Goal: Contribute content

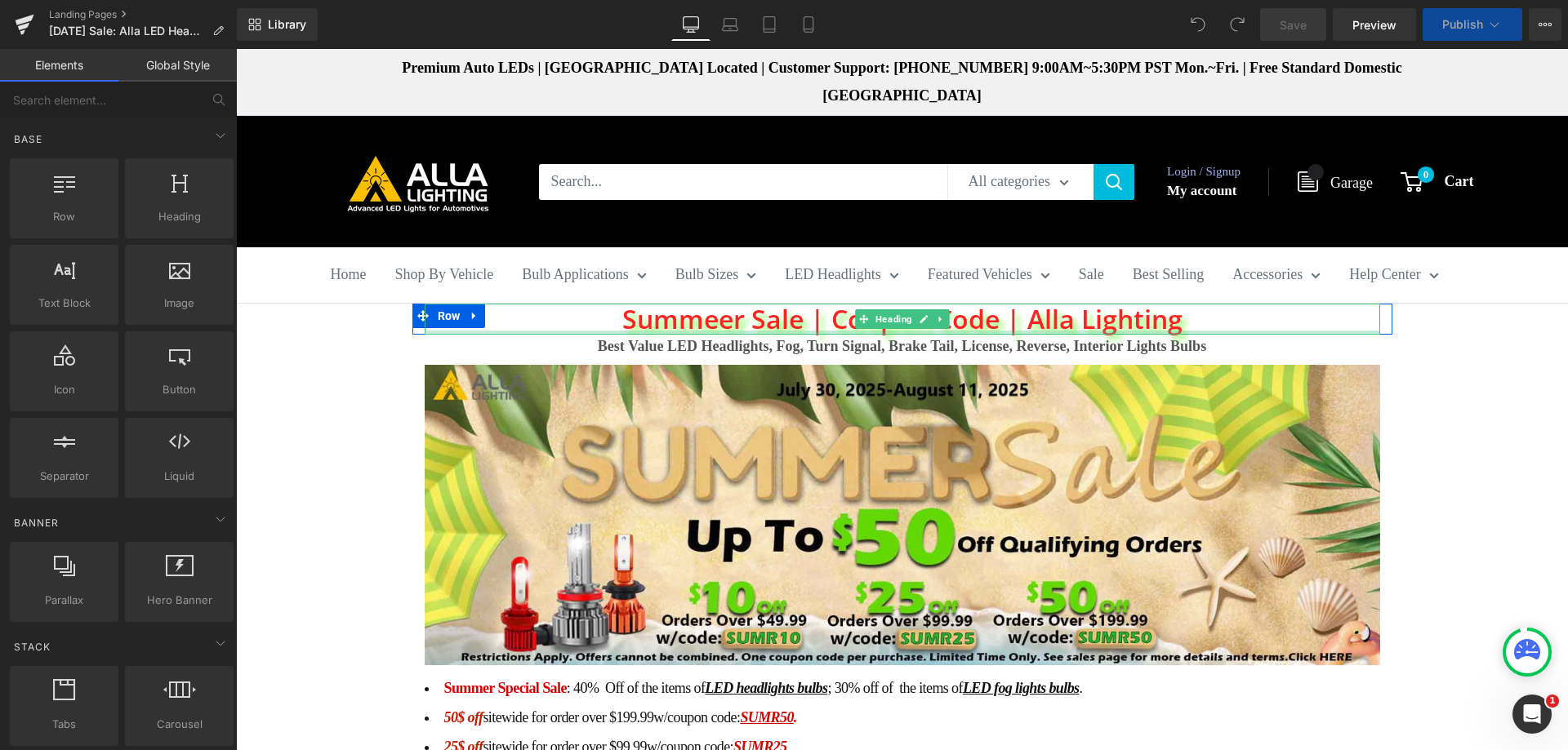
click at [712, 304] on h1 "Summeer Sale | Coupon Code | Alla Lighting" at bounding box center [903, 319] width 955 height 31
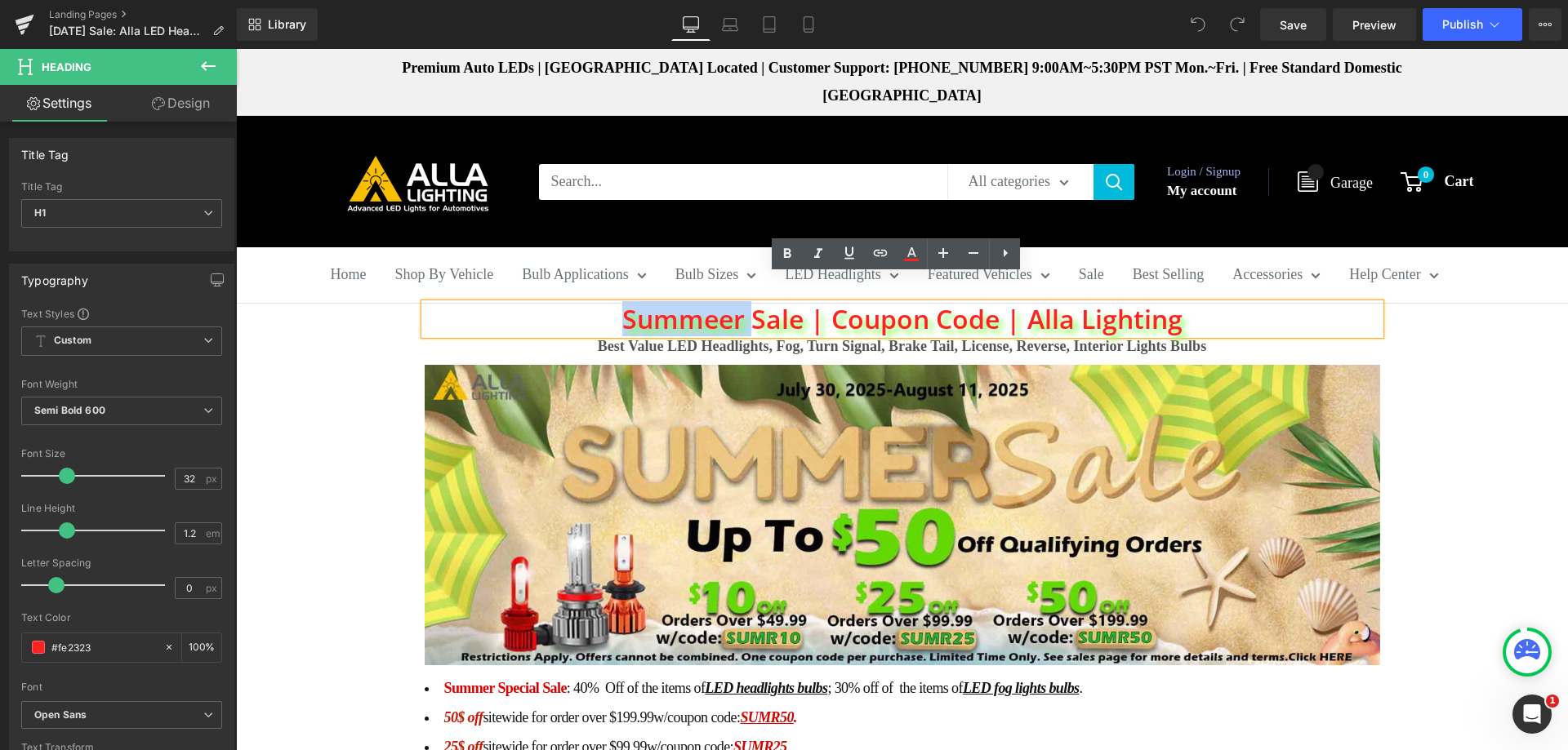
drag, startPoint x: 748, startPoint y: 288, endPoint x: 612, endPoint y: 293, distance: 136.1
click at [612, 304] on h1 "Summeer Sale | Coupon Code | Alla Lighting" at bounding box center [903, 319] width 955 height 31
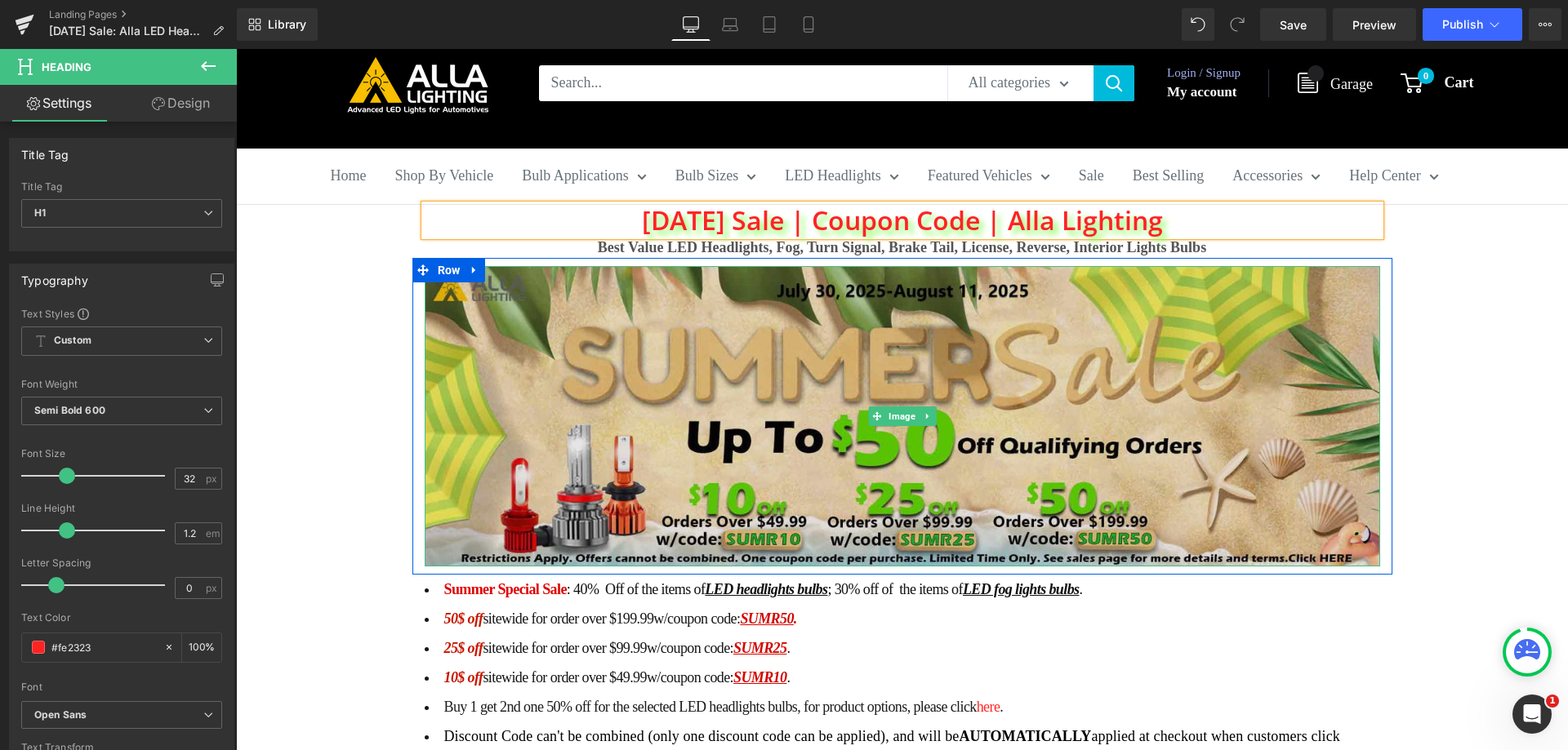
scroll to position [163, 0]
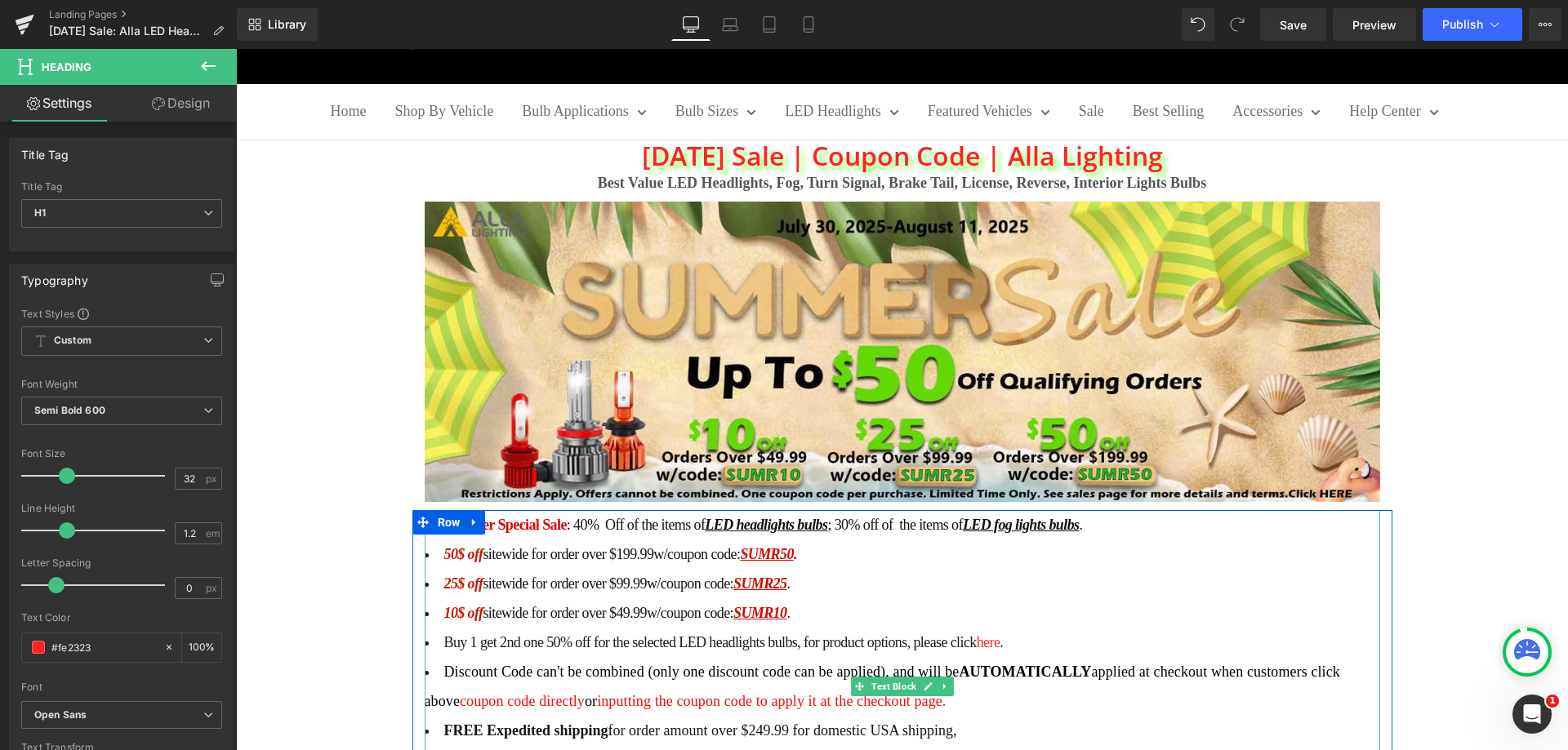
click at [461, 546] on span "50$ off" at bounding box center [464, 554] width 39 height 17
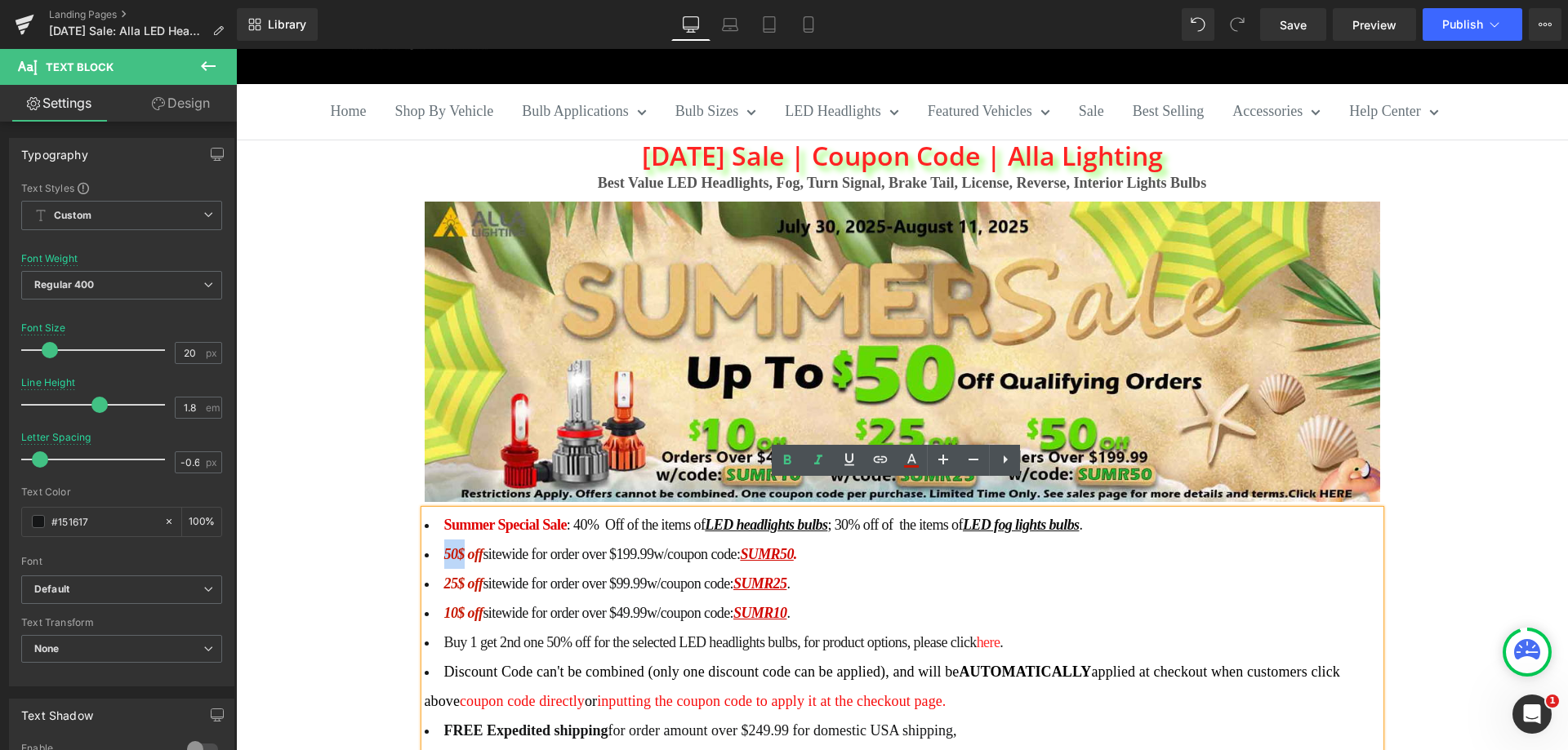
drag, startPoint x: 458, startPoint y: 528, endPoint x: 435, endPoint y: 524, distance: 23.3
click at [435, 539] on li "50$ off sitewide for order over $199.99 w/coupon code: SUMR50 ." at bounding box center [903, 554] width 955 height 29
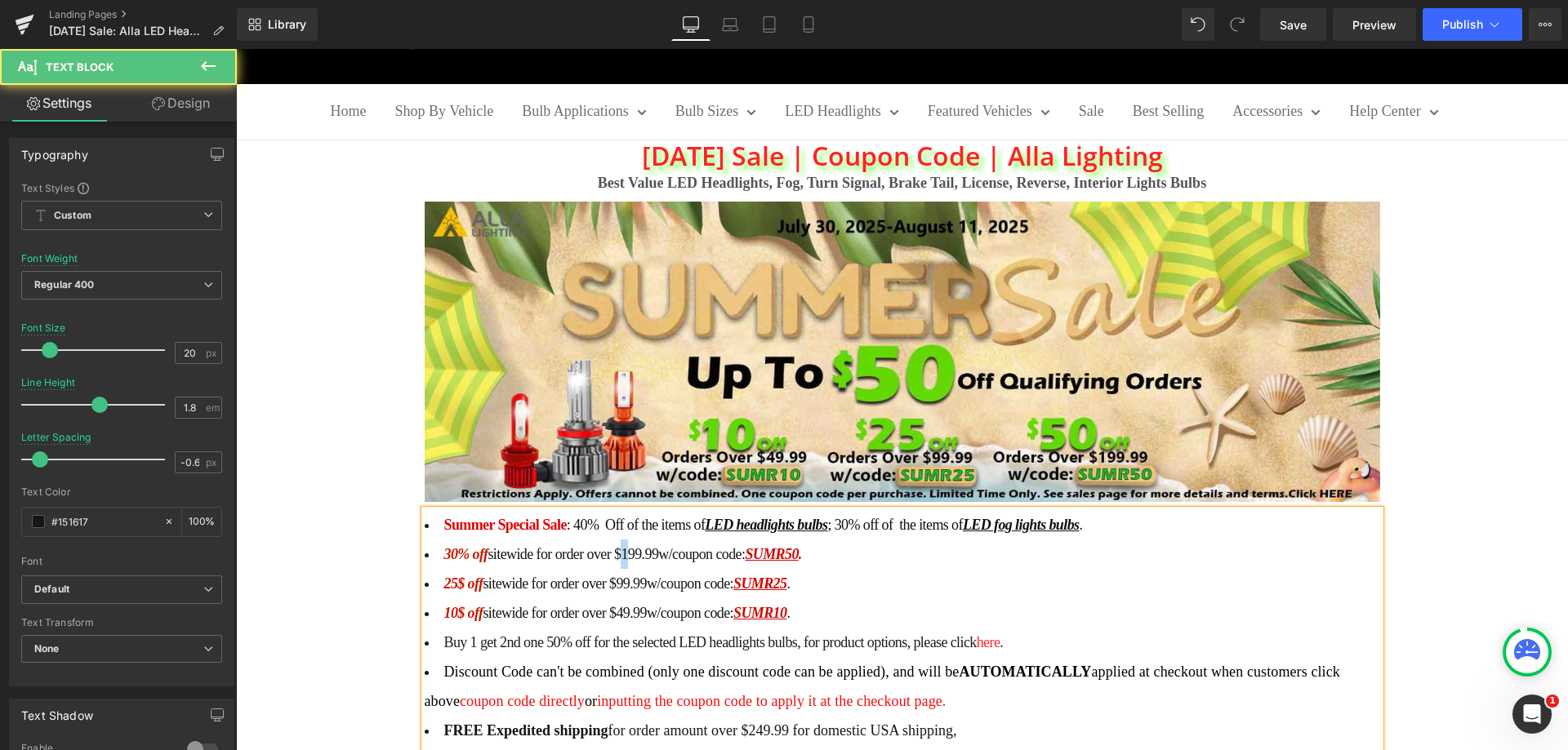
click at [617, 546] on span "sitewide for order over $199.99" at bounding box center [572, 554] width 171 height 17
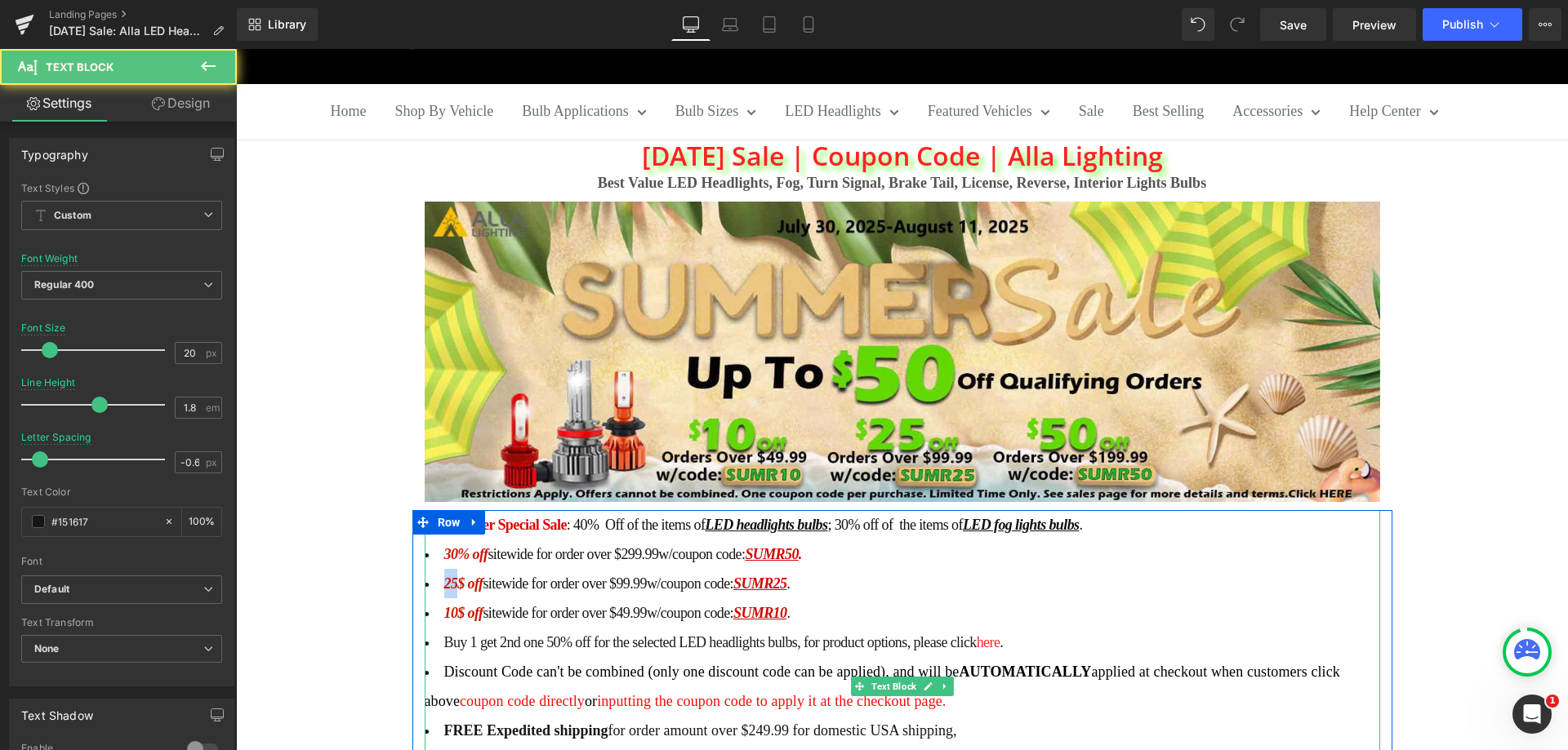
drag, startPoint x: 452, startPoint y: 554, endPoint x: 441, endPoint y: 554, distance: 11.0
click at [445, 575] on span "25$ off" at bounding box center [464, 583] width 39 height 17
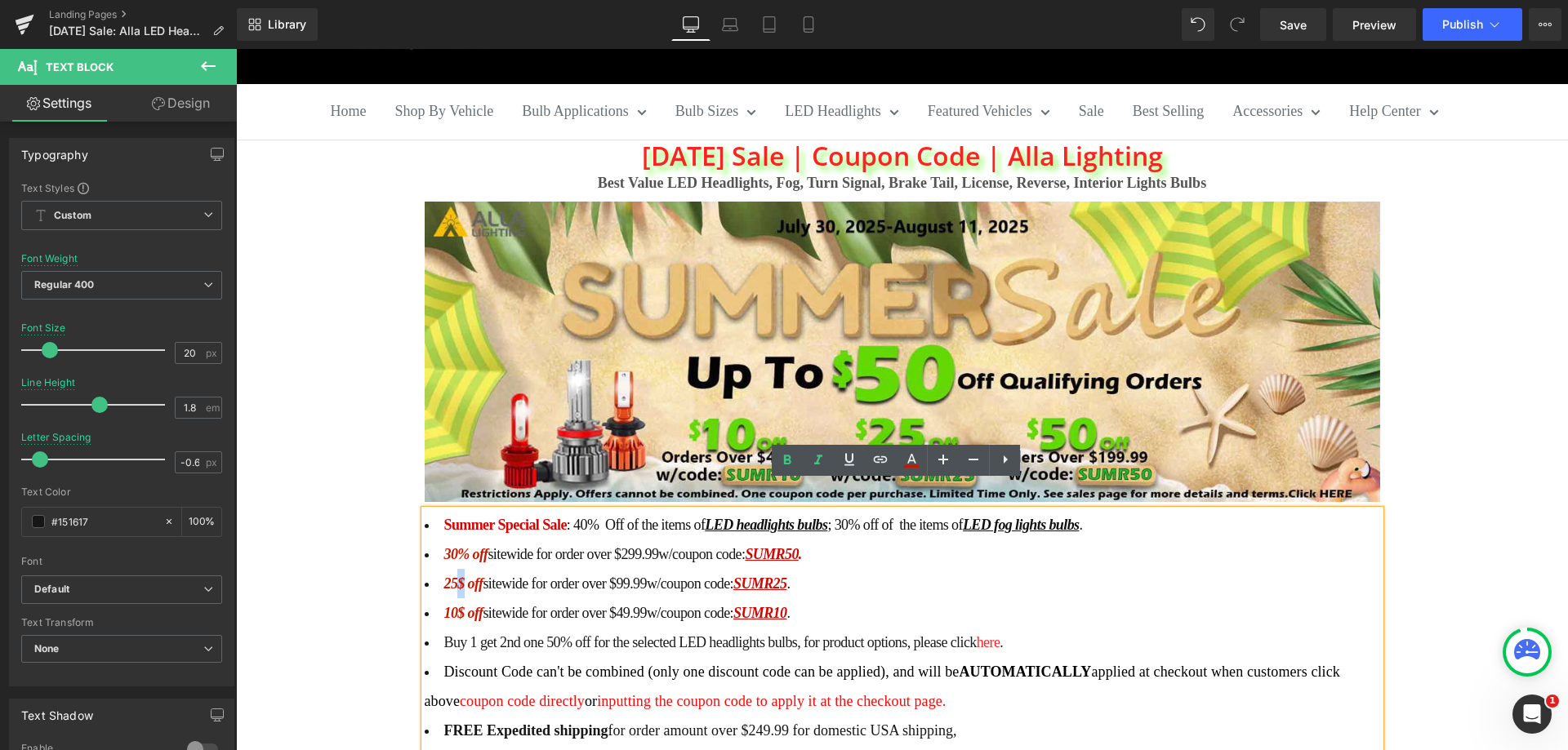
click at [453, 575] on span "25$ off" at bounding box center [464, 583] width 39 height 17
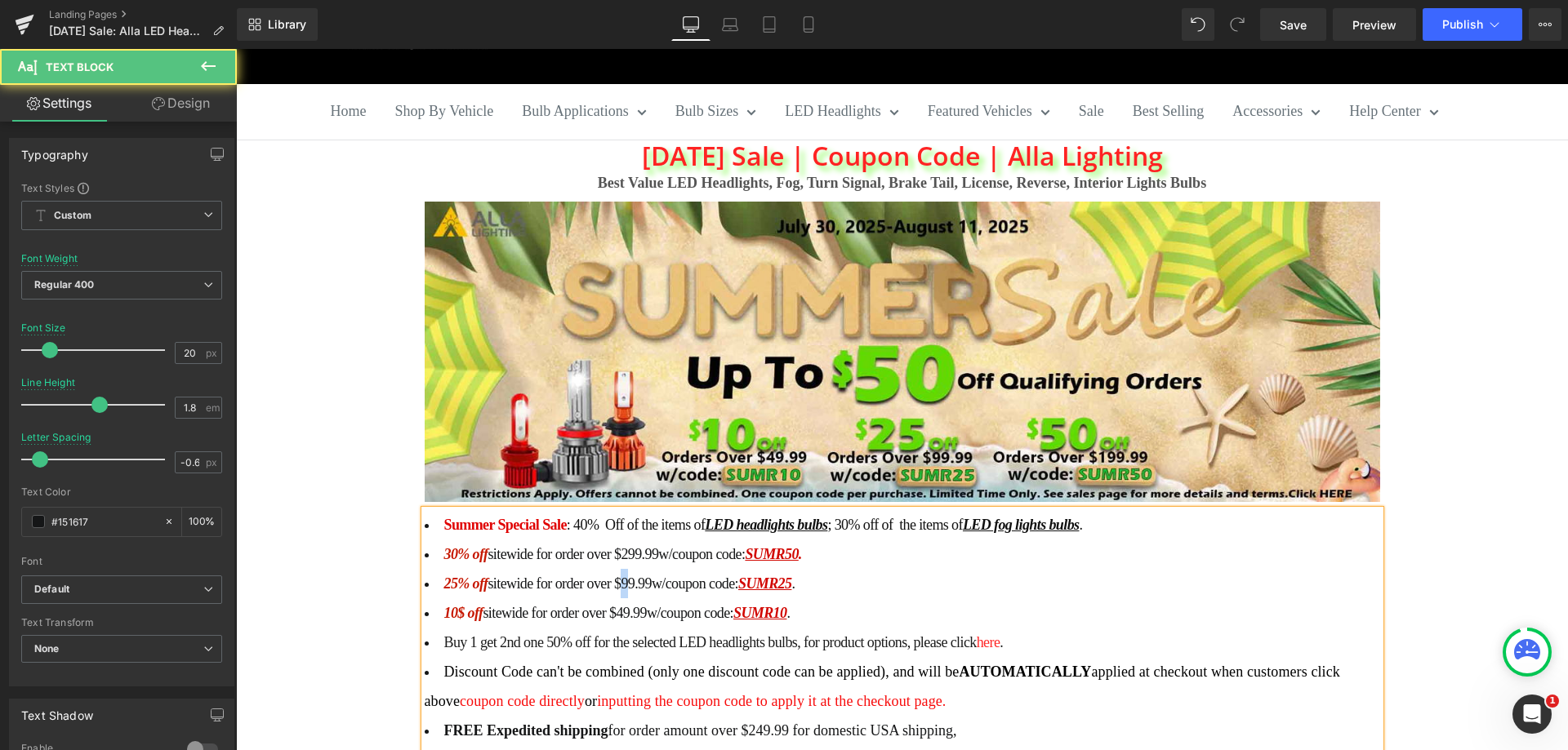
click at [630, 575] on span "sitewide for order over $99.99" at bounding box center [569, 583] width 163 height 17
click at [454, 604] on span "10$ off" at bounding box center [464, 612] width 39 height 17
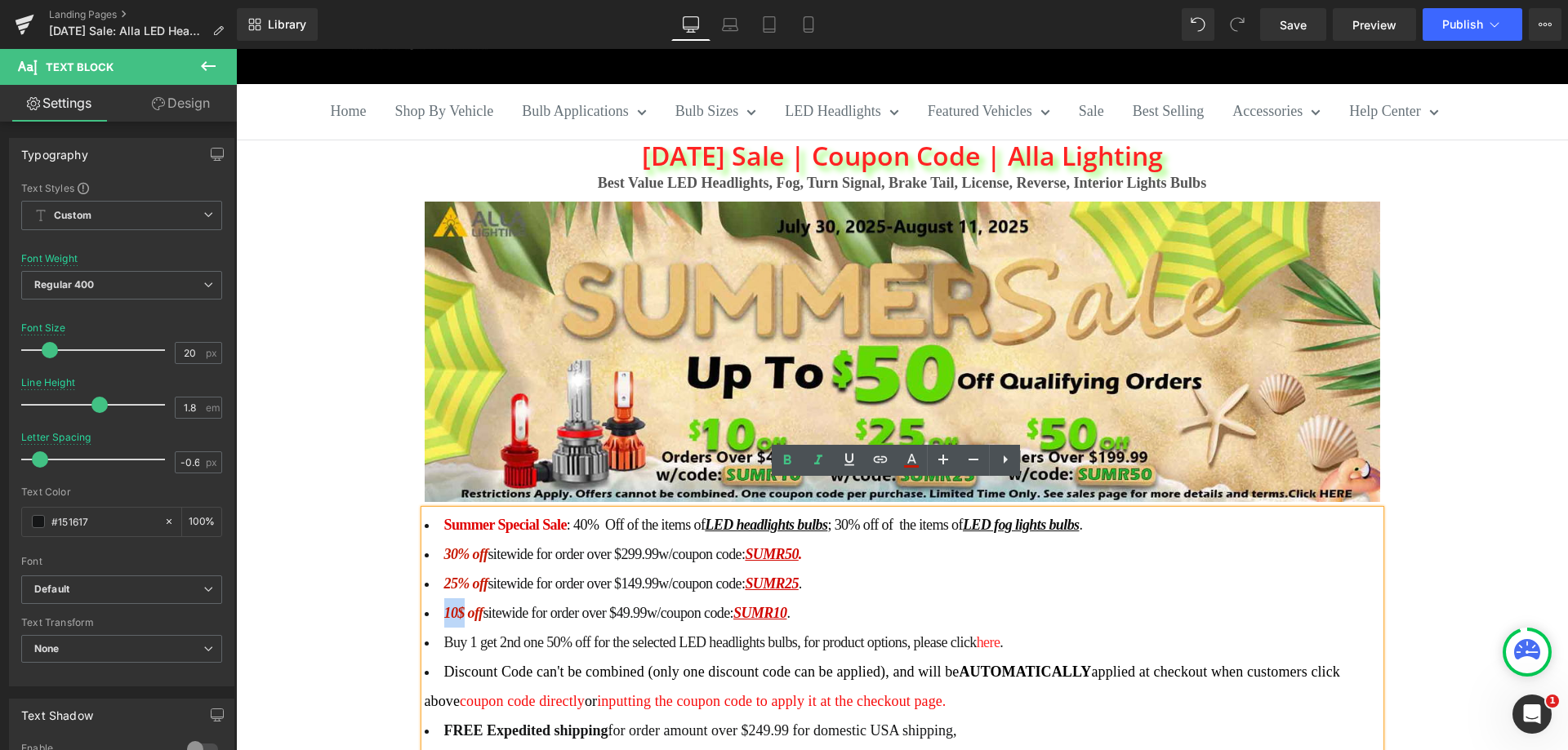
drag, startPoint x: 459, startPoint y: 583, endPoint x: 441, endPoint y: 584, distance: 18.0
click at [445, 604] on span "10$ off" at bounding box center [464, 612] width 39 height 17
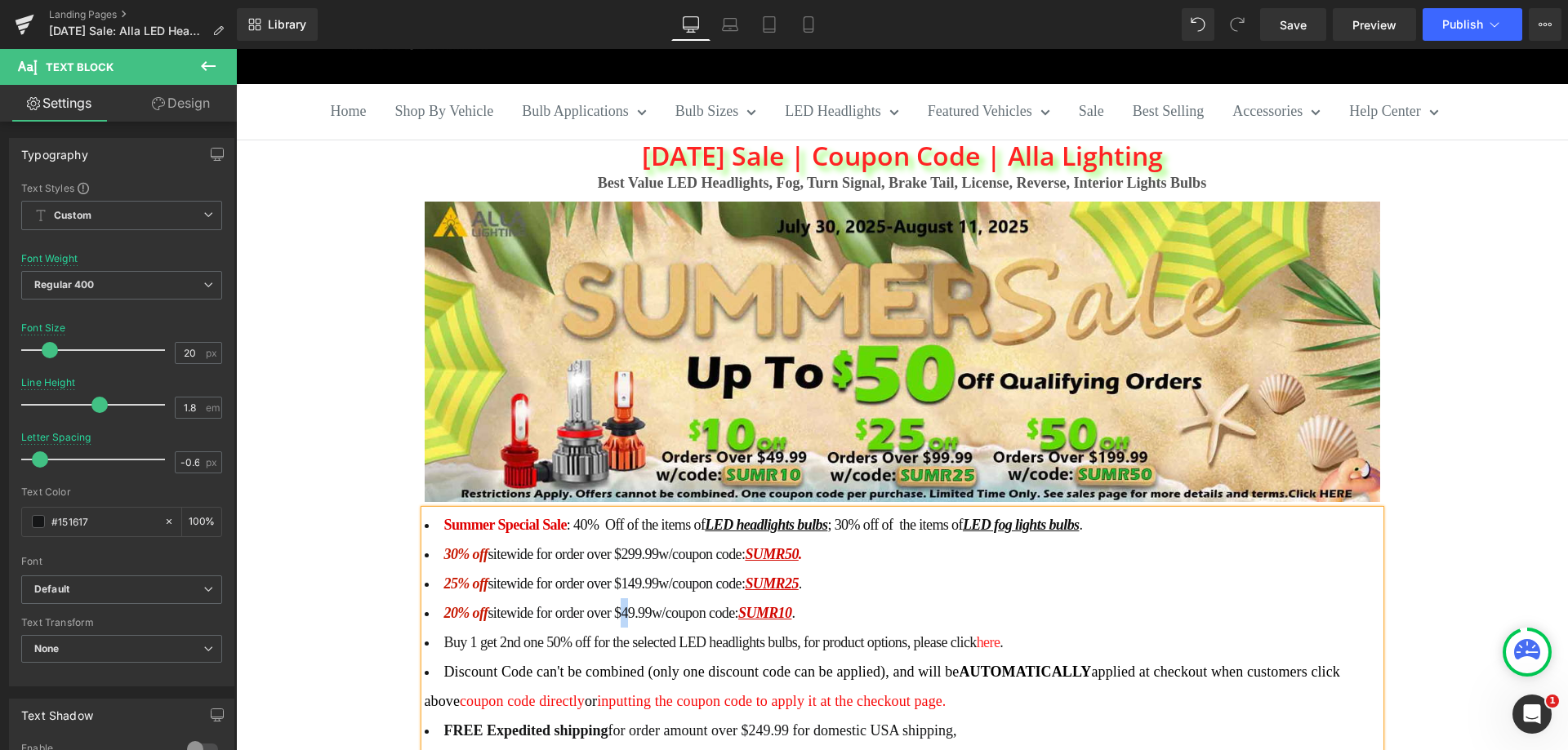
click at [623, 604] on span "sitewide for order over $49.99" at bounding box center [569, 612] width 163 height 17
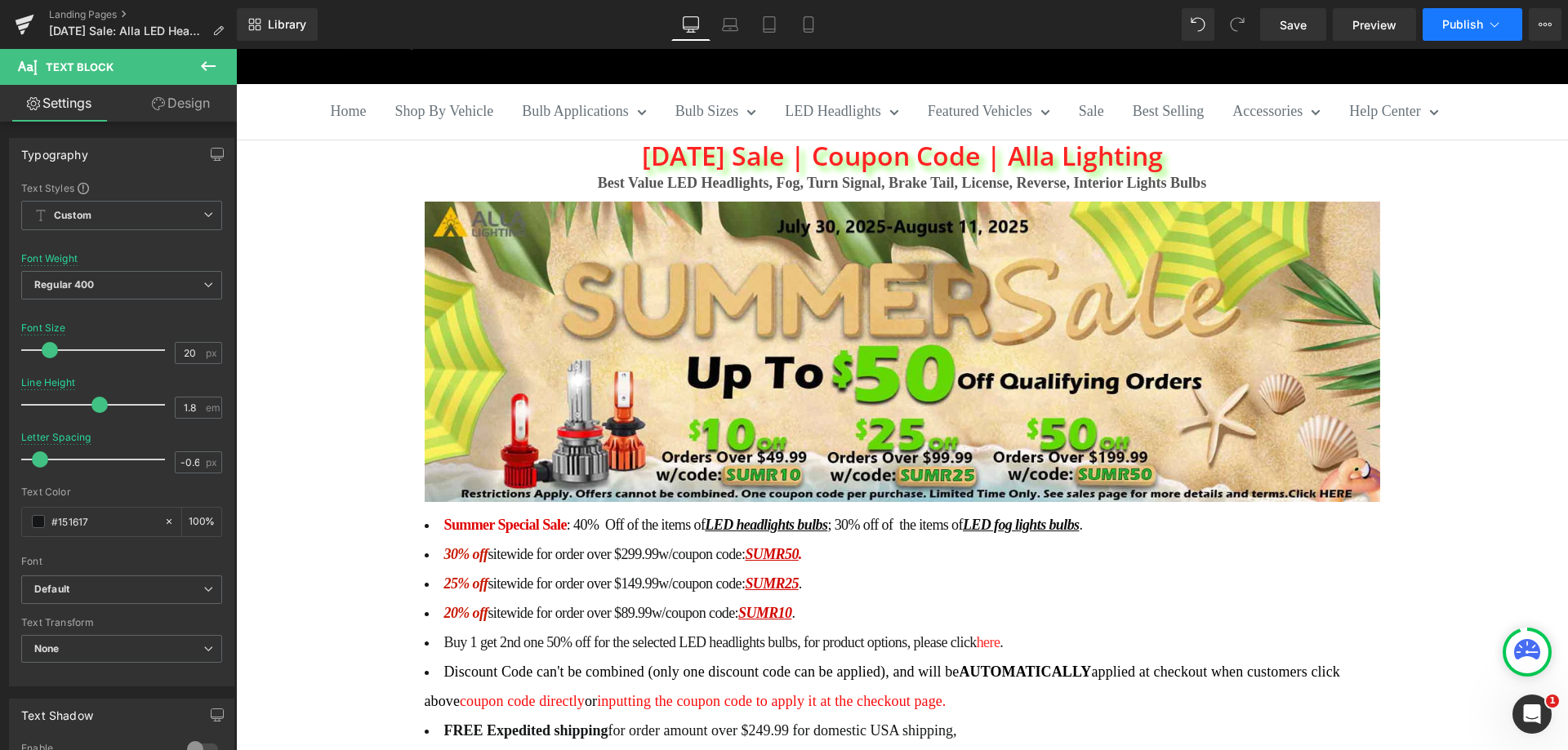
click at [1463, 27] on span "Publish" at bounding box center [1462, 23] width 41 height 13
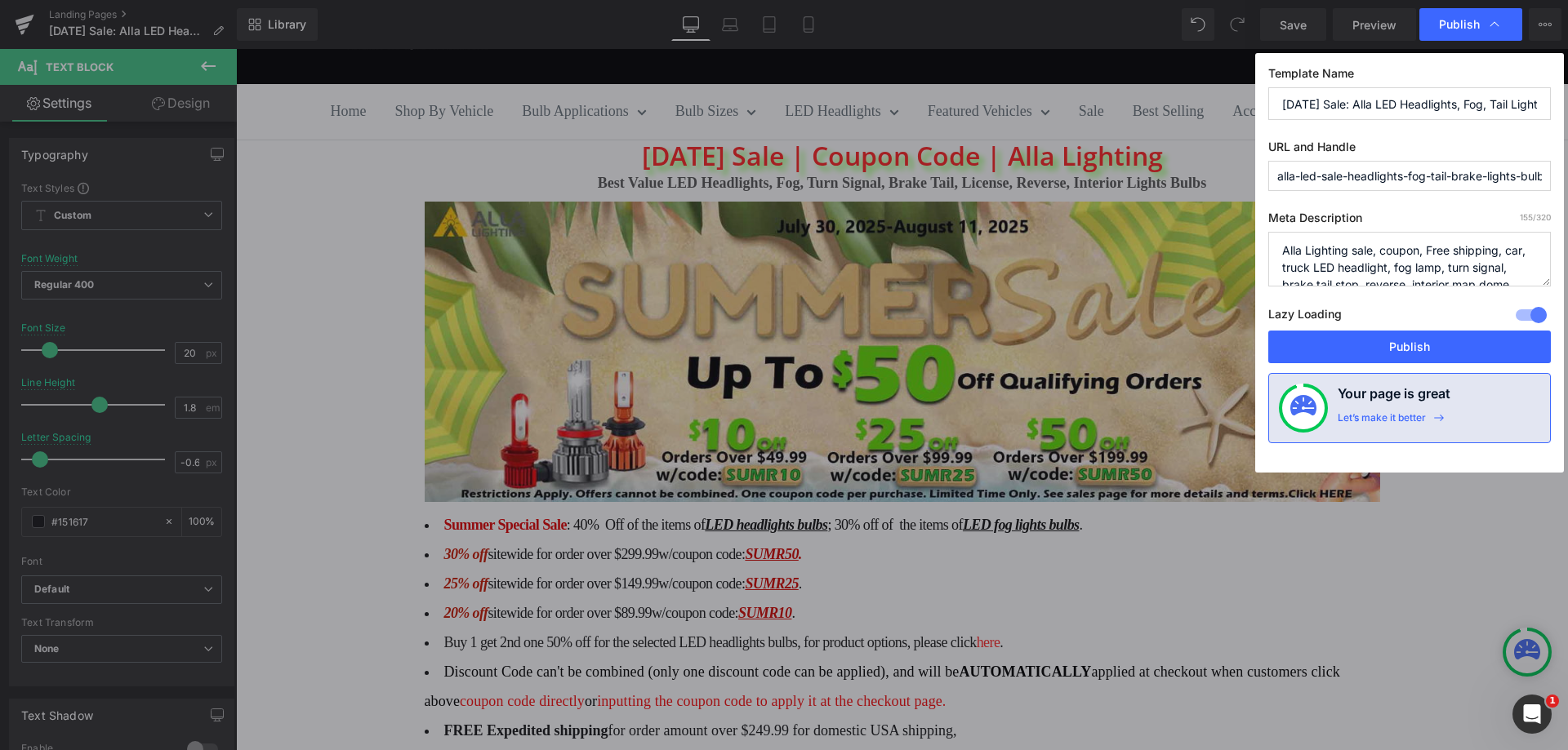
click at [1421, 169] on input "alla-led-sale-headlights-fog-tail-brake-lights-bulb" at bounding box center [1409, 176] width 282 height 30
drag, startPoint x: 1476, startPoint y: 204, endPoint x: 1240, endPoint y: 155, distance: 241.0
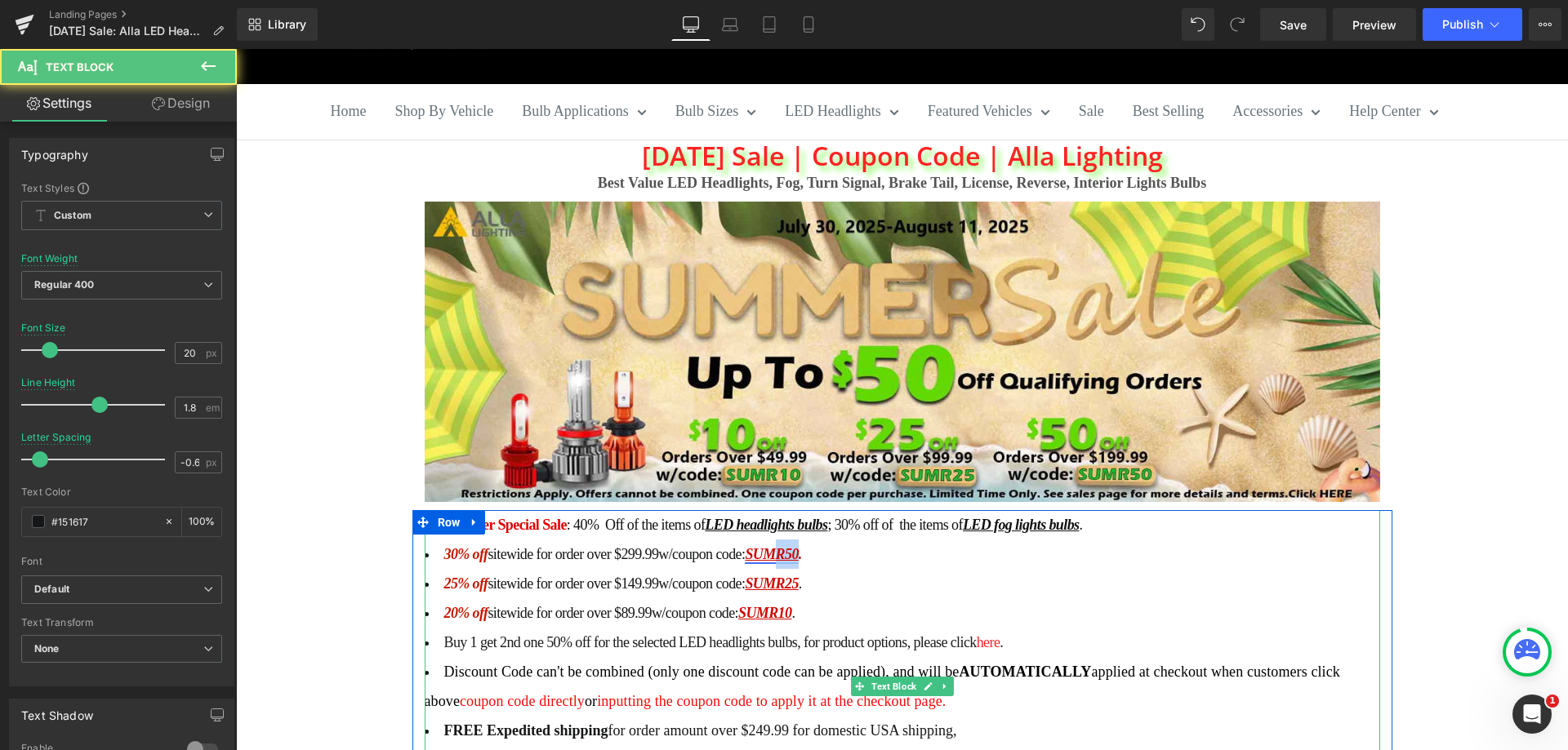
drag, startPoint x: 802, startPoint y: 525, endPoint x: 783, endPoint y: 525, distance: 19.0
click at [783, 546] on u "SUMR50" at bounding box center [771, 554] width 53 height 17
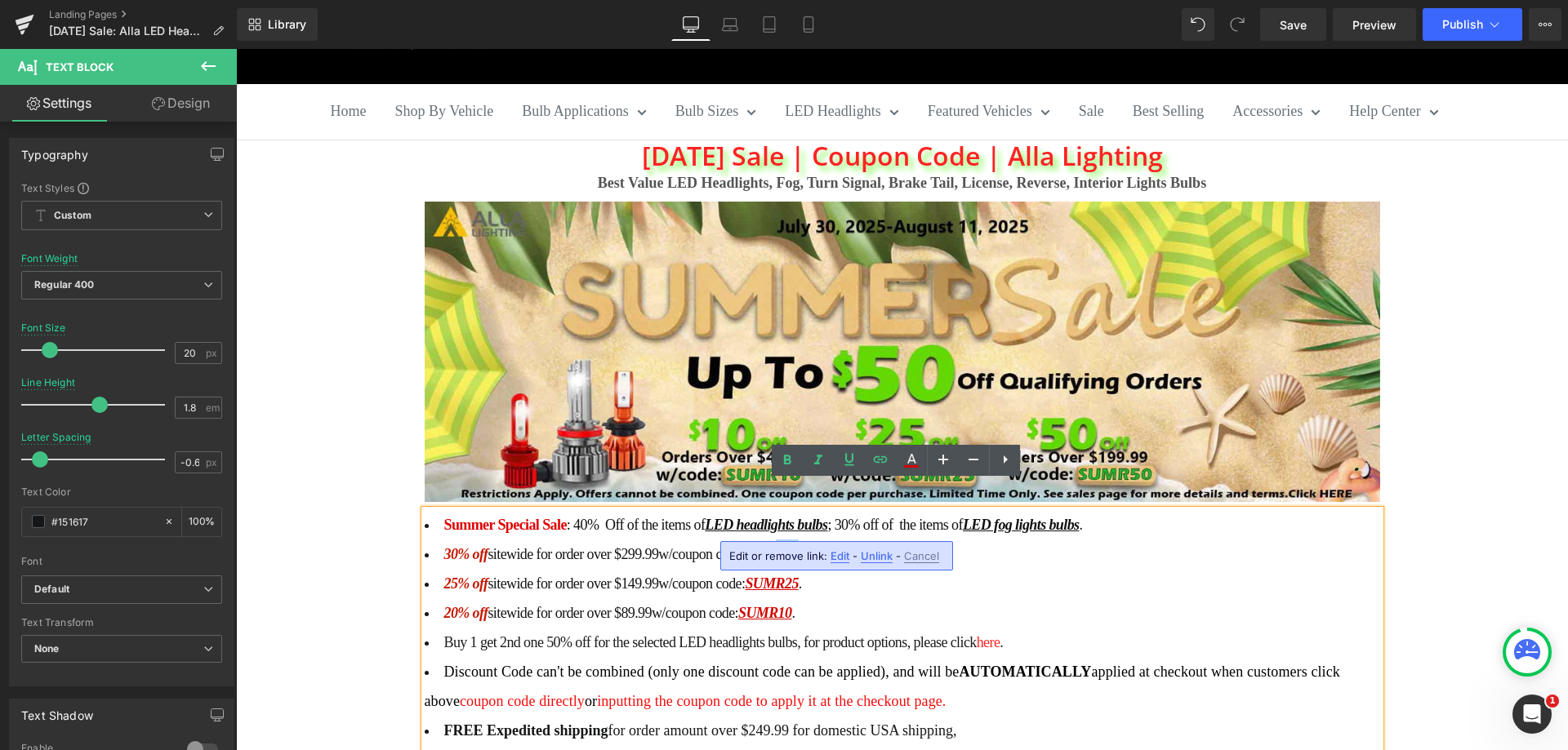
click at [789, 546] on u "SUMR50" at bounding box center [771, 554] width 53 height 17
drag, startPoint x: 796, startPoint y: 524, endPoint x: 762, endPoint y: 524, distance: 34.0
click at [762, 546] on u "SUMR50" at bounding box center [771, 554] width 53 height 17
click at [763, 546] on u "SLABOR30" at bounding box center [778, 554] width 67 height 17
copy u "LABOR"
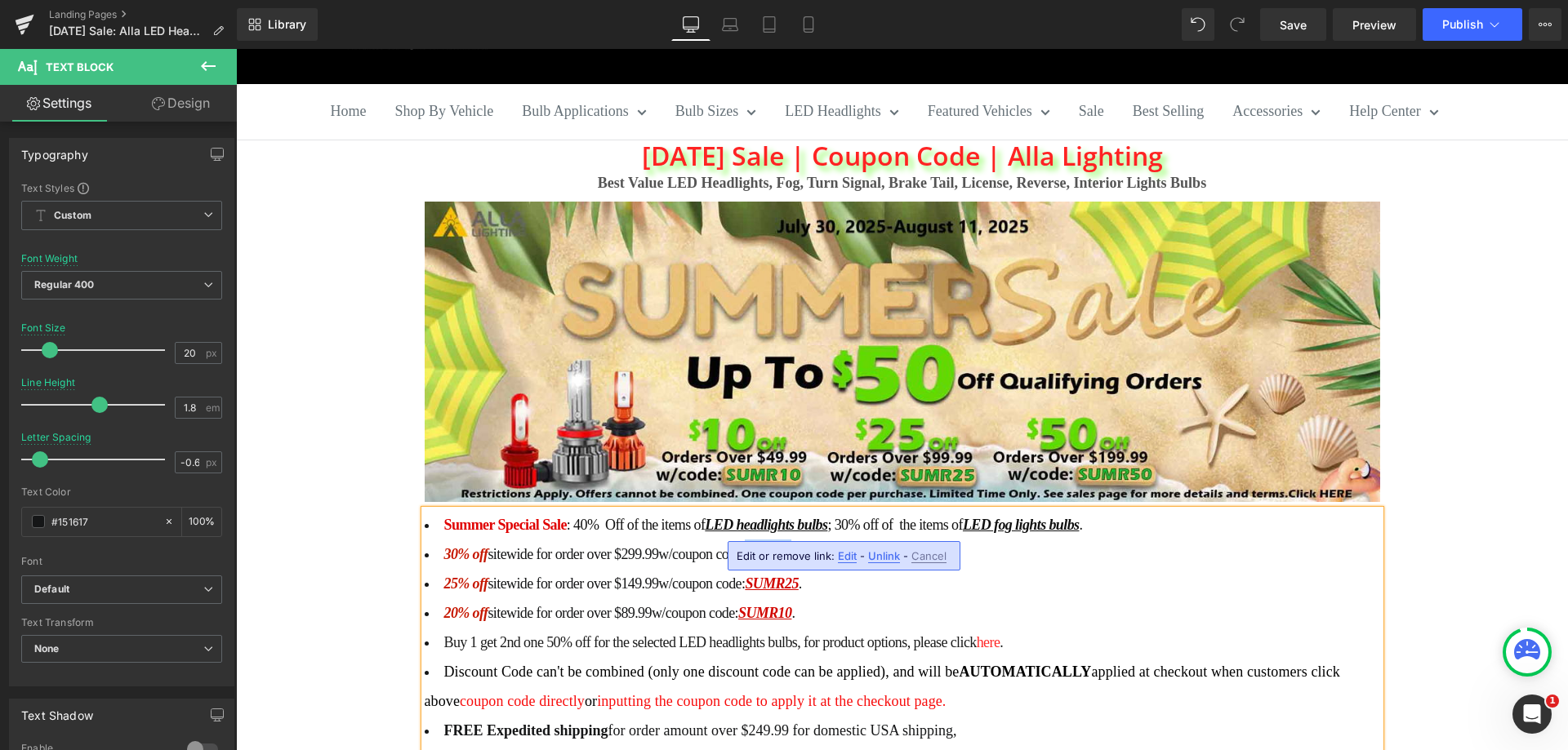
drag, startPoint x: 799, startPoint y: 524, endPoint x: 753, endPoint y: 528, distance: 46.2
click at [753, 546] on u "LABOR30" at bounding box center [775, 554] width 61 height 17
click at [793, 546] on u "LABOR30" at bounding box center [775, 554] width 61 height 17
click at [790, 546] on u "LABOR30" at bounding box center [775, 554] width 61 height 17
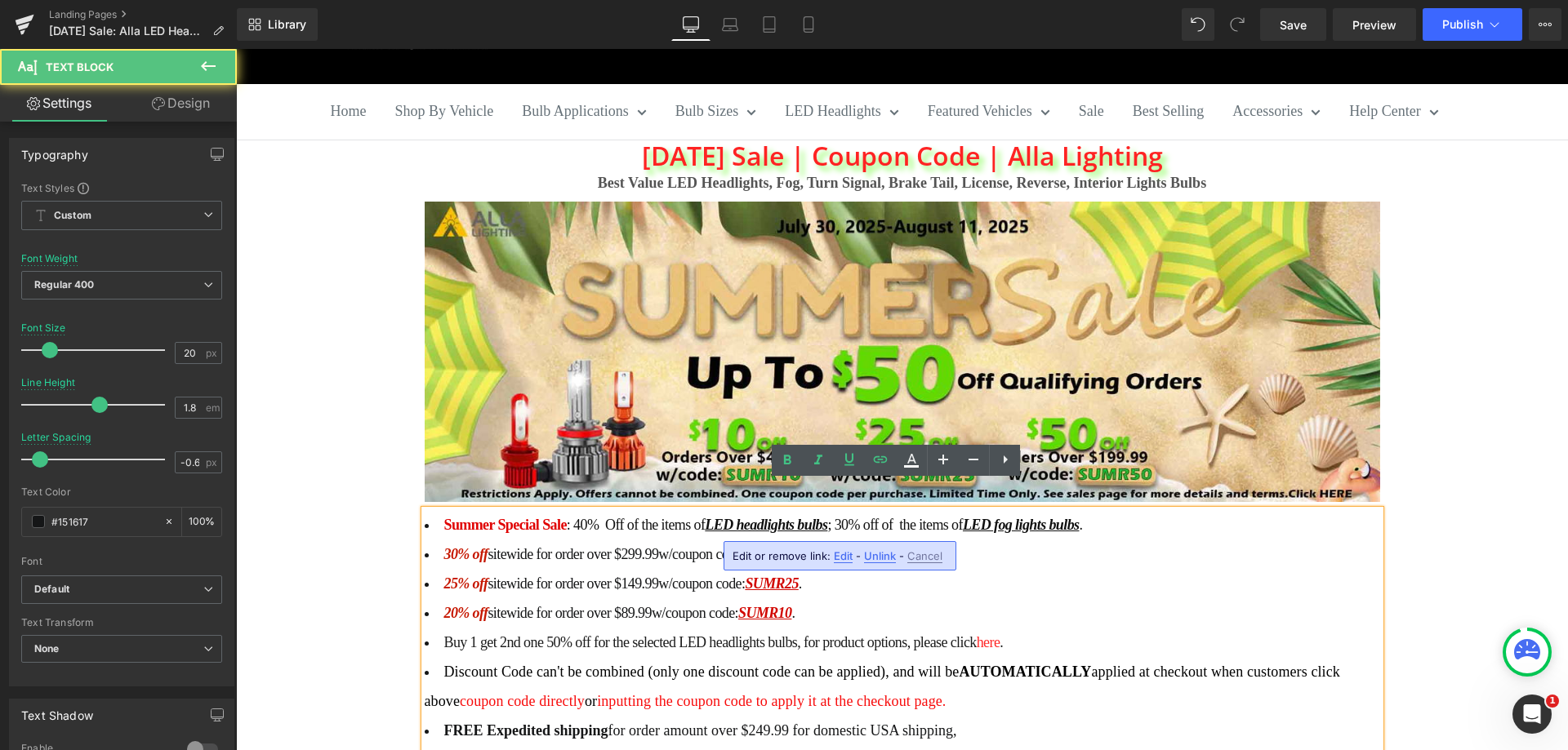
click at [843, 558] on span "Edit" at bounding box center [842, 556] width 19 height 14
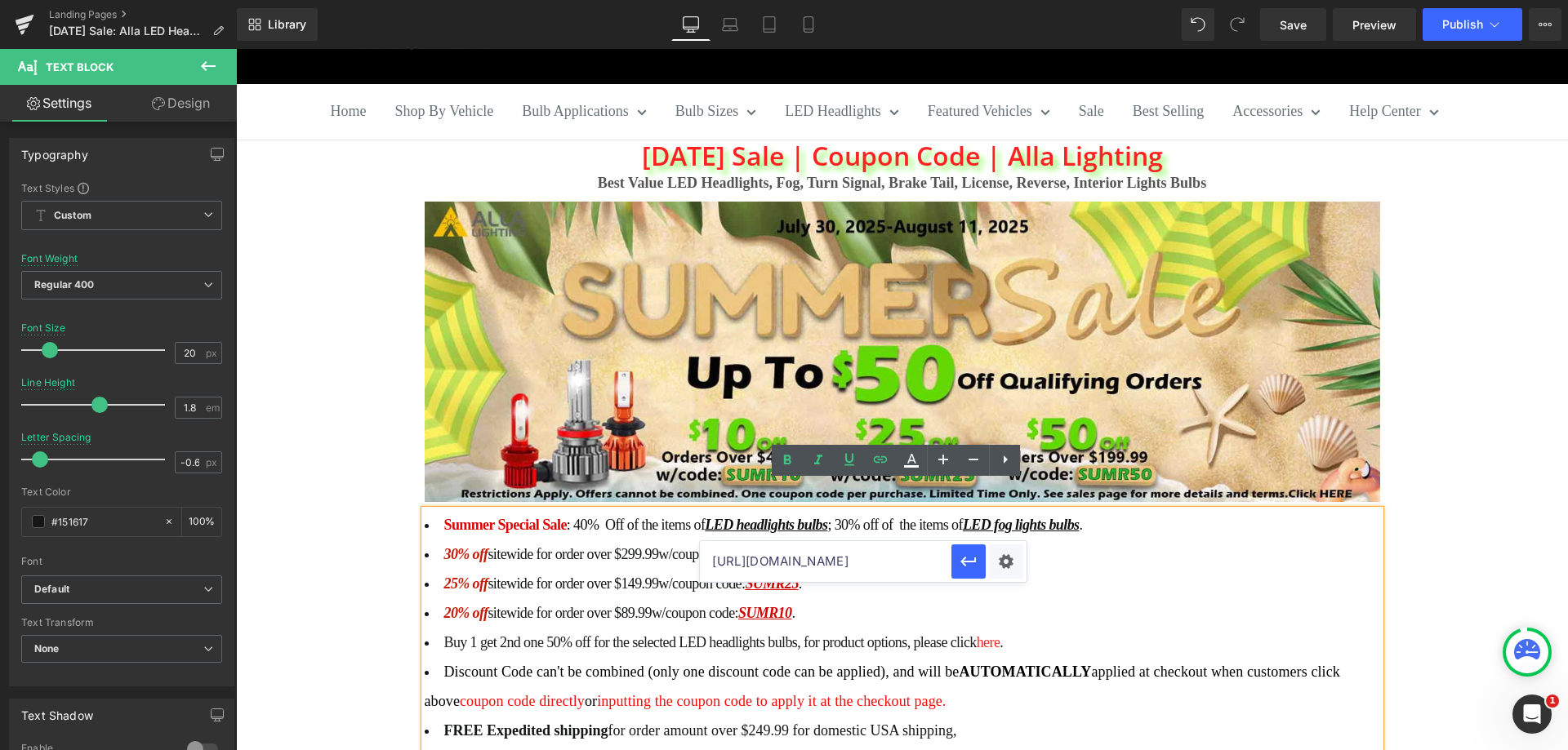
scroll to position [0, 24]
drag, startPoint x: 918, startPoint y: 563, endPoint x: 937, endPoint y: 563, distance: 19.0
click at [937, 563] on input "https://allalighting.com/discount/SUMR50" at bounding box center [825, 562] width 251 height 41
paste input "LABOR"
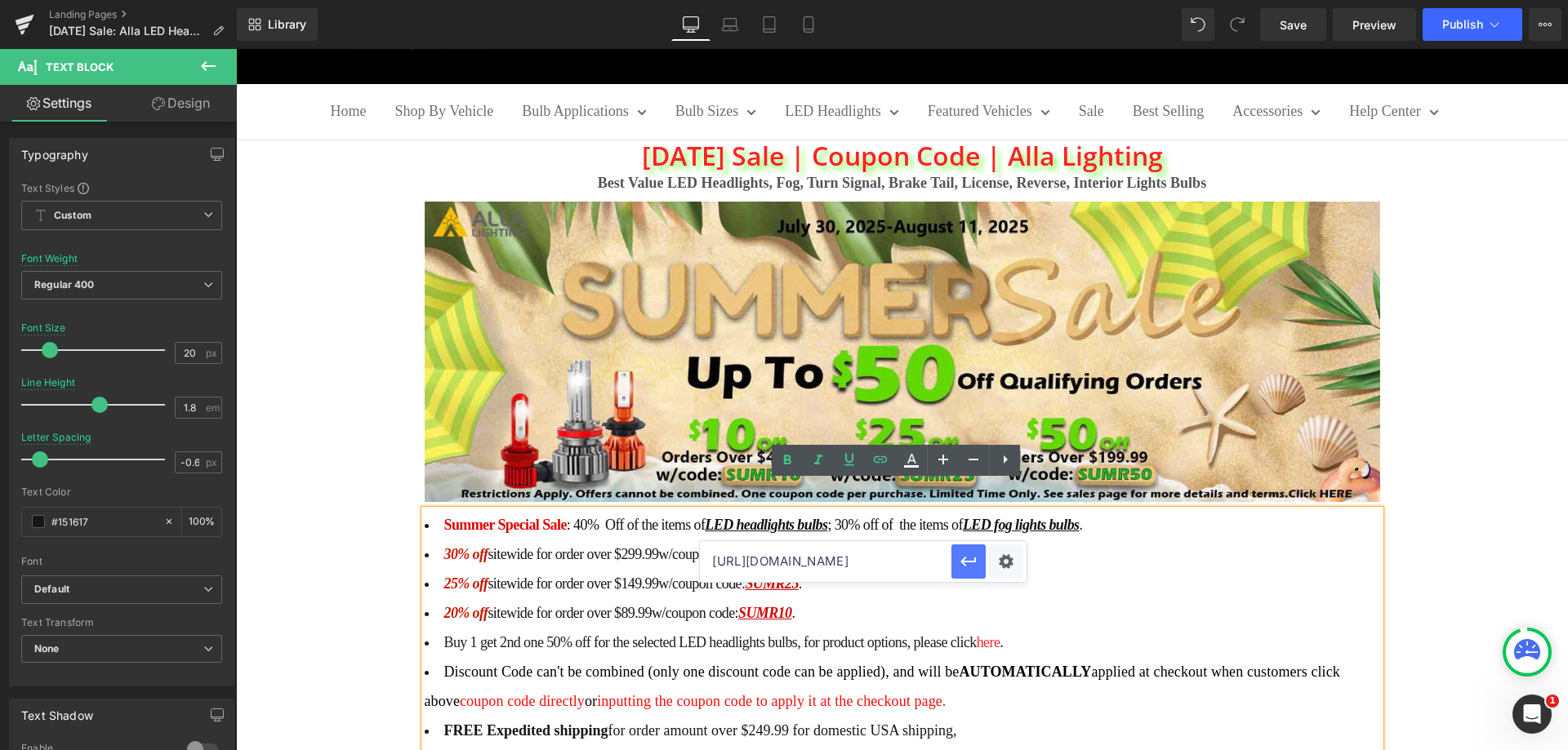
click at [973, 559] on icon "button" at bounding box center [968, 562] width 20 height 20
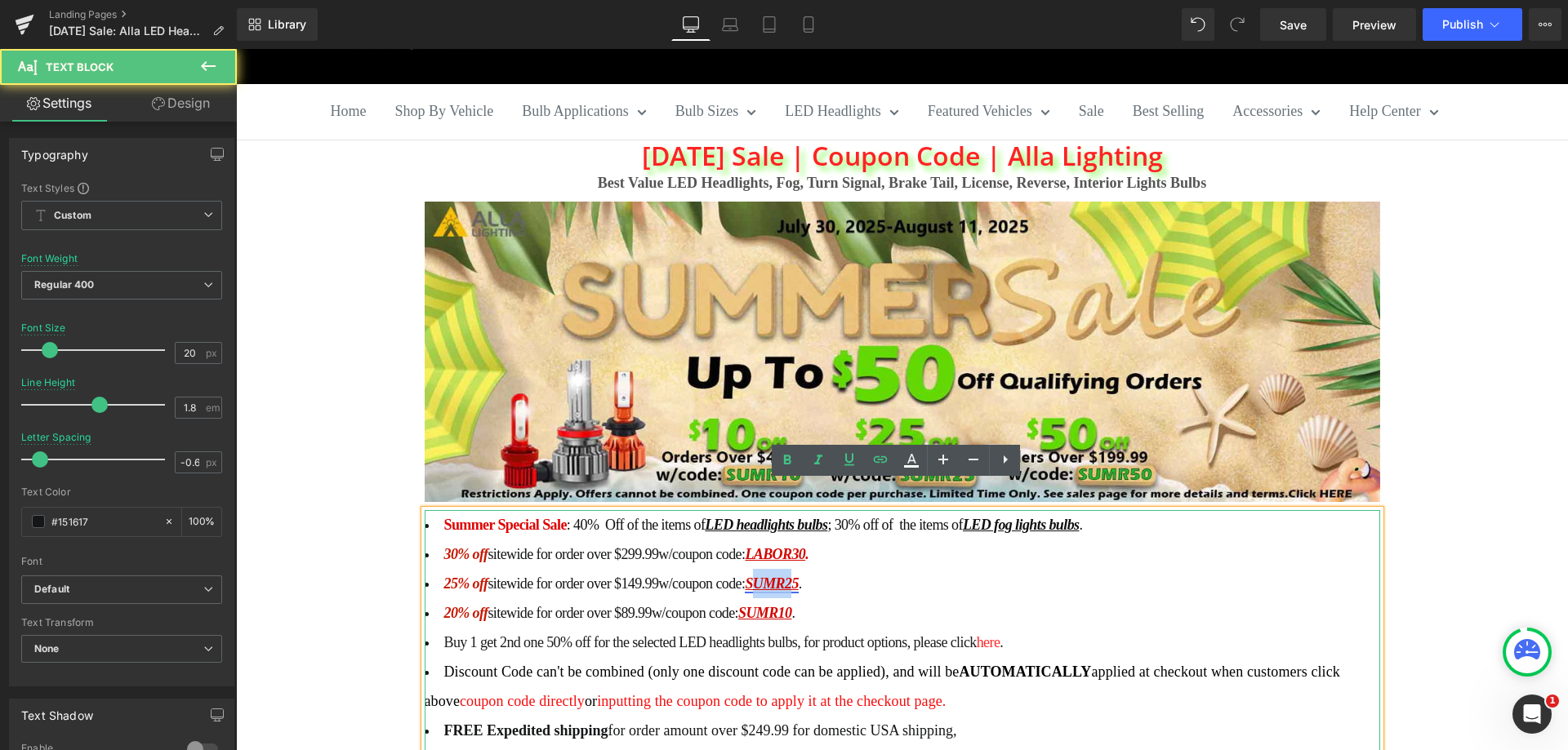
drag, startPoint x: 796, startPoint y: 554, endPoint x: 764, endPoint y: 554, distance: 32.0
click at [764, 575] on link "SUMR25" at bounding box center [771, 583] width 53 height 17
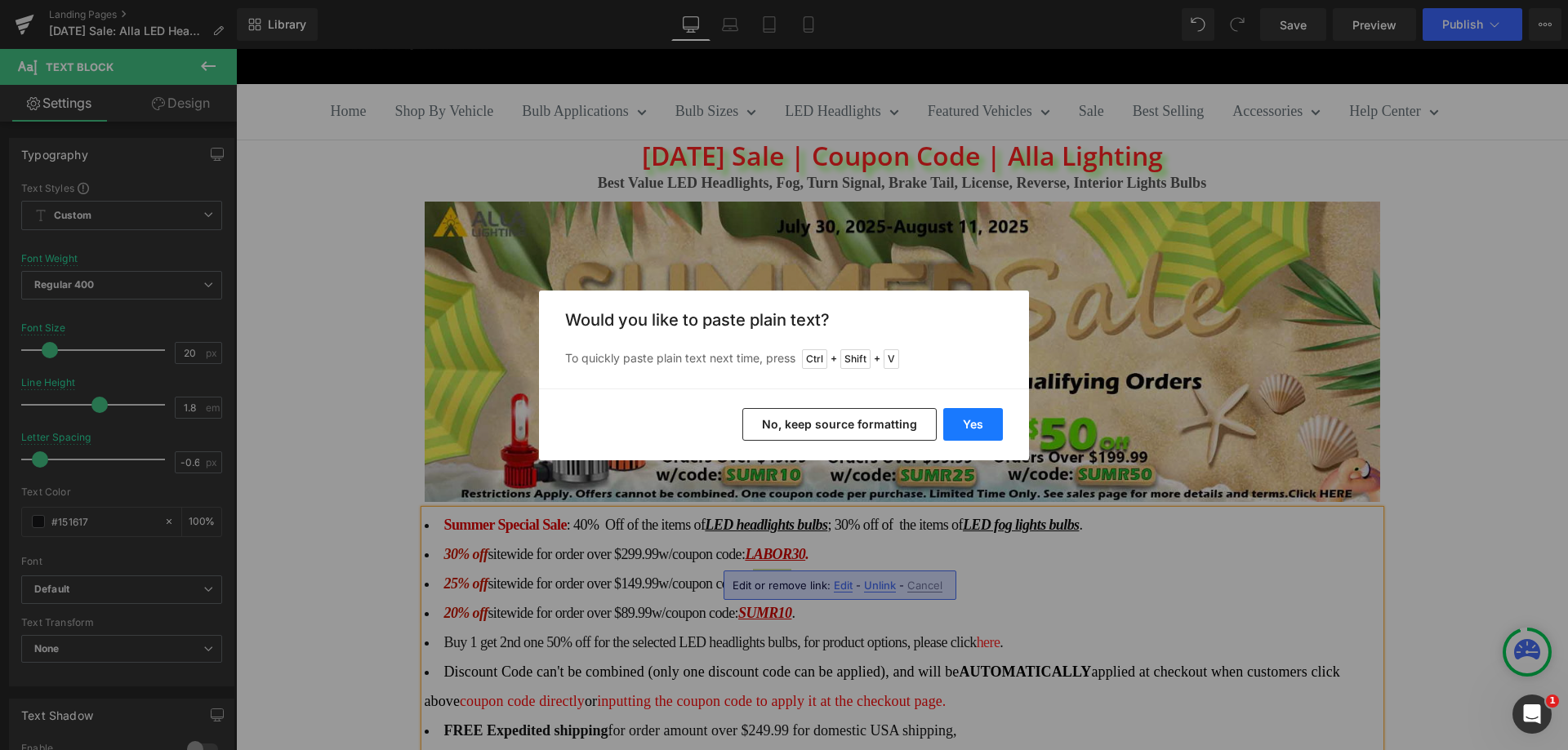
click at [962, 425] on button "Yes" at bounding box center [972, 424] width 60 height 32
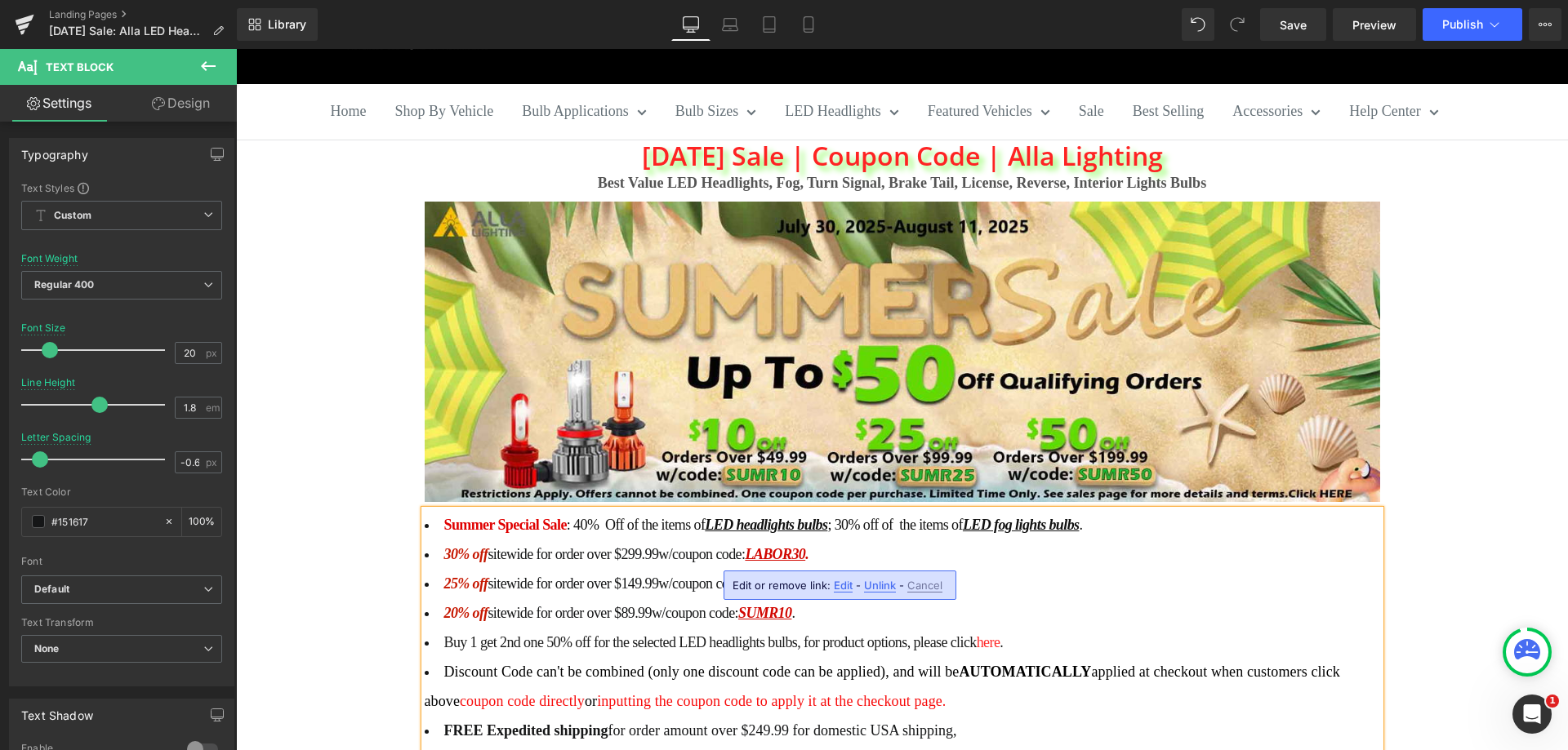
click at [756, 575] on link "SLABOR5" at bounding box center [775, 583] width 62 height 17
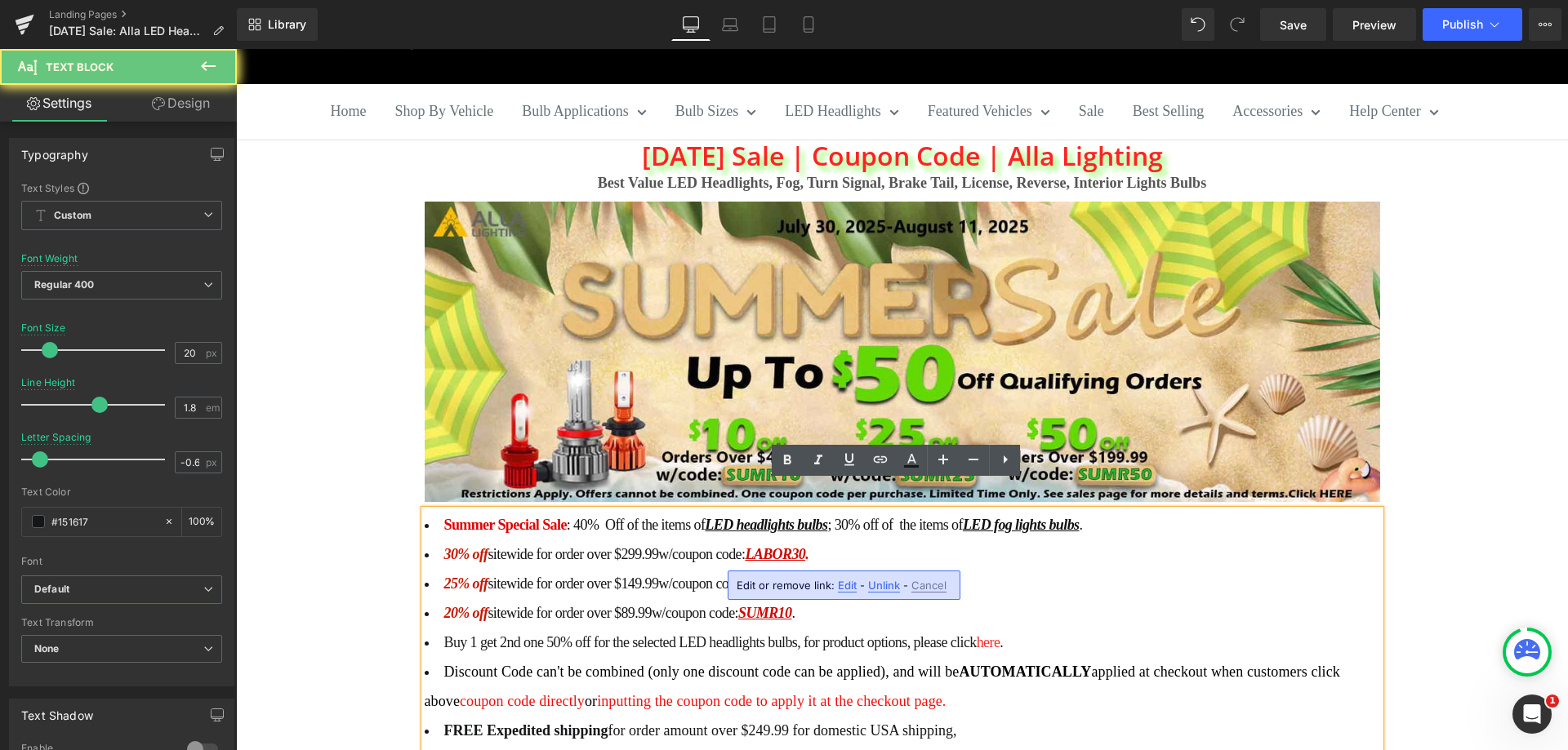
click at [763, 575] on link "SLABOR5" at bounding box center [775, 583] width 62 height 17
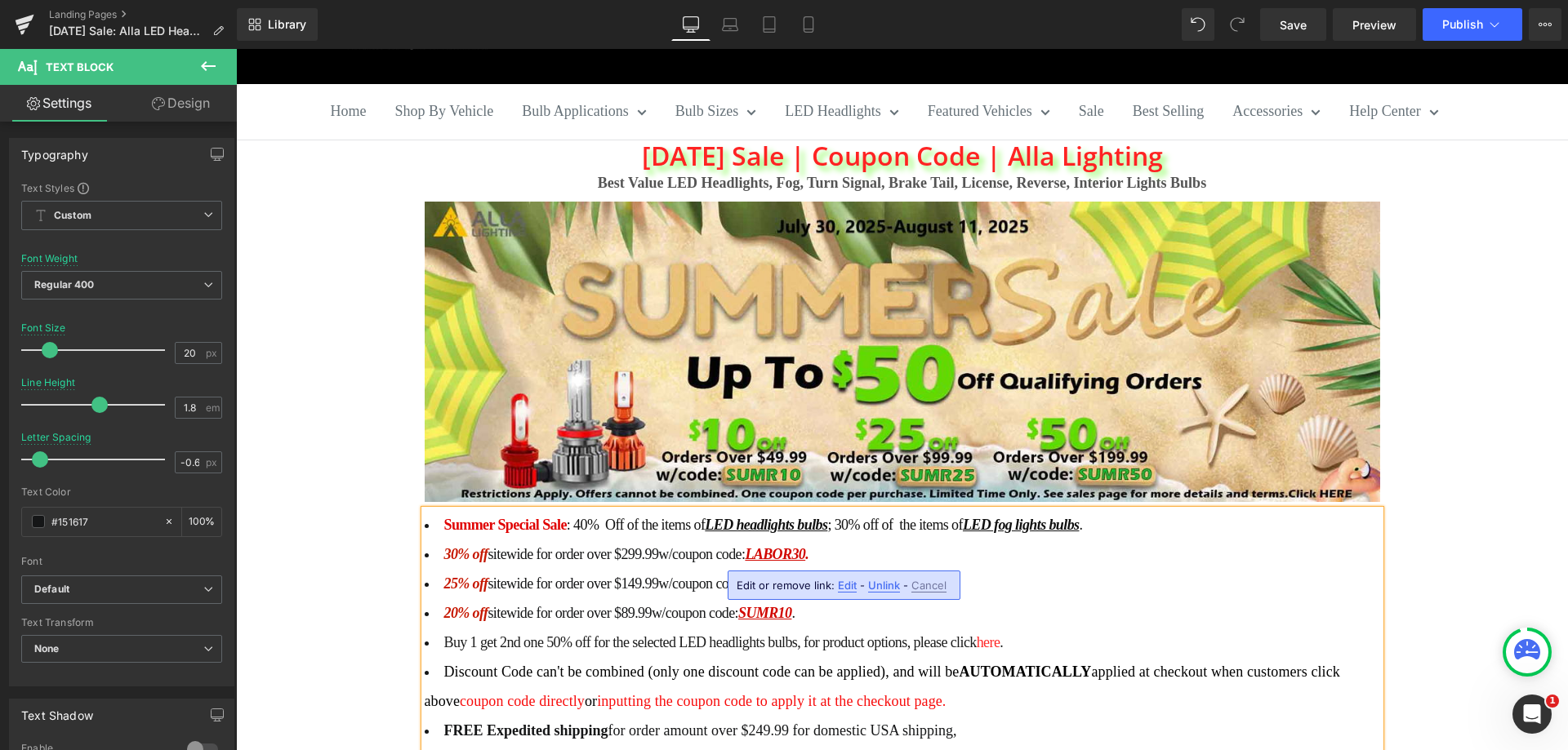
click at [797, 575] on link "LABOR5" at bounding box center [771, 583] width 53 height 17
click at [823, 568] on li "25% off sitewide for order over $149.99 w/coupon code: LABOR05 . 20% off sitewi…" at bounding box center [903, 598] width 955 height 59
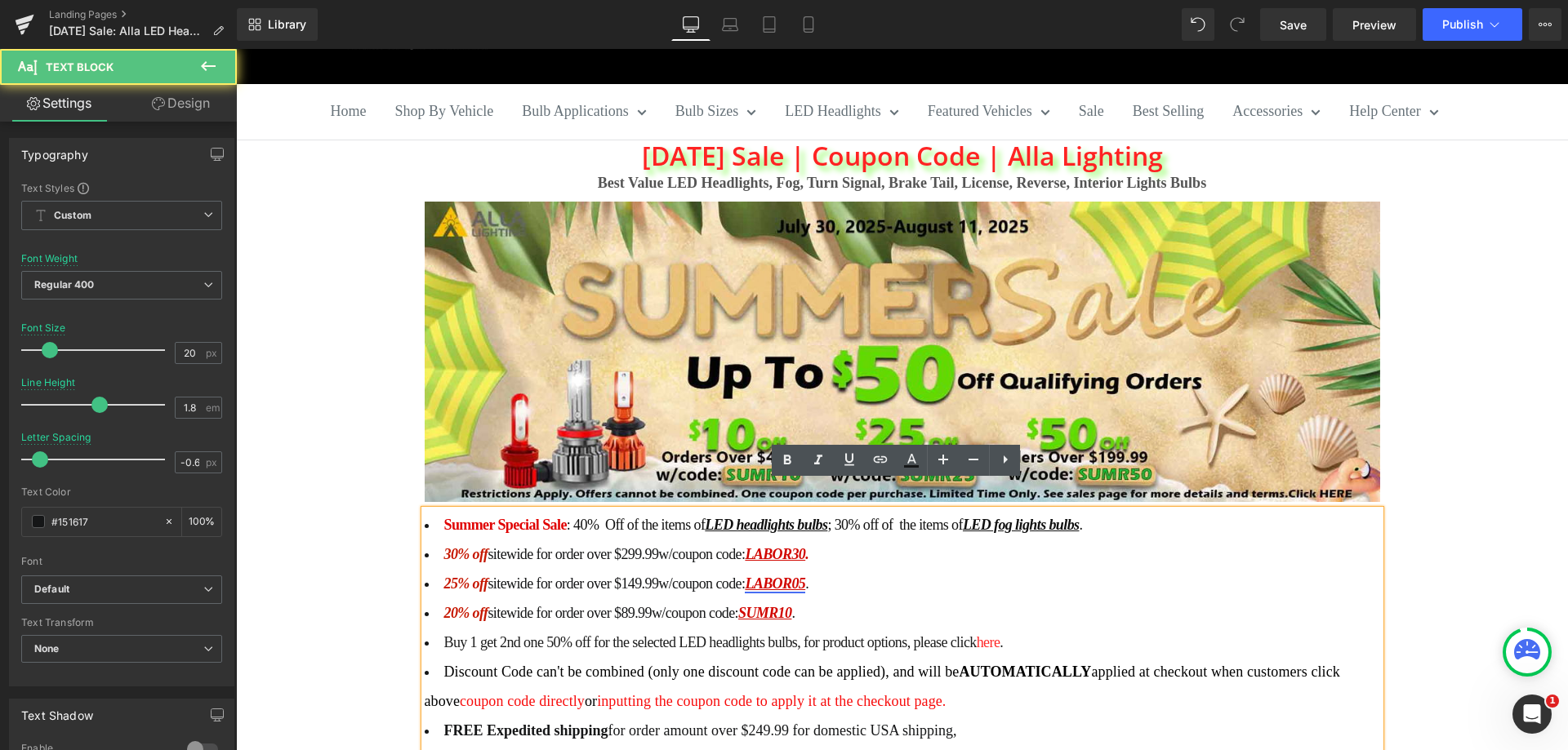
click at [802, 575] on link "LABOR05" at bounding box center [775, 583] width 61 height 17
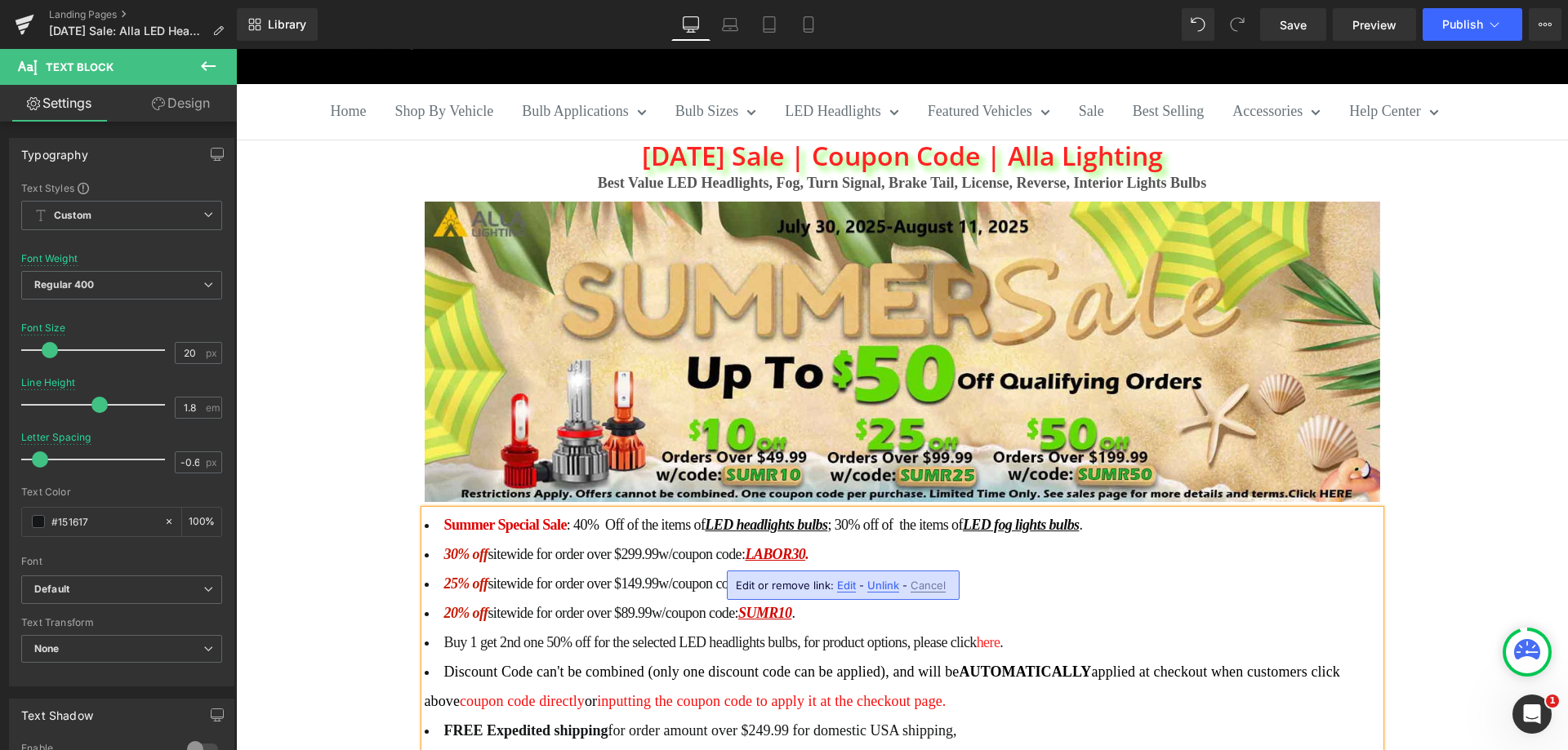
click at [816, 575] on span "." at bounding box center [814, 583] width 3 height 17
click at [796, 575] on link "LABOR20" at bounding box center [775, 583] width 61 height 17
click at [842, 583] on span "Edit" at bounding box center [846, 586] width 19 height 14
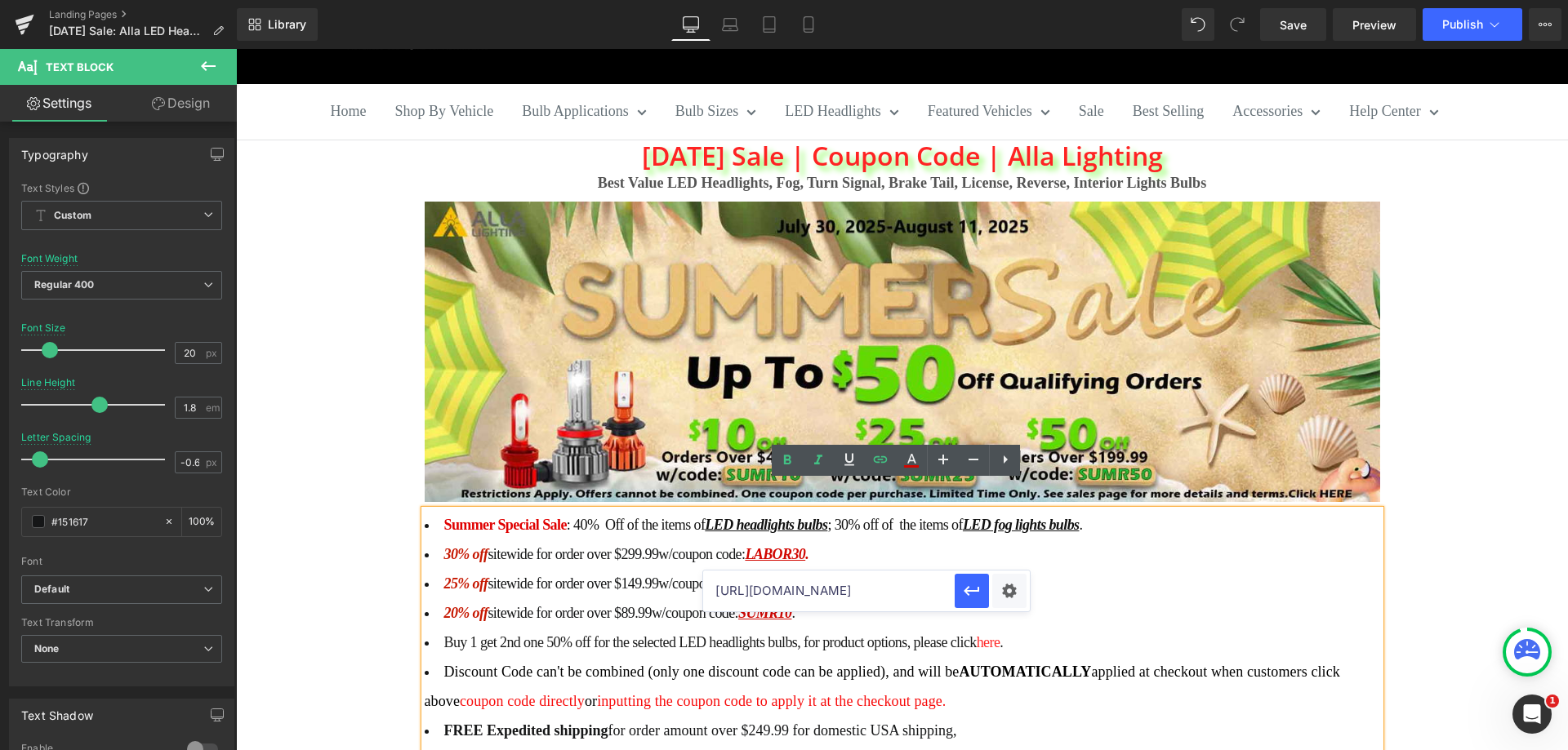
scroll to position [0, 24]
drag, startPoint x: 916, startPoint y: 589, endPoint x: 947, endPoint y: 589, distance: 31.0
click at [947, 589] on input "https://allalighting.com/discount/LABOR30" at bounding box center [828, 591] width 251 height 41
paste input "LABOR"
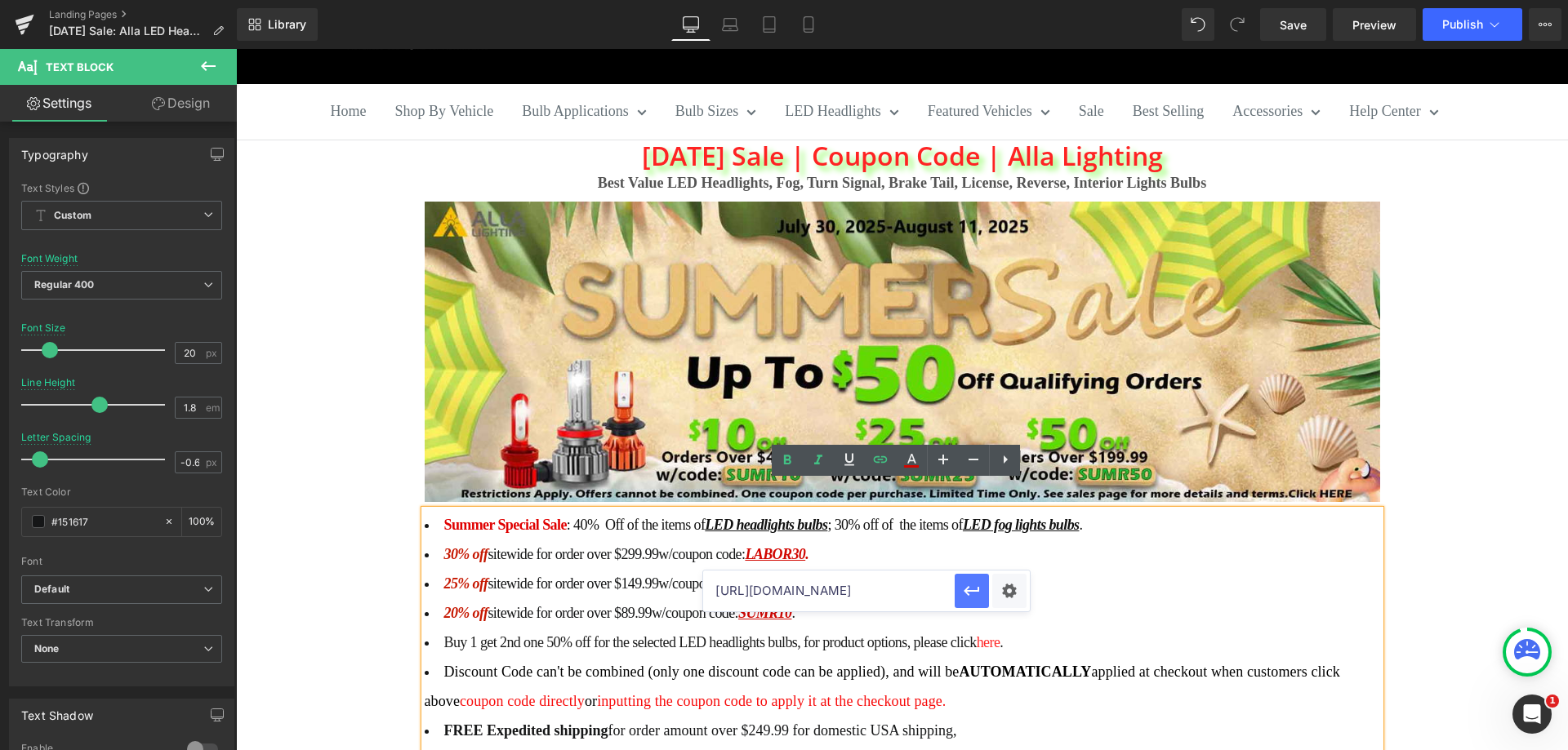
click at [964, 591] on icon "button" at bounding box center [972, 591] width 16 height 10
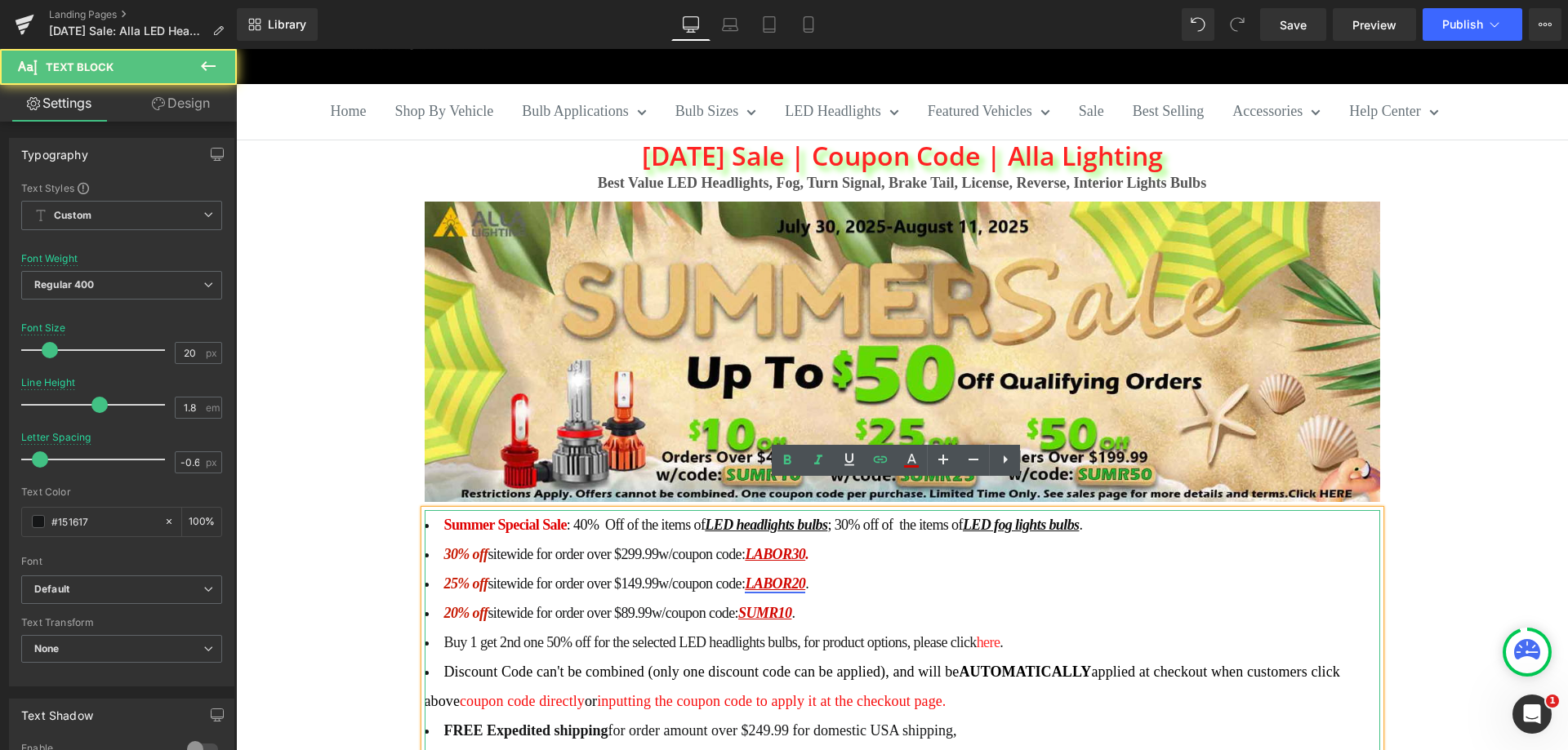
click at [805, 575] on link "LABOR20" at bounding box center [775, 583] width 61 height 17
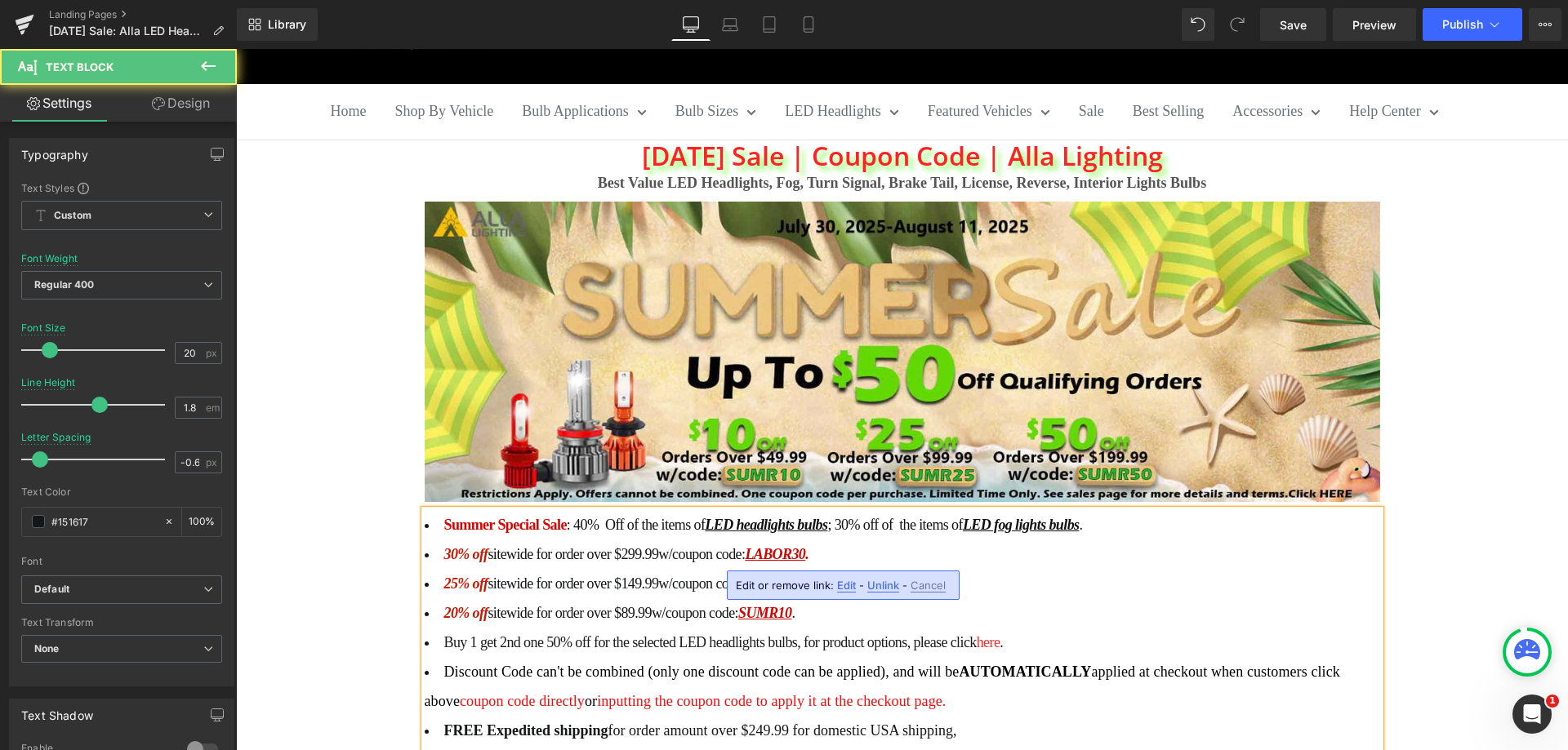
click at [816, 575] on span "." at bounding box center [814, 583] width 3 height 17
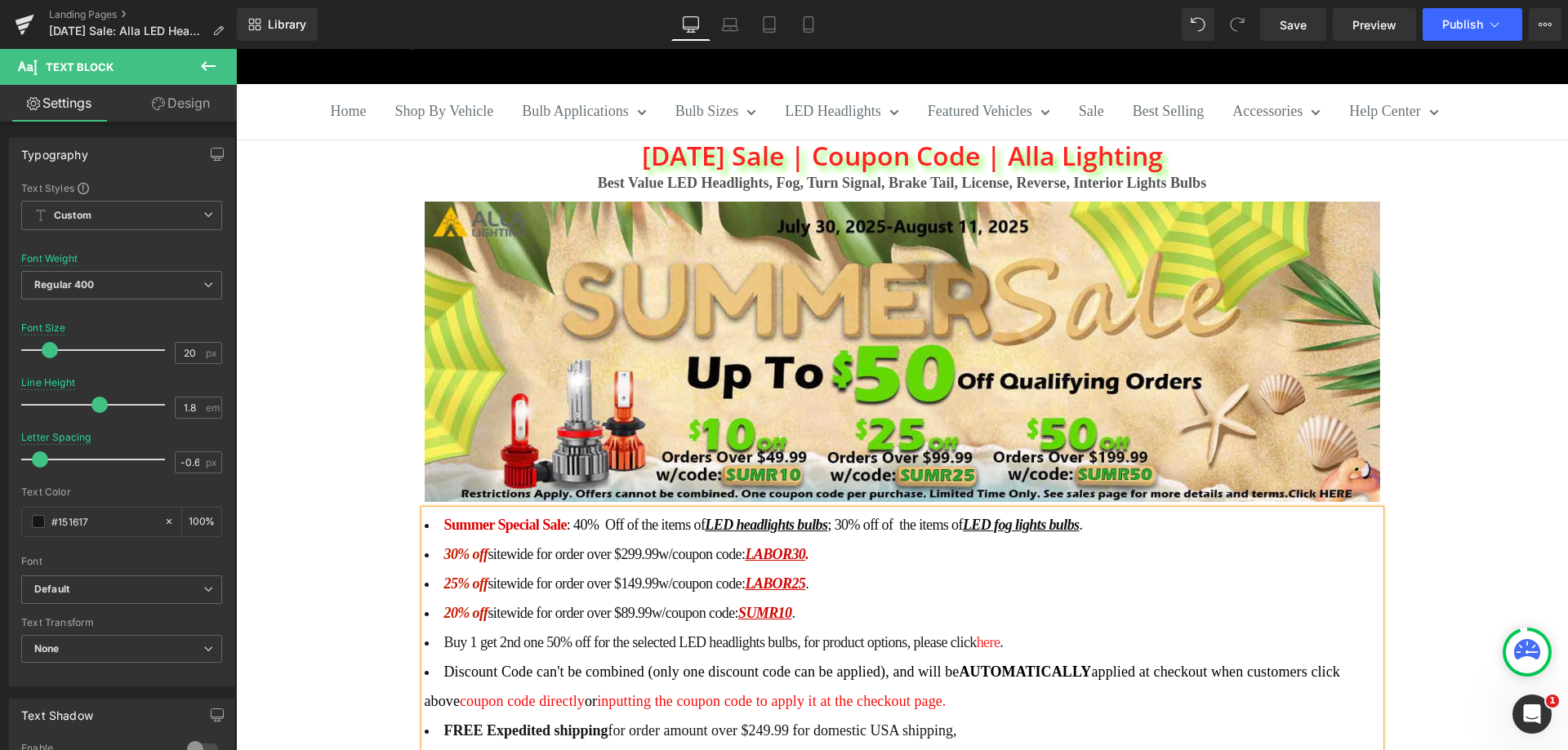
click at [853, 568] on li "25% off sitewide for order over $149.99 w/coupon code: LABOR25 . 20% off sitewi…" at bounding box center [903, 598] width 955 height 59
click at [778, 604] on link "SUMR10" at bounding box center [764, 612] width 53 height 17
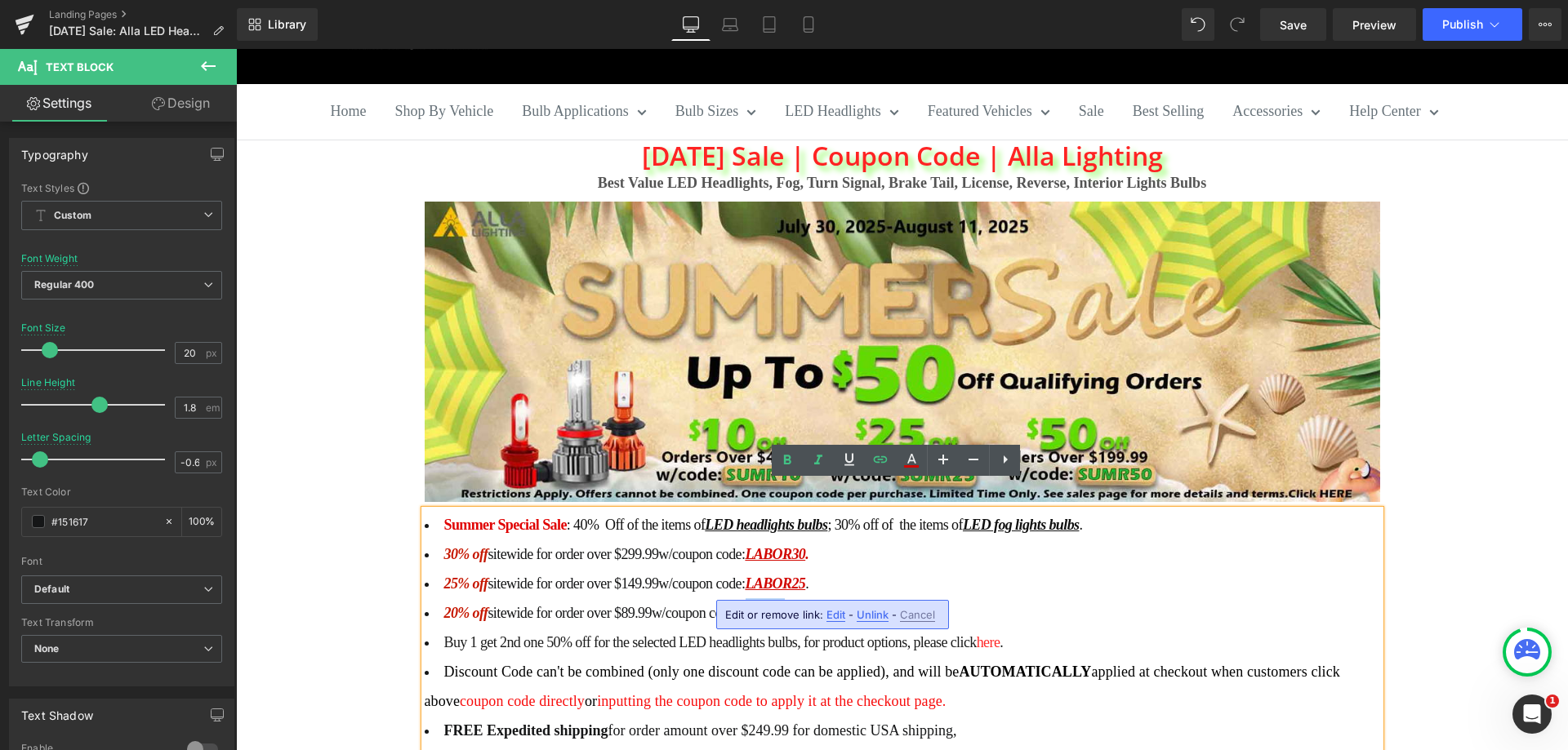
drag, startPoint x: 794, startPoint y: 584, endPoint x: 760, endPoint y: 582, distance: 34.1
click at [760, 604] on link "SUMR10" at bounding box center [764, 612] width 53 height 17
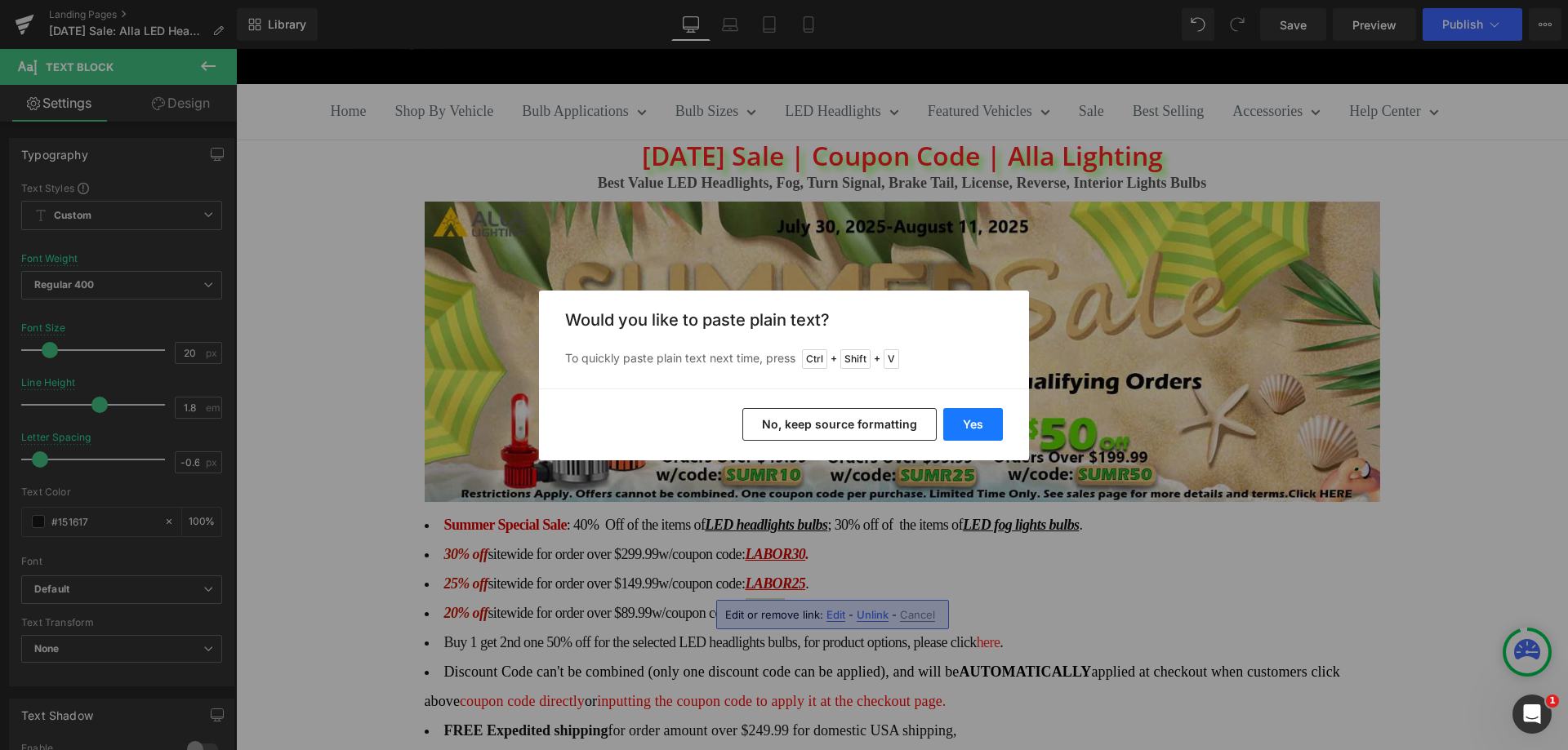
click at [964, 424] on button "Yes" at bounding box center [972, 424] width 60 height 32
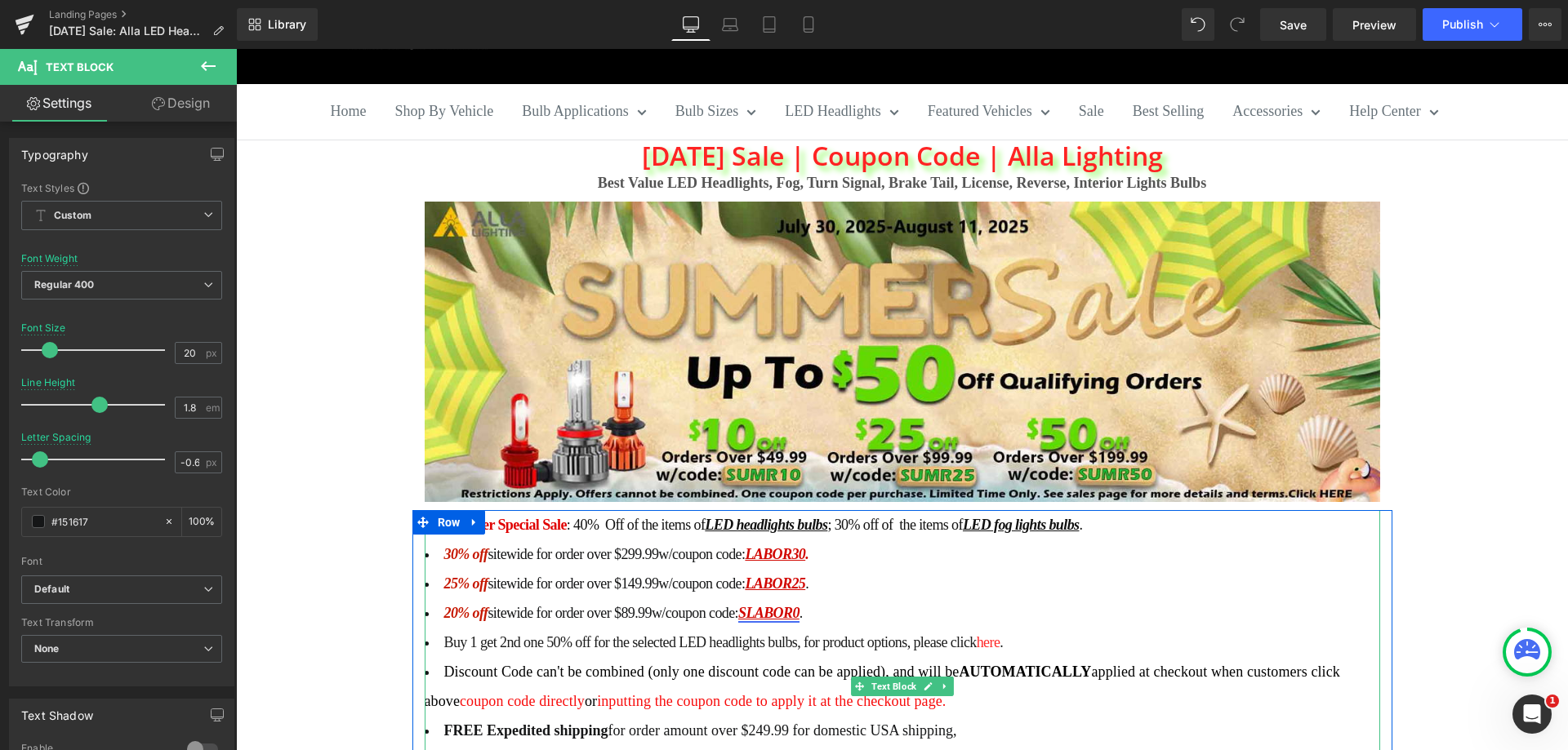
click at [799, 604] on link "SLABOR0" at bounding box center [768, 612] width 62 height 17
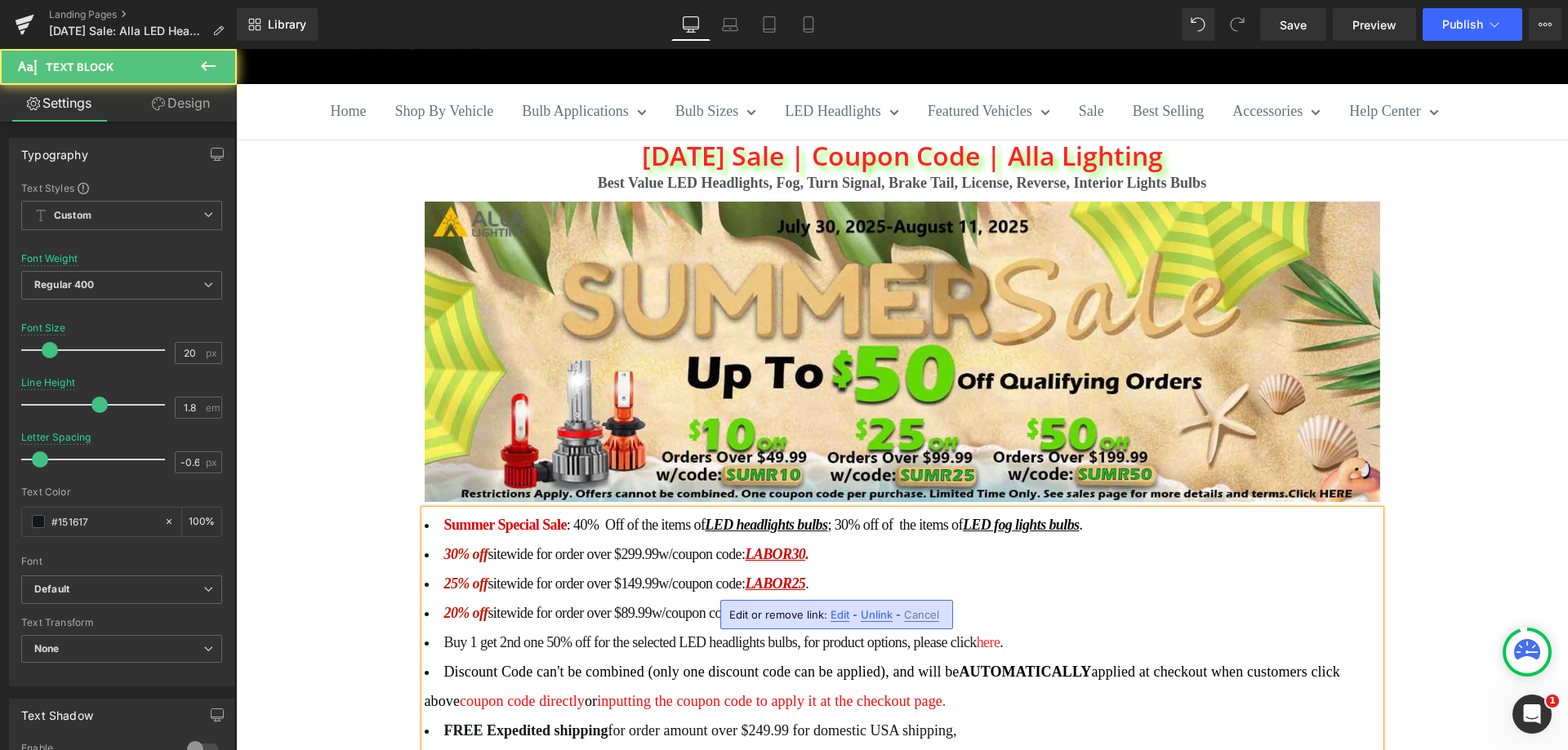
click at [762, 604] on link "SLABOR20" at bounding box center [771, 612] width 67 height 17
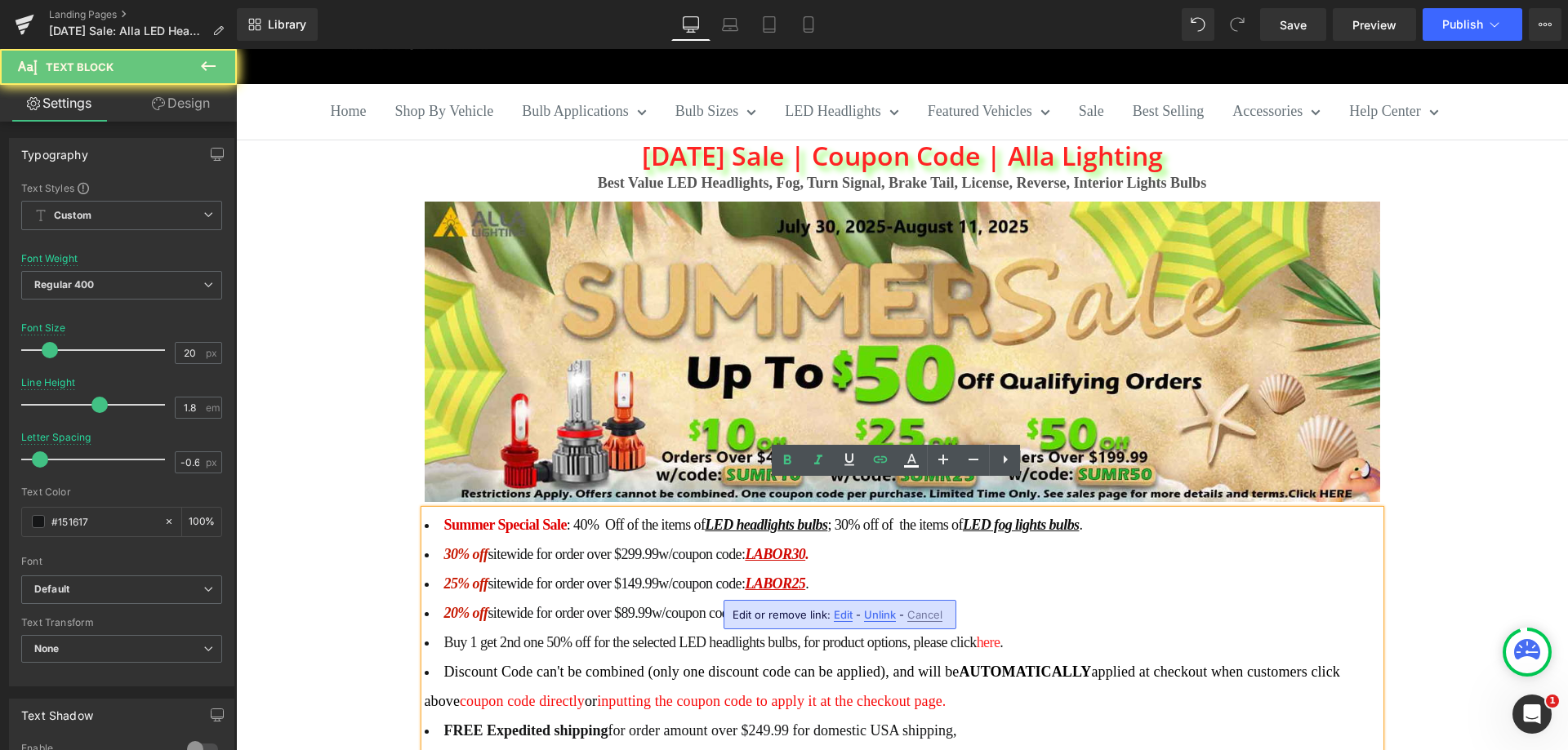
click at [756, 604] on link "SLABOR20" at bounding box center [771, 612] width 67 height 17
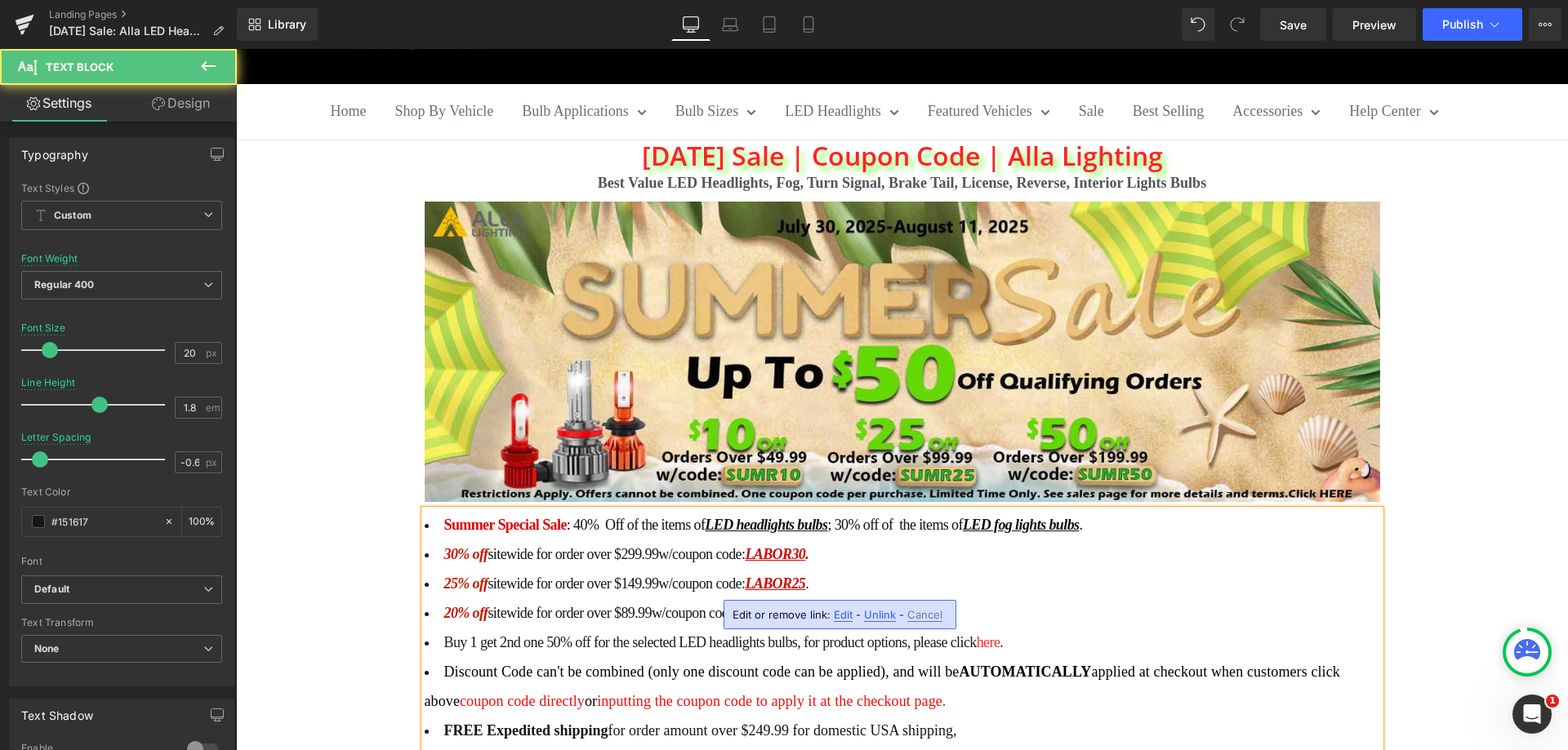
click at [829, 599] on li "20% off sitewide for order over $89.99 w/coupon code: LABOR20 ." at bounding box center [903, 613] width 955 height 29
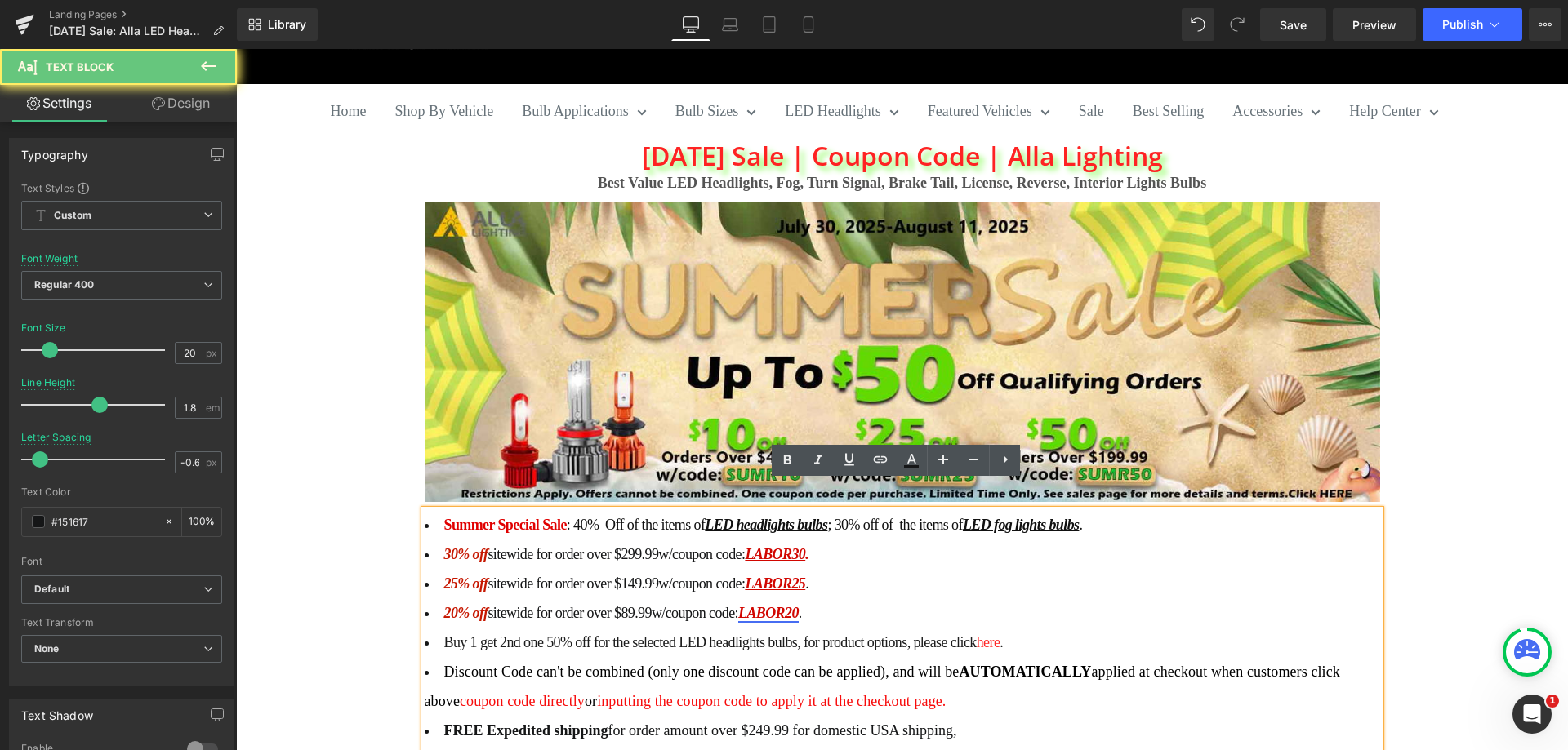
click at [779, 604] on link "LABOR20" at bounding box center [768, 612] width 61 height 17
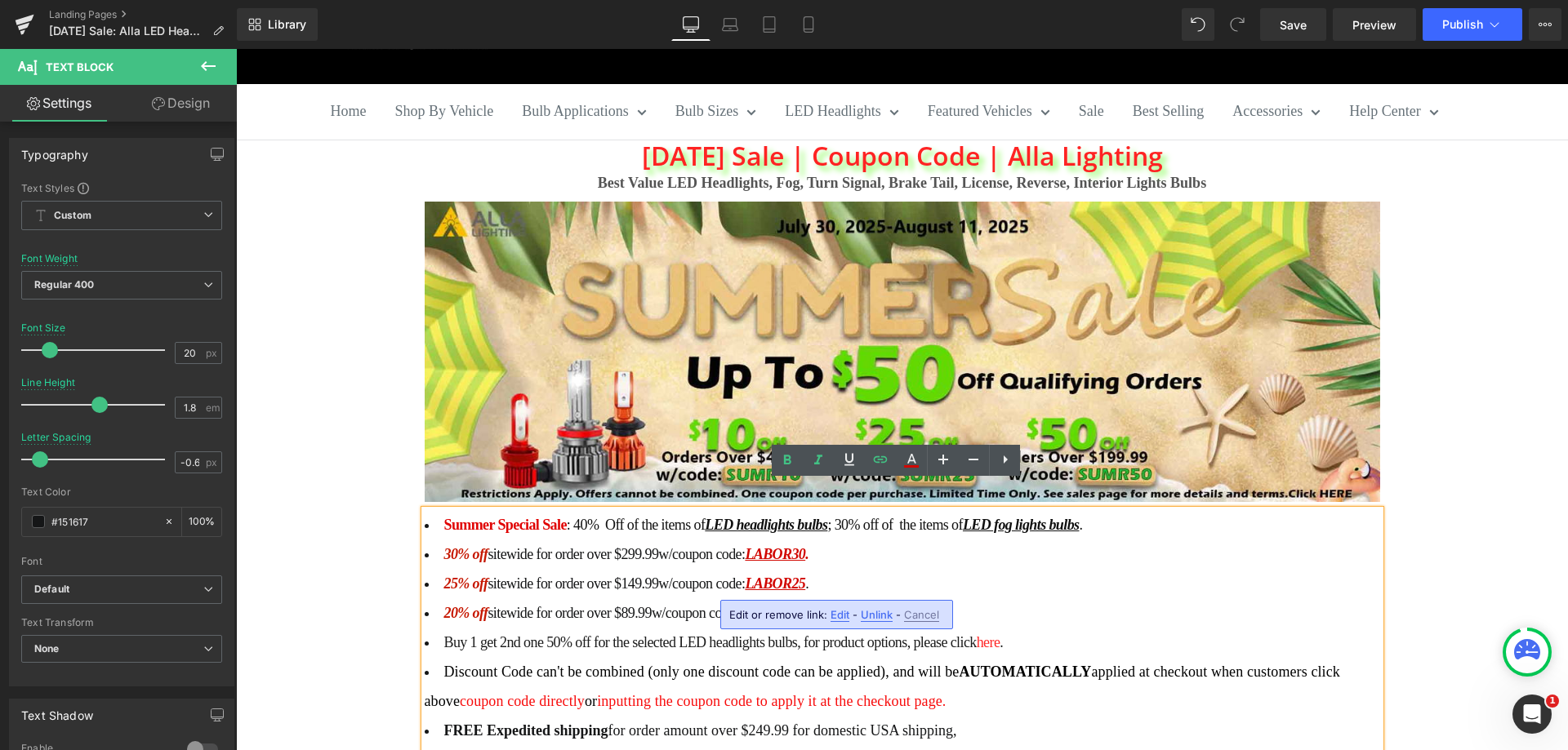
click at [843, 613] on span "Edit" at bounding box center [839, 615] width 19 height 14
drag, startPoint x: 911, startPoint y: 619, endPoint x: 943, endPoint y: 619, distance: 32.0
click at [943, 619] on input "https://allalighting.com/discount/SUMR10" at bounding box center [822, 620] width 251 height 41
paste input "LABOR"
click at [956, 618] on icon "button" at bounding box center [965, 620] width 20 height 20
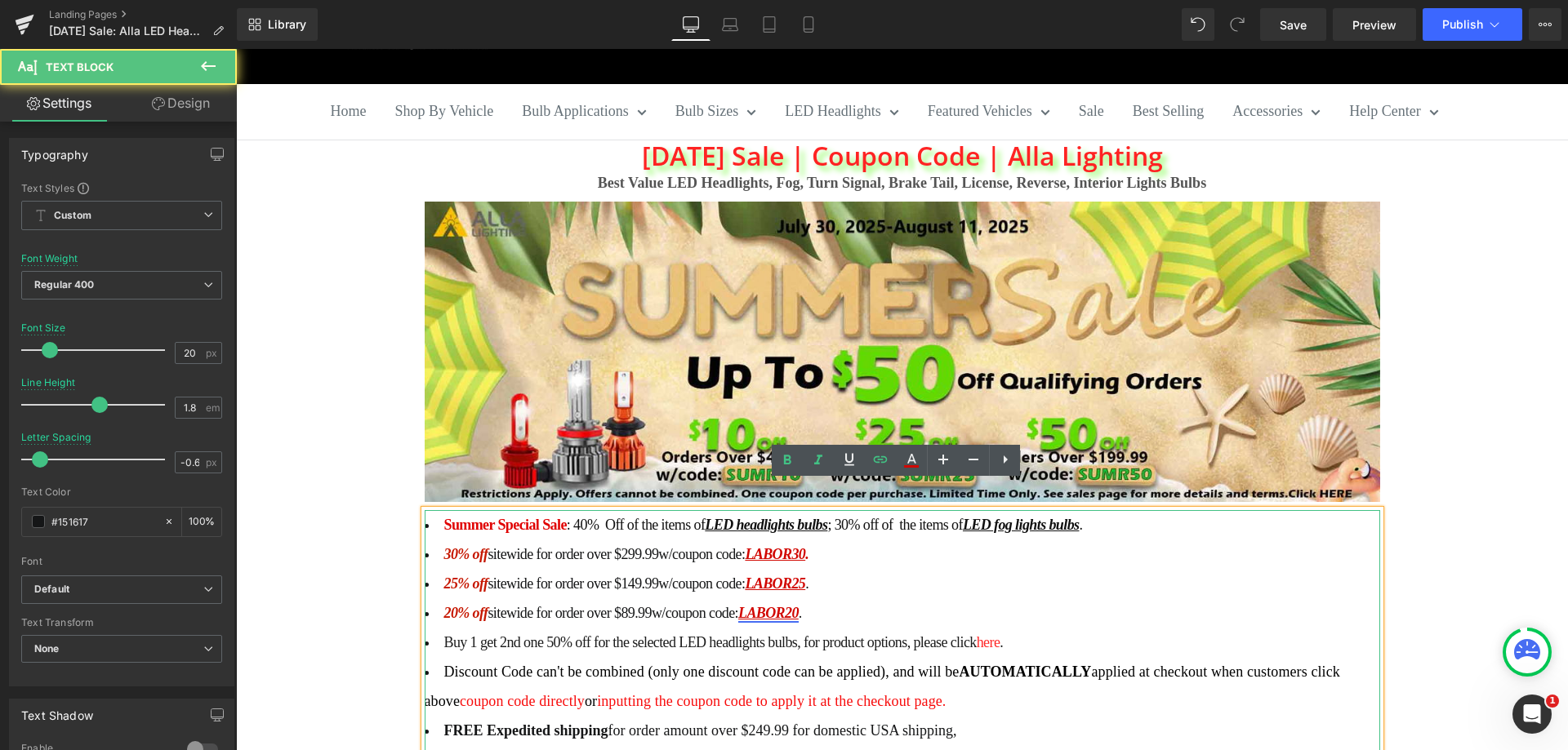
click at [798, 604] on link "LABOR20" at bounding box center [768, 612] width 61 height 17
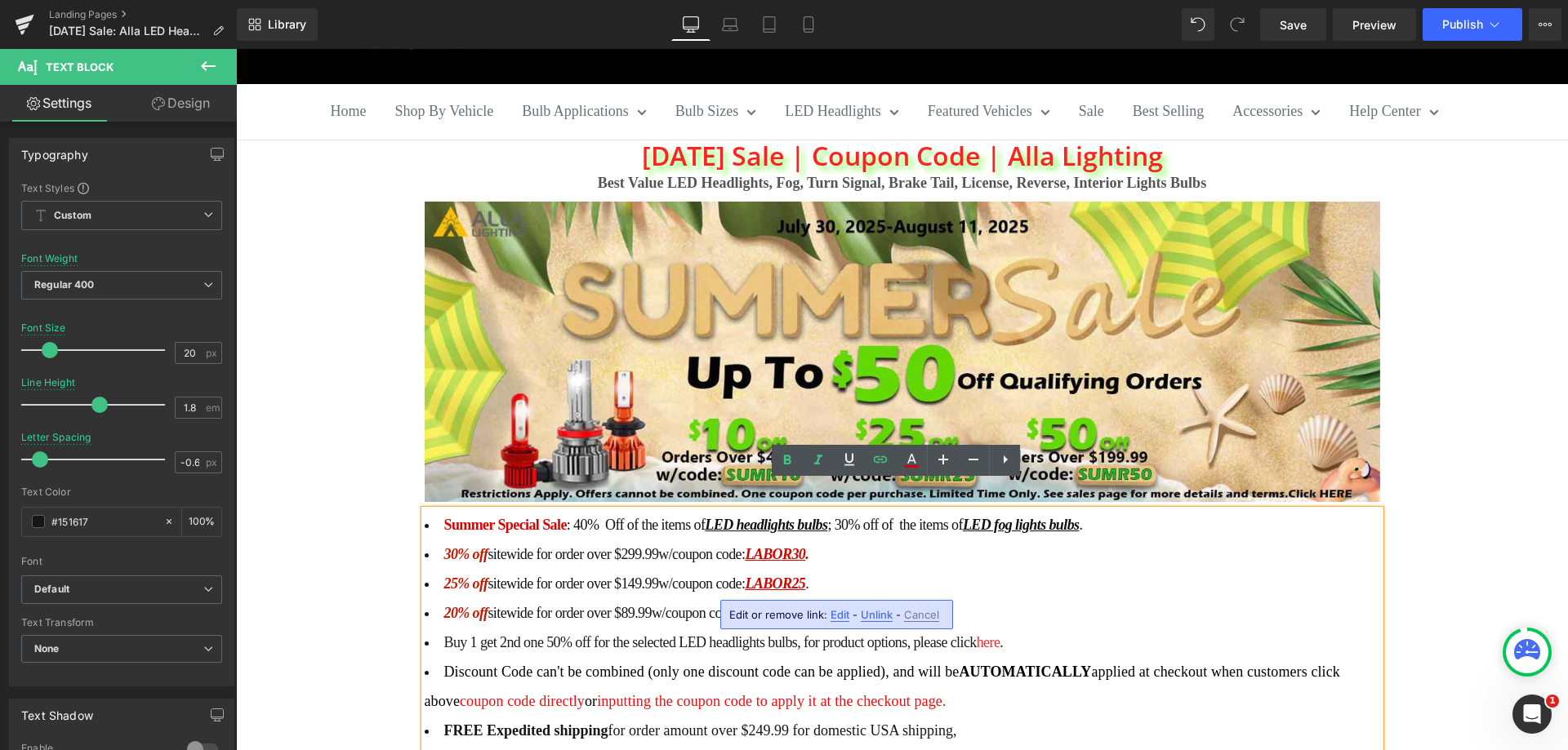
click at [833, 613] on span "Edit" at bounding box center [839, 615] width 19 height 14
drag, startPoint x: 911, startPoint y: 615, endPoint x: 976, endPoint y: 622, distance: 65.4
click at [976, 621] on div "https://allalighting.com/discount/LABOR20" at bounding box center [860, 620] width 326 height 41
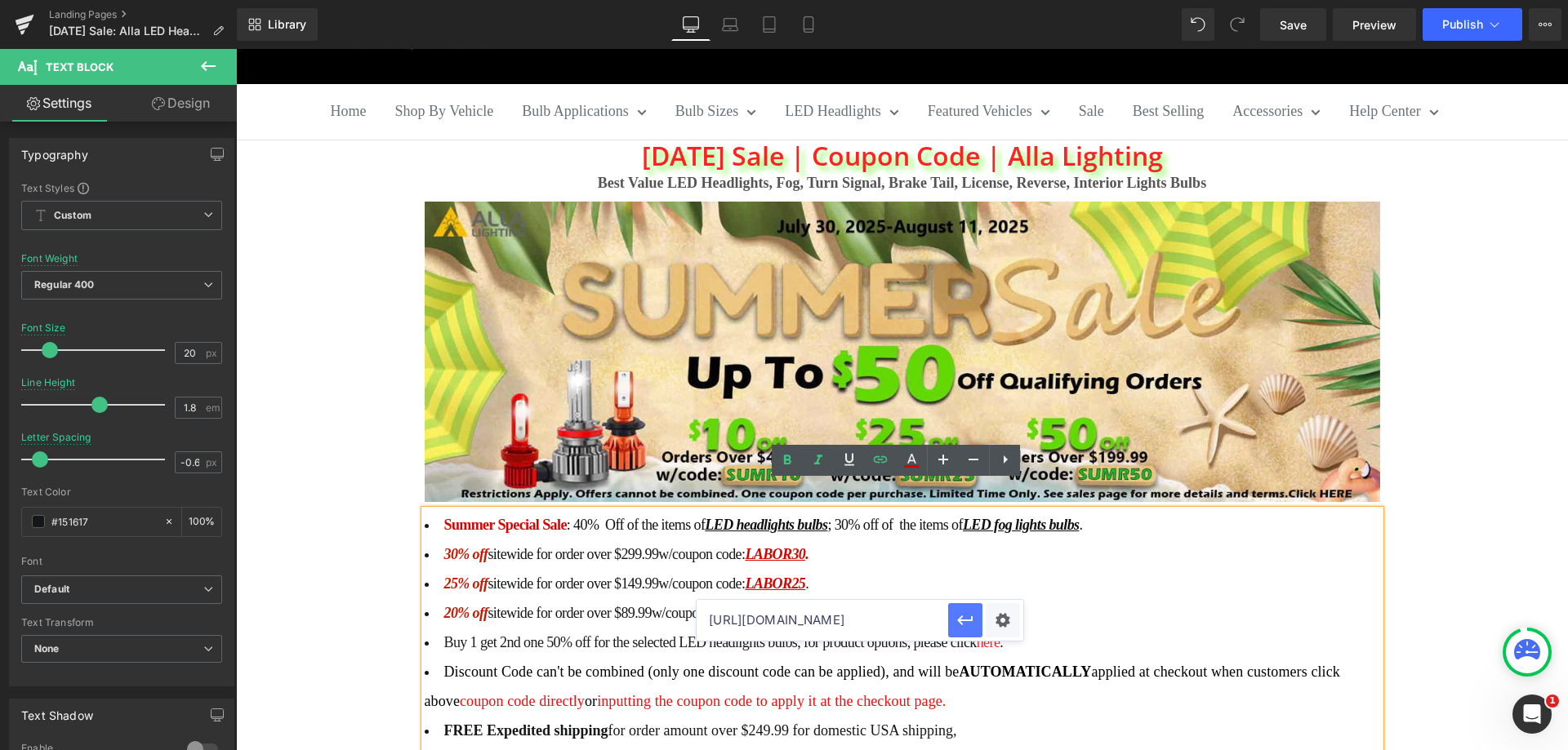
drag, startPoint x: 965, startPoint y: 622, endPoint x: 728, endPoint y: 572, distance: 242.2
click at [965, 622] on icon "button" at bounding box center [965, 620] width 20 height 20
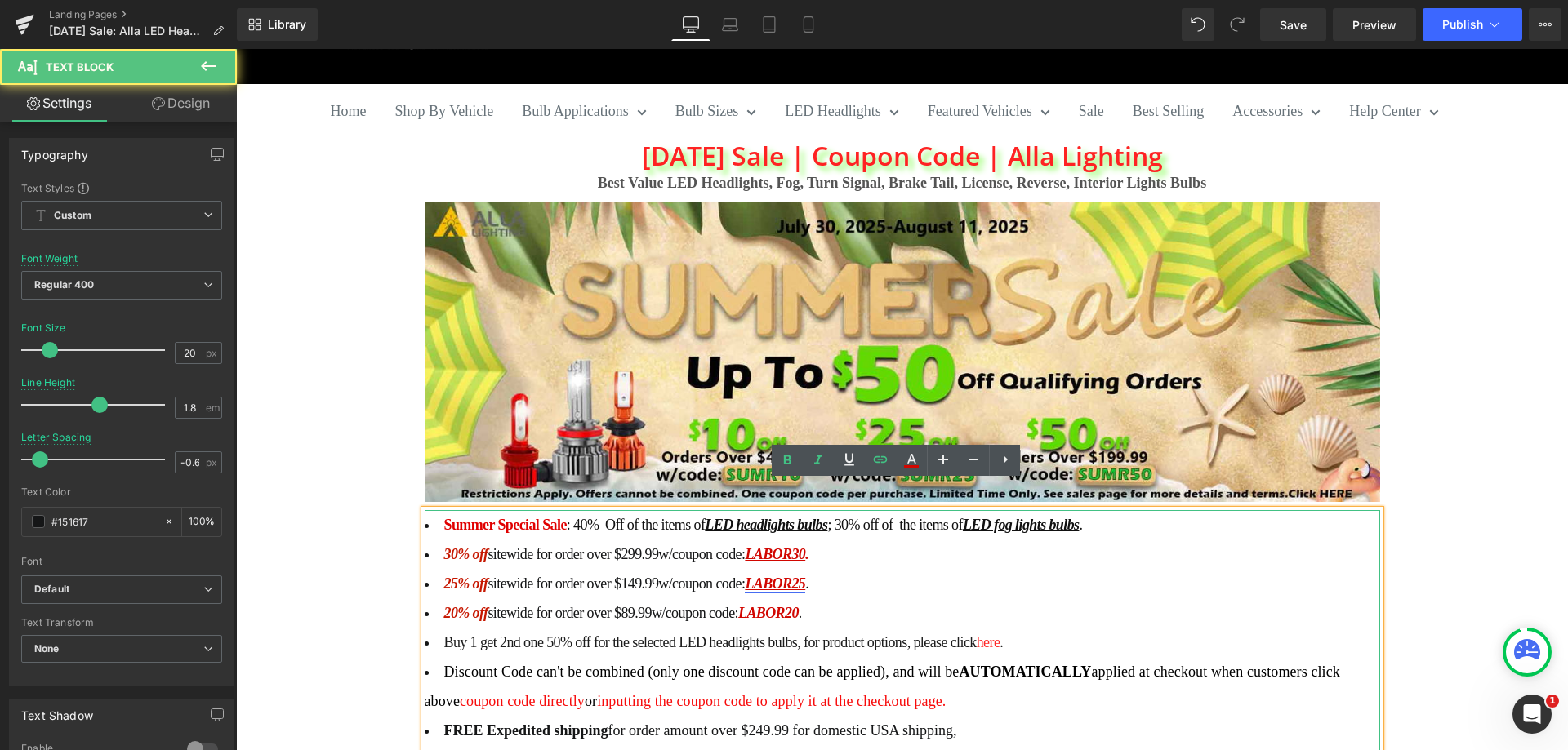
click at [796, 575] on link "LABOR25" at bounding box center [775, 583] width 61 height 17
click at [842, 588] on span "Edit" at bounding box center [846, 586] width 19 height 14
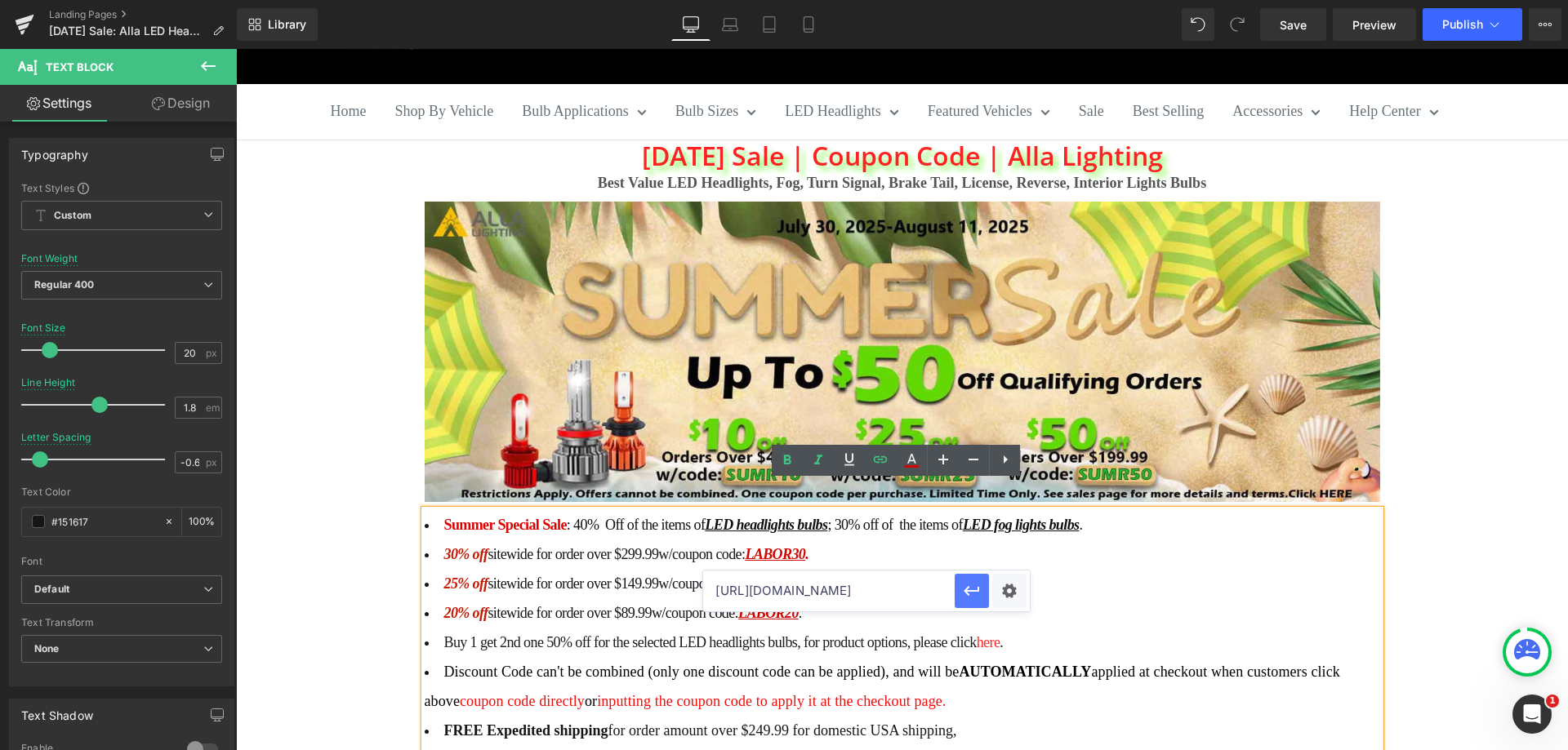
scroll to position [0, 29]
drag, startPoint x: 909, startPoint y: 591, endPoint x: 958, endPoint y: 594, distance: 49.1
click at [958, 594] on div "https://allalighting.com/discount/LABOR20" at bounding box center [867, 591] width 326 height 41
click at [935, 589] on input "https://allalighting.com/discount/LABOR20" at bounding box center [828, 591] width 251 height 41
click at [942, 590] on input "https://allalighting.com/discount/LABOR20" at bounding box center [828, 591] width 251 height 41
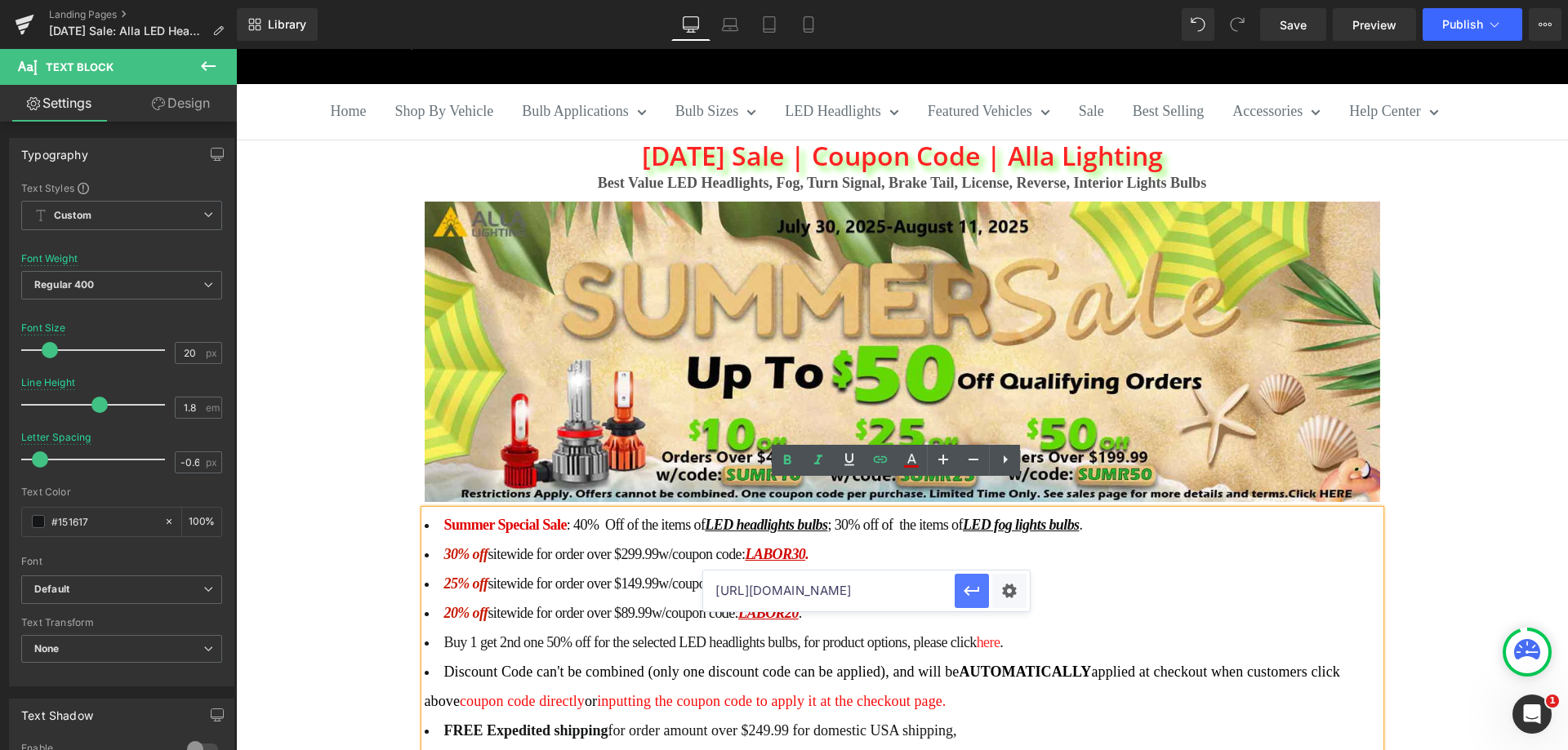
scroll to position [0, 0]
click at [959, 590] on button "button" at bounding box center [971, 590] width 34 height 34
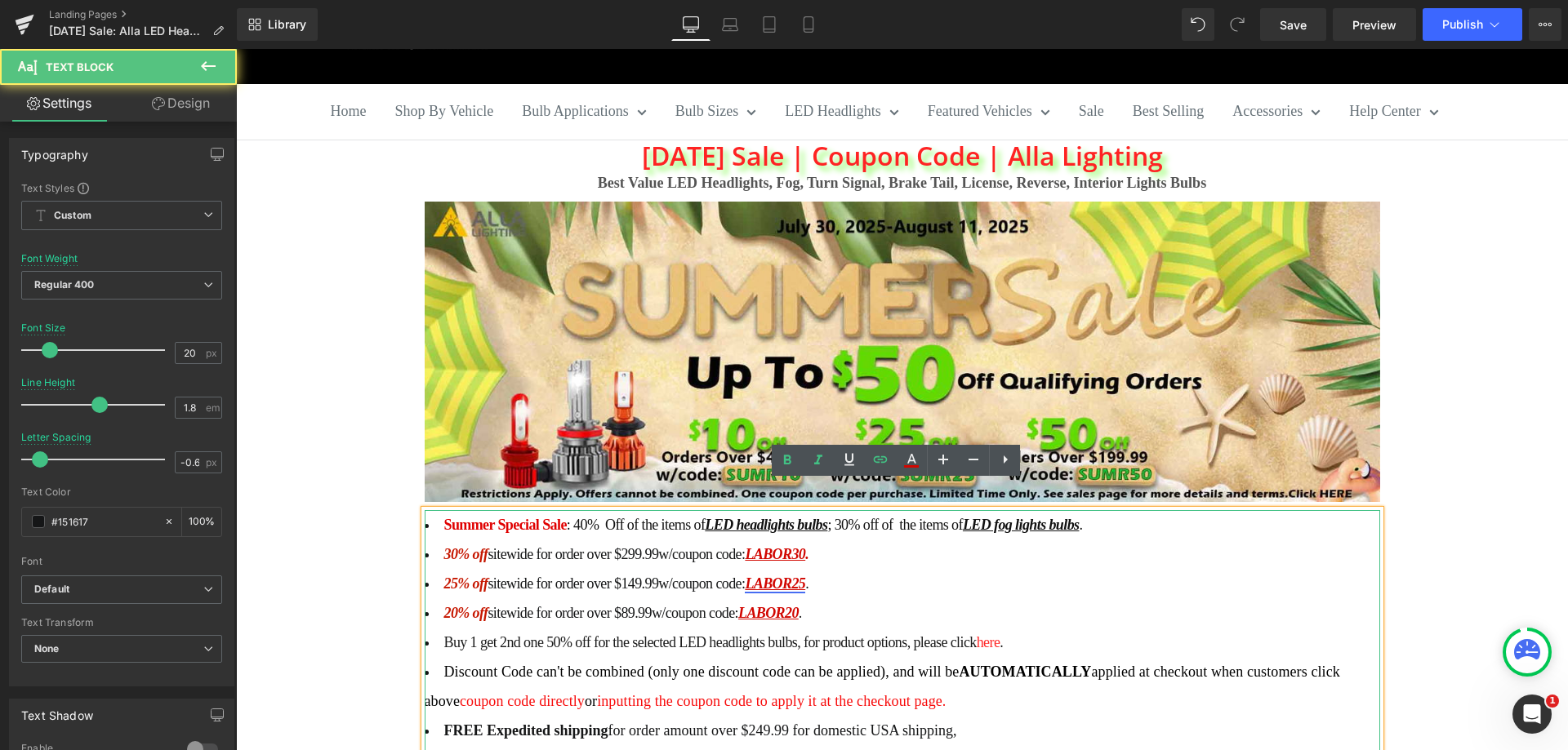
click at [797, 575] on link "LABOR25" at bounding box center [775, 583] width 61 height 17
click at [839, 580] on span "Edit" at bounding box center [846, 586] width 19 height 14
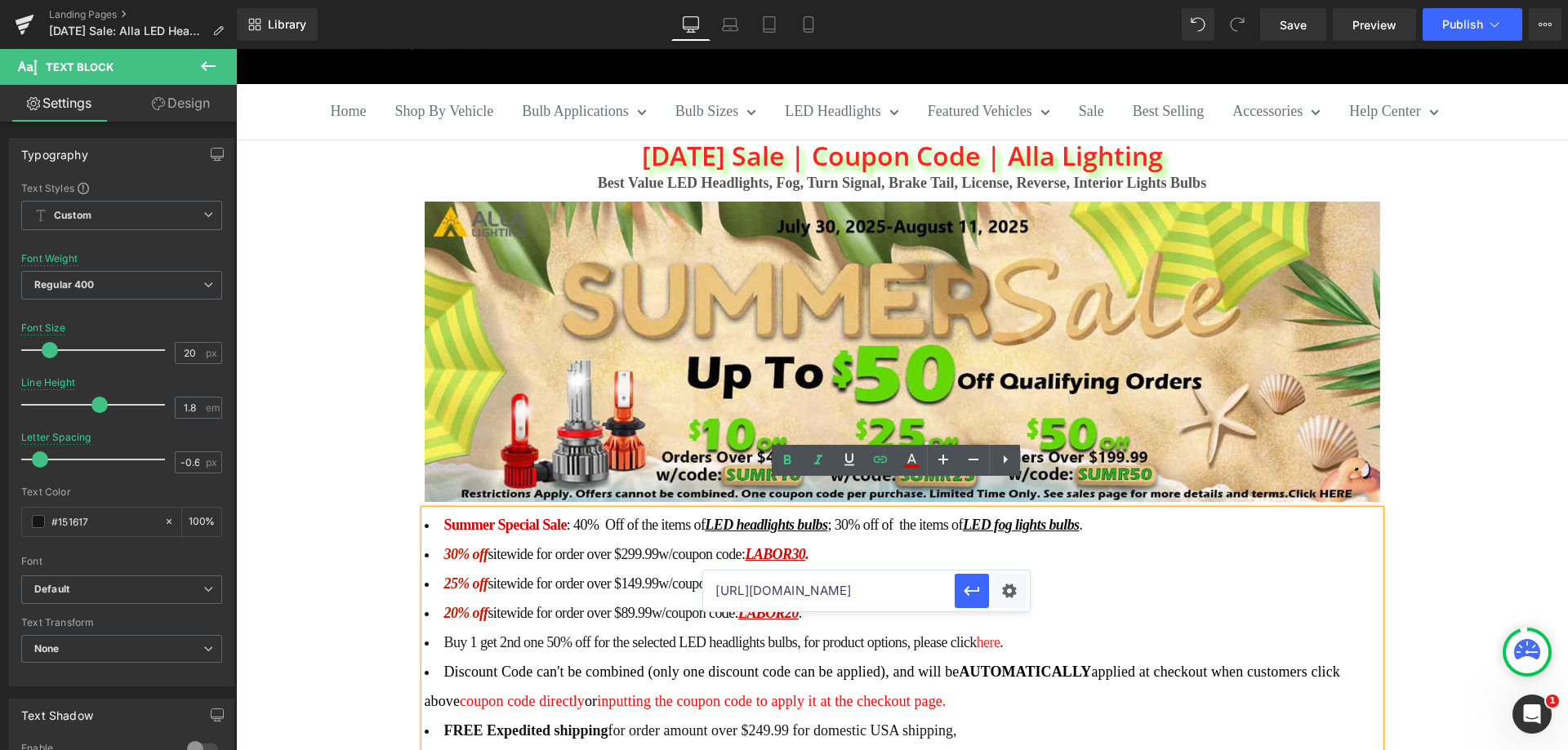
scroll to position [0, 29]
drag, startPoint x: 885, startPoint y: 587, endPoint x: 992, endPoint y: 601, distance: 107.9
click at [992, 601] on div "https://allalighting.com/discount/LABOR25" at bounding box center [867, 591] width 326 height 41
drag, startPoint x: 976, startPoint y: 594, endPoint x: 738, endPoint y: 544, distance: 243.2
click at [976, 594] on icon "button" at bounding box center [971, 591] width 20 height 20
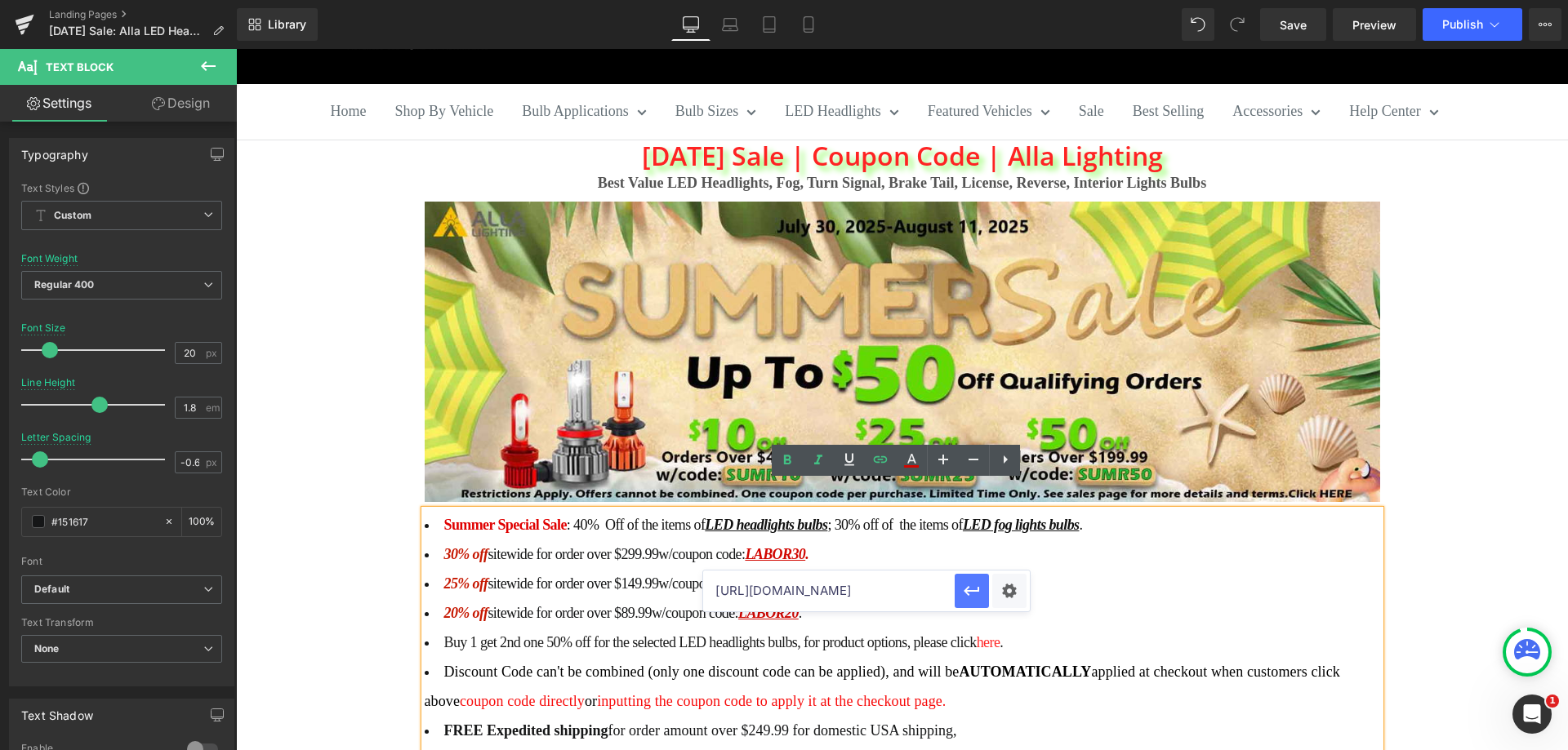
scroll to position [0, 0]
click at [783, 546] on u "LABOR30" at bounding box center [775, 554] width 61 height 17
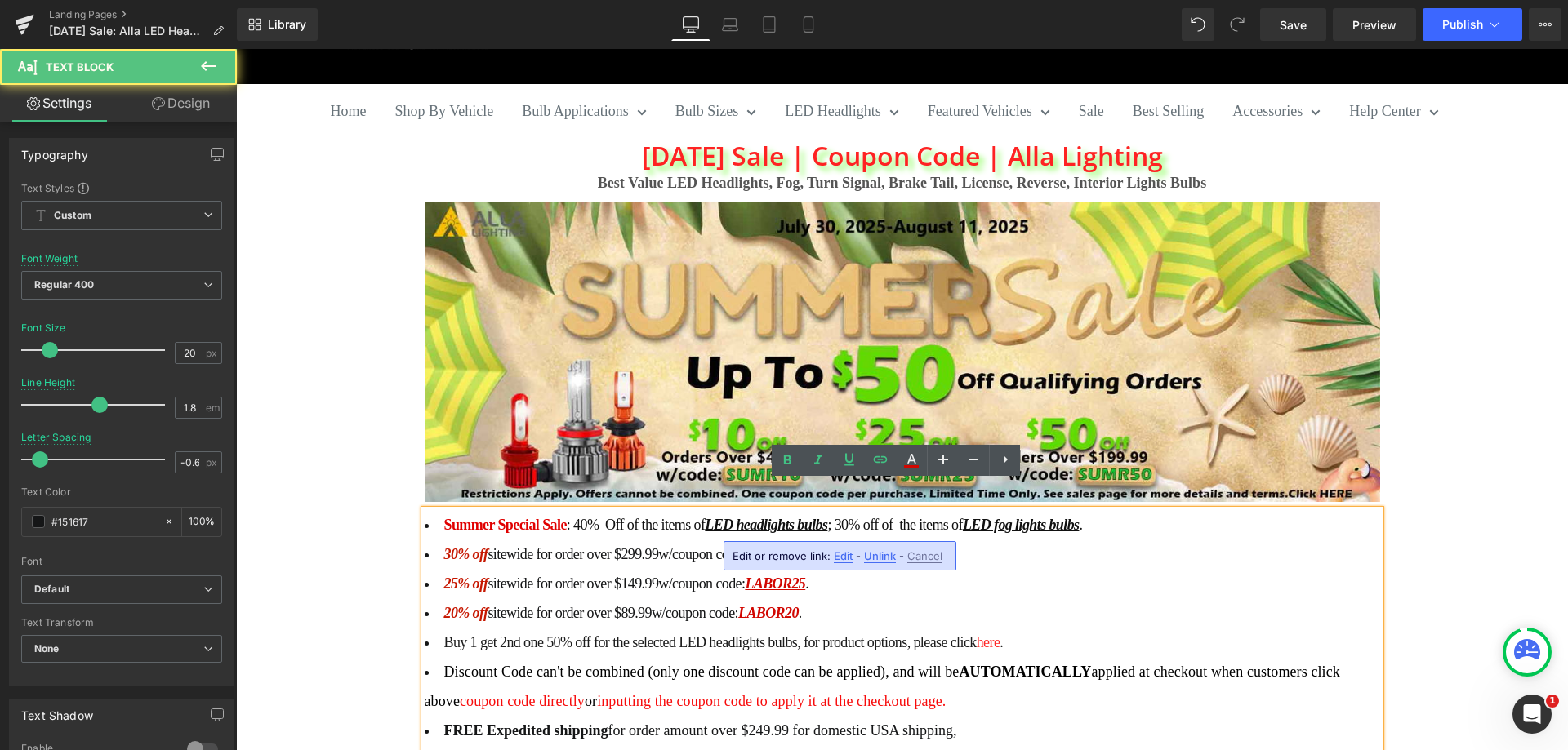
click at [835, 553] on span "Edit" at bounding box center [842, 556] width 19 height 14
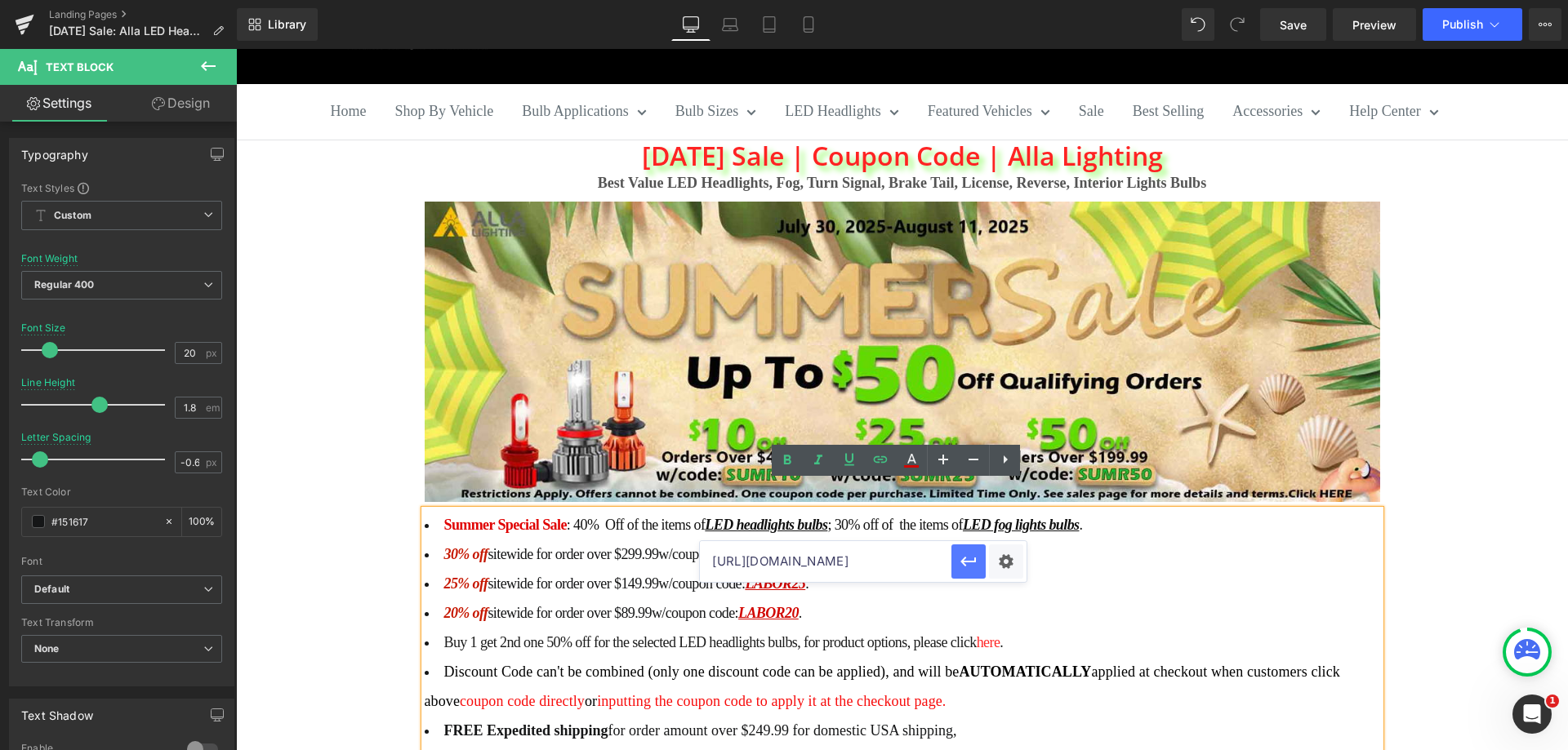
scroll to position [0, 30]
drag, startPoint x: 882, startPoint y: 555, endPoint x: 958, endPoint y: 562, distance: 76.3
click at [958, 562] on div "https://allalighting.com/discount/LABOR25" at bounding box center [863, 562] width 326 height 41
click at [962, 562] on icon "button" at bounding box center [969, 562] width 16 height 10
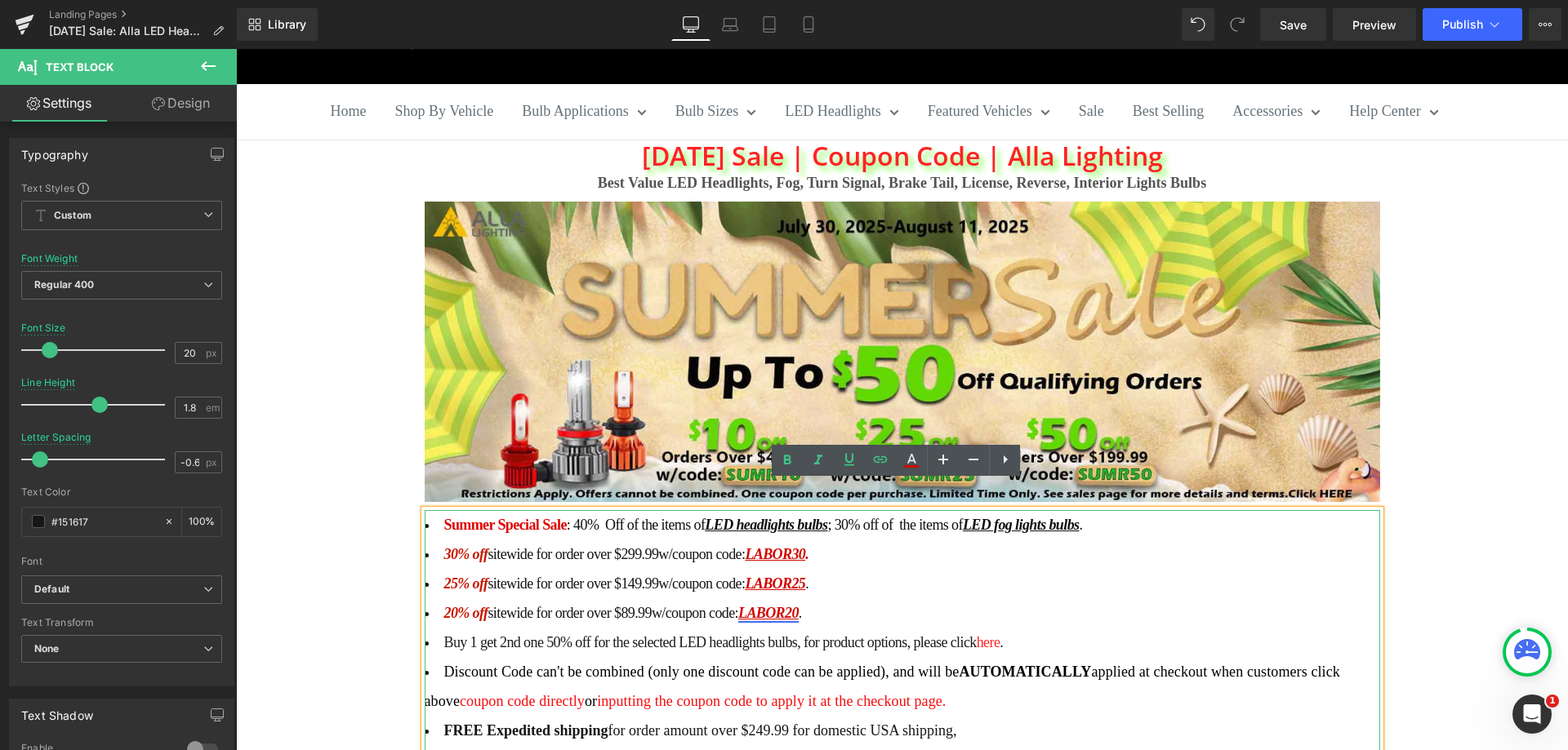
click at [773, 604] on link "LABOR20" at bounding box center [768, 612] width 61 height 17
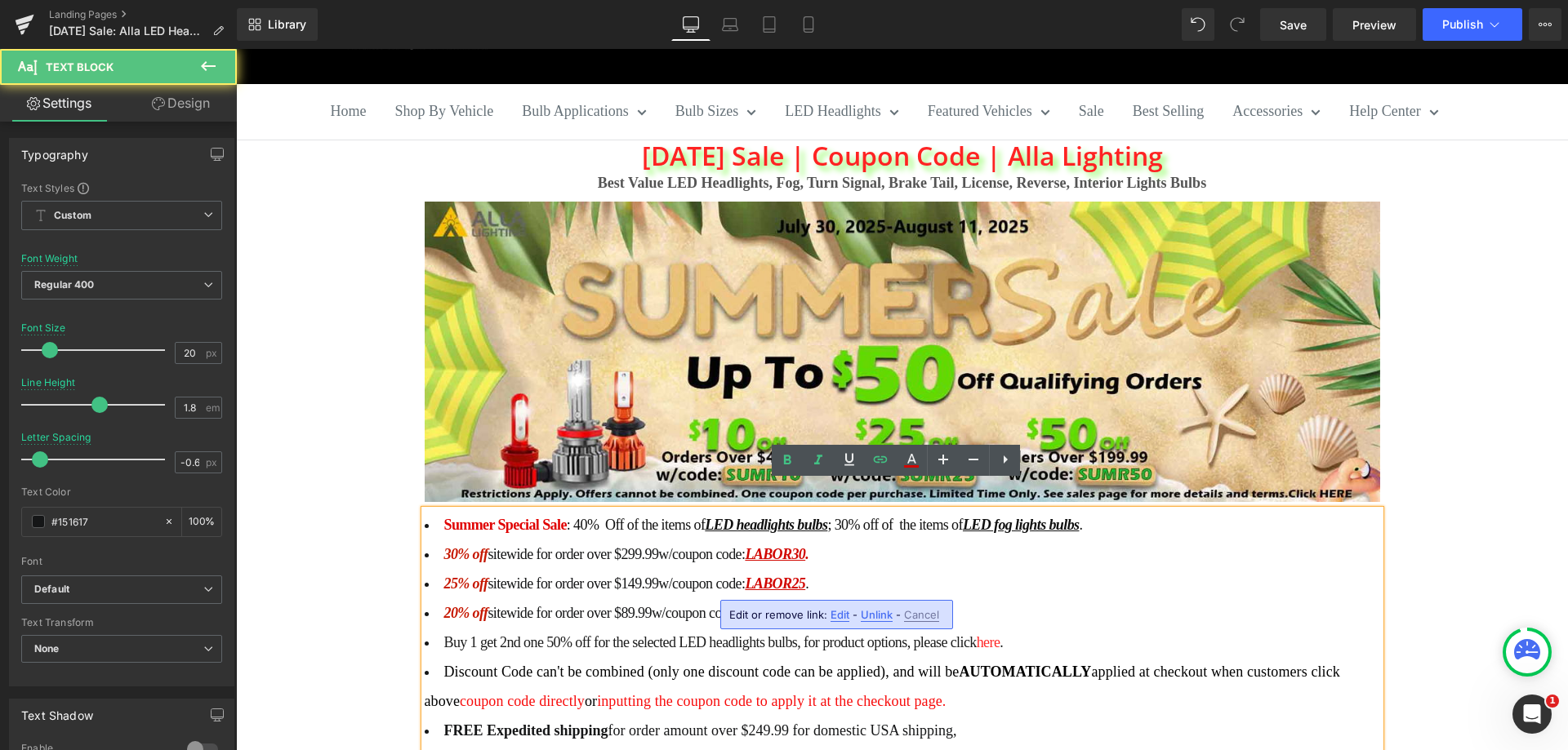
click at [843, 617] on span "Edit" at bounding box center [839, 615] width 19 height 14
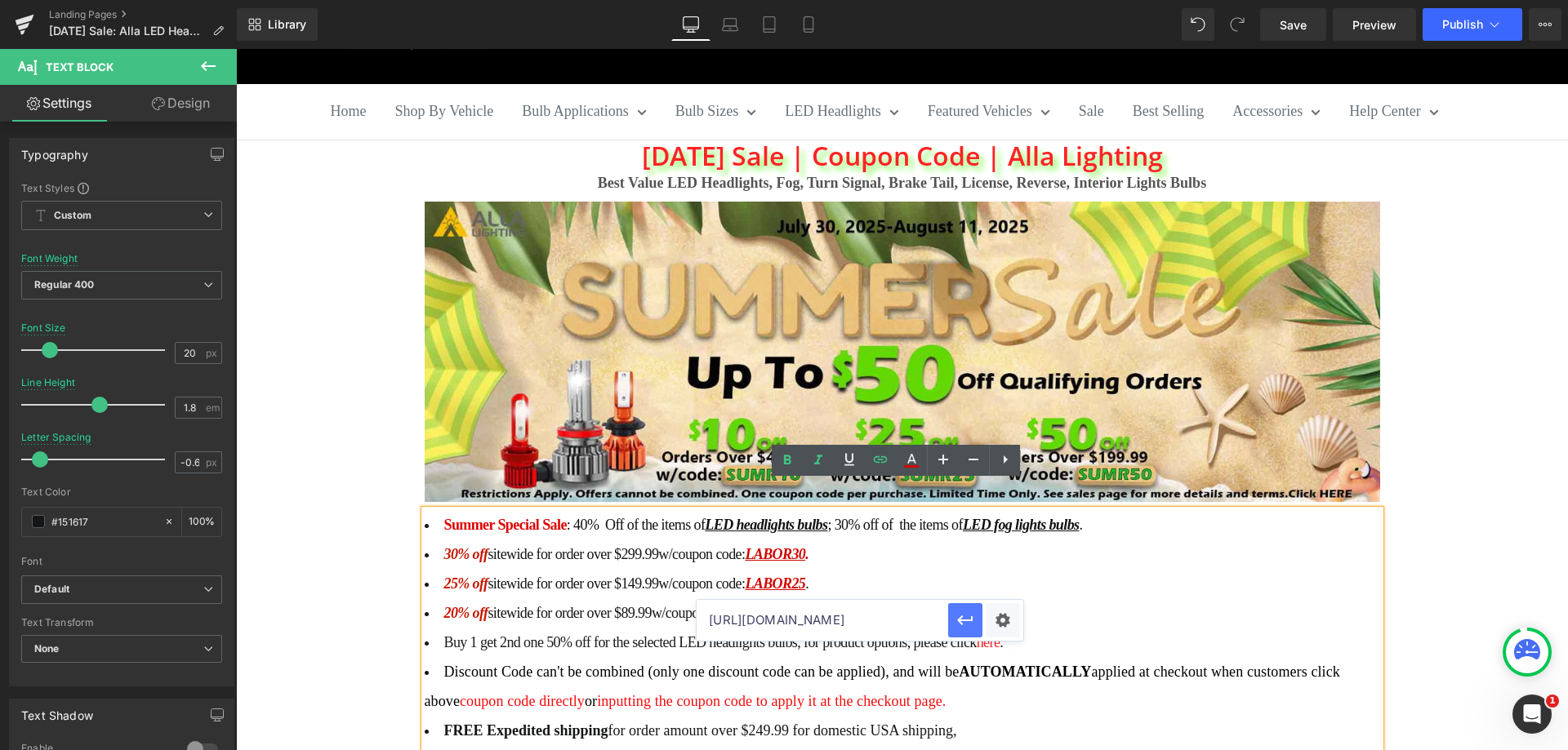
scroll to position [0, 29]
drag, startPoint x: 878, startPoint y: 612, endPoint x: 966, endPoint y: 620, distance: 88.4
click at [966, 620] on div "https://allalighting.com/discount/LABOR25" at bounding box center [860, 620] width 326 height 41
click at [963, 618] on icon "button" at bounding box center [965, 620] width 20 height 20
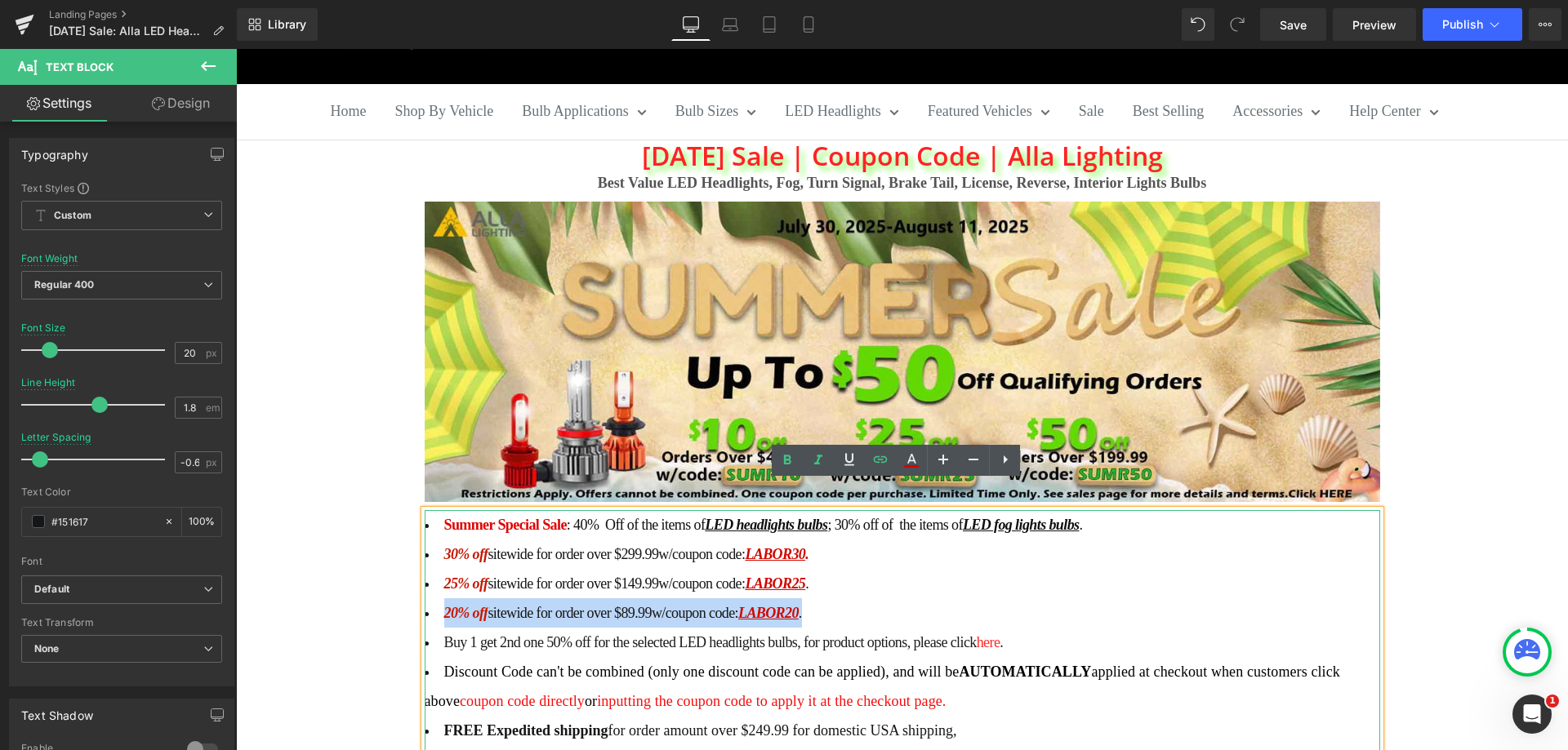
drag, startPoint x: 816, startPoint y: 587, endPoint x: 440, endPoint y: 577, distance: 376.1
click at [440, 599] on li "20% off sitewide for order over $89.99 w/coupon code: LABOR20 ." at bounding box center [903, 613] width 955 height 29
copy li "20% off sitewide for order over $89.99 w/coupon code: LABOR20 ."
click at [826, 599] on li "20% off sitewide for order over $89.99 w/coupon code: LABOR20 ." at bounding box center [903, 613] width 955 height 29
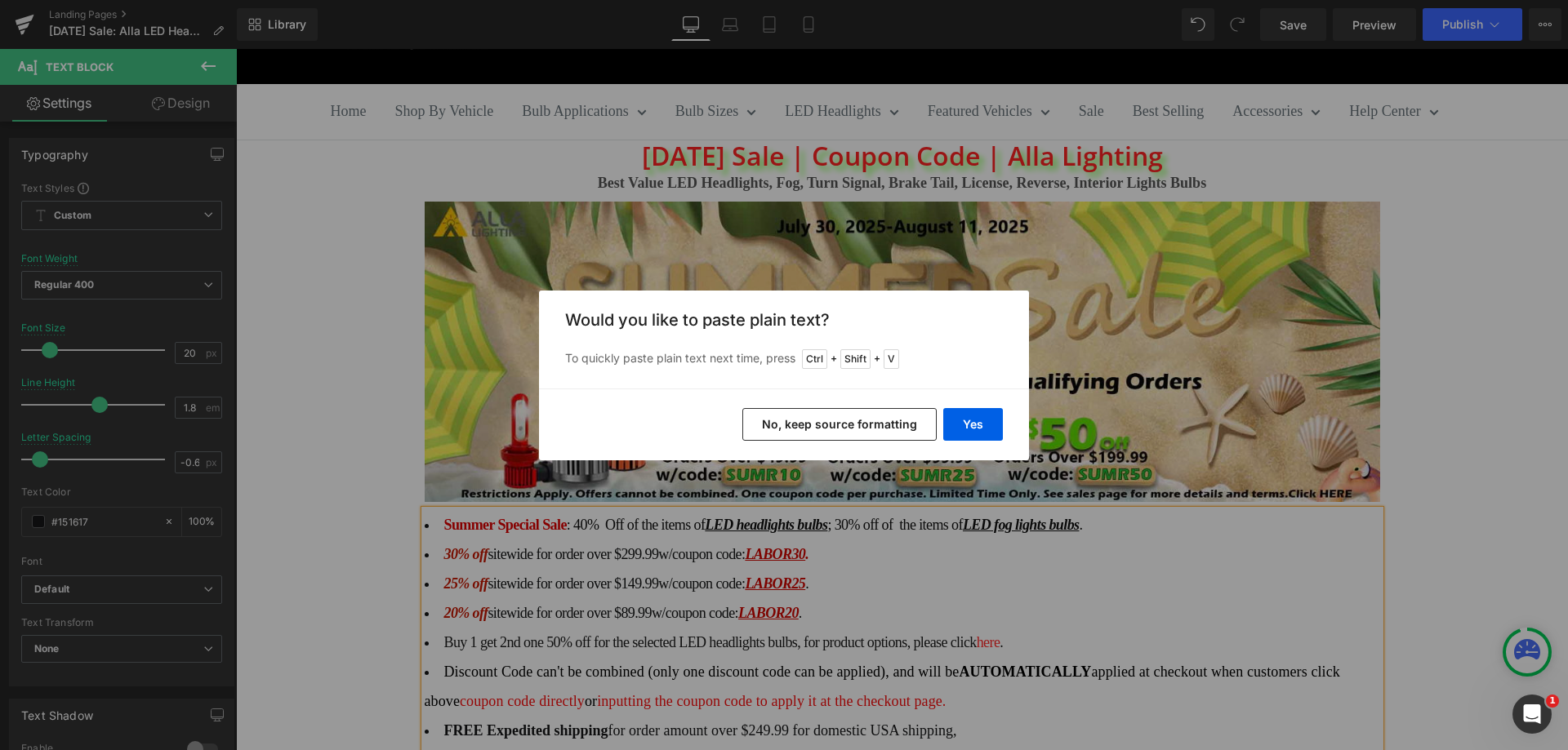
click at [865, 425] on button "No, keep source formatting" at bounding box center [839, 424] width 194 height 32
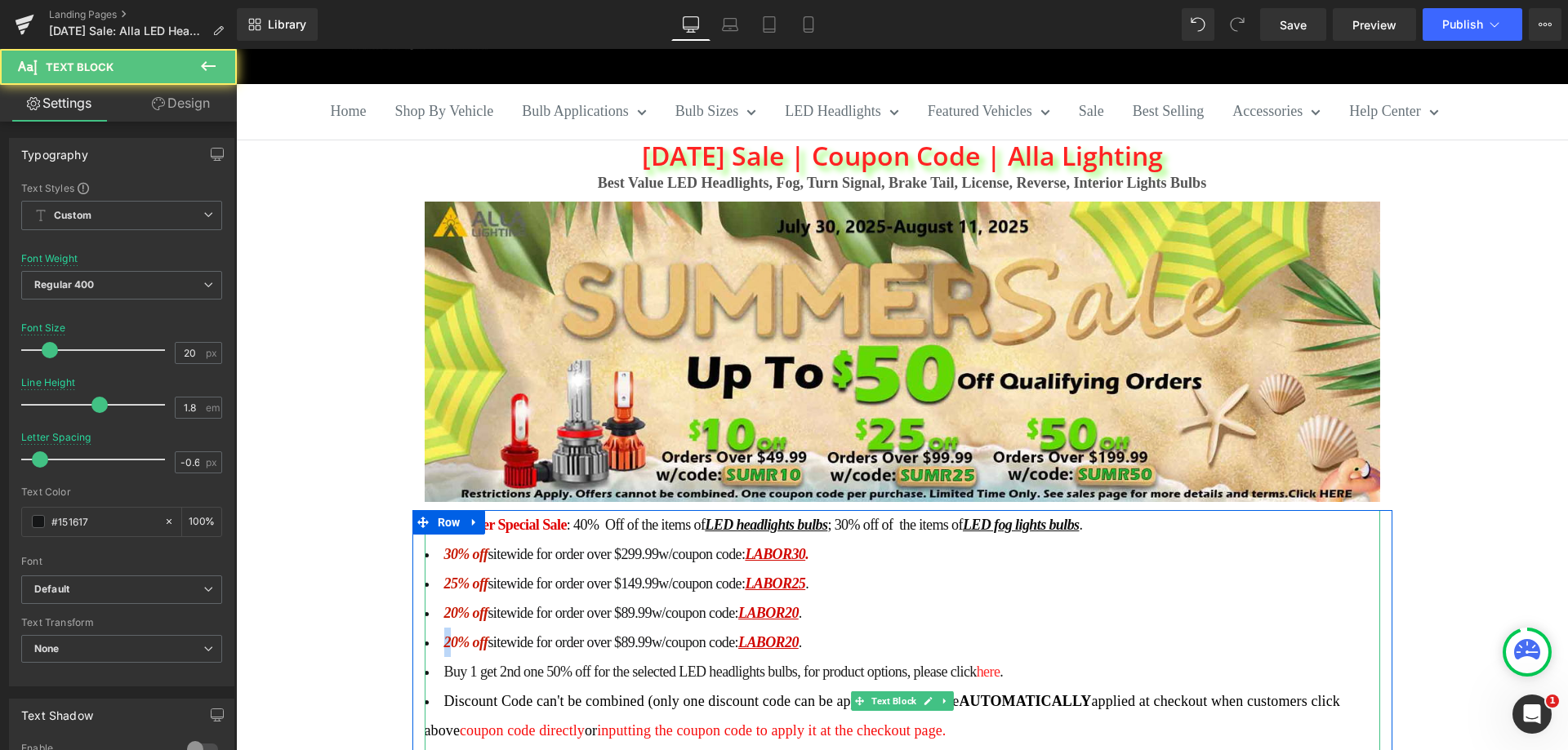
click at [445, 634] on span "20% off" at bounding box center [466, 642] width 44 height 17
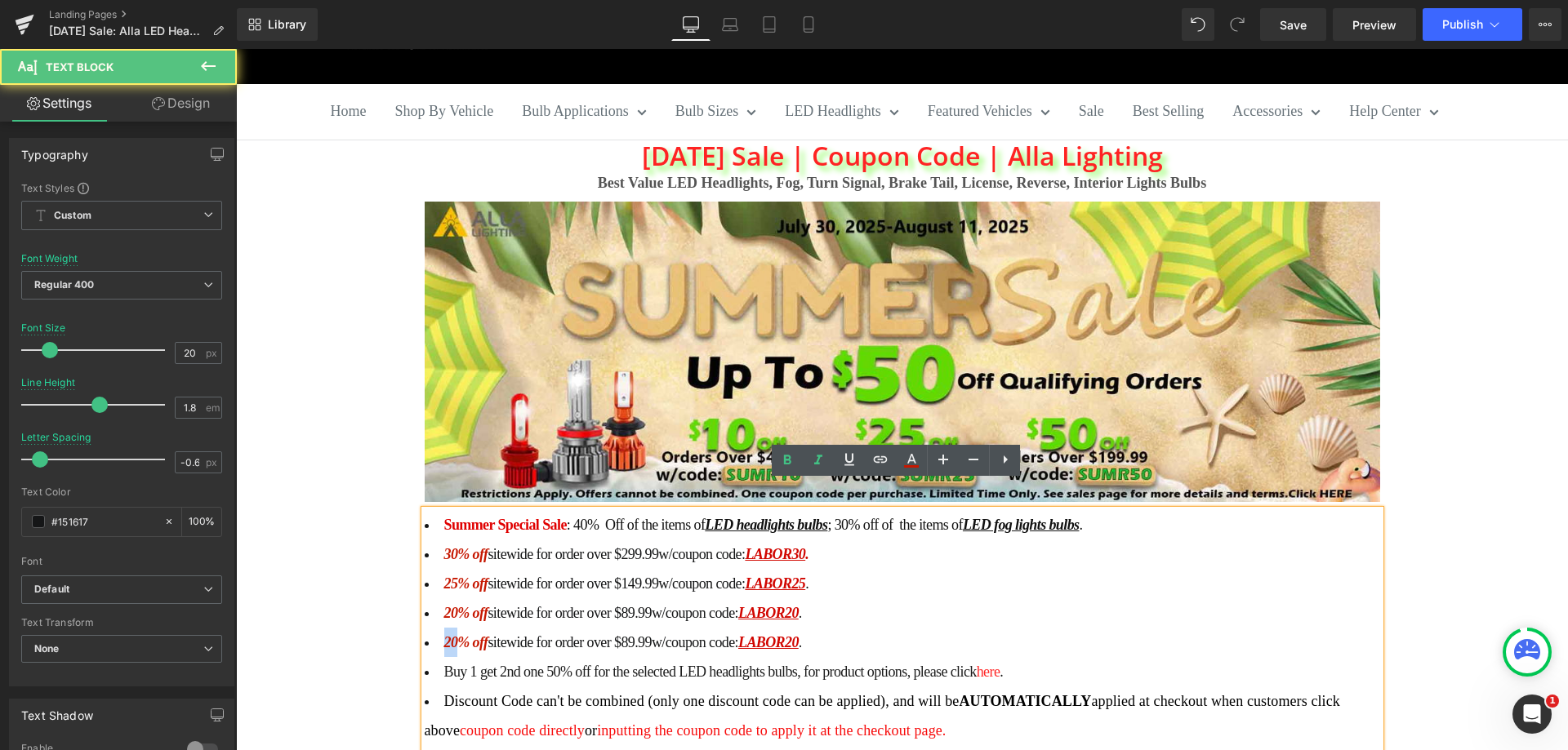
drag, startPoint x: 451, startPoint y: 611, endPoint x: 440, endPoint y: 611, distance: 11.0
click at [445, 634] on span "20% off" at bounding box center [466, 642] width 44 height 17
click at [796, 634] on link "LABOR20" at bounding box center [768, 642] width 61 height 17
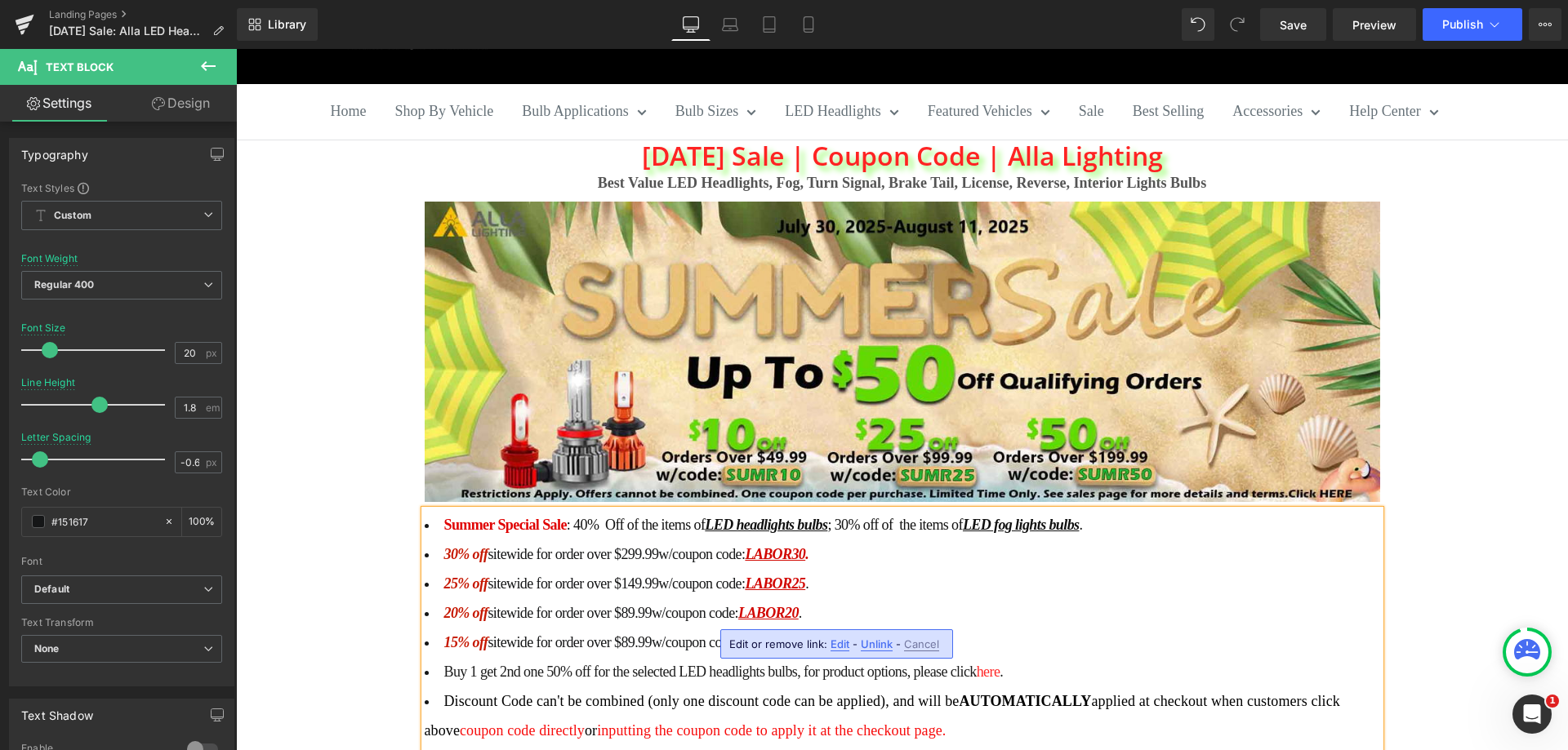
click at [813, 634] on link "LABOR1520" at bounding box center [775, 642] width 74 height 17
click at [790, 634] on link "LABOR15" at bounding box center [768, 642] width 61 height 17
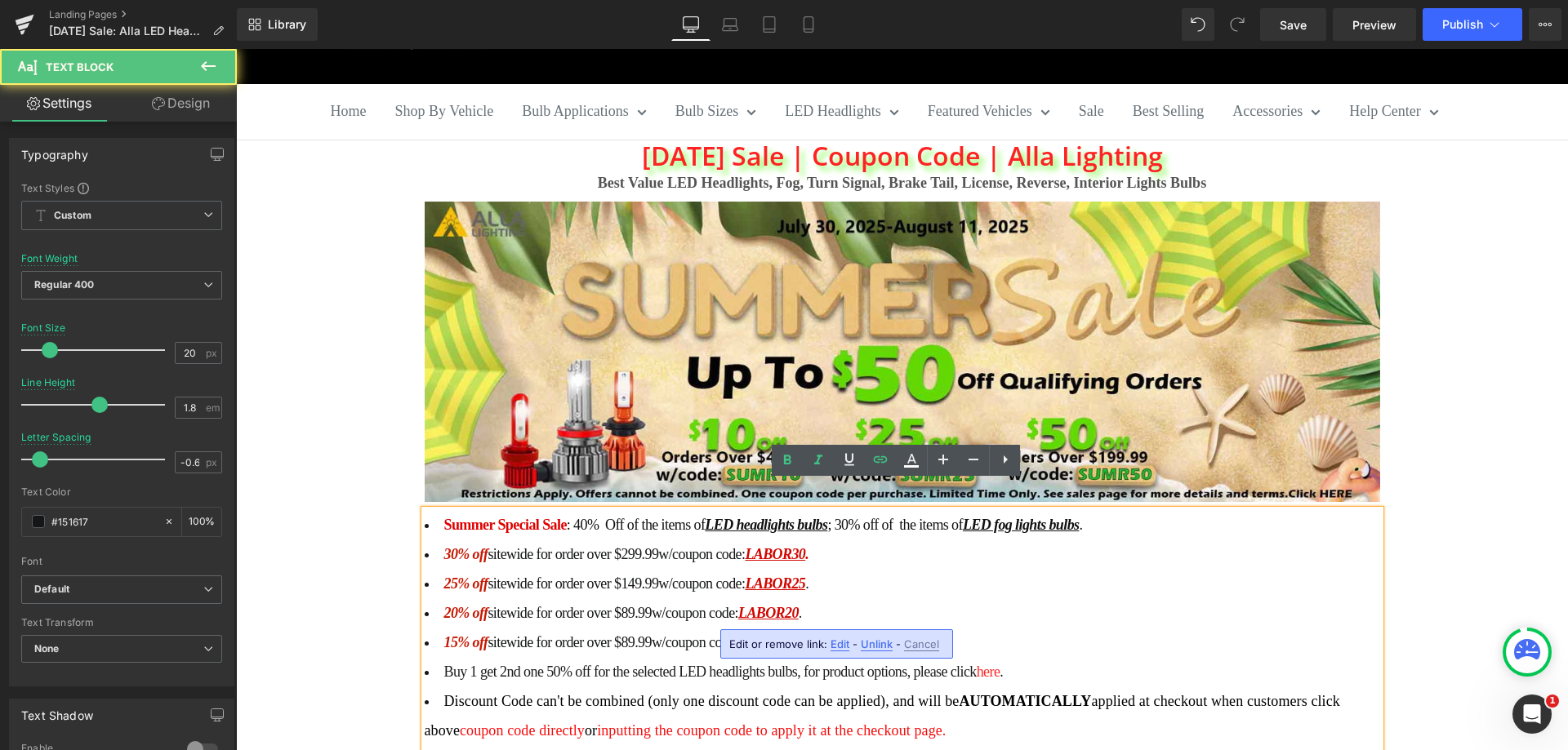
click at [839, 643] on span "Edit" at bounding box center [839, 645] width 19 height 14
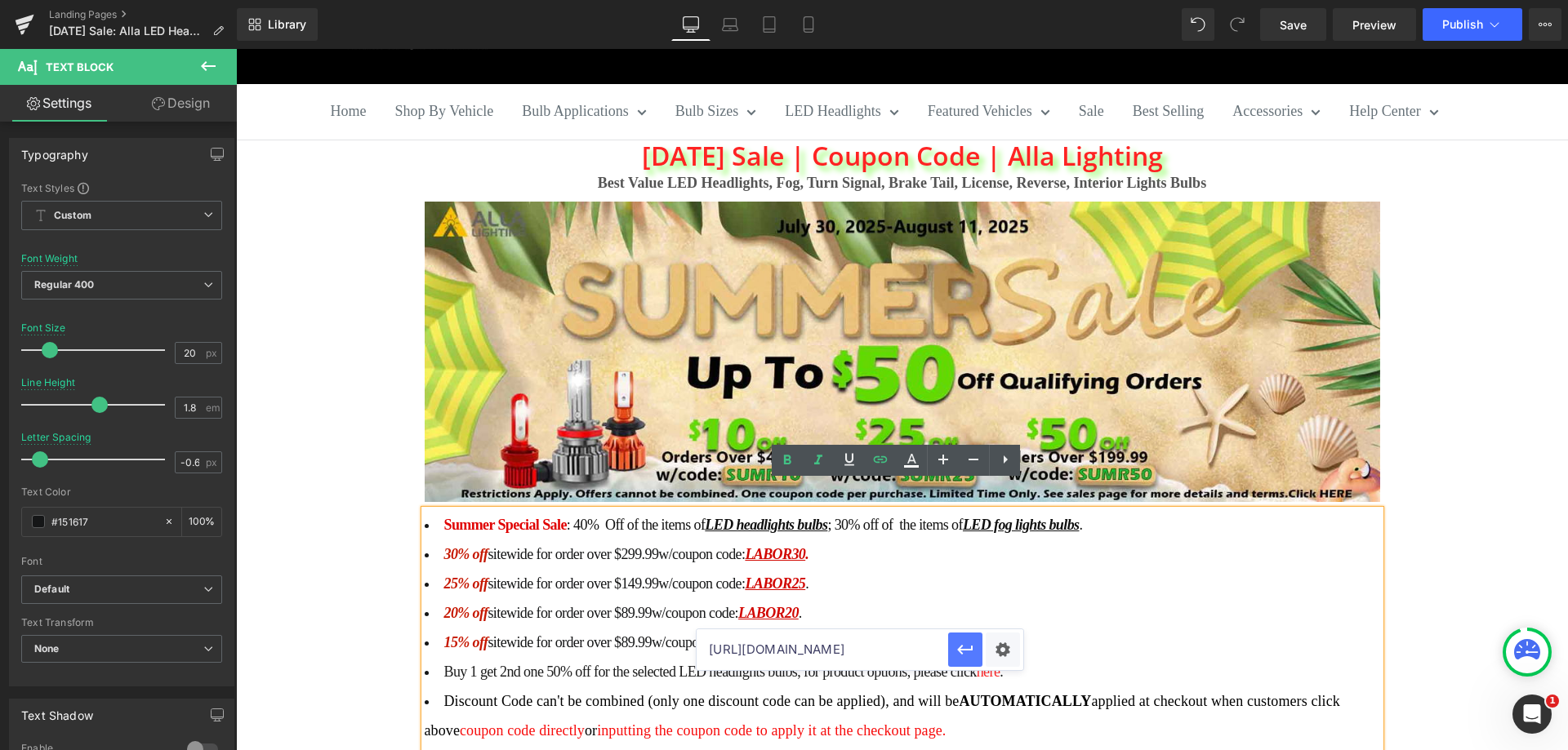
scroll to position [0, 29]
drag, startPoint x: 895, startPoint y: 646, endPoint x: 966, endPoint y: 653, distance: 71.3
click at [966, 653] on div "https://allalighting.com/discount/LABOR25" at bounding box center [860, 649] width 326 height 41
click at [932, 650] on input "https://allalighting.com/discount/LABOR25" at bounding box center [822, 649] width 251 height 41
drag, startPoint x: 921, startPoint y: 648, endPoint x: 952, endPoint y: 649, distance: 31.0
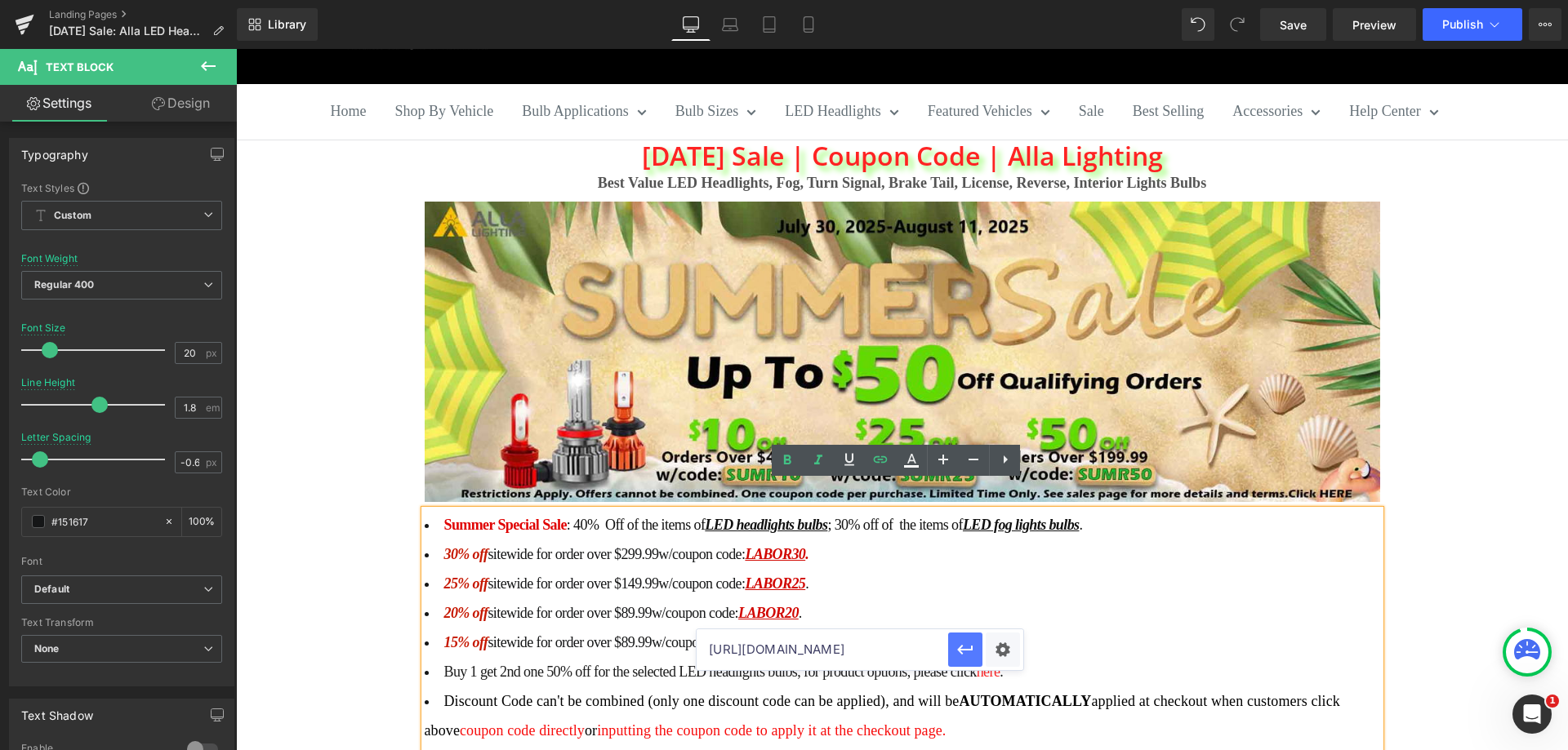
click at [952, 649] on div "https://allalighting.com/discount/LABOR25" at bounding box center [860, 649] width 326 height 41
type input "https://allalighting.com/discount/LABOR15"
click at [970, 648] on icon "button" at bounding box center [965, 649] width 20 height 20
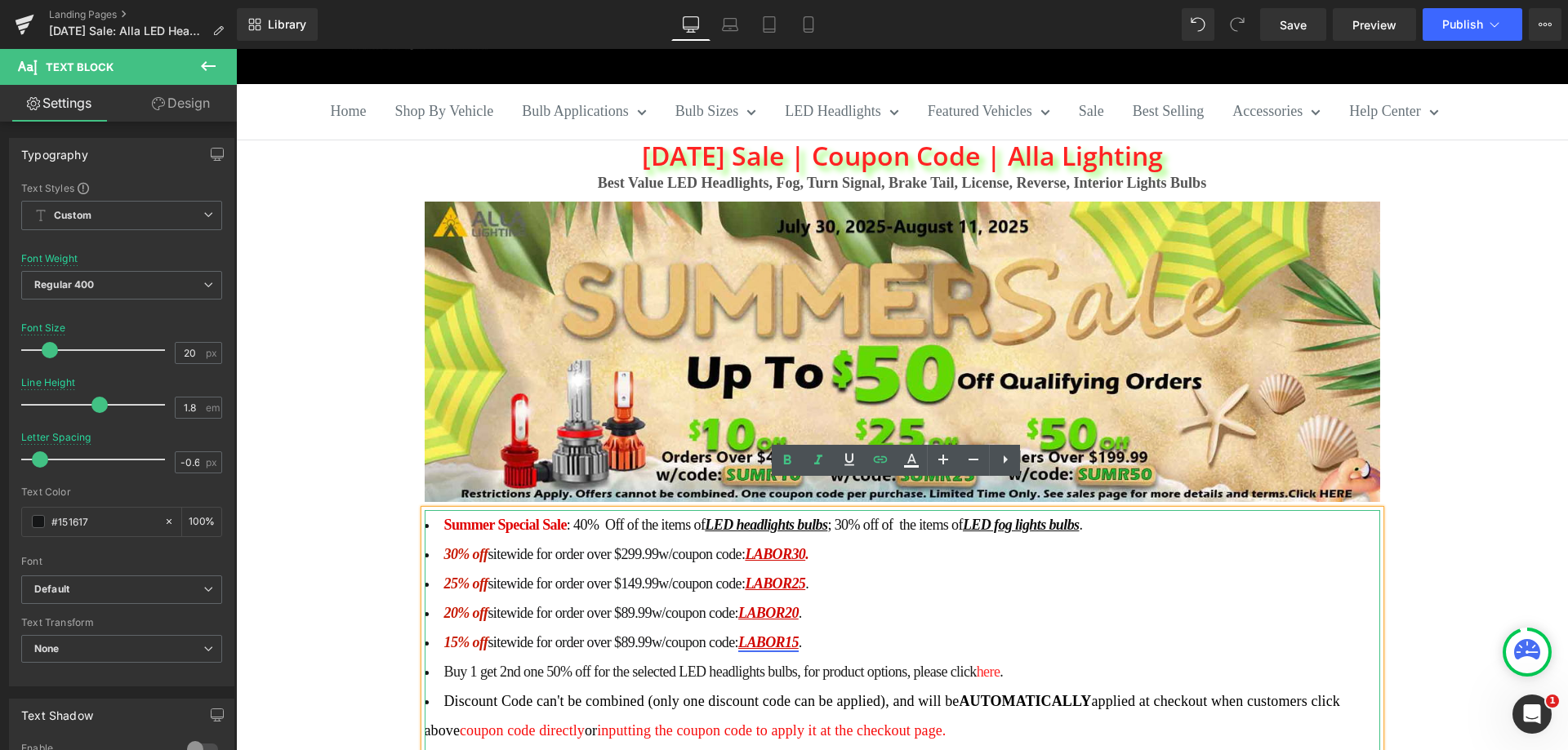
click at [791, 634] on link "LABOR15" at bounding box center [768, 642] width 61 height 17
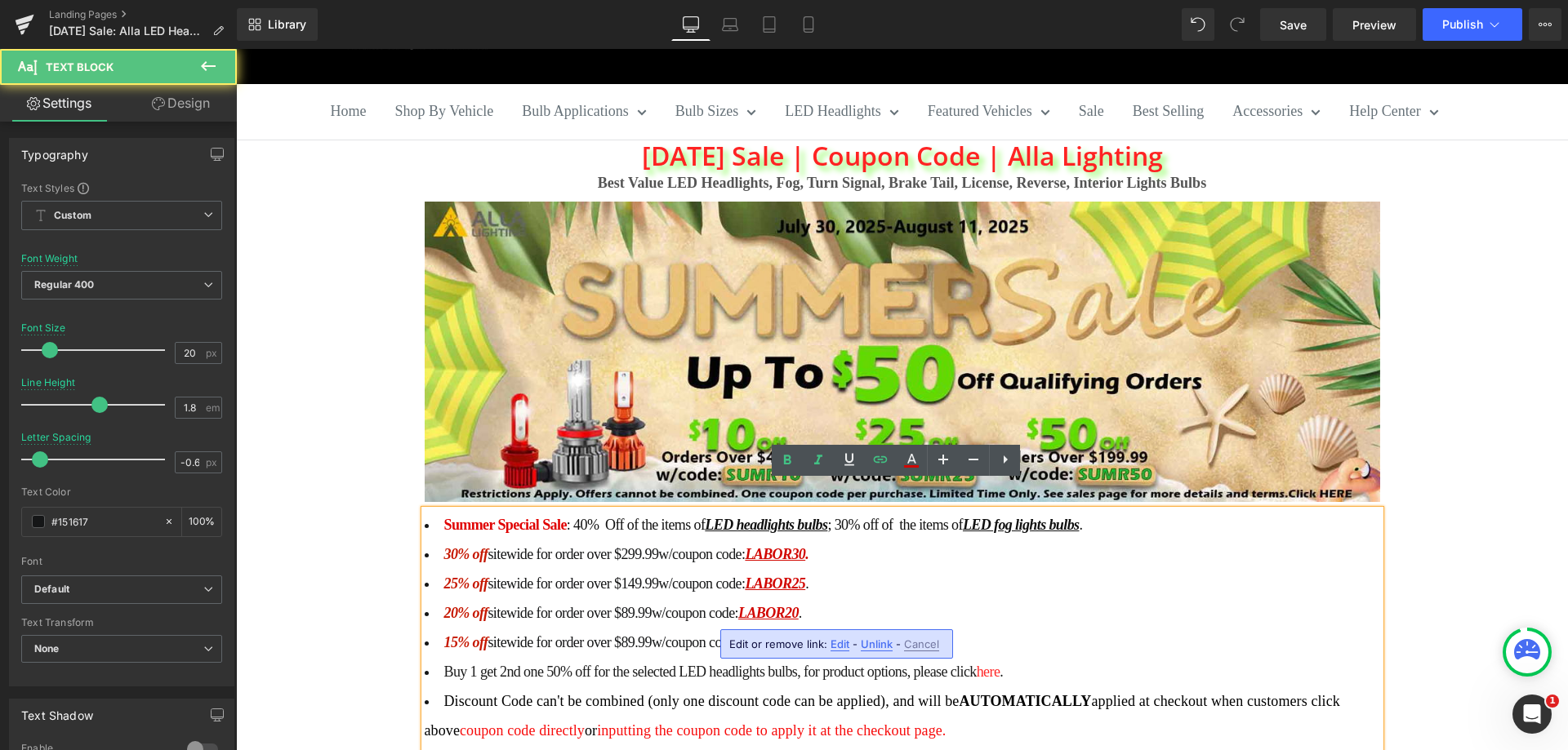
click at [844, 646] on span "Edit" at bounding box center [839, 645] width 19 height 14
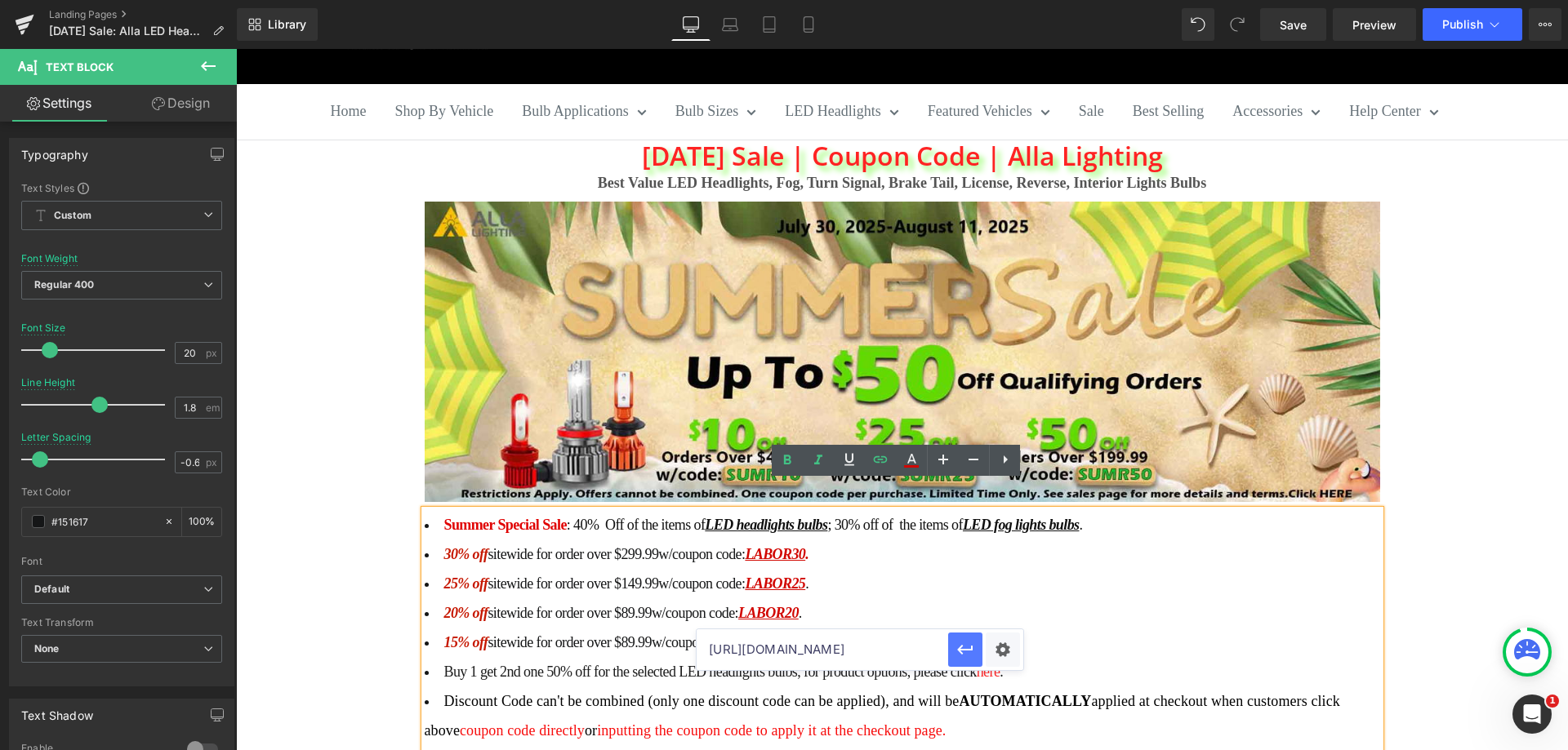
scroll to position [0, 27]
drag, startPoint x: 958, startPoint y: 653, endPoint x: 971, endPoint y: 655, distance: 13.2
click at [971, 655] on div "https://allalighting.com/discount/LABOR15" at bounding box center [860, 649] width 326 height 41
drag, startPoint x: 965, startPoint y: 649, endPoint x: 728, endPoint y: 600, distance: 242.0
click at [965, 649] on icon "button" at bounding box center [964, 649] width 16 height 10
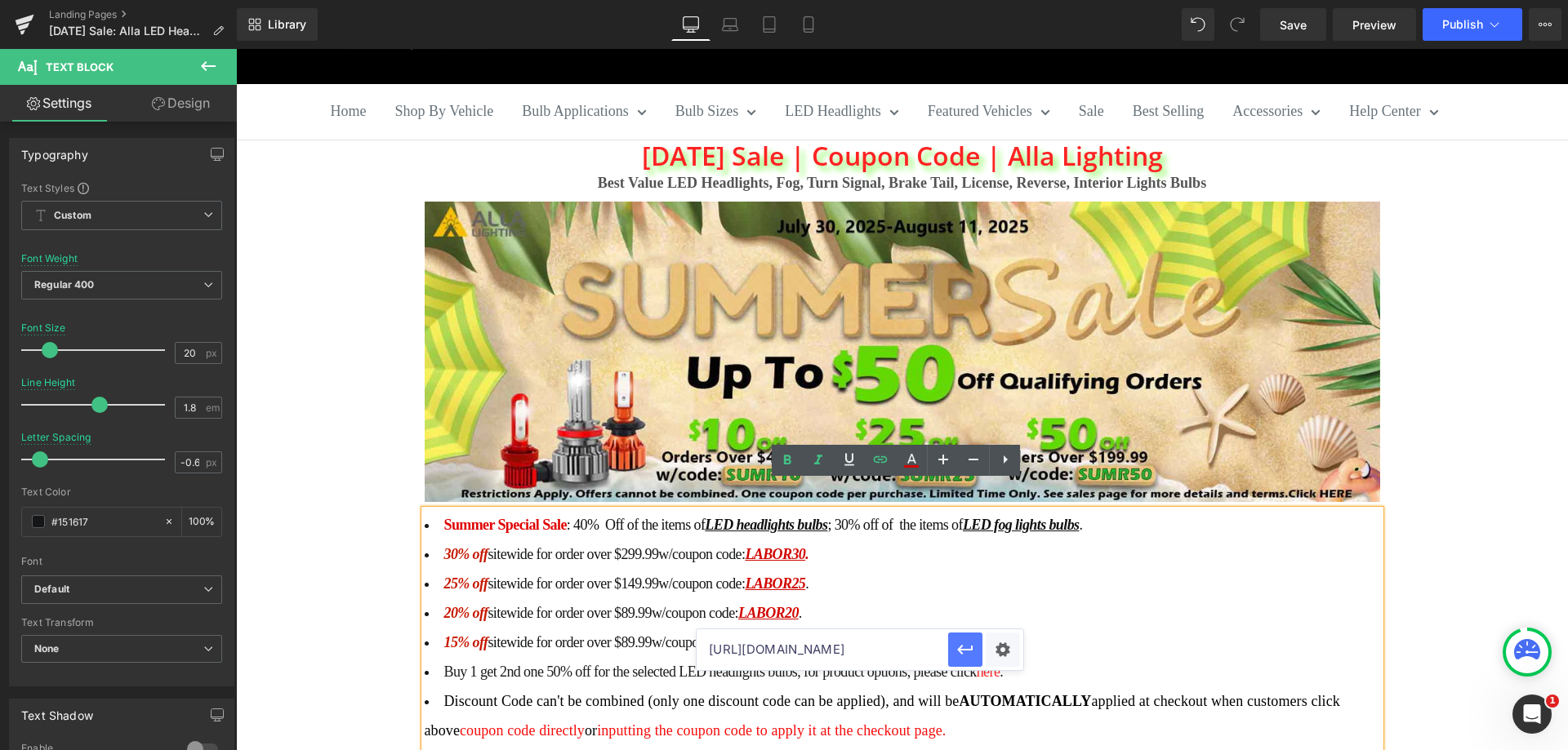
scroll to position [0, 0]
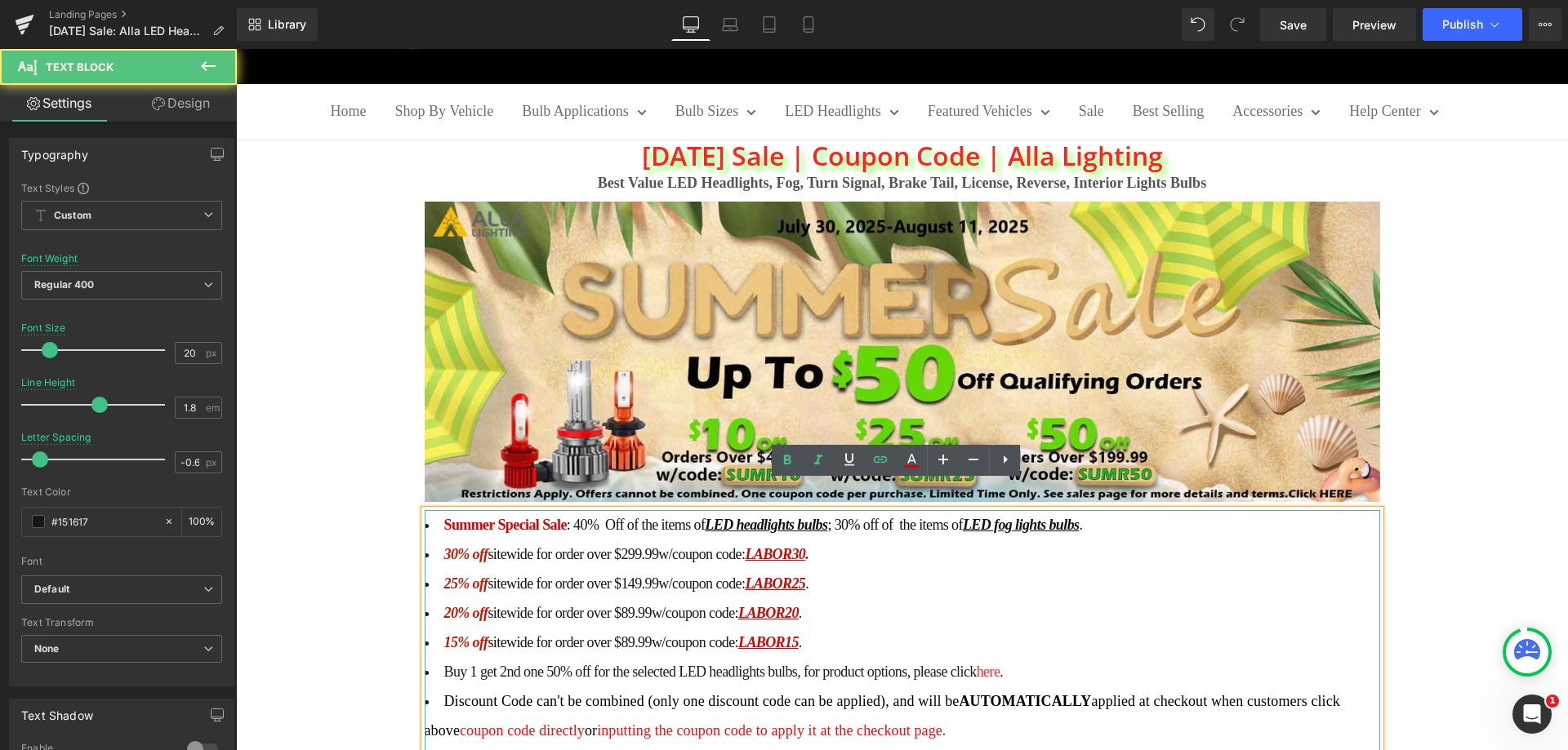
click at [864, 628] on li "15% off sitewide for order over $89.99 w/coupon code: LABOR15 ." at bounding box center [903, 643] width 955 height 29
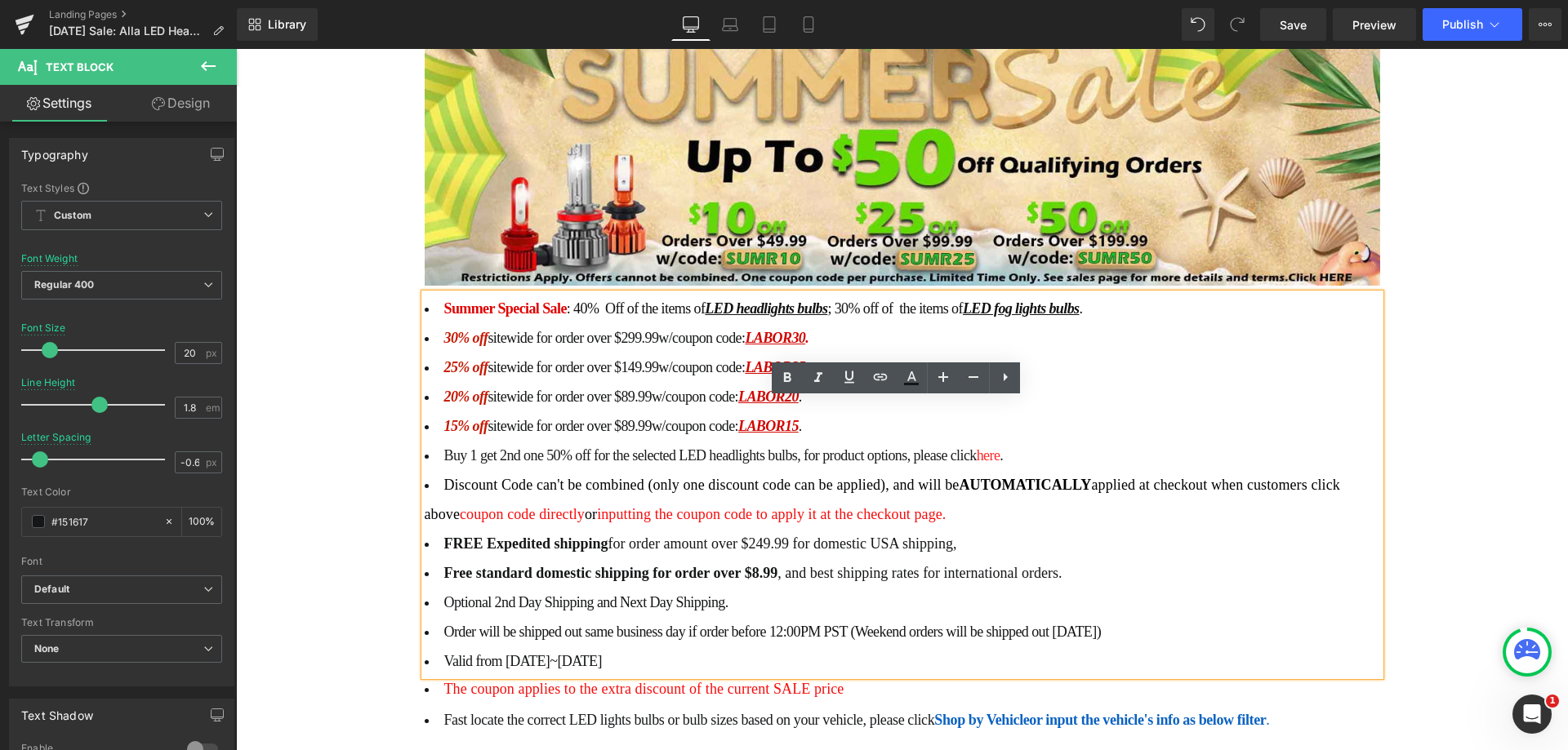
scroll to position [408, 0]
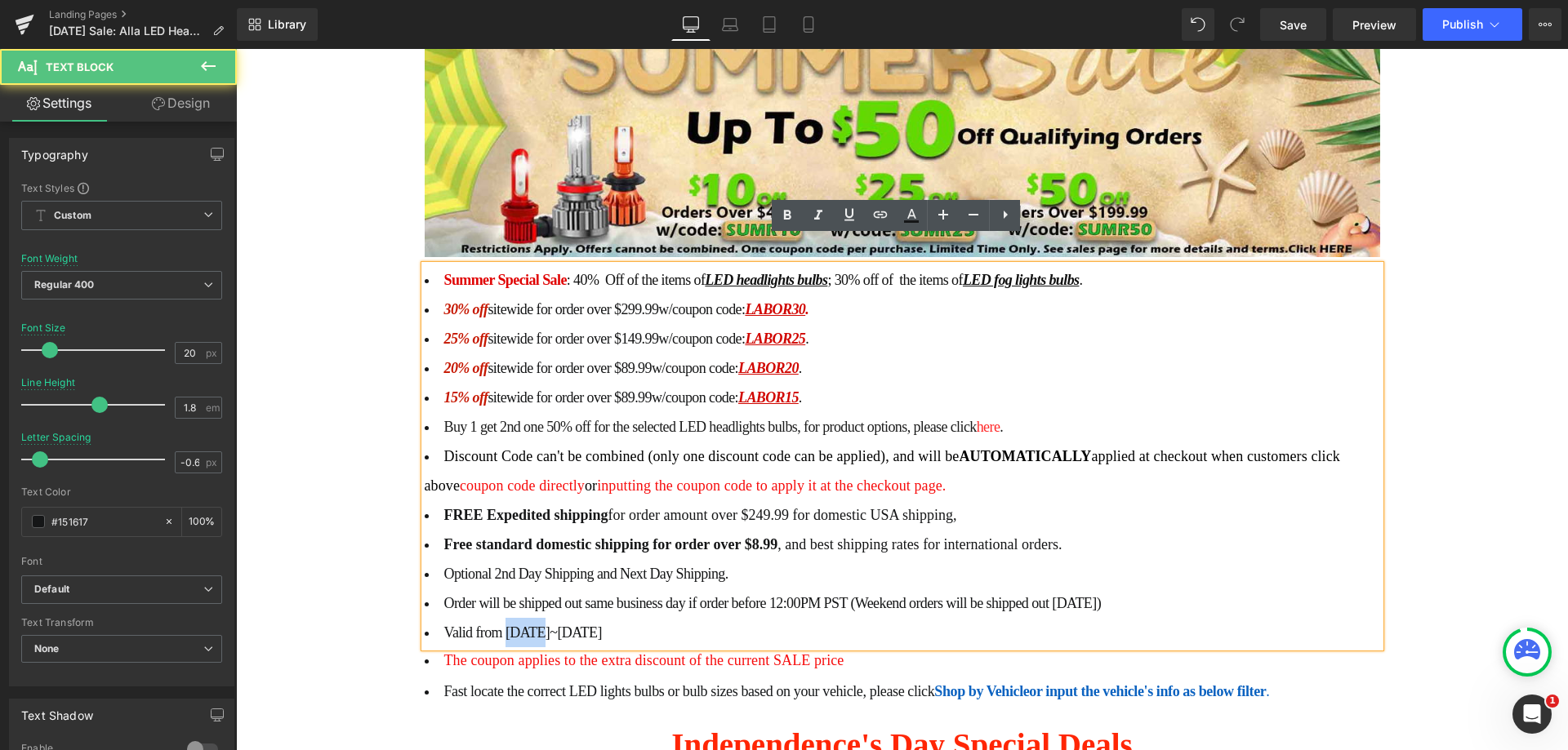
drag, startPoint x: 528, startPoint y: 606, endPoint x: 502, endPoint y: 606, distance: 26.0
click at [502, 624] on span "Valid from 07/30/2025~08/11/2025" at bounding box center [523, 632] width 157 height 17
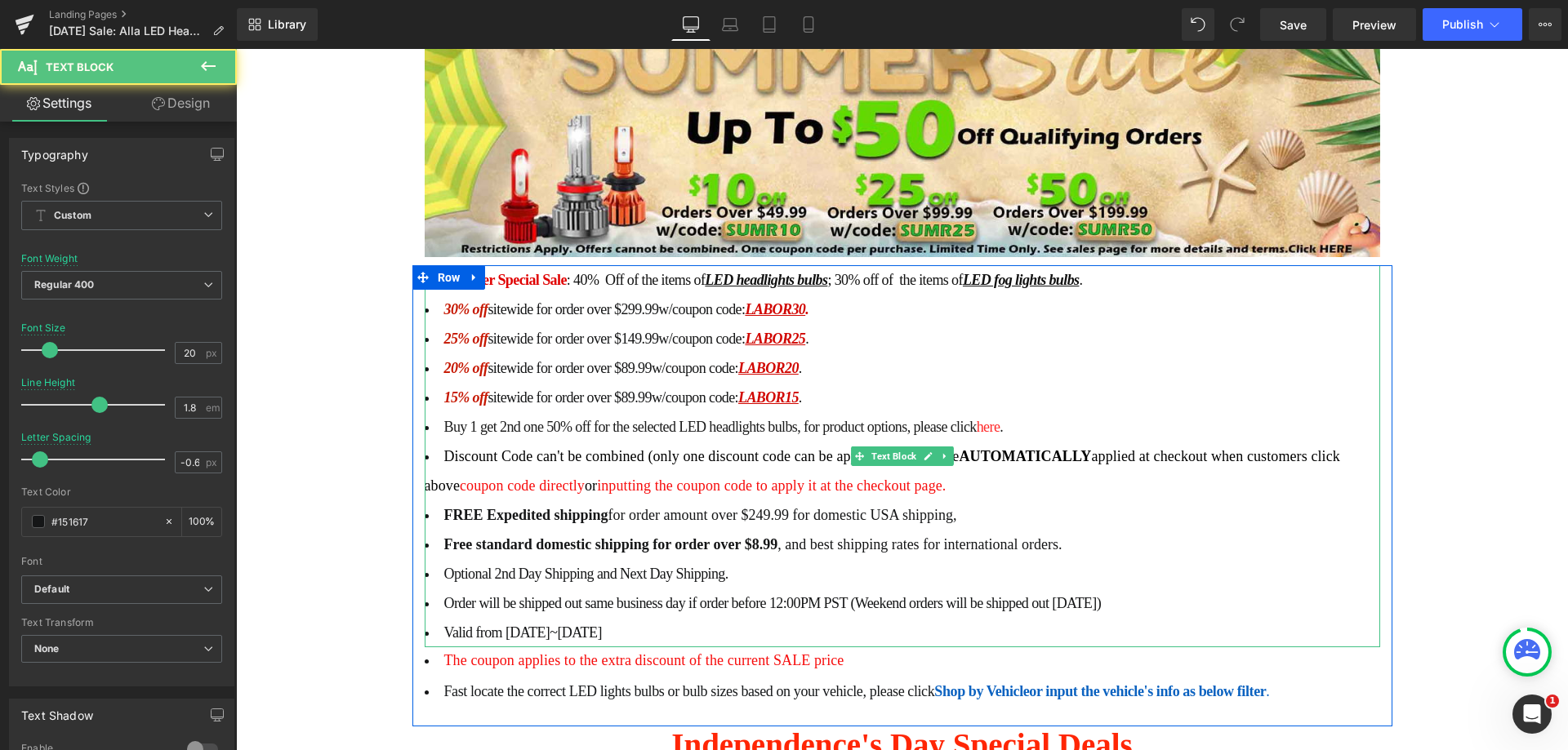
drag, startPoint x: 598, startPoint y: 603, endPoint x: 577, endPoint y: 605, distance: 21.1
click at [577, 624] on span "Valid from 08/27/2025~08/11/2025" at bounding box center [523, 632] width 157 height 17
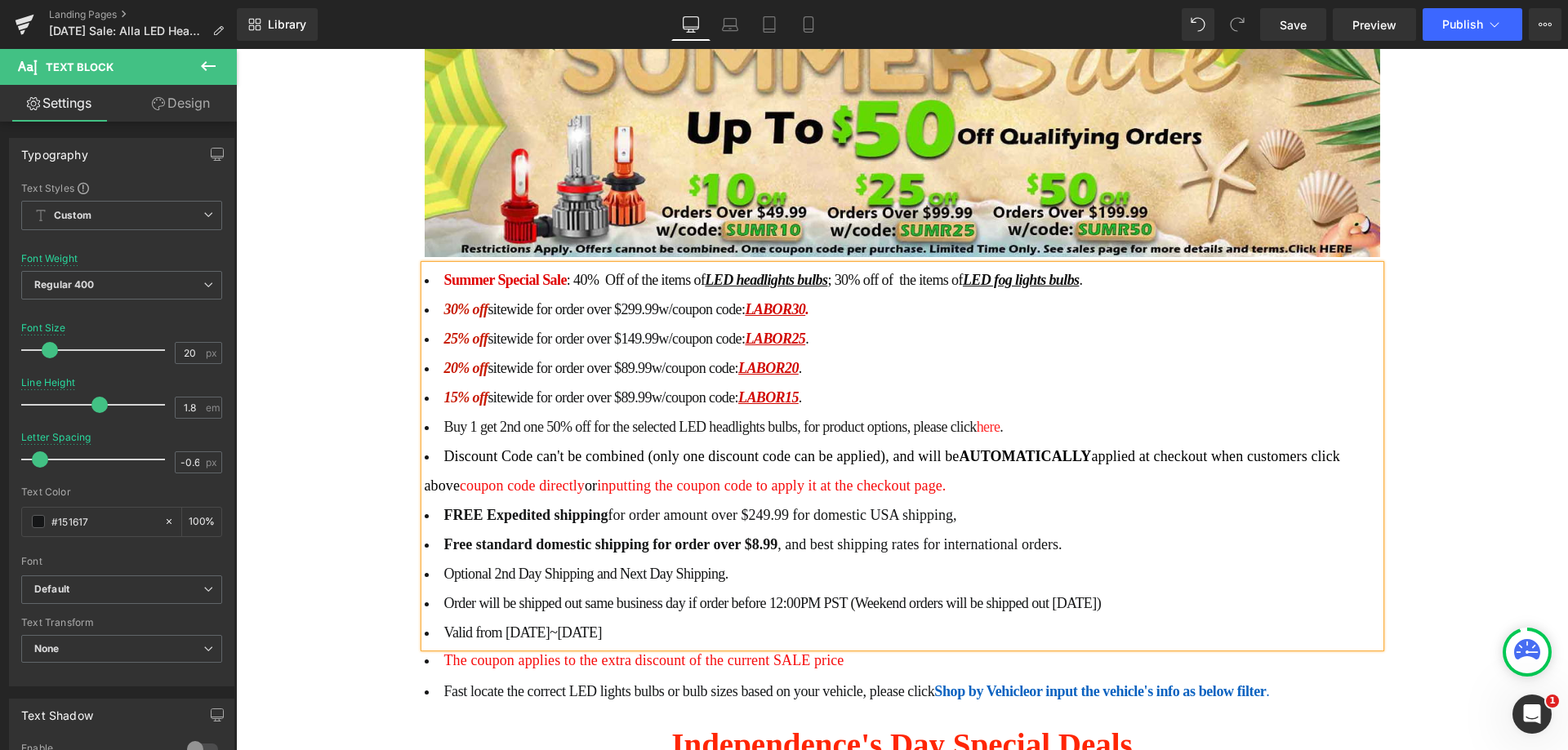
click at [768, 529] on li "Free standard domestic shipping for order over $8.99 , and best shipping rates …" at bounding box center [903, 544] width 955 height 29
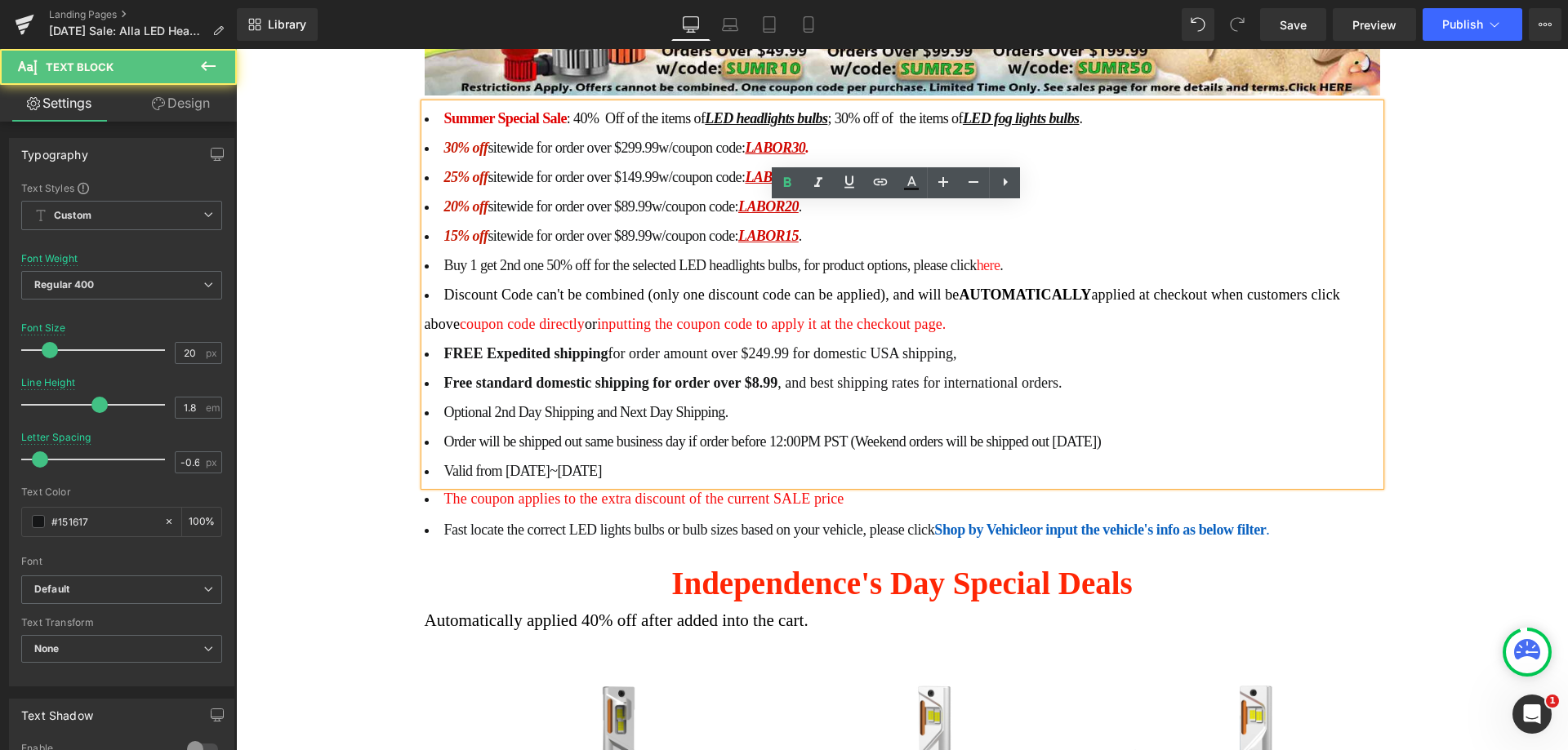
scroll to position [571, 0]
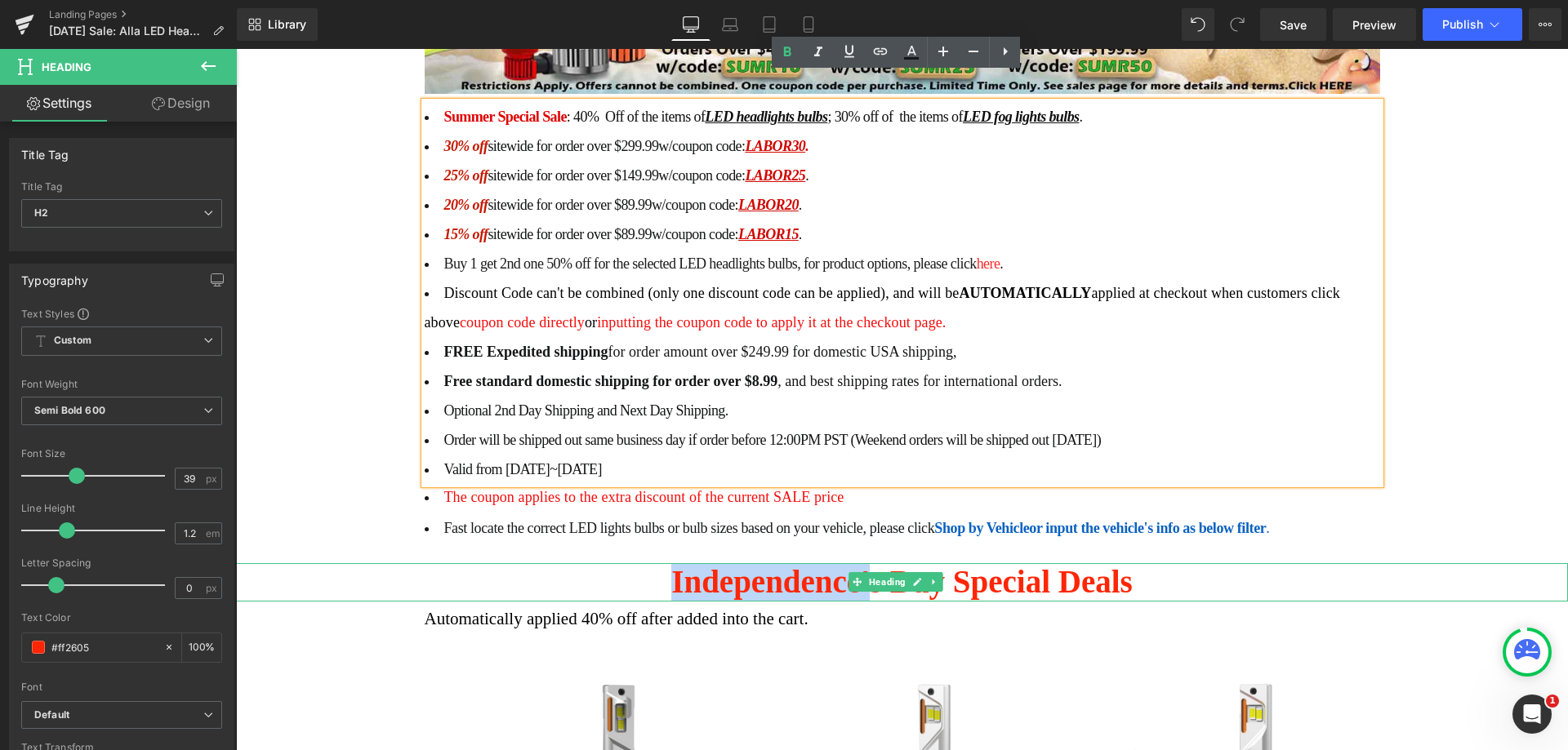
drag, startPoint x: 671, startPoint y: 552, endPoint x: 864, endPoint y: 544, distance: 193.2
click at [864, 563] on h2 "Independence's Day Special Deals" at bounding box center [902, 582] width 1332 height 38
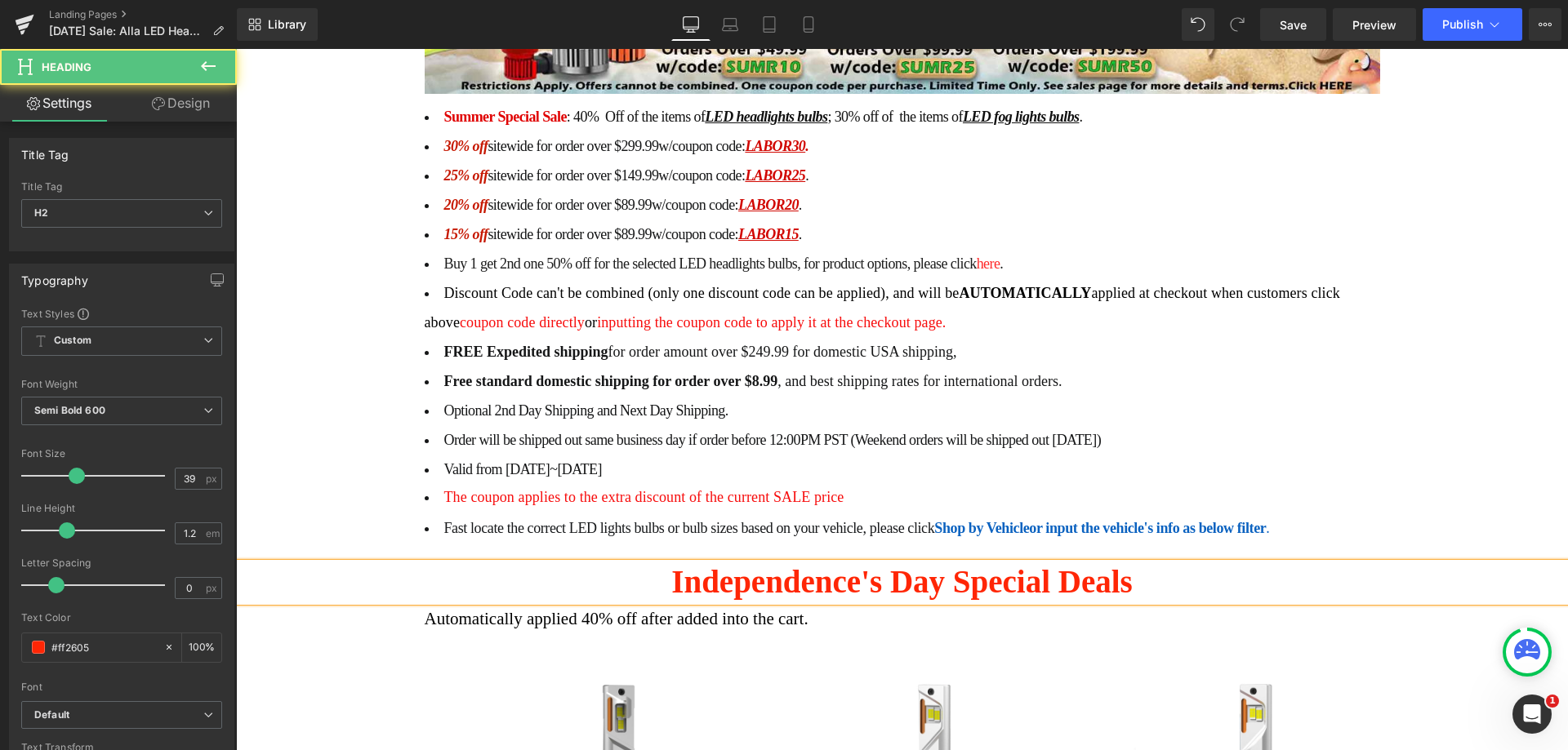
click at [873, 563] on h2 "Independence's Day Special Deals" at bounding box center [902, 582] width 1332 height 38
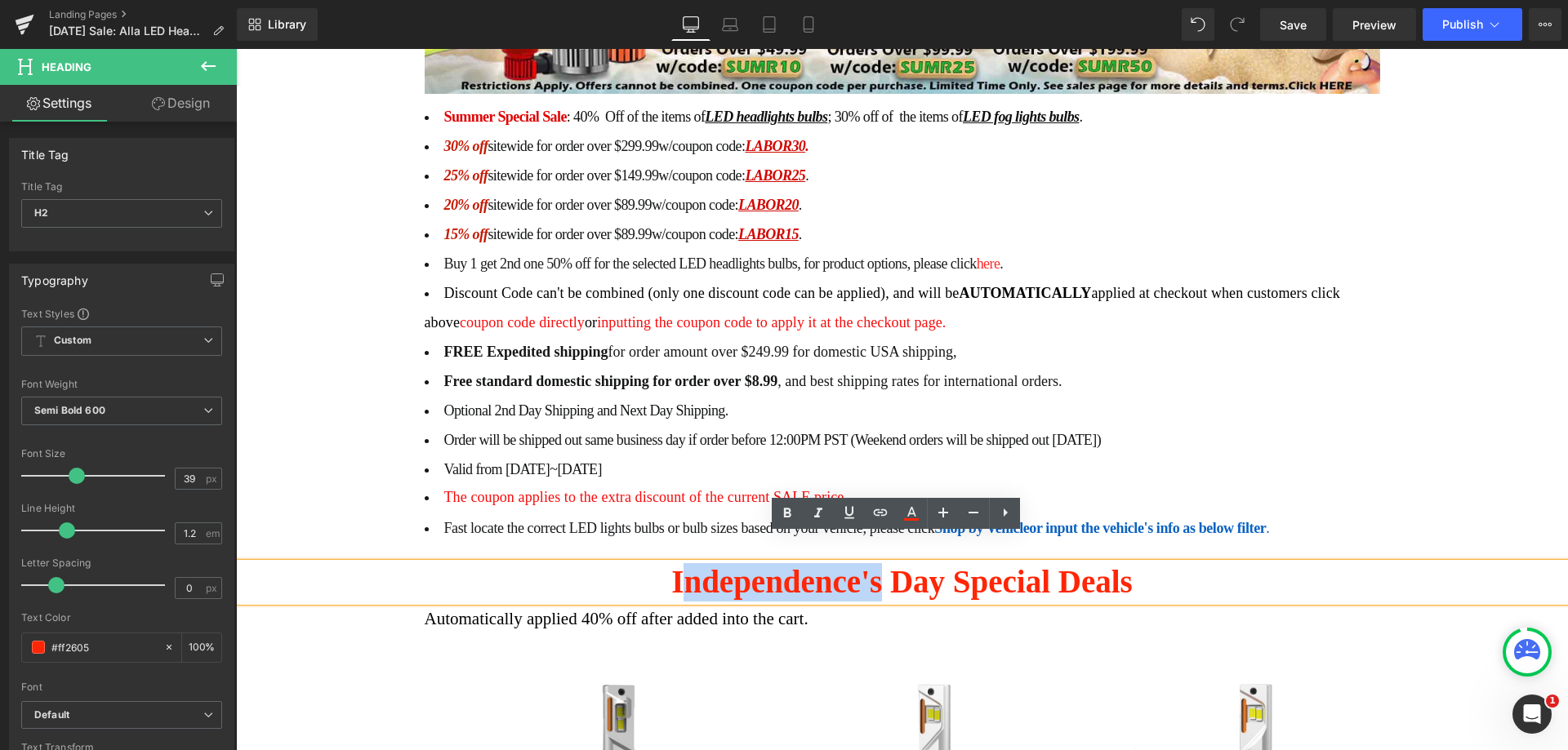
drag, startPoint x: 871, startPoint y: 553, endPoint x: 676, endPoint y: 553, distance: 195.0
click at [676, 563] on h2 "Independence's Day Special Deals" at bounding box center [902, 582] width 1332 height 38
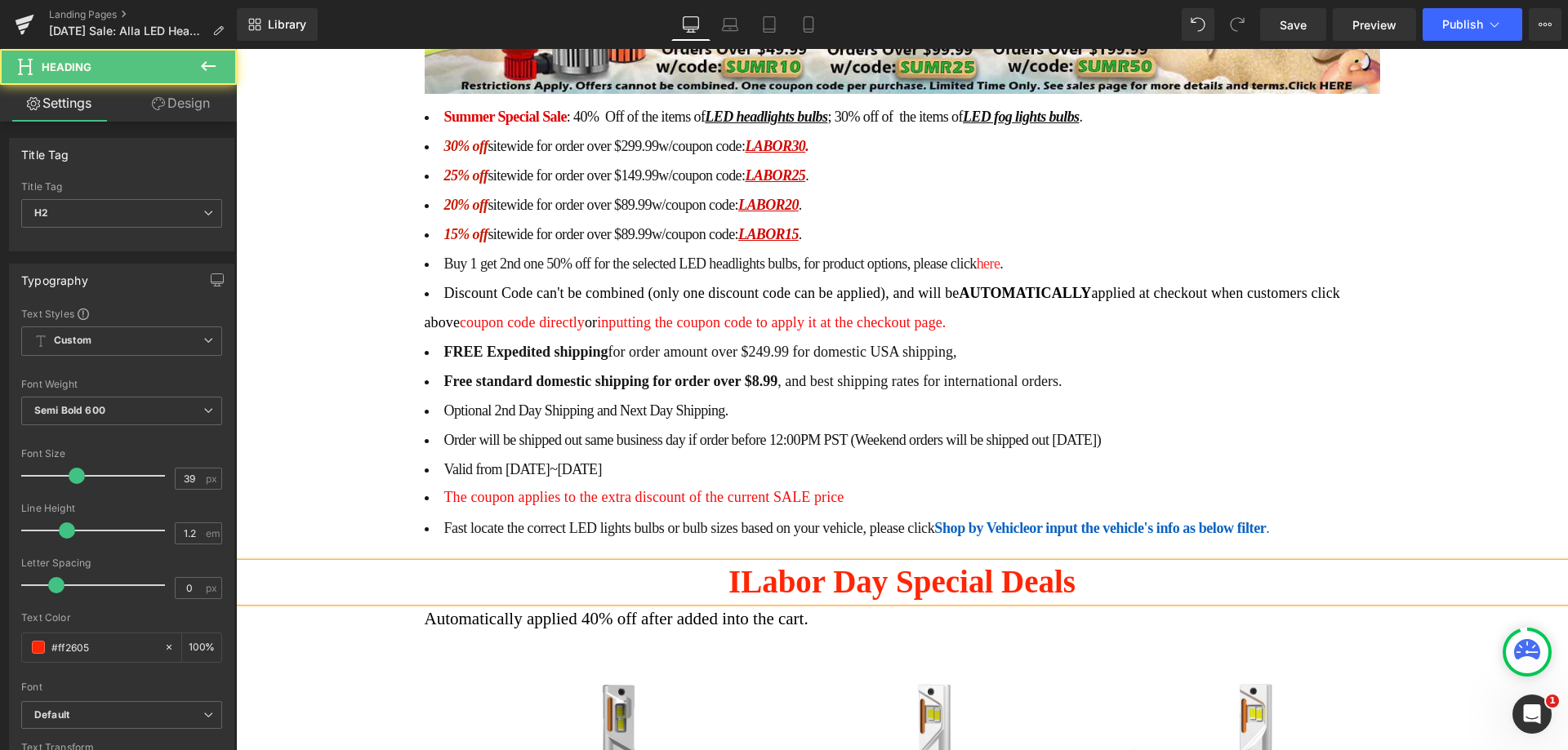
click at [734, 563] on h2 "ILabor Day Special Deals" at bounding box center [902, 582] width 1332 height 38
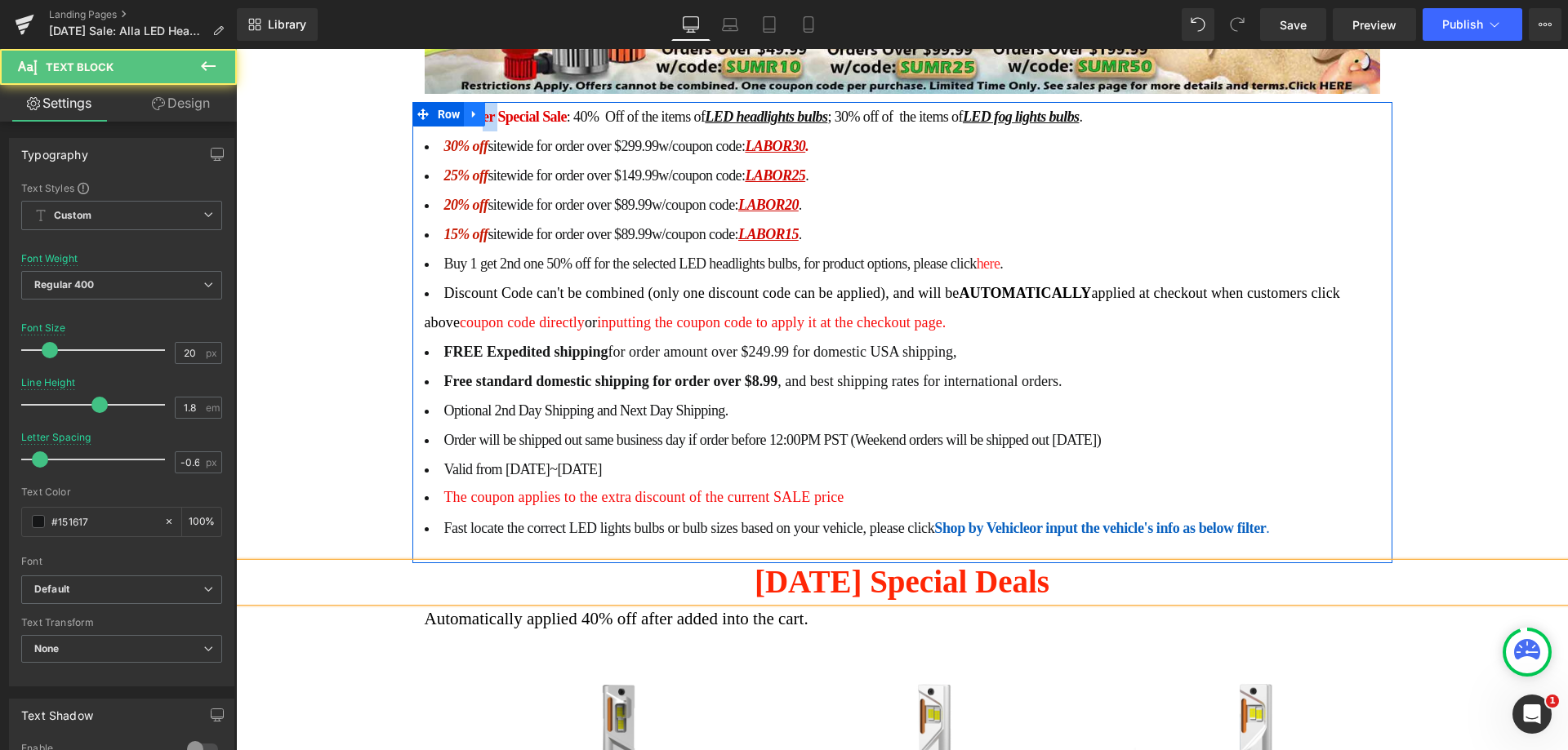
drag, startPoint x: 493, startPoint y: 82, endPoint x: 480, endPoint y: 85, distance: 13.3
click at [480, 102] on div "Summer Special Sale : 40% Off of the items of LED headlights bulbs ; 30% off of…" at bounding box center [902, 332] width 980 height 461
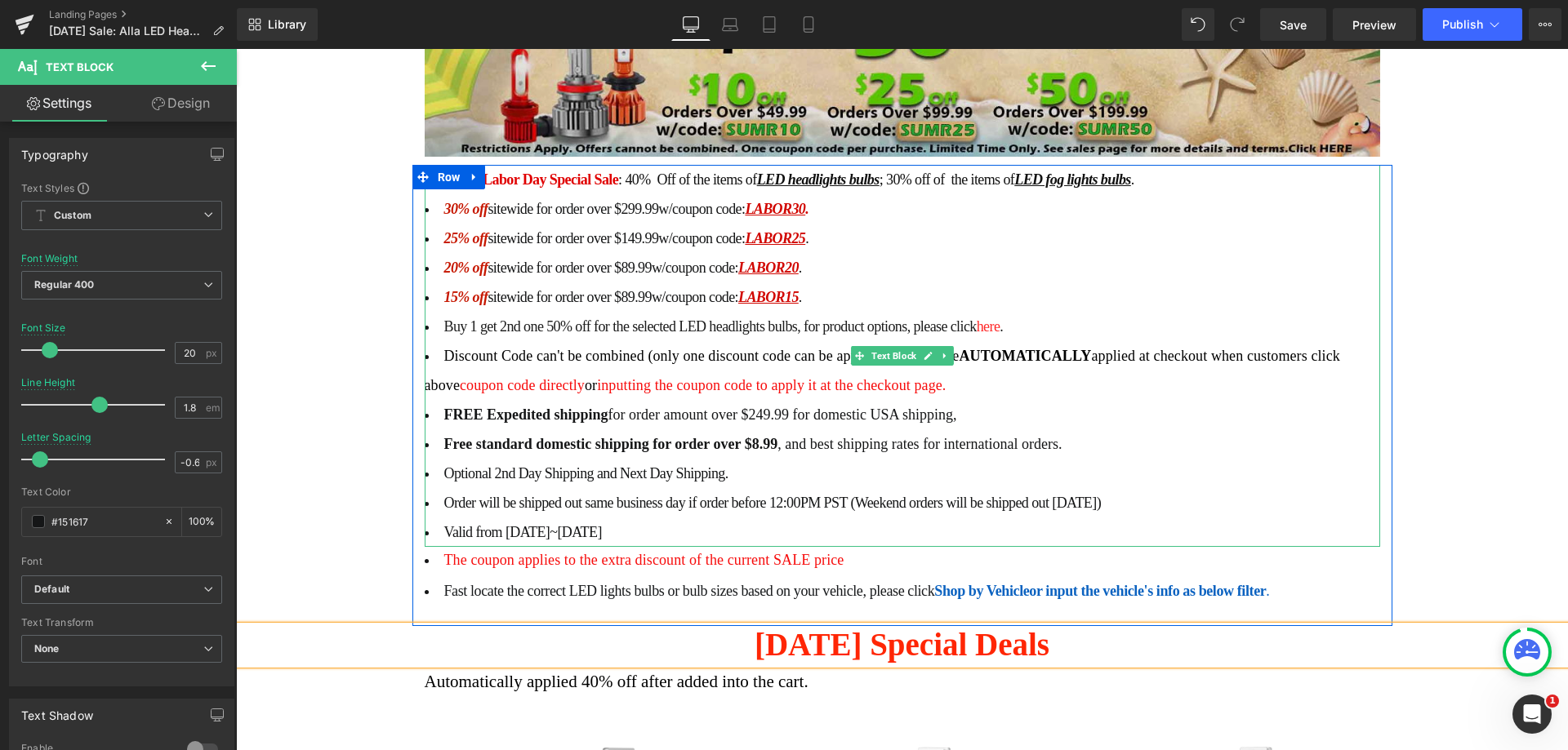
scroll to position [489, 0]
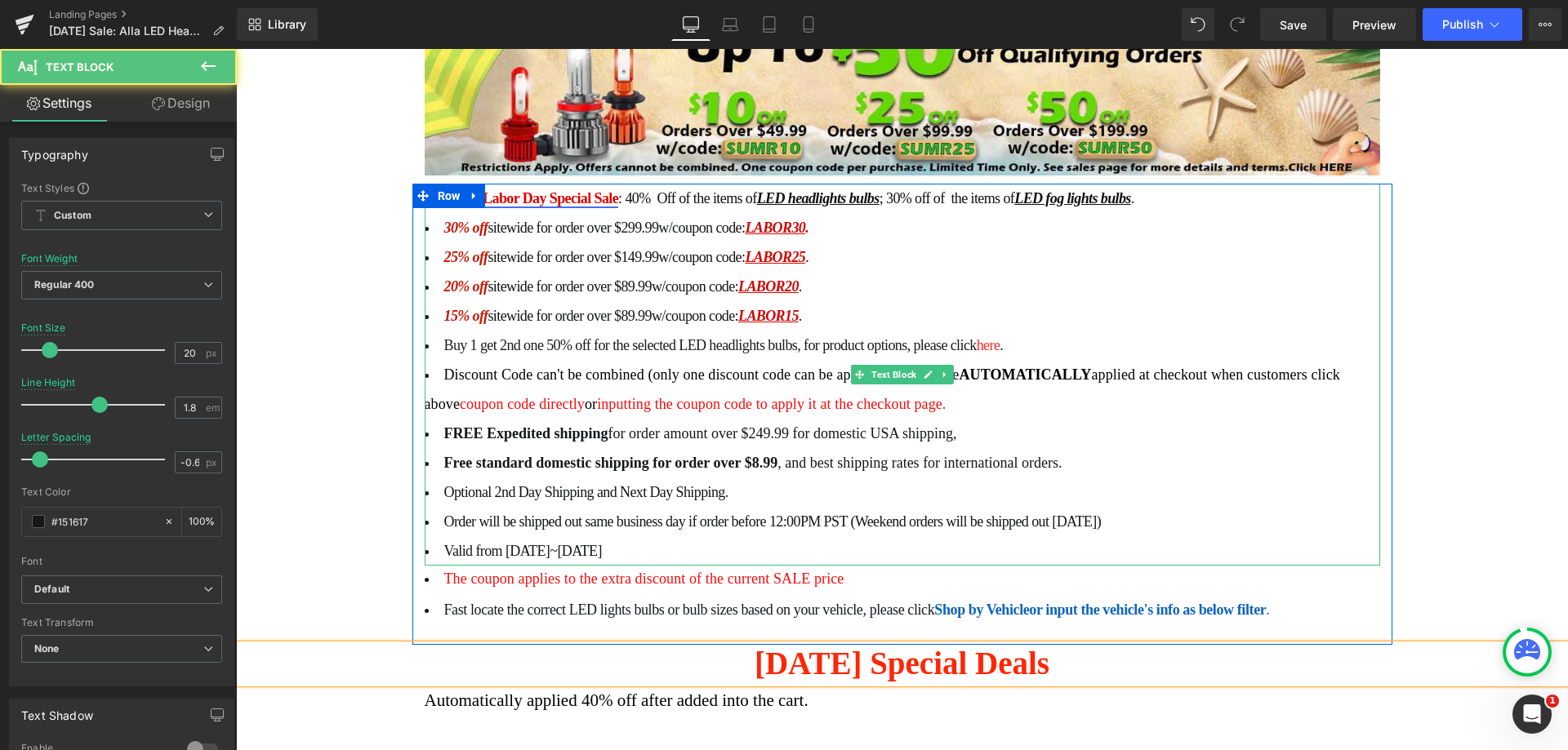
click at [482, 190] on link "SummLabor Day Special Sale" at bounding box center [531, 198] width 175 height 17
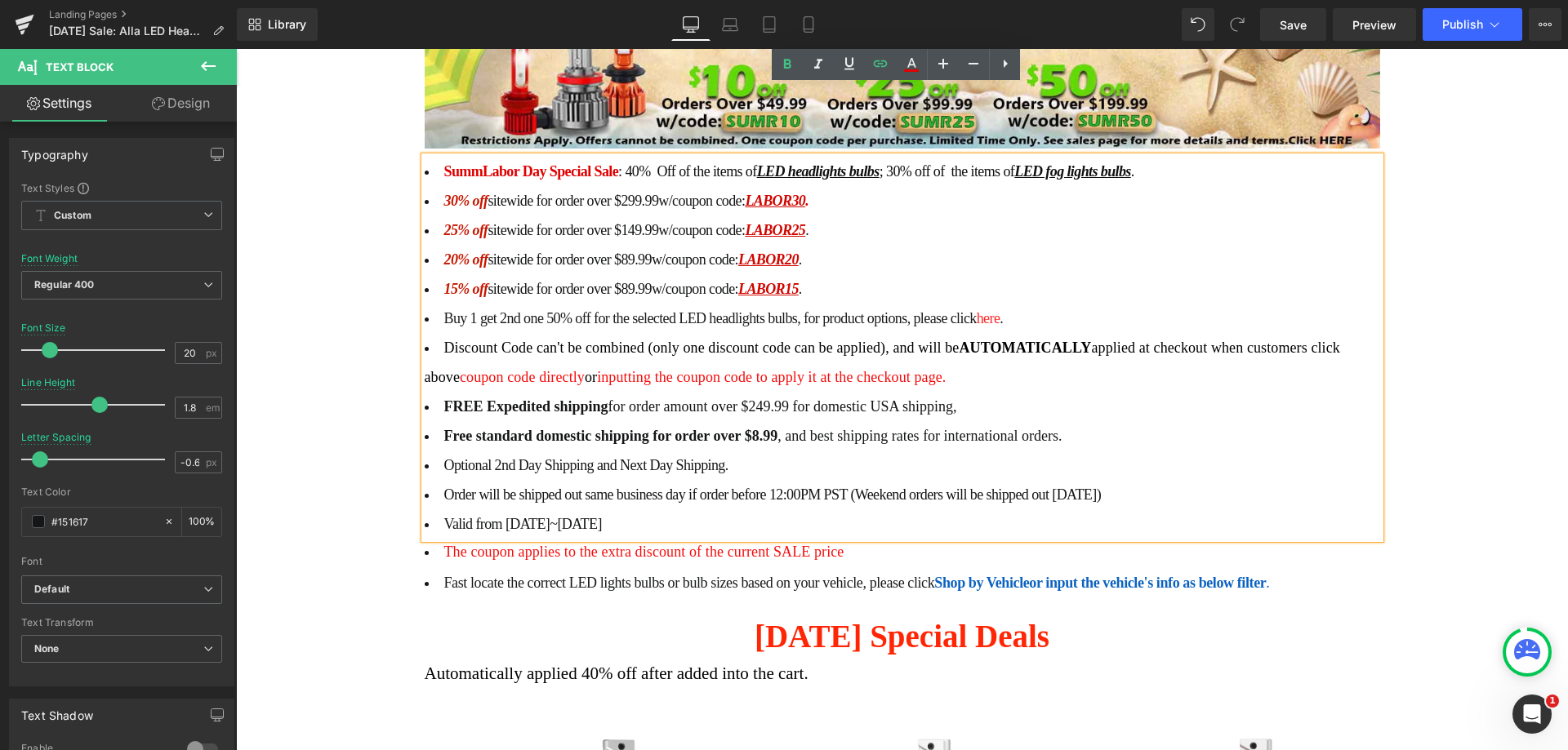
scroll to position [380, 0]
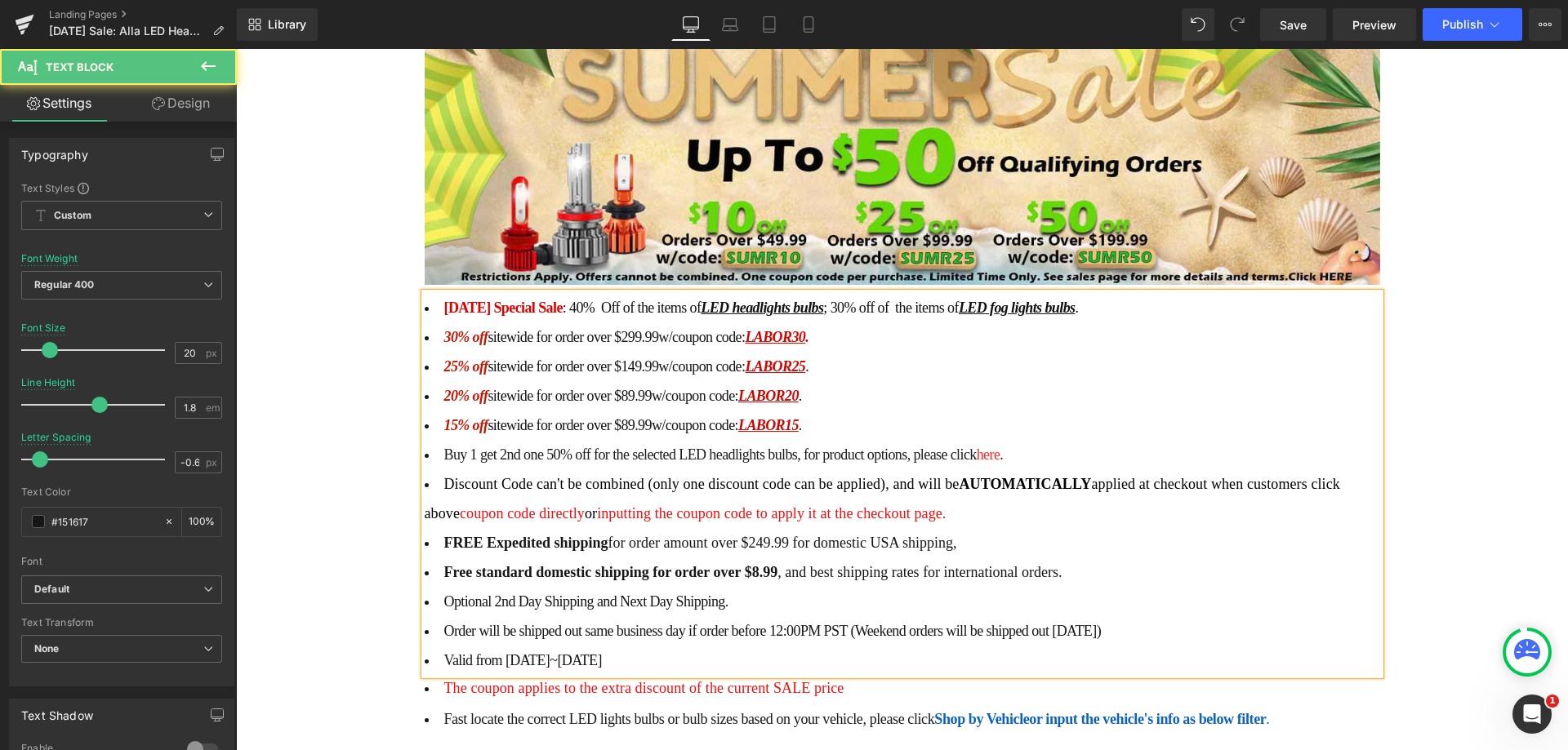
click at [954, 352] on li "25% off sitewide for order over $149.99 w/coupon code: LABOR25 . 20% off sitewi…" at bounding box center [903, 396] width 955 height 88
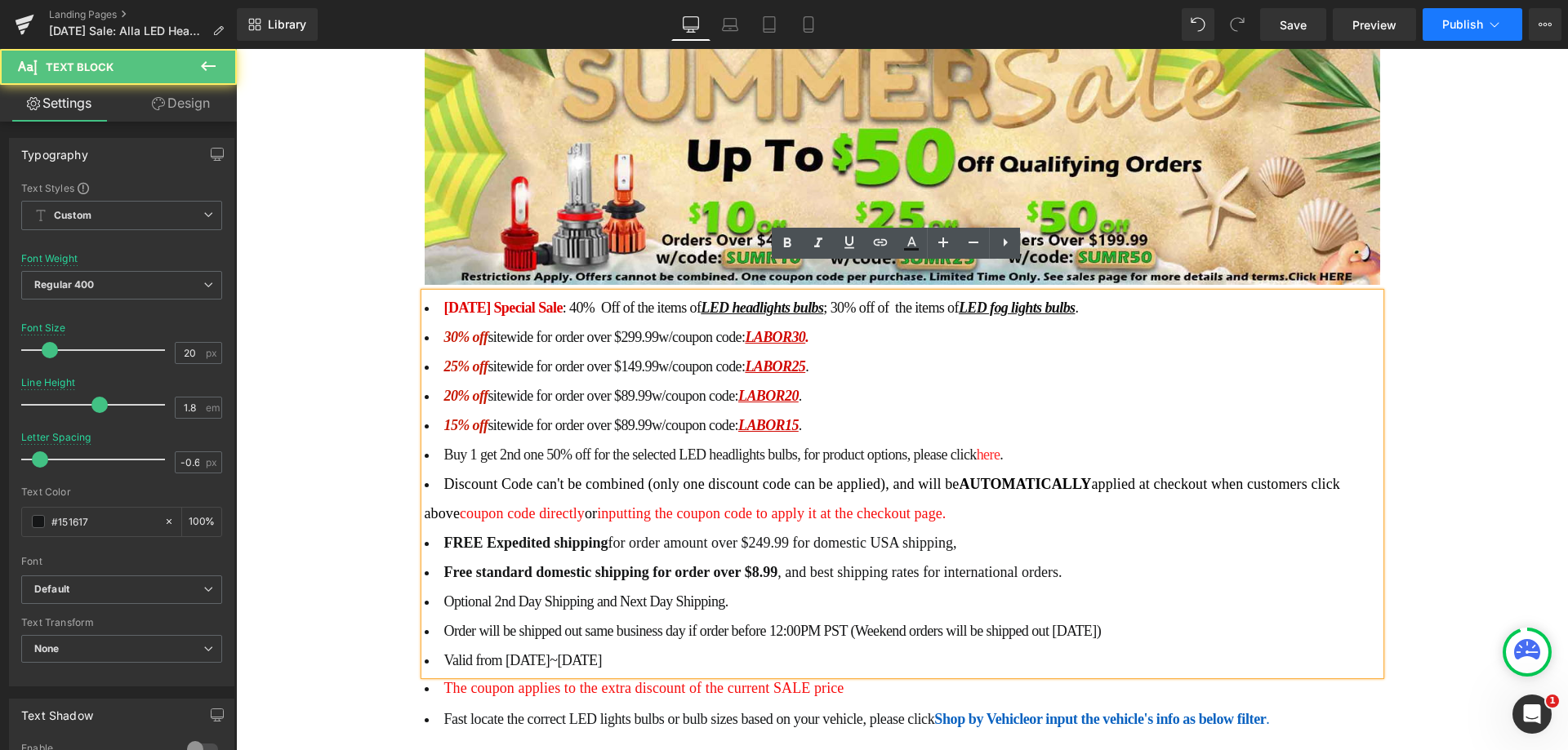
click at [1491, 22] on icon at bounding box center [1494, 24] width 17 height 17
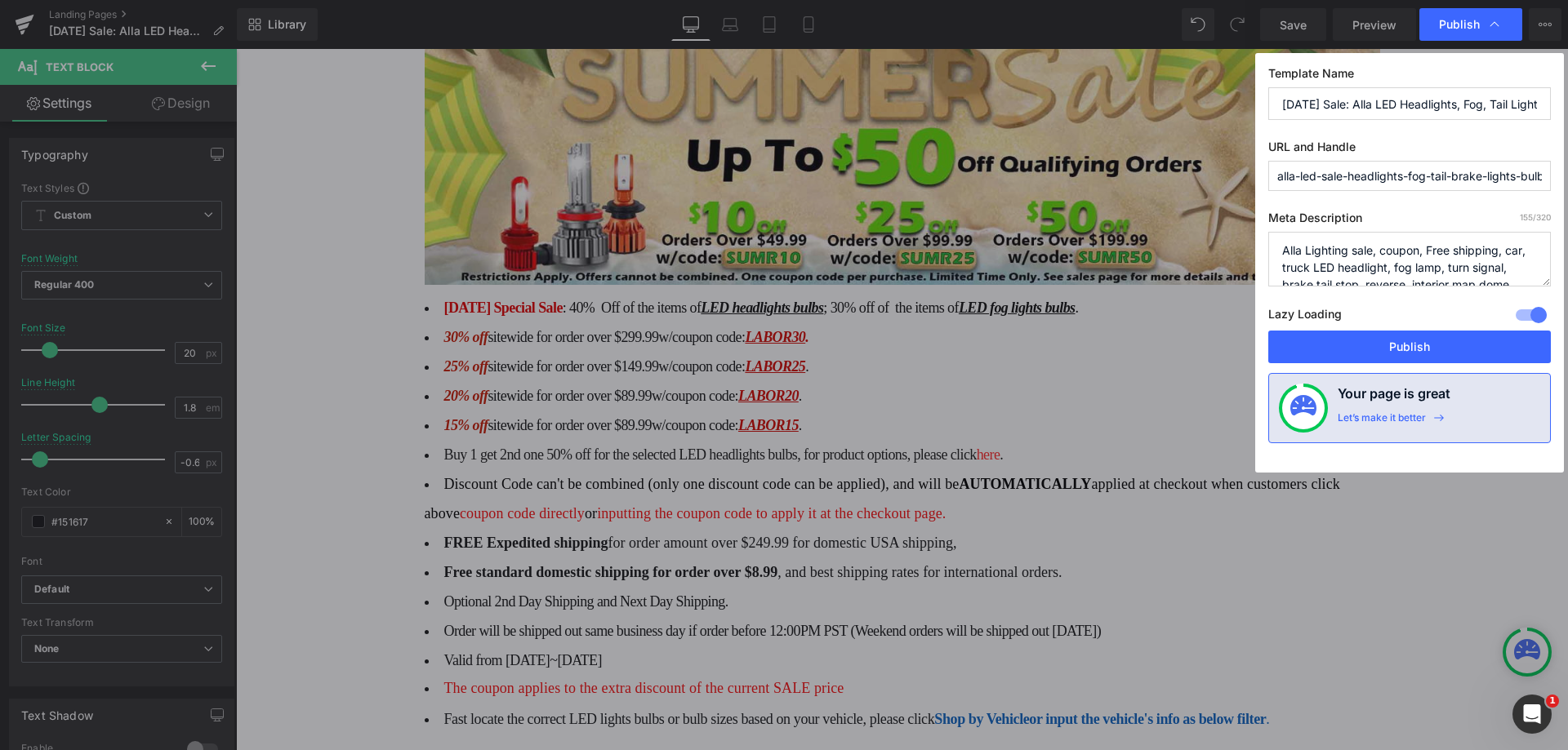
drag, startPoint x: 1360, startPoint y: 104, endPoint x: 1264, endPoint y: 106, distance: 96.0
click at [1264, 106] on div "Template Name Independence Day Sale: Alla LED Headlights, Fog, Tail Lights Bulb…" at bounding box center [1409, 263] width 309 height 420
type input "Labor Day Sale: Alla LED Headlights, Fog, Tail Lights Bulbs"
click at [1388, 343] on button "Publish" at bounding box center [1409, 346] width 282 height 32
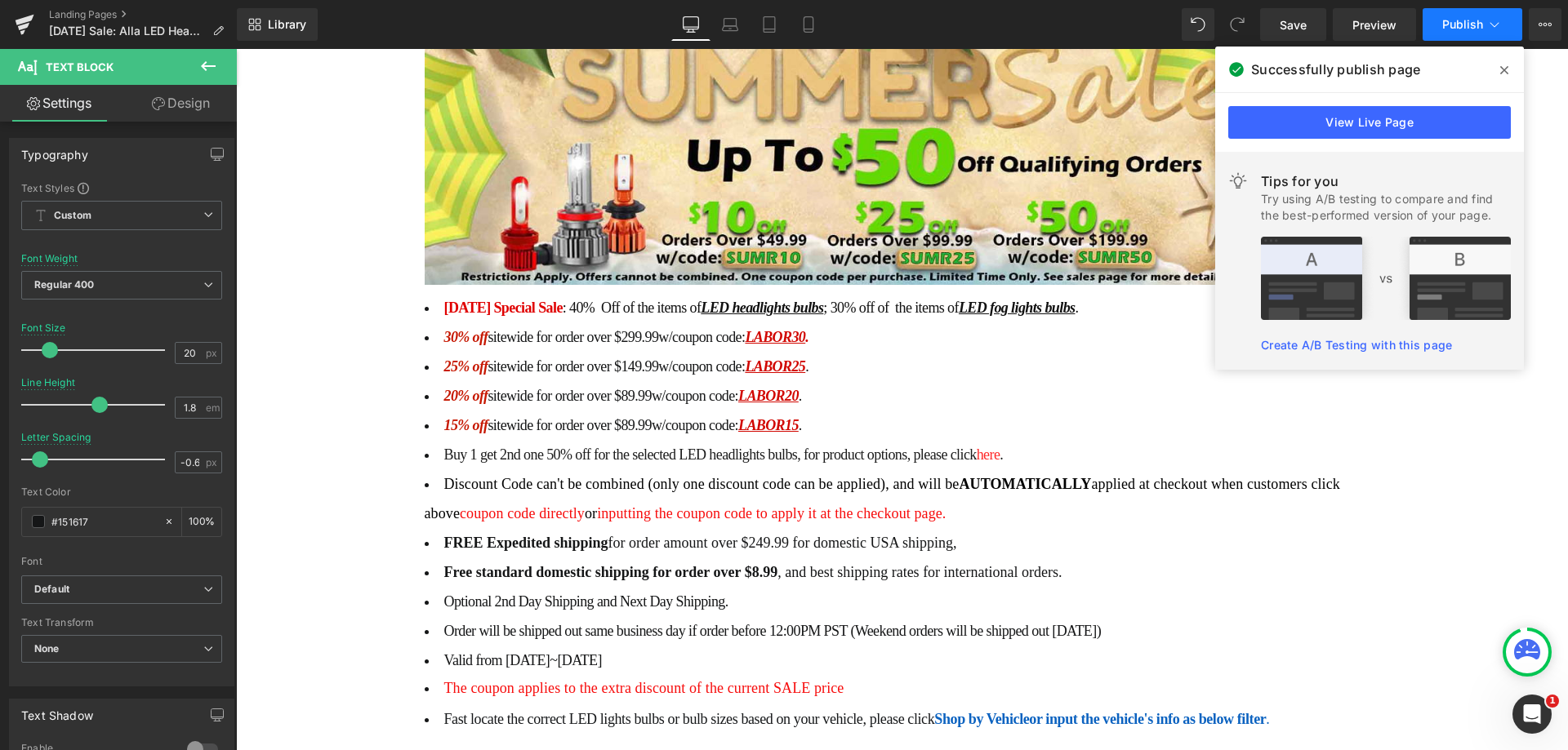
click at [1444, 21] on span "Publish" at bounding box center [1462, 23] width 41 height 13
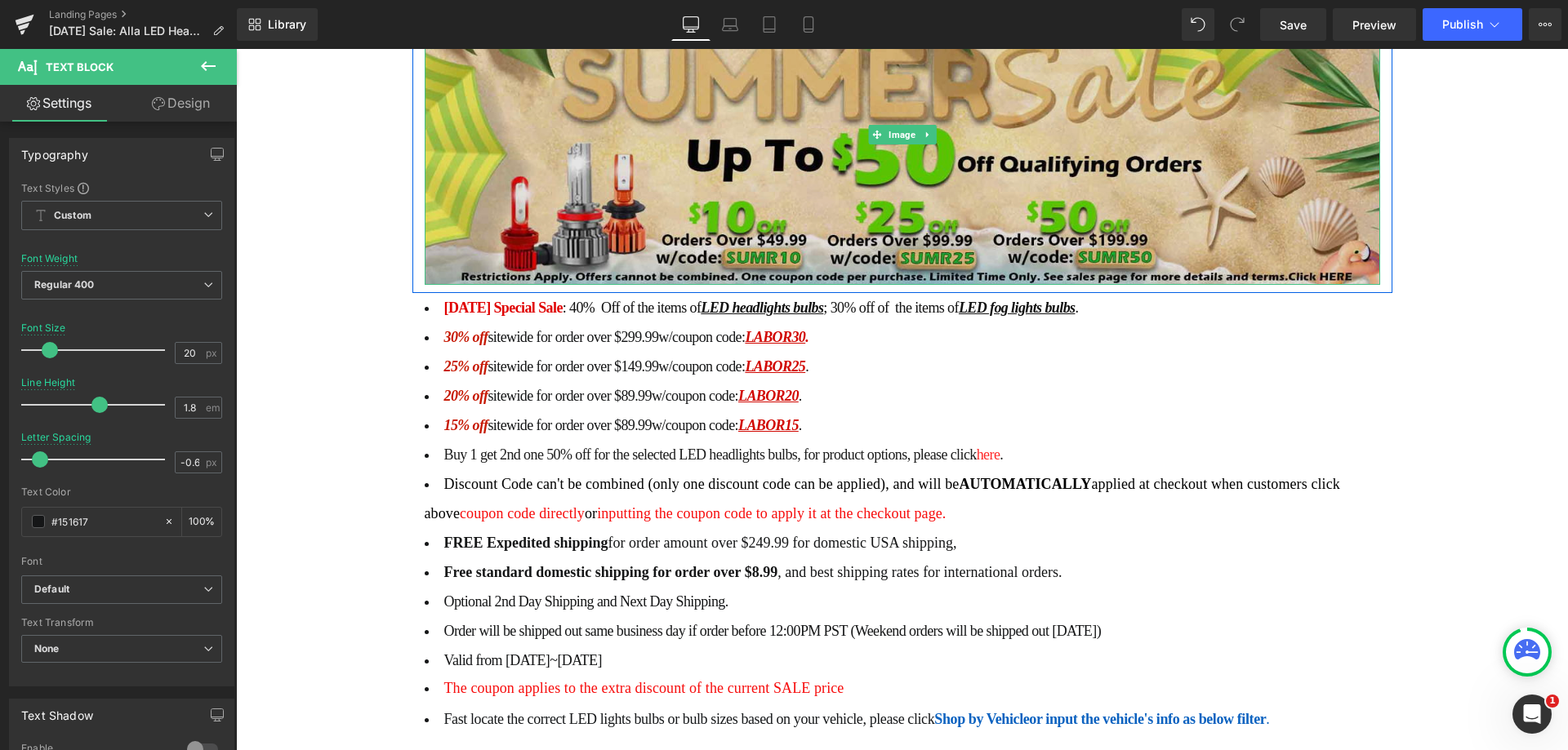
click at [746, 124] on img at bounding box center [903, 134] width 955 height 300
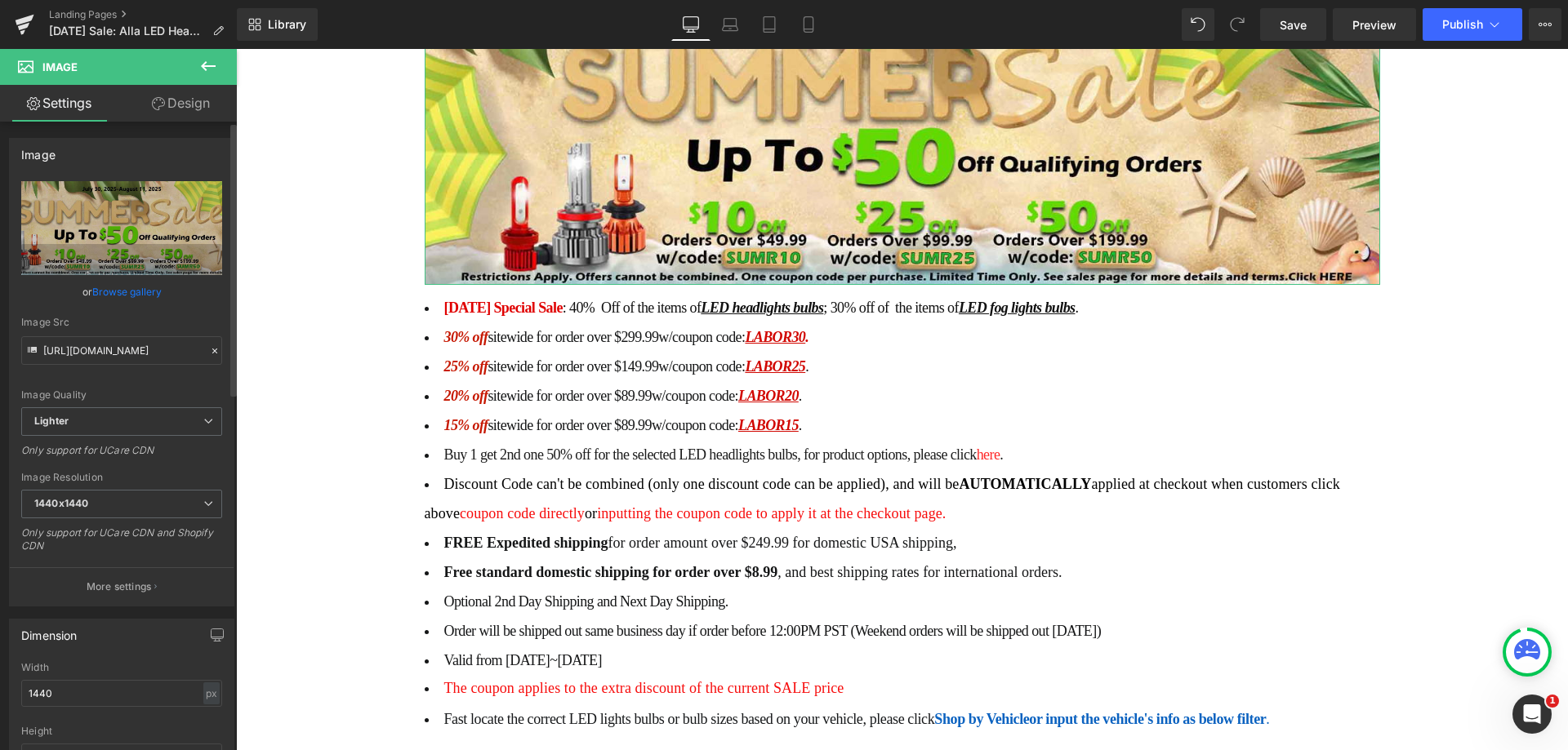
click at [136, 293] on link "Browse gallery" at bounding box center [126, 291] width 69 height 28
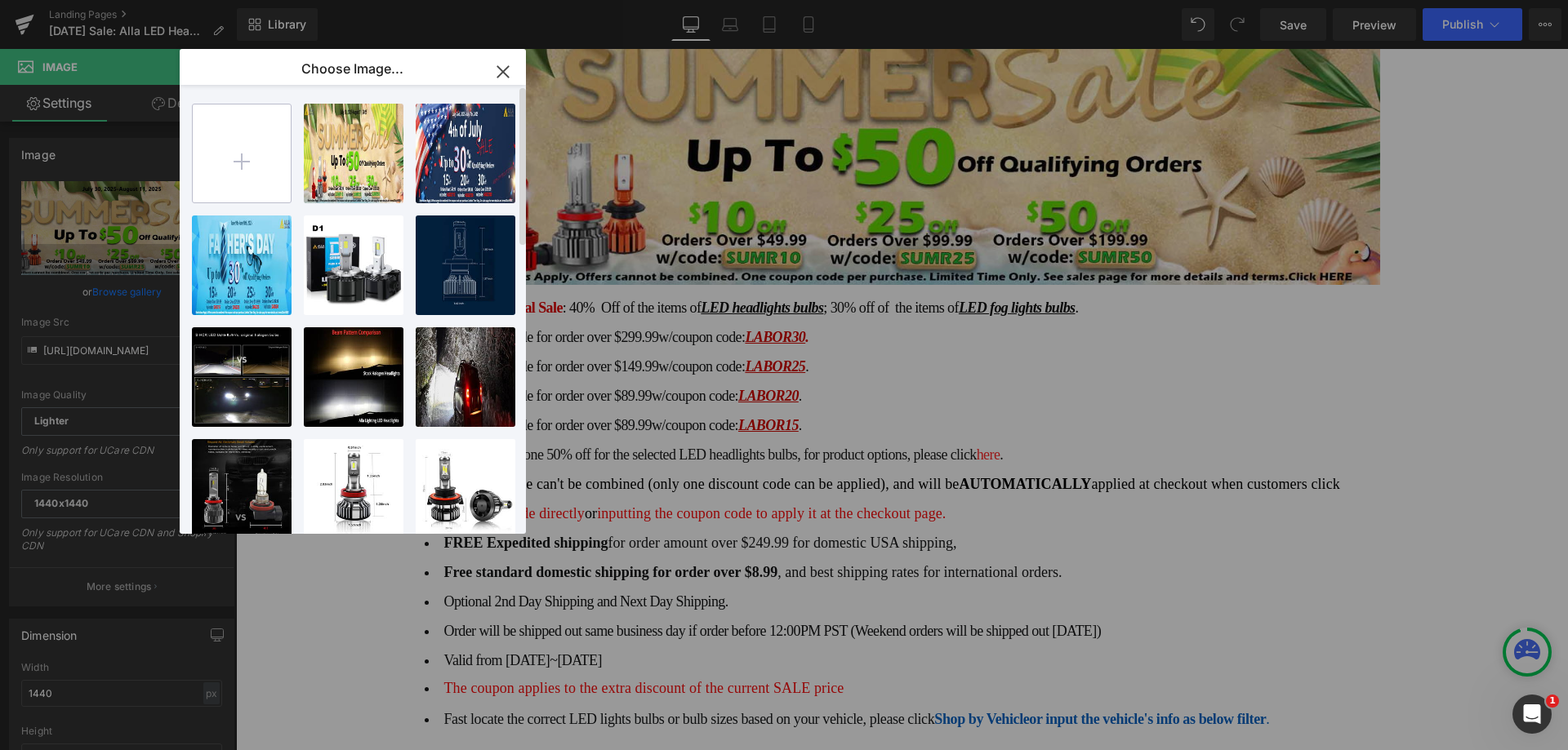
click at [0, 0] on input "file" at bounding box center [0, 0] width 0 height 0
type input "C:\fakepath\alla-led-sale-headlights-fog-tail-brake-lights-bulbs.jpg"
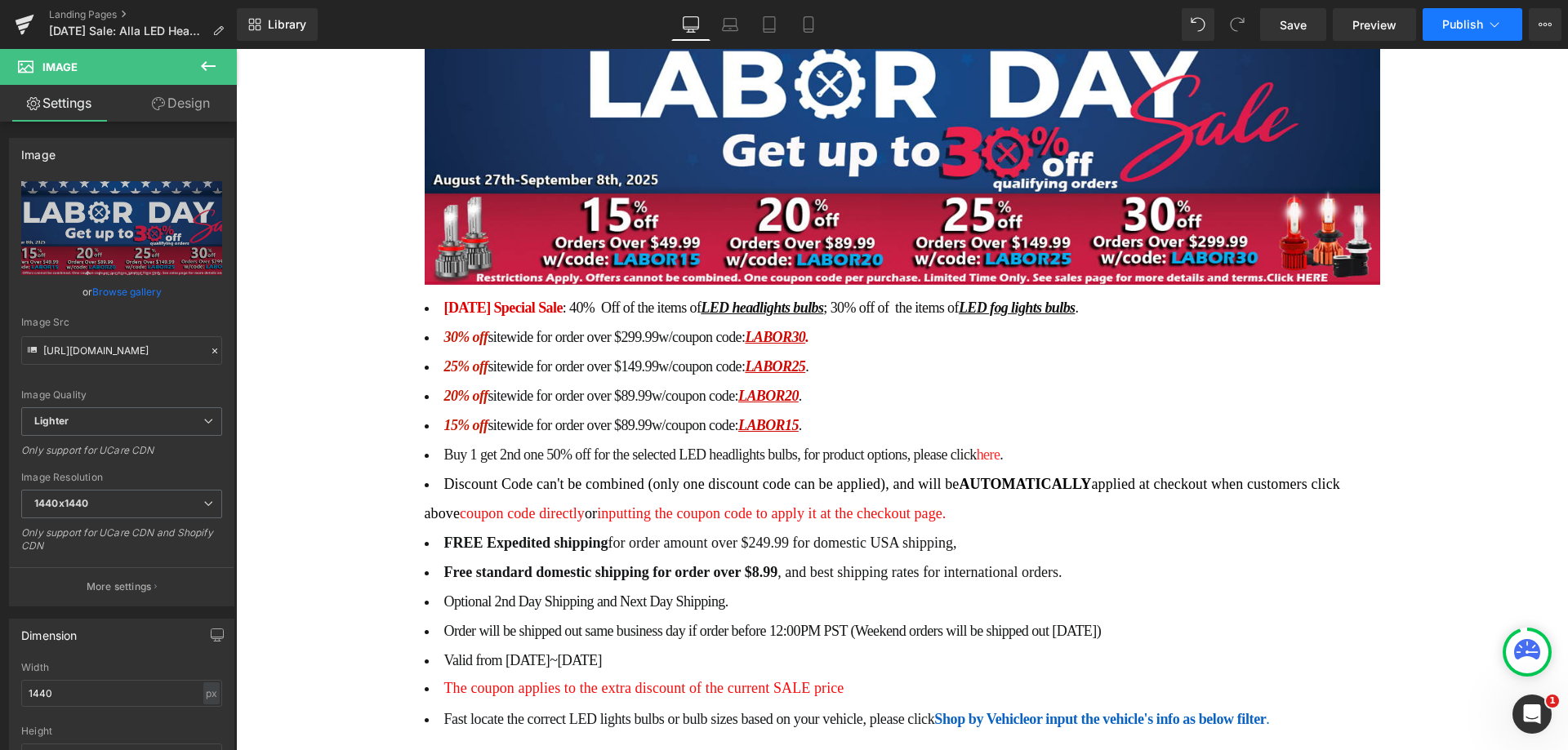
click at [1472, 24] on span "Publish" at bounding box center [1462, 23] width 41 height 13
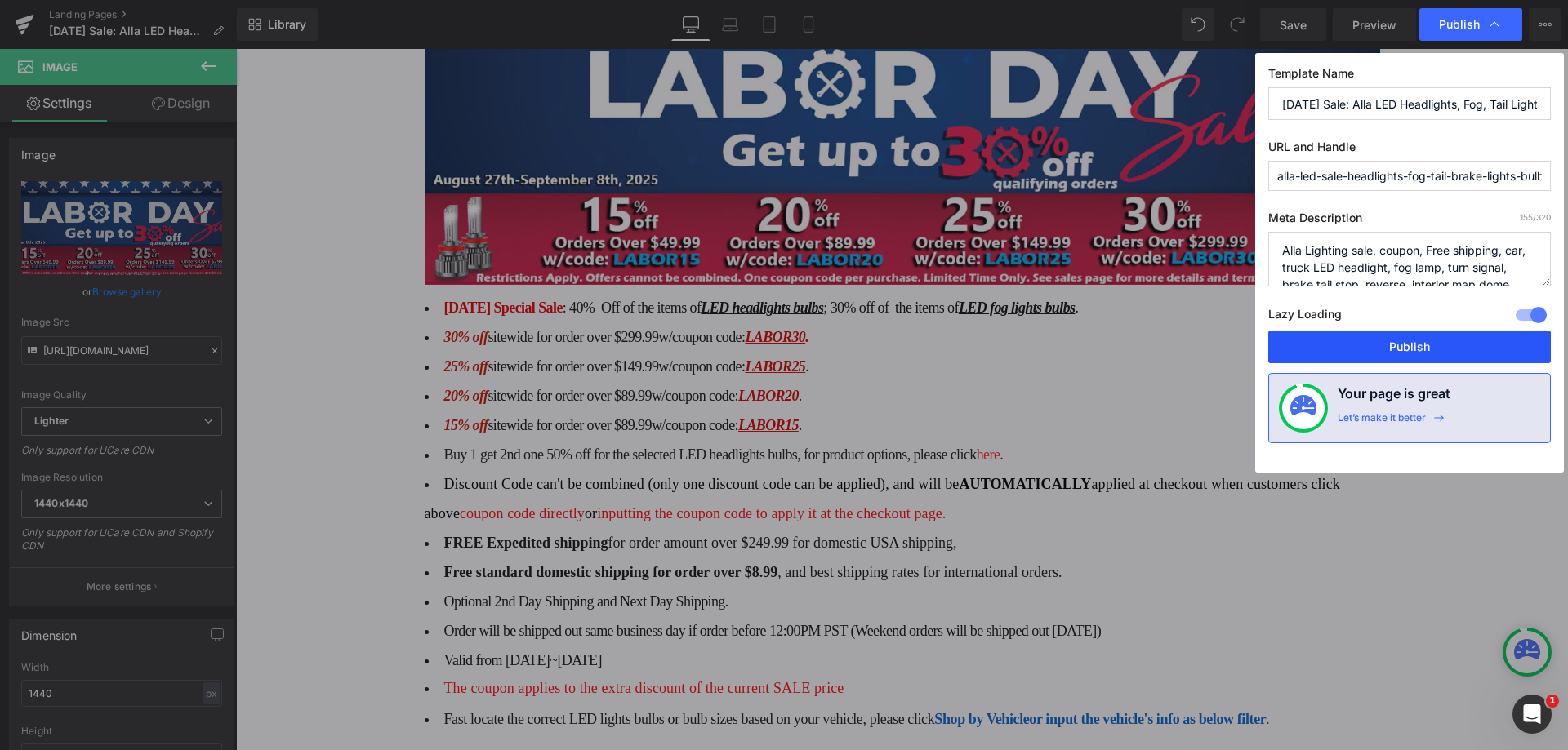
drag, startPoint x: 1408, startPoint y: 349, endPoint x: 1171, endPoint y: 296, distance: 242.9
click at [0, 0] on button "Publish" at bounding box center [0, 0] width 0 height 0
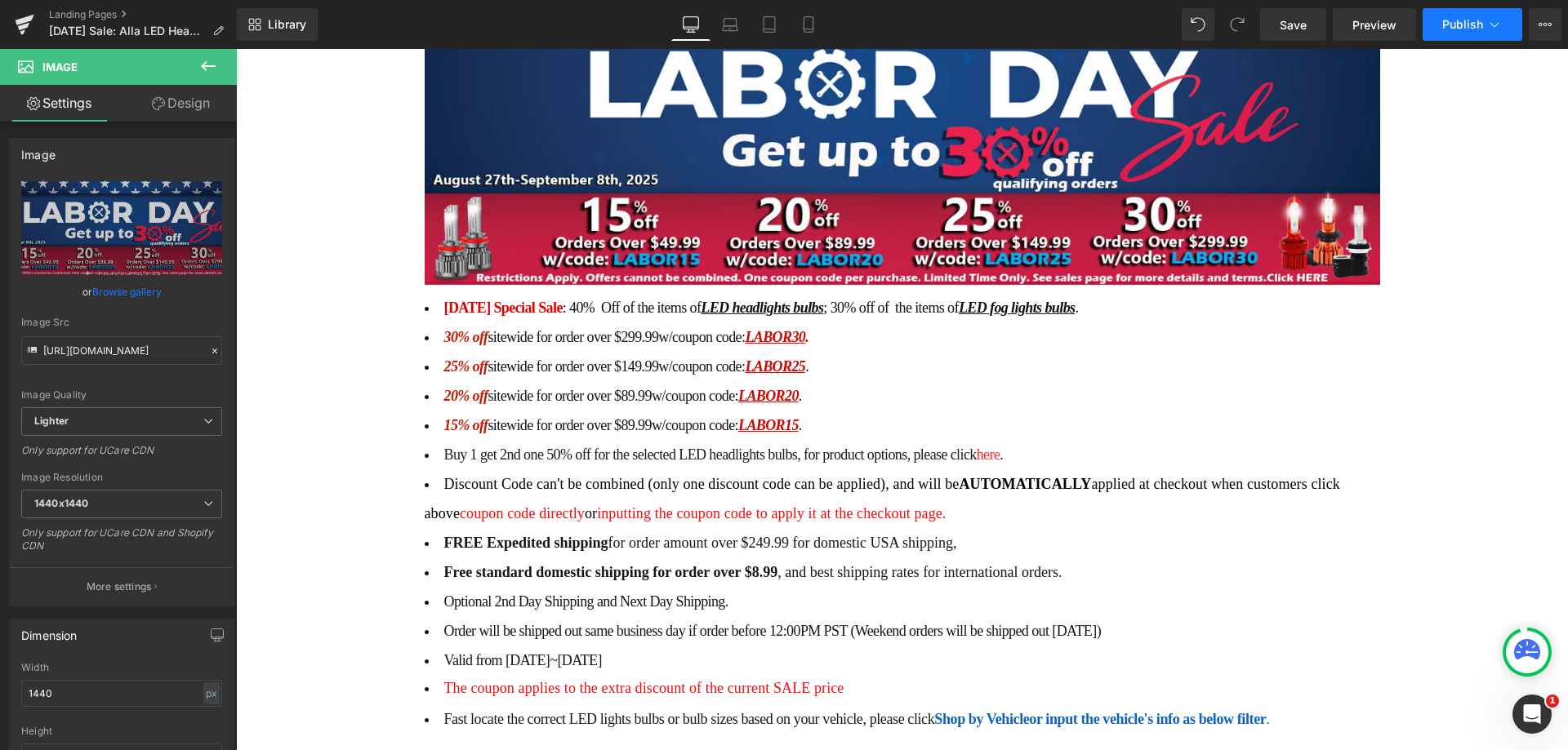
click at [1473, 21] on span "Publish" at bounding box center [1462, 23] width 41 height 13
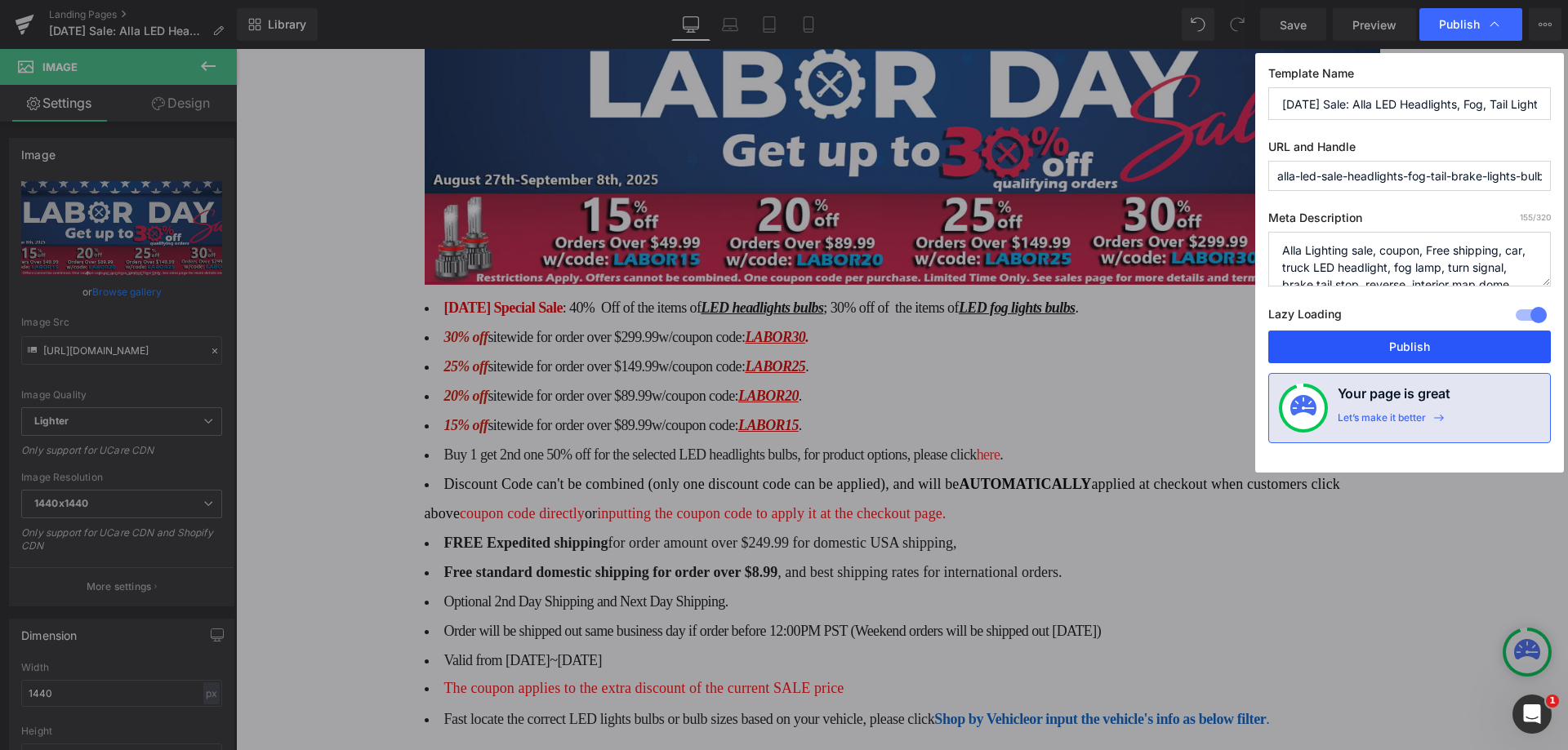
click at [1414, 343] on button "Publish" at bounding box center [1409, 346] width 282 height 32
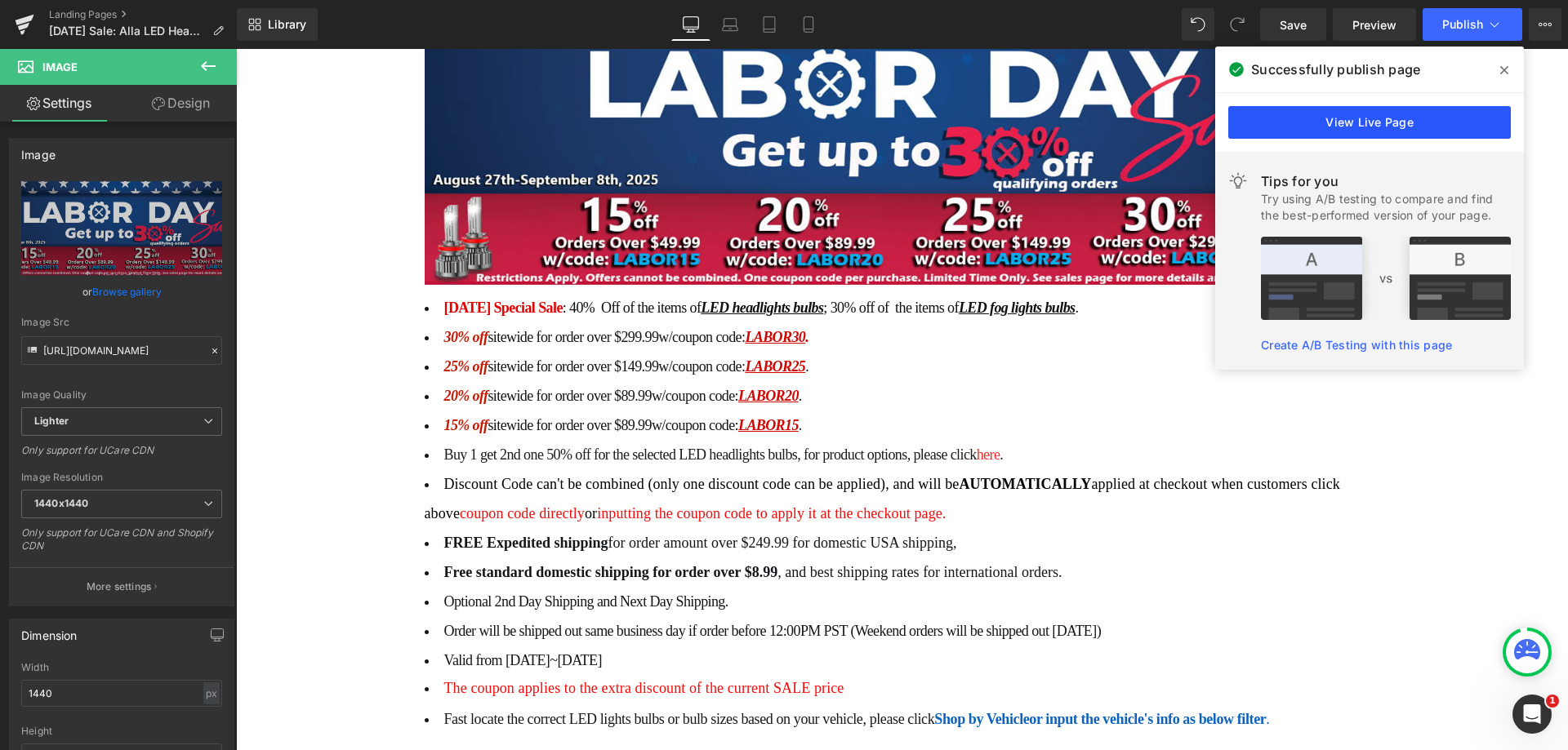
click at [0, 0] on link "View Live Page" at bounding box center [0, 0] width 0 height 0
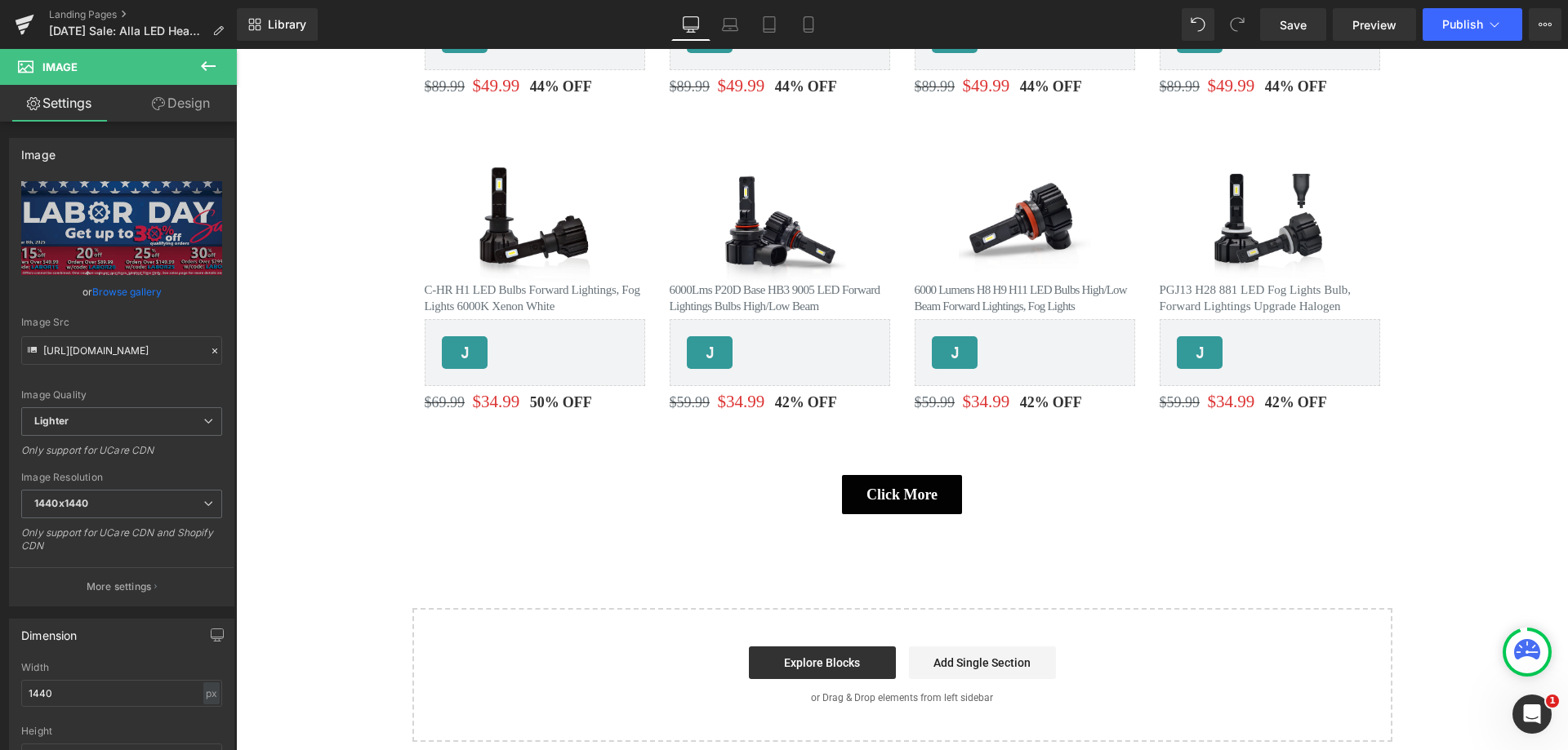
scroll to position [2176, 0]
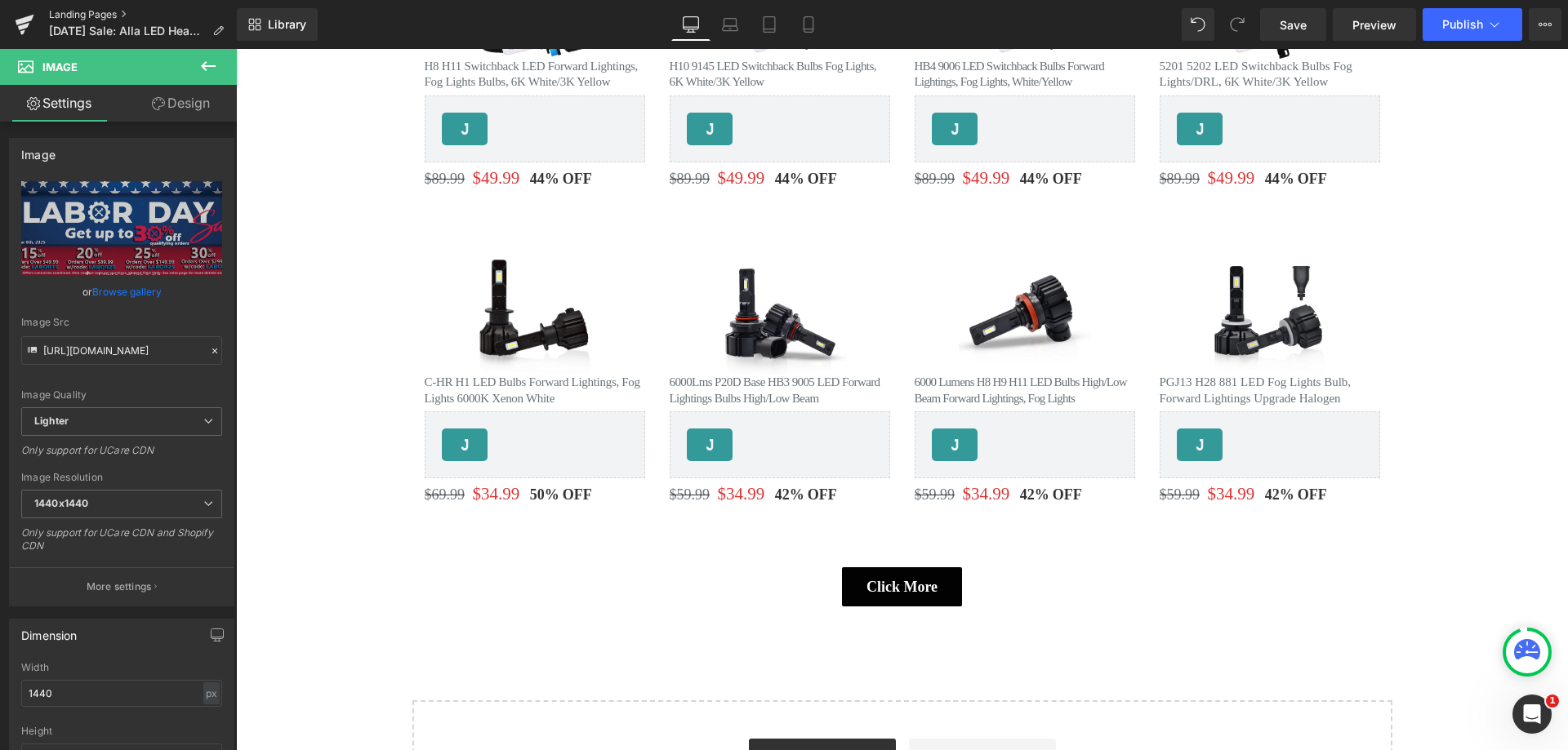
click at [71, 16] on link "Landing Pages" at bounding box center [143, 14] width 188 height 13
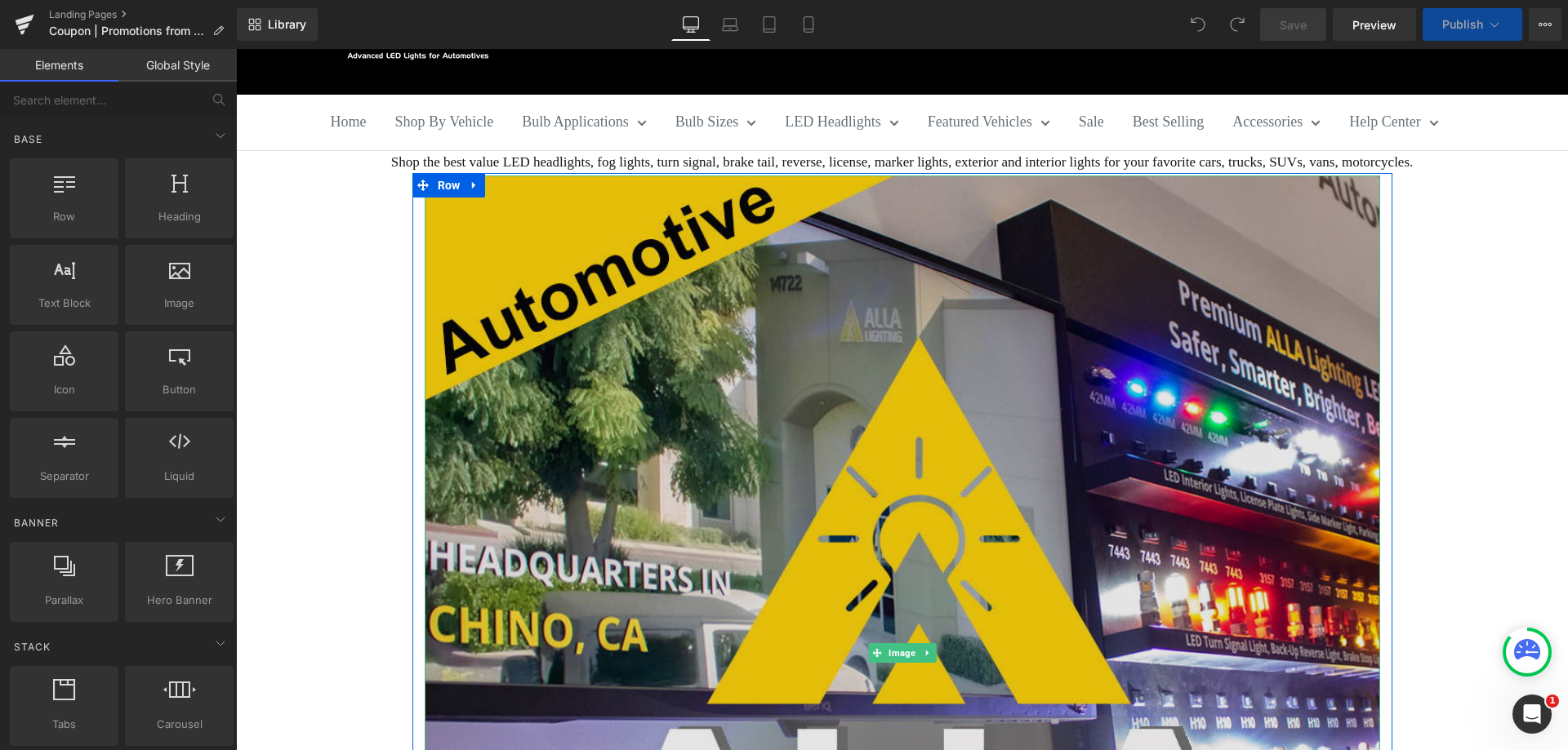
scroll to position [163, 0]
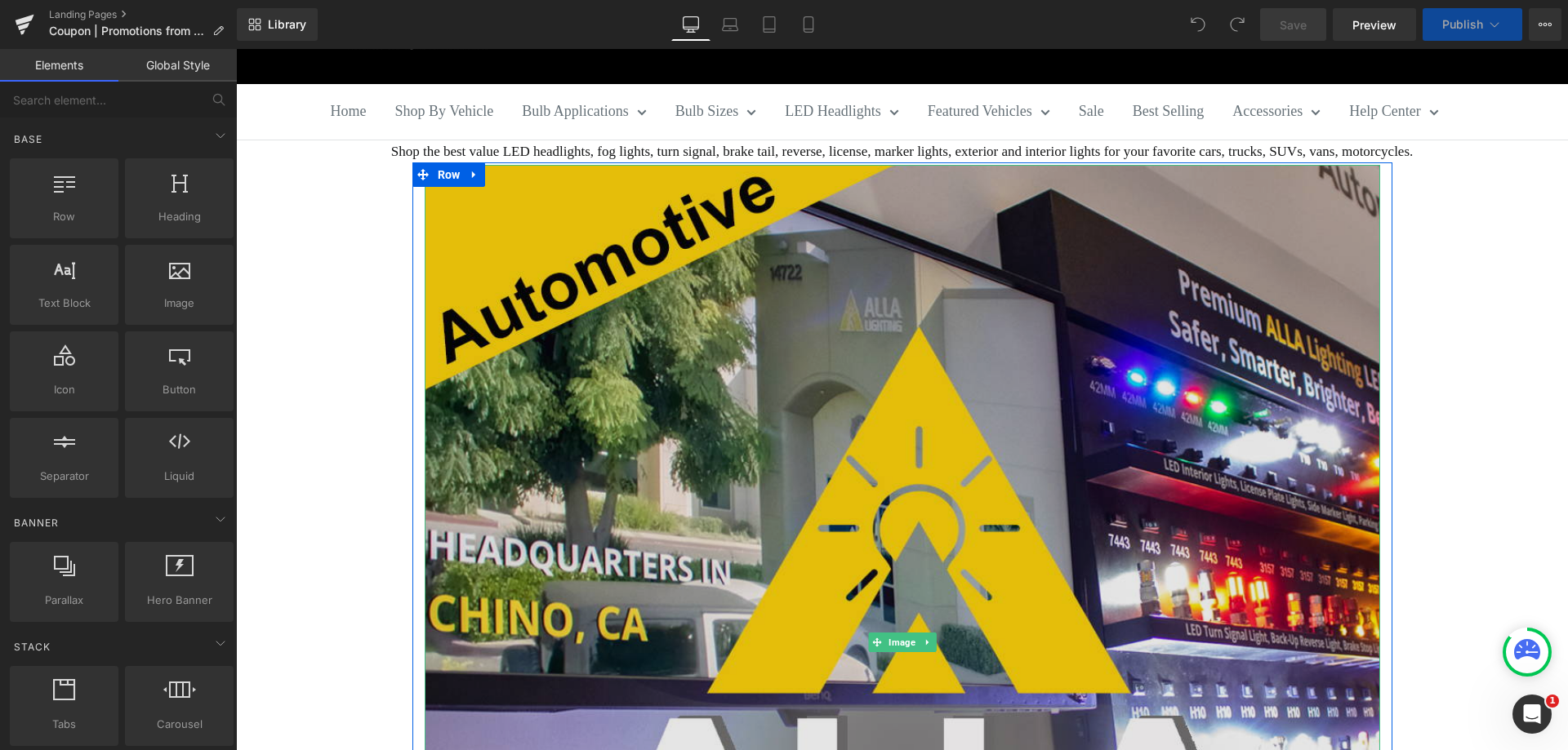
click at [749, 491] on img at bounding box center [903, 643] width 955 height 955
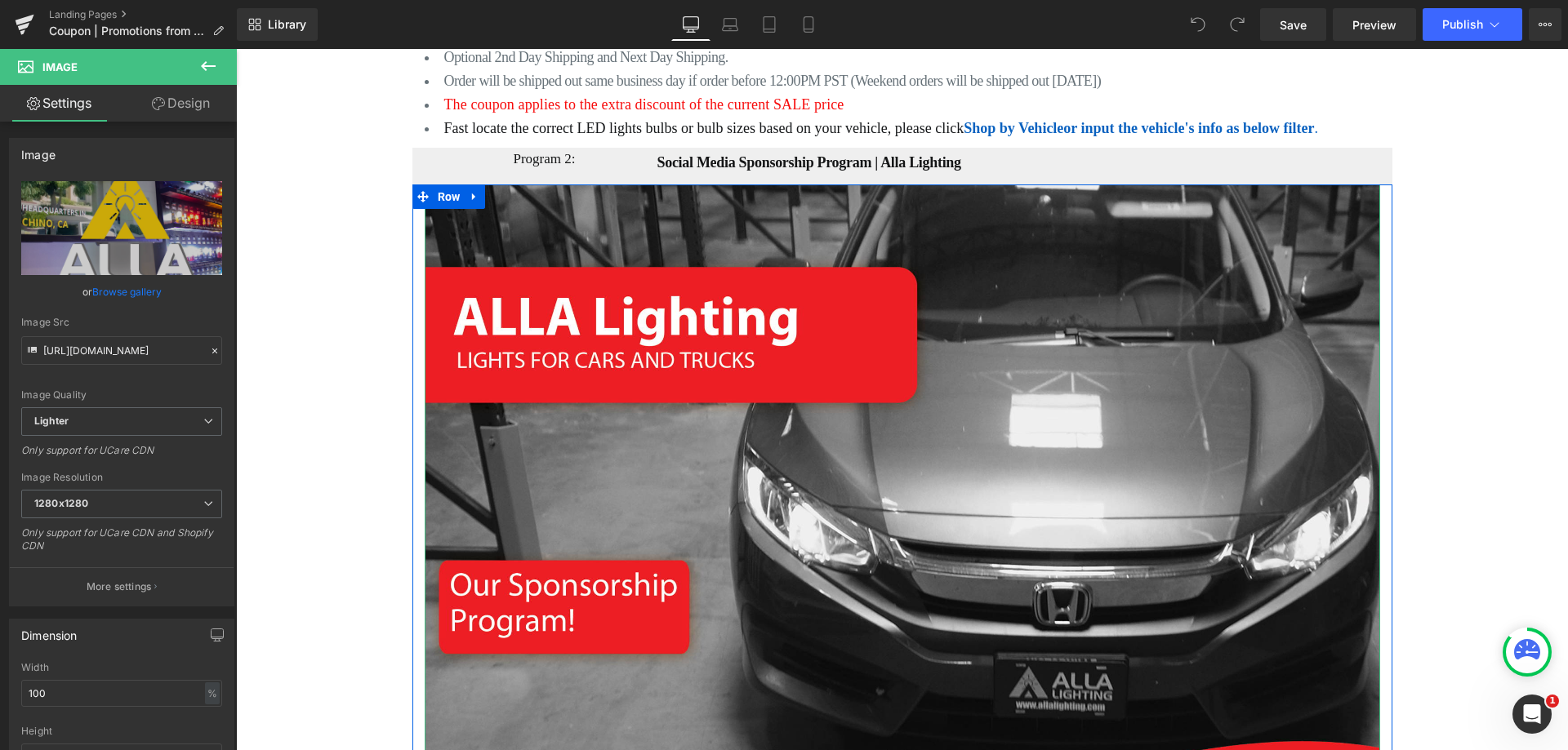
scroll to position [1551, 0]
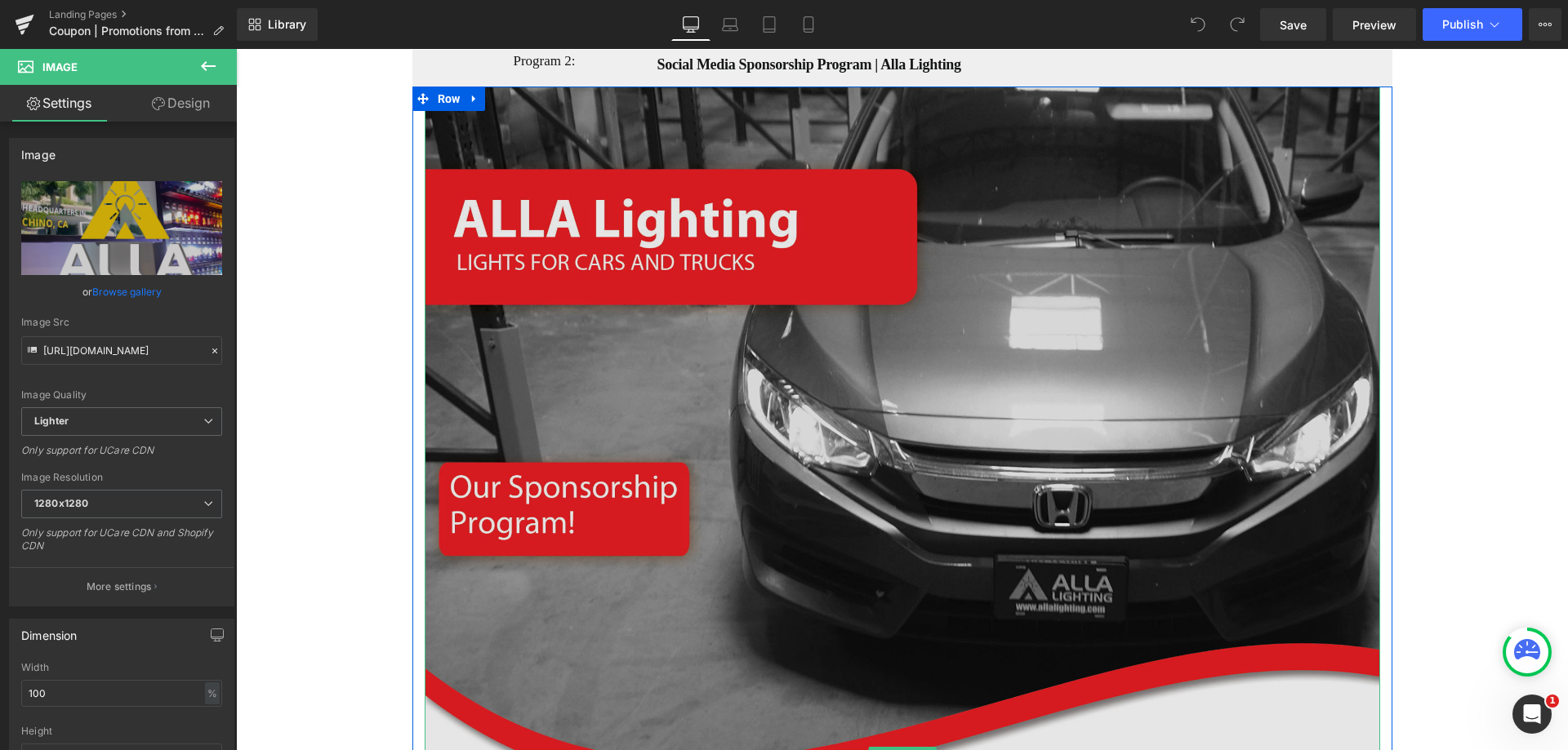
click at [688, 466] on img at bounding box center [903, 757] width 955 height 1340
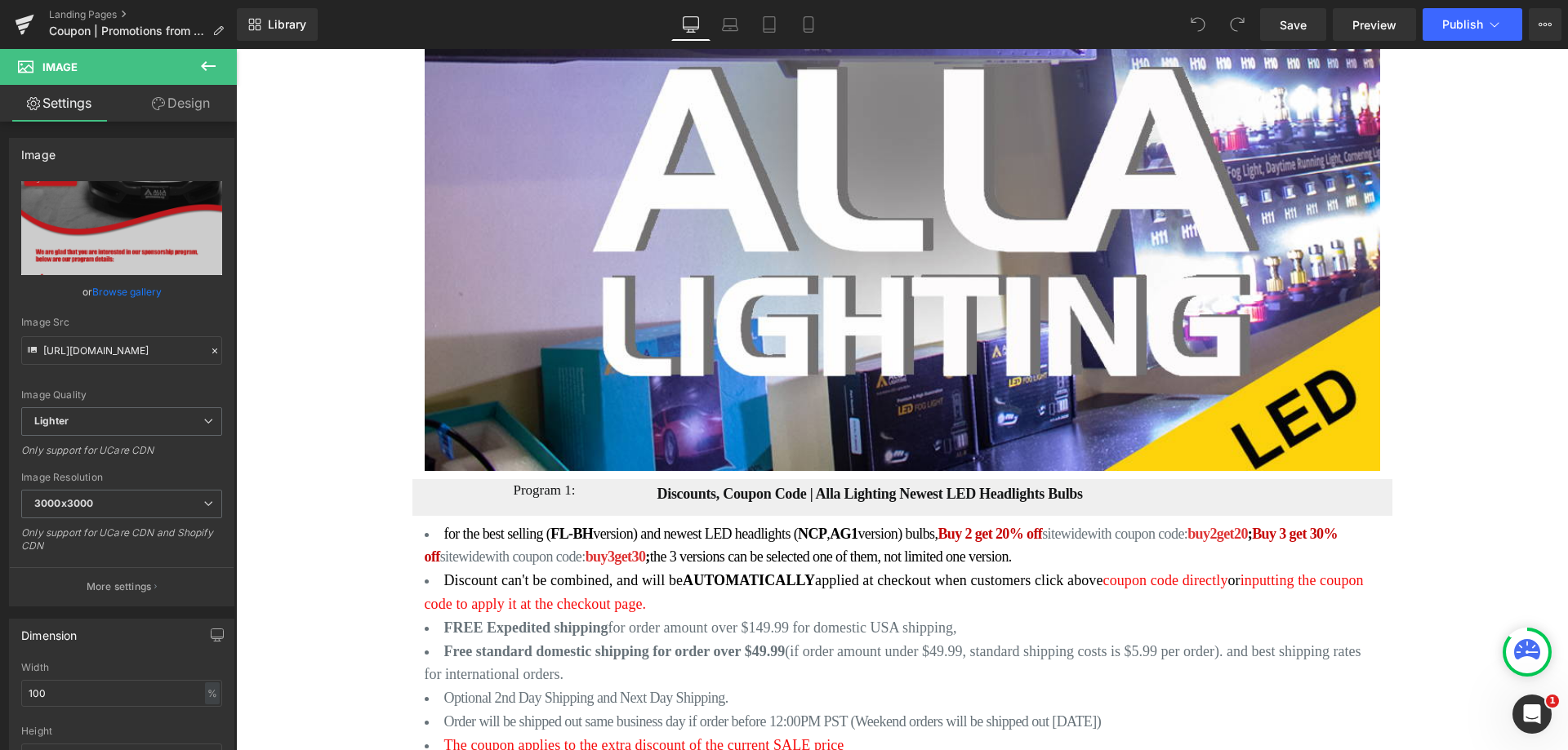
scroll to position [816, 0]
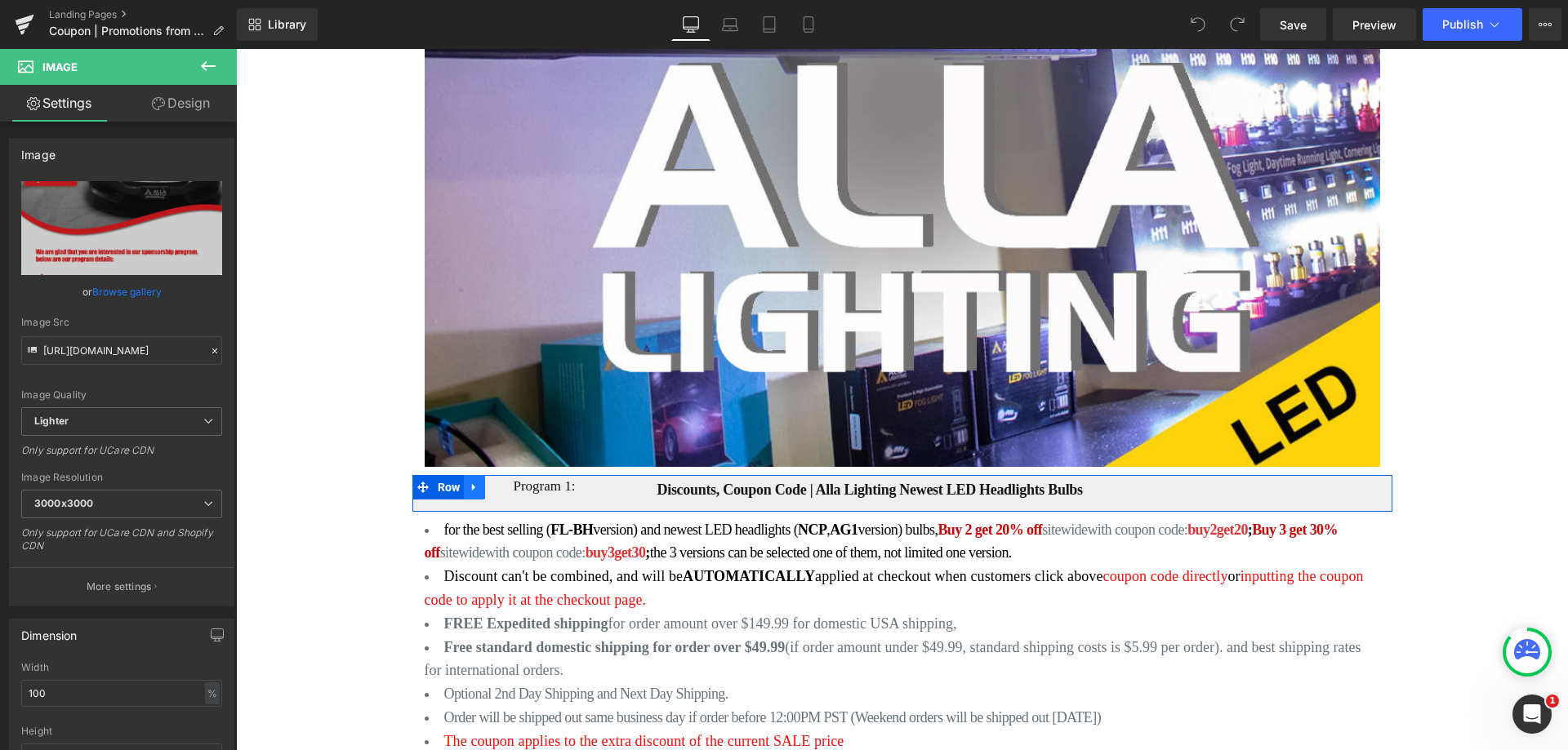
click at [469, 481] on icon at bounding box center [475, 487] width 12 height 13
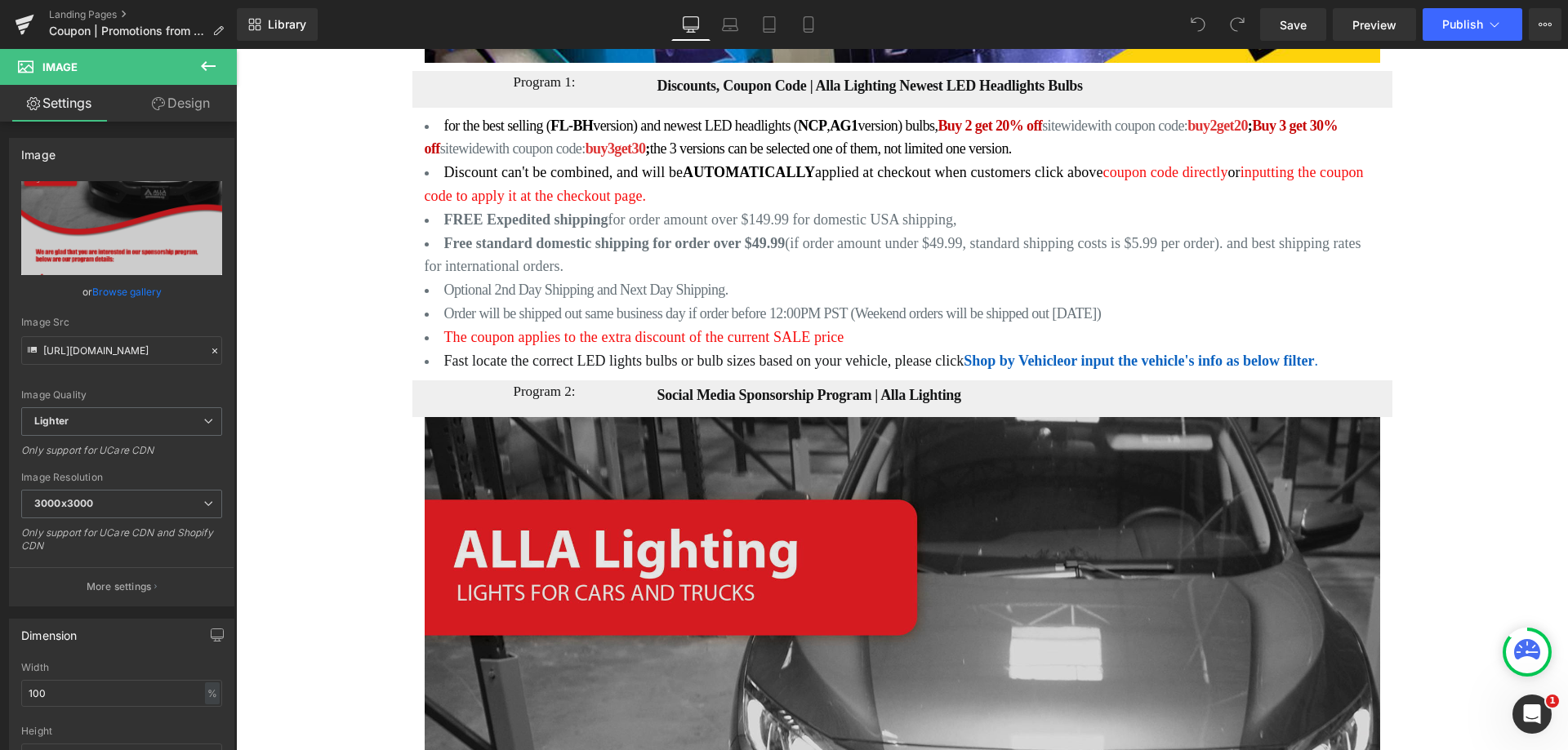
scroll to position [1306, 0]
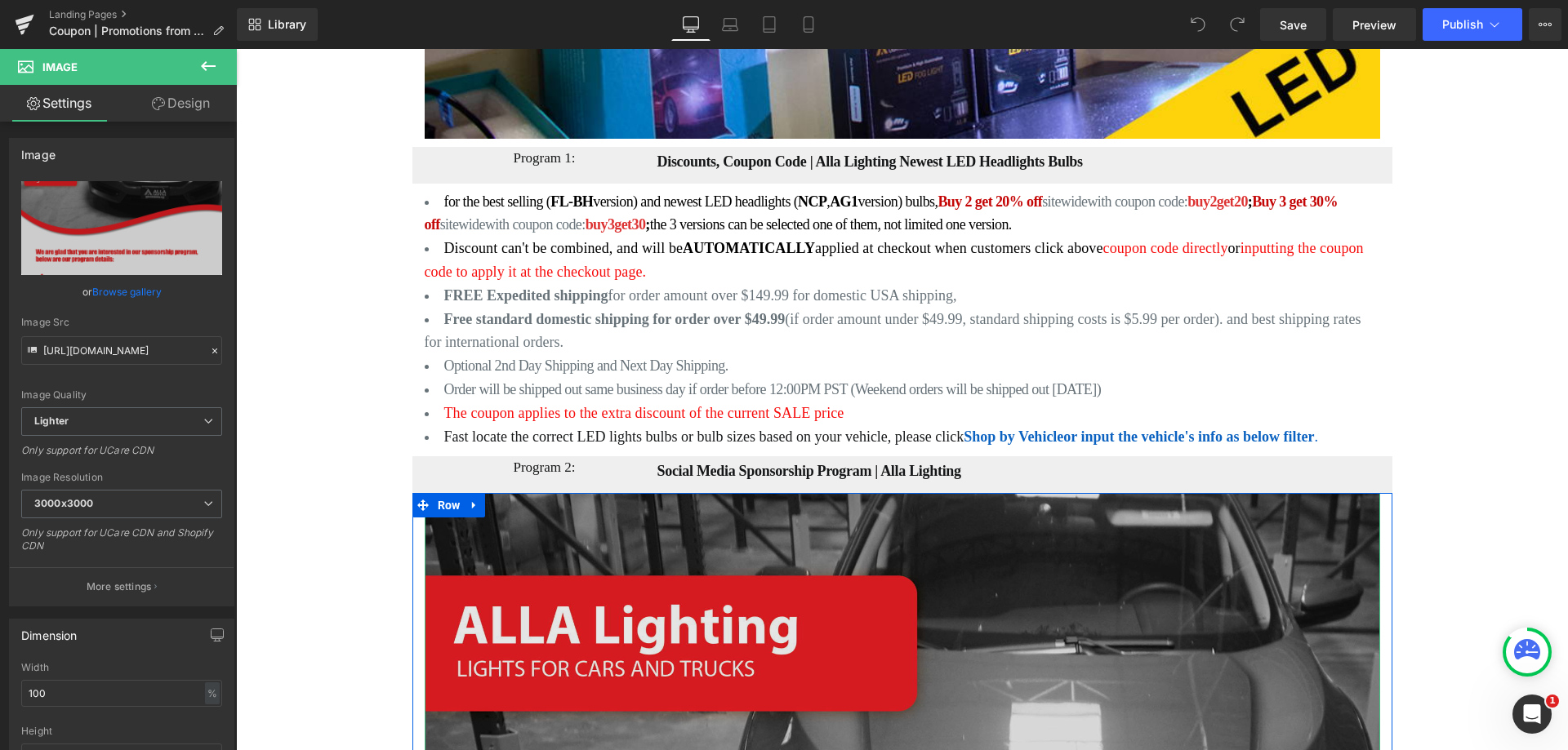
scroll to position [1143, 0]
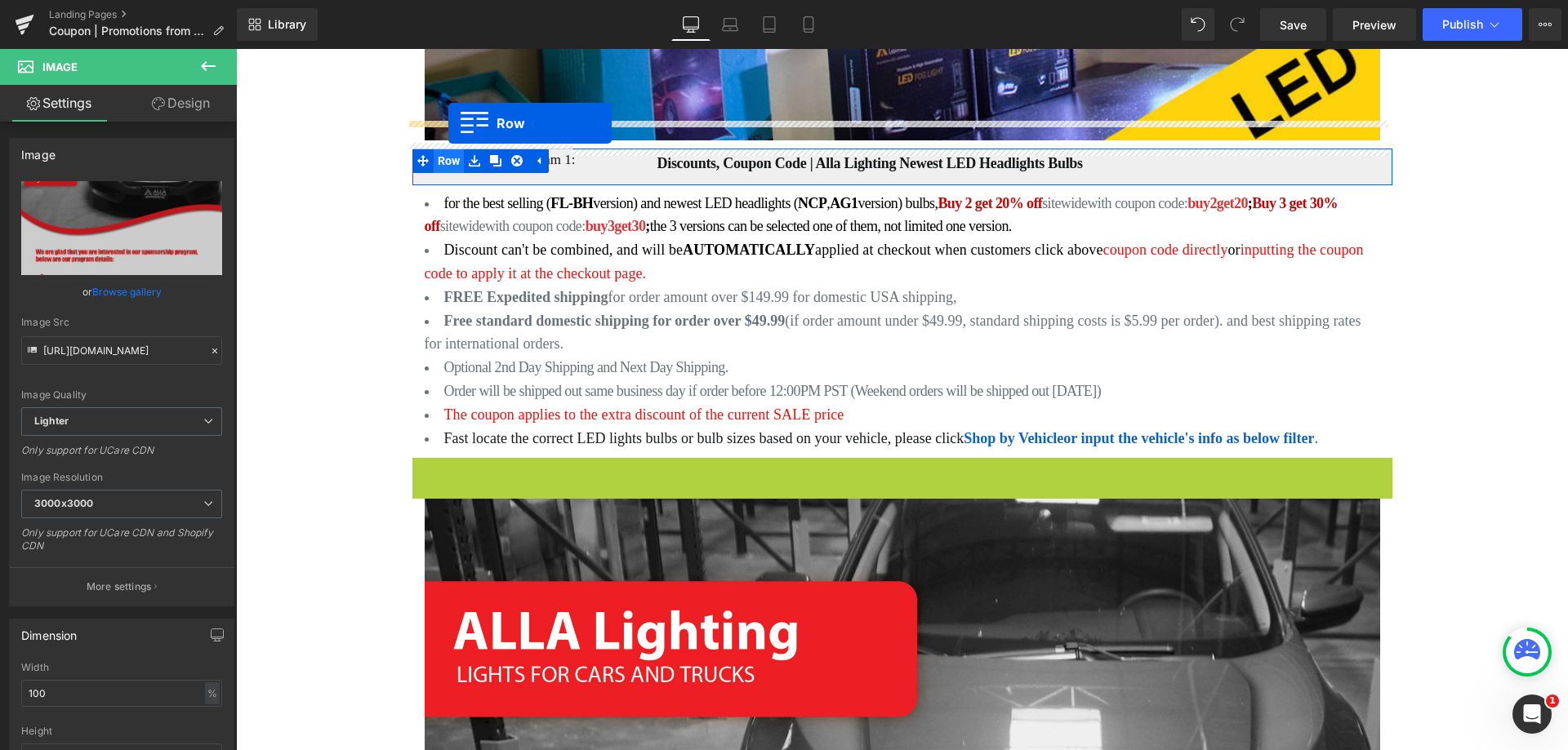
drag, startPoint x: 440, startPoint y: 445, endPoint x: 448, endPoint y: 123, distance: 322.1
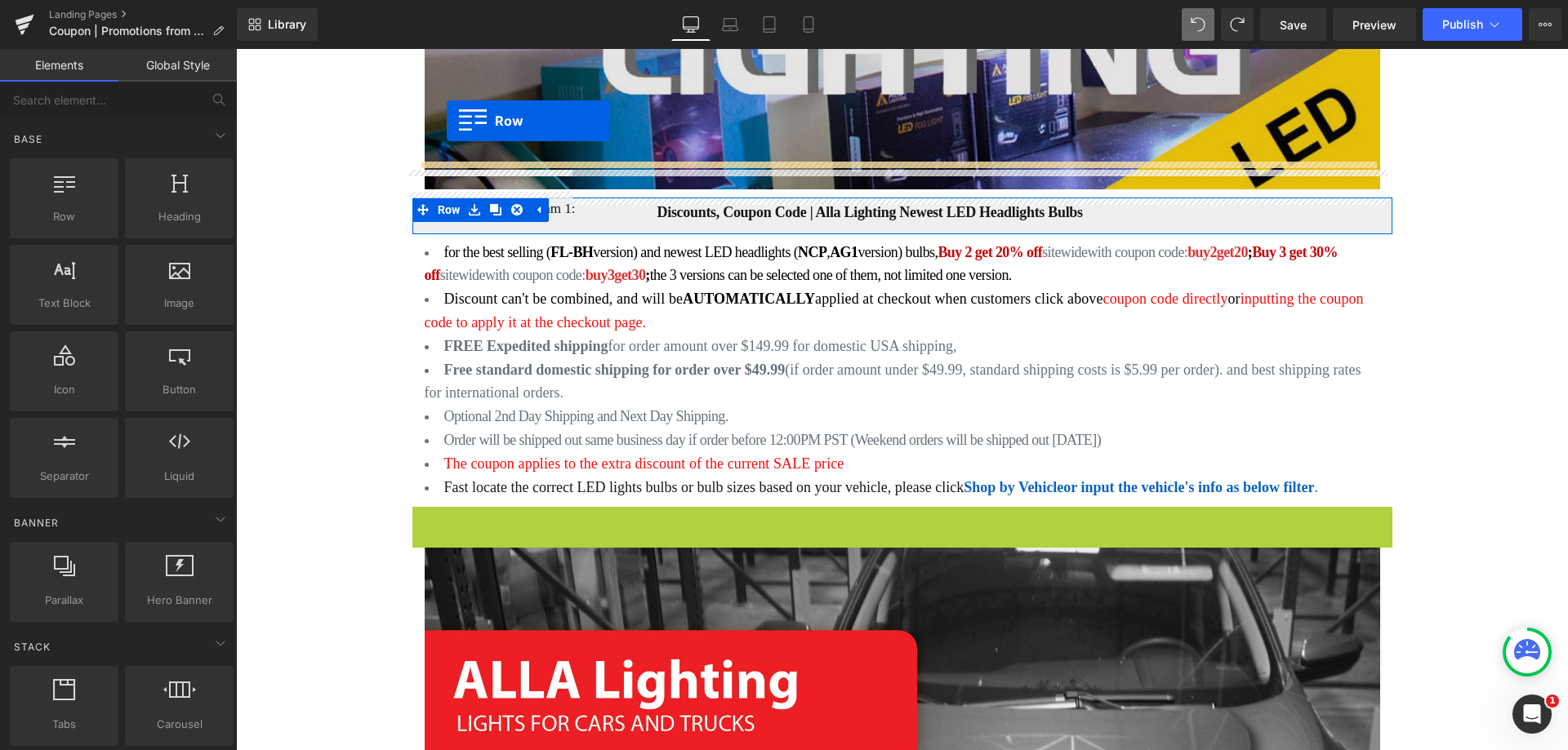
scroll to position [1061, 0]
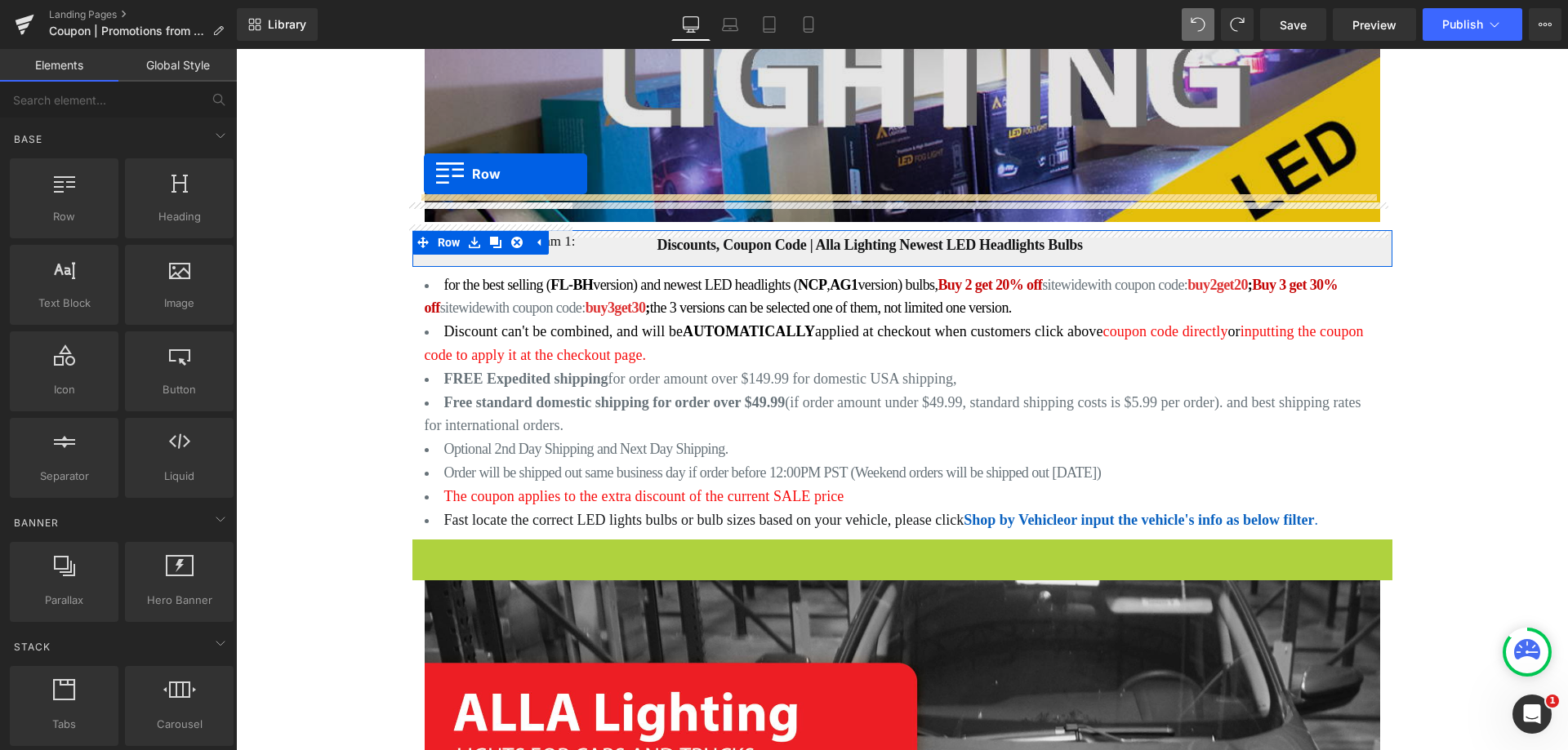
drag, startPoint x: 414, startPoint y: 440, endPoint x: 424, endPoint y: 174, distance: 266.2
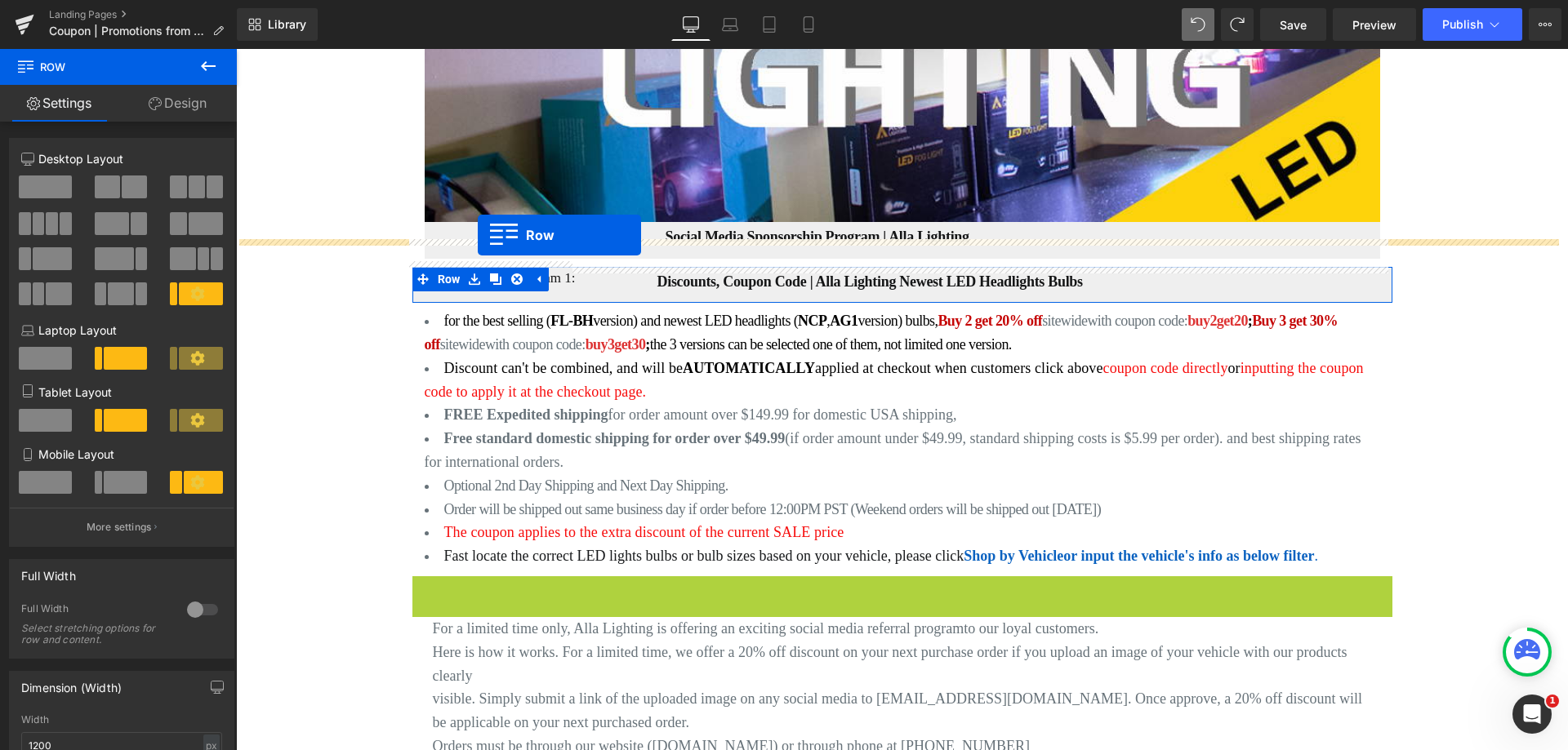
drag, startPoint x: 436, startPoint y: 563, endPoint x: 478, endPoint y: 235, distance: 330.7
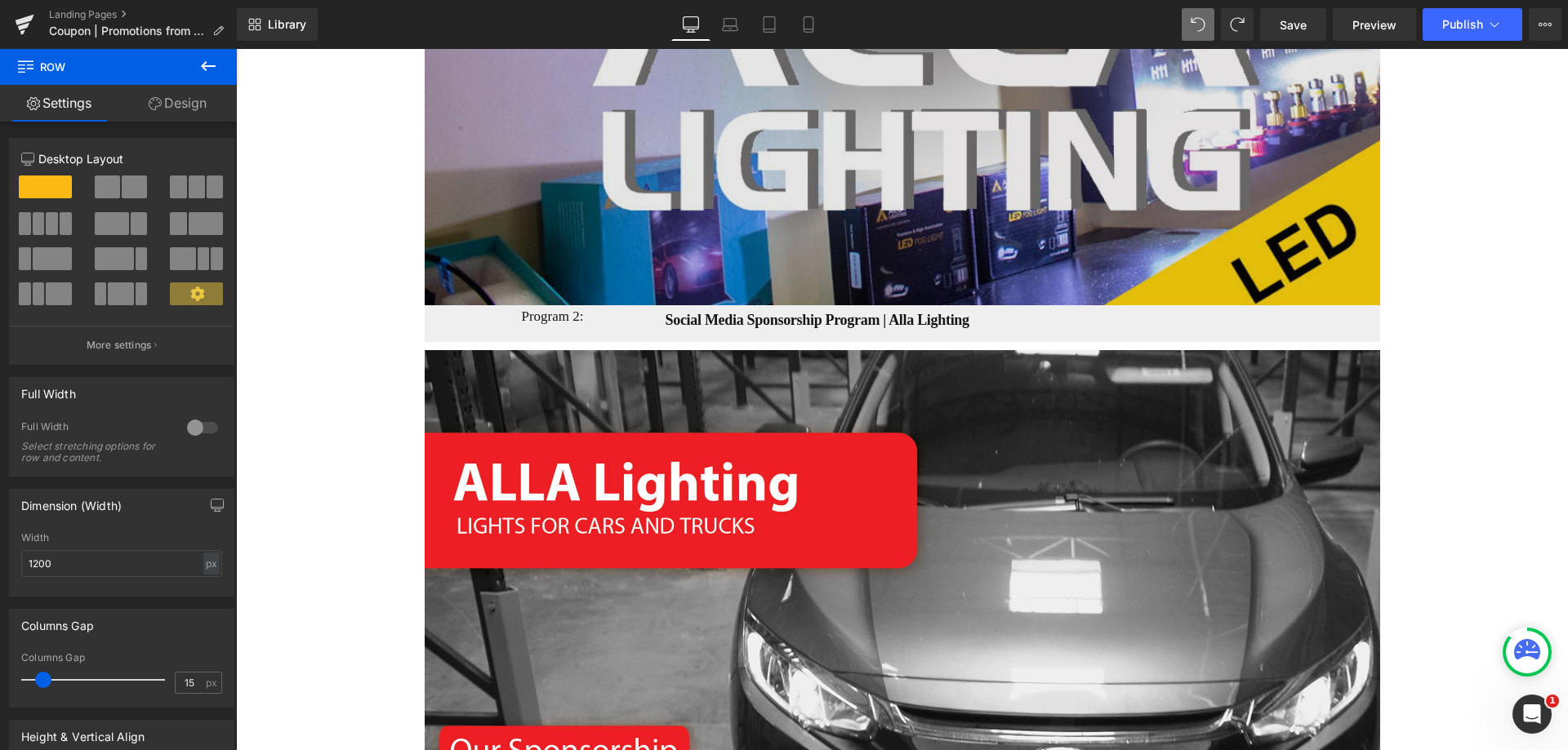
scroll to position [816, 0]
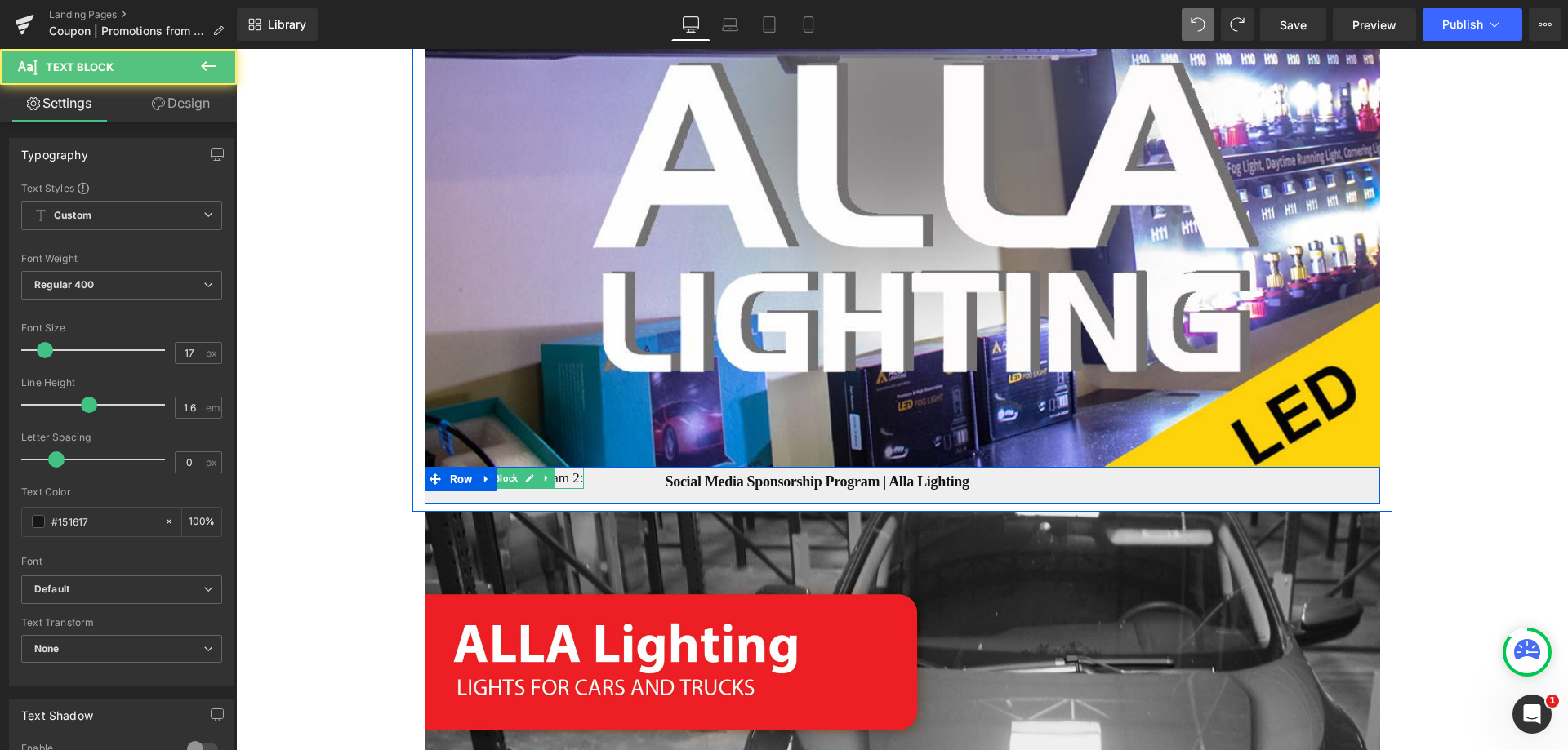
click at [565, 467] on p "Program 2:" at bounding box center [504, 478] width 159 height 22
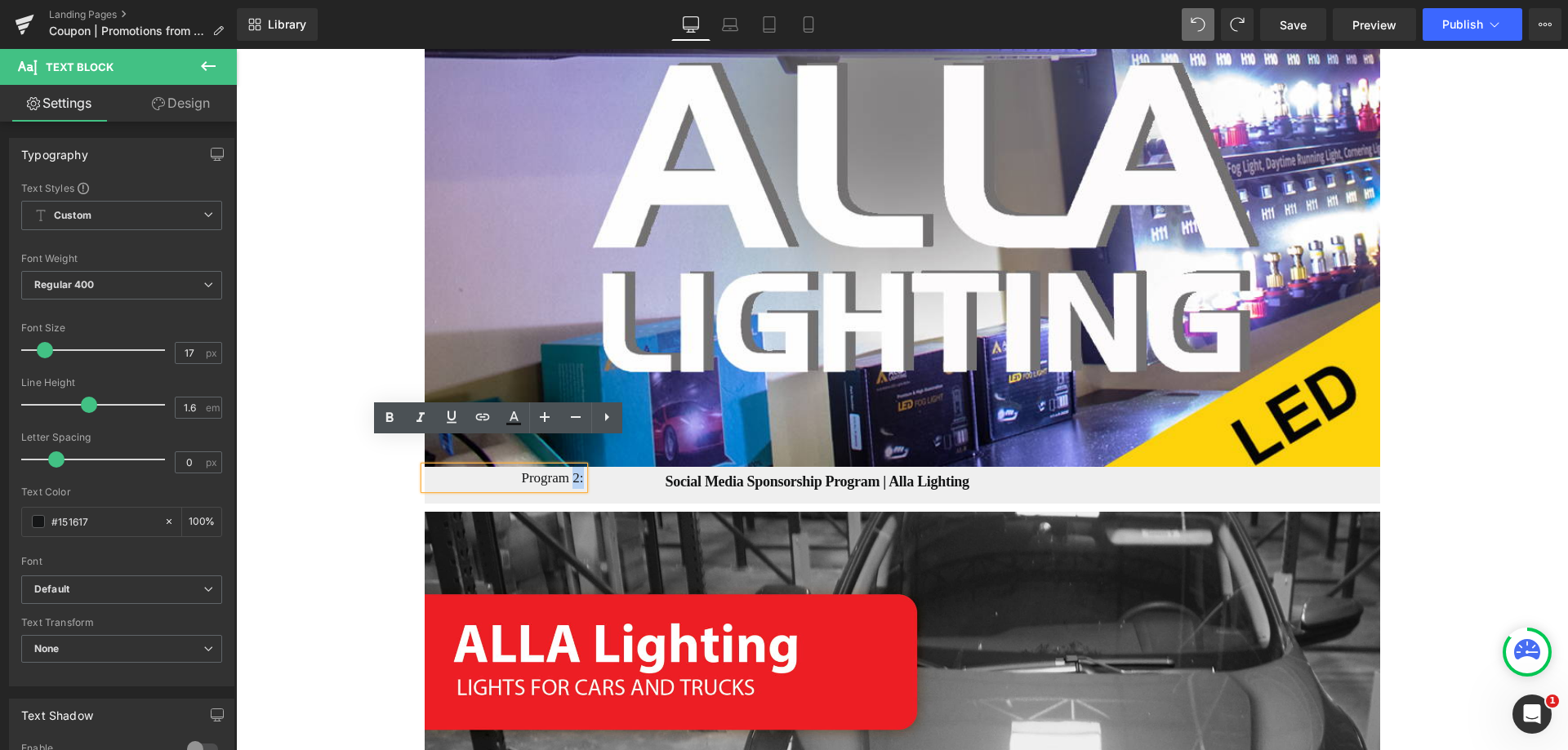
drag, startPoint x: 570, startPoint y: 449, endPoint x: 579, endPoint y: 449, distance: 9.0
click at [579, 467] on div "Program 2: Text Block Social Media Sponsorship Program | Alla Lighting Heading …" at bounding box center [903, 485] width 955 height 37
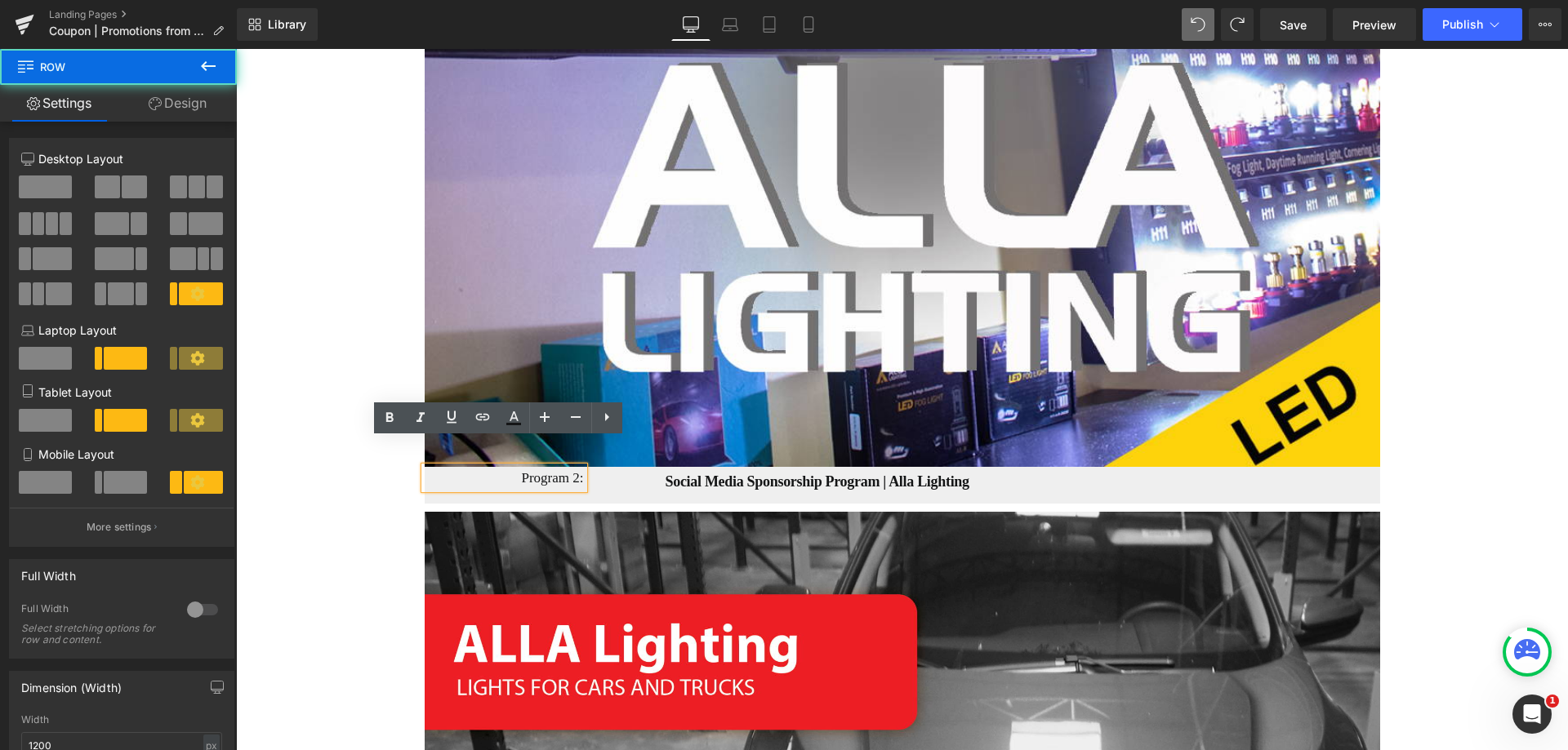
click at [600, 467] on div "Social Media Sponsorship Program | Alla Lighting Heading" at bounding box center [982, 480] width 796 height 28
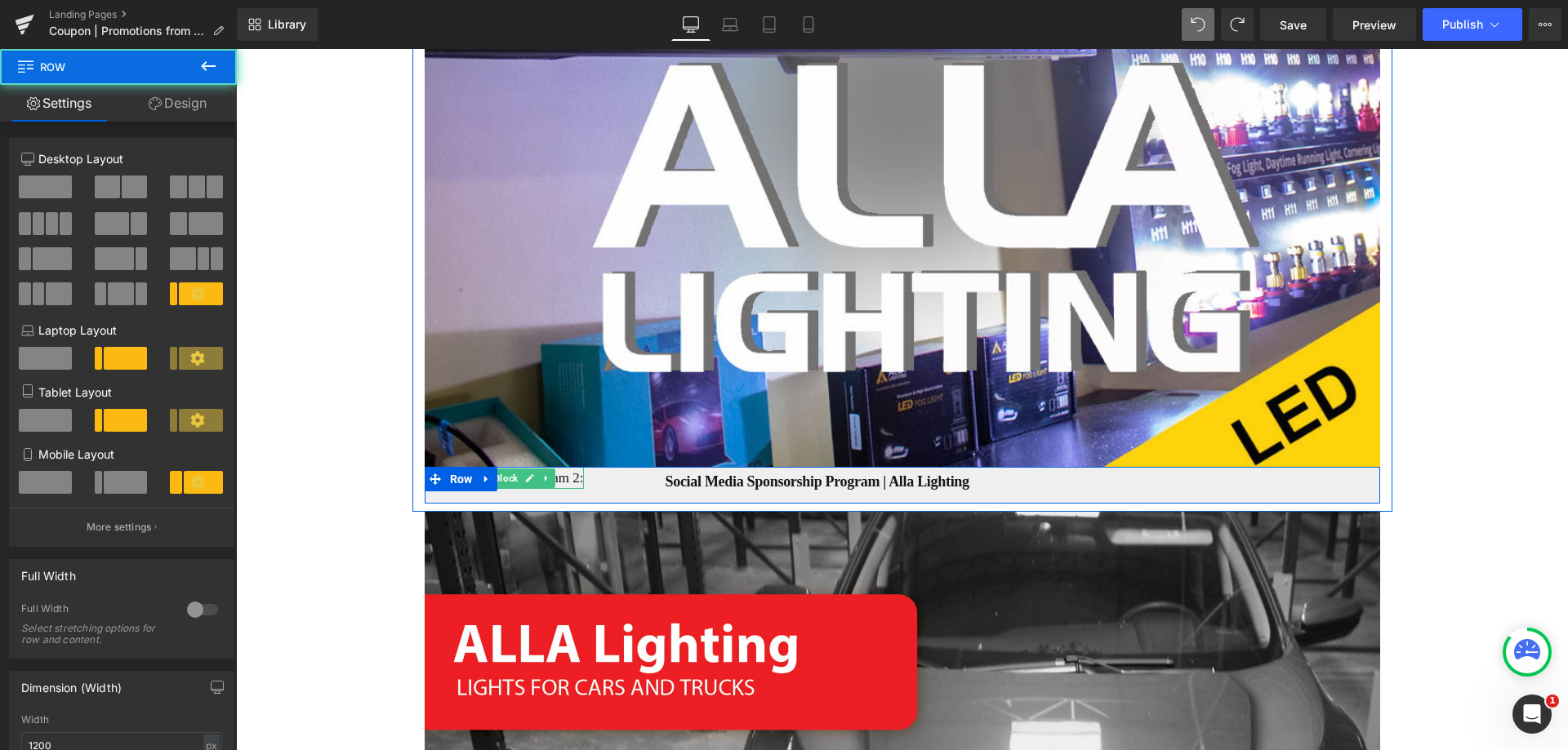
click at [559, 467] on p "Program 2:" at bounding box center [504, 478] width 159 height 22
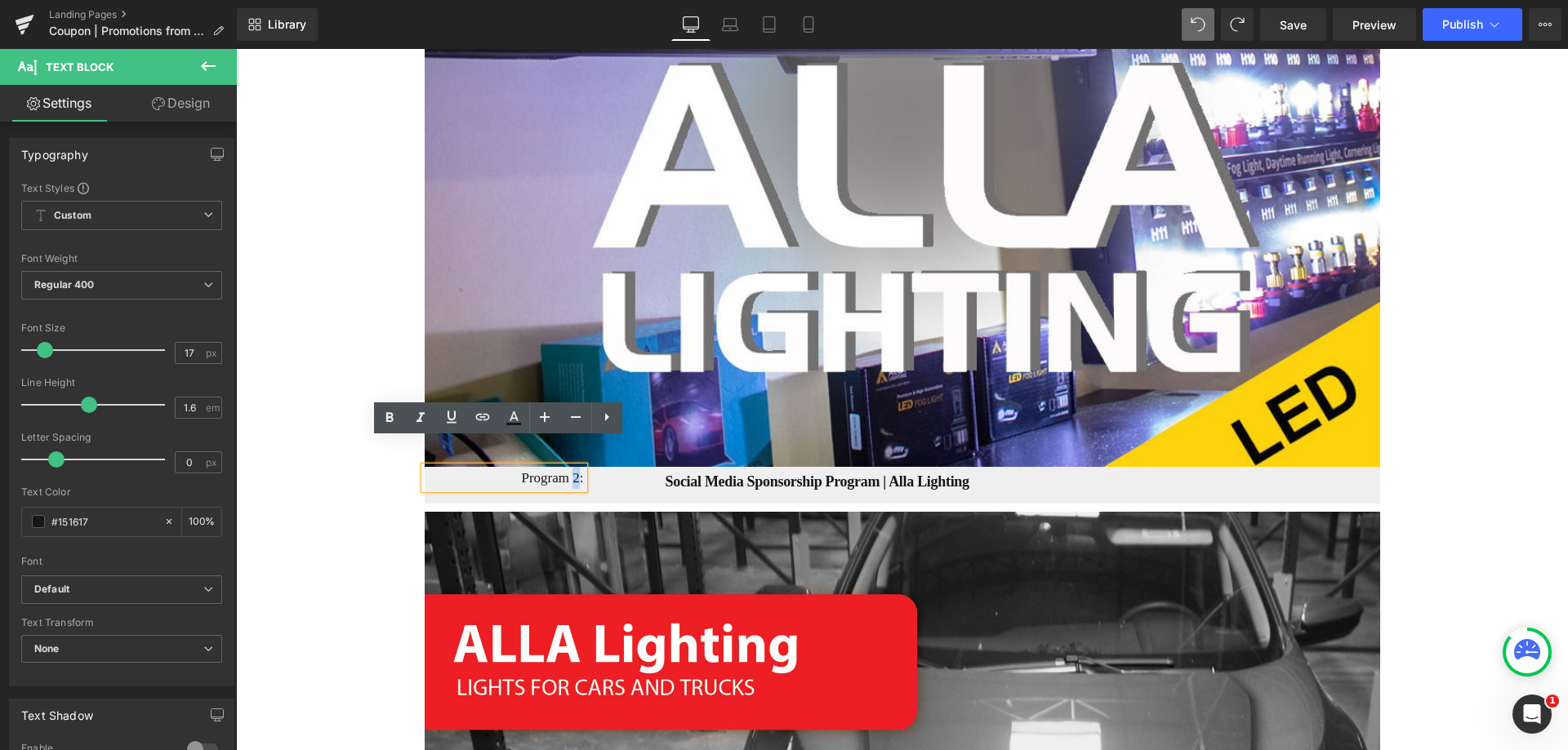
click at [572, 467] on p "Program 2:" at bounding box center [504, 478] width 159 height 22
click at [684, 474] on b "Social Media Sponsorship Program | Alla Lighting" at bounding box center [817, 481] width 304 height 17
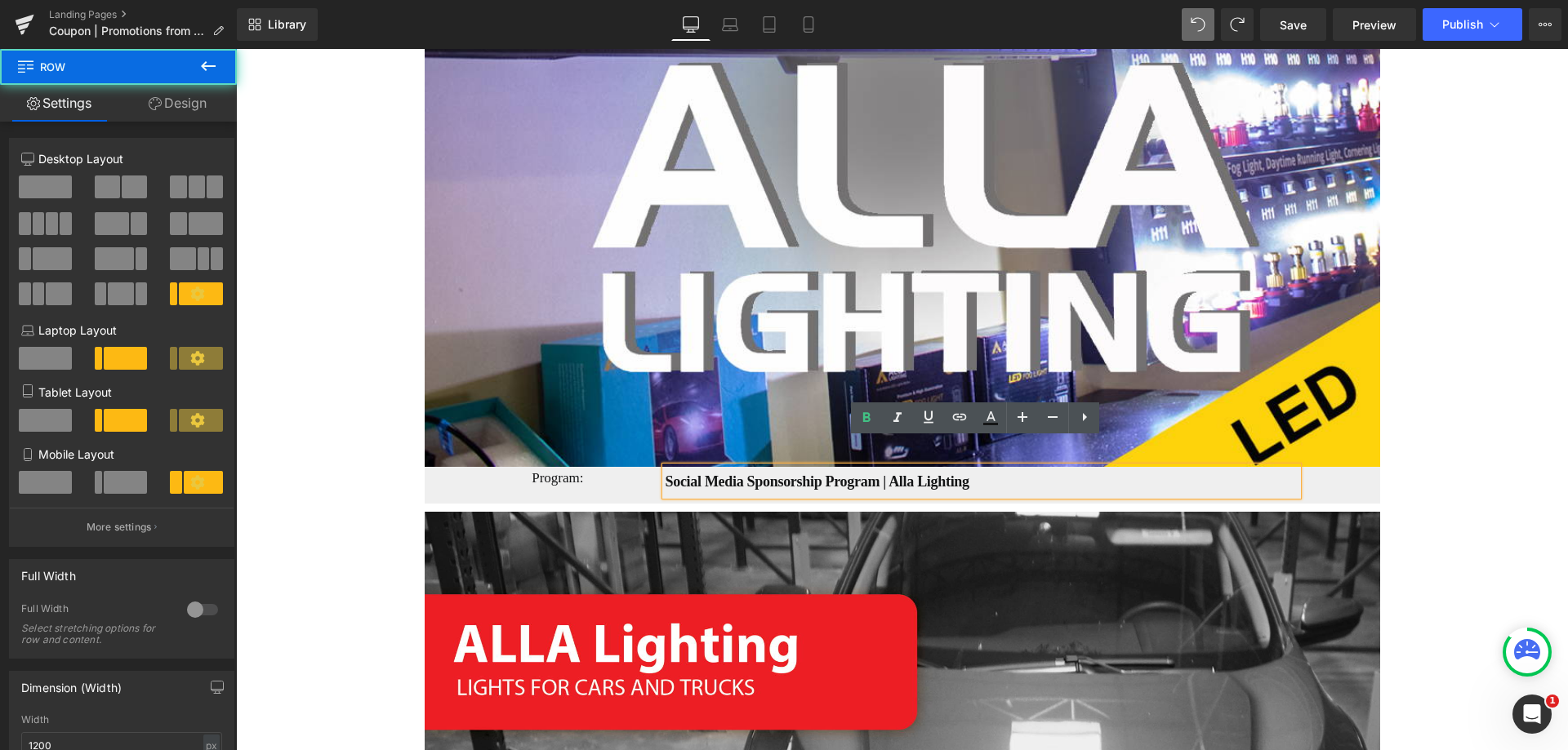
click at [595, 467] on div "Social Media Sponsorship Program | Alla Lighting Heading" at bounding box center [982, 480] width 796 height 28
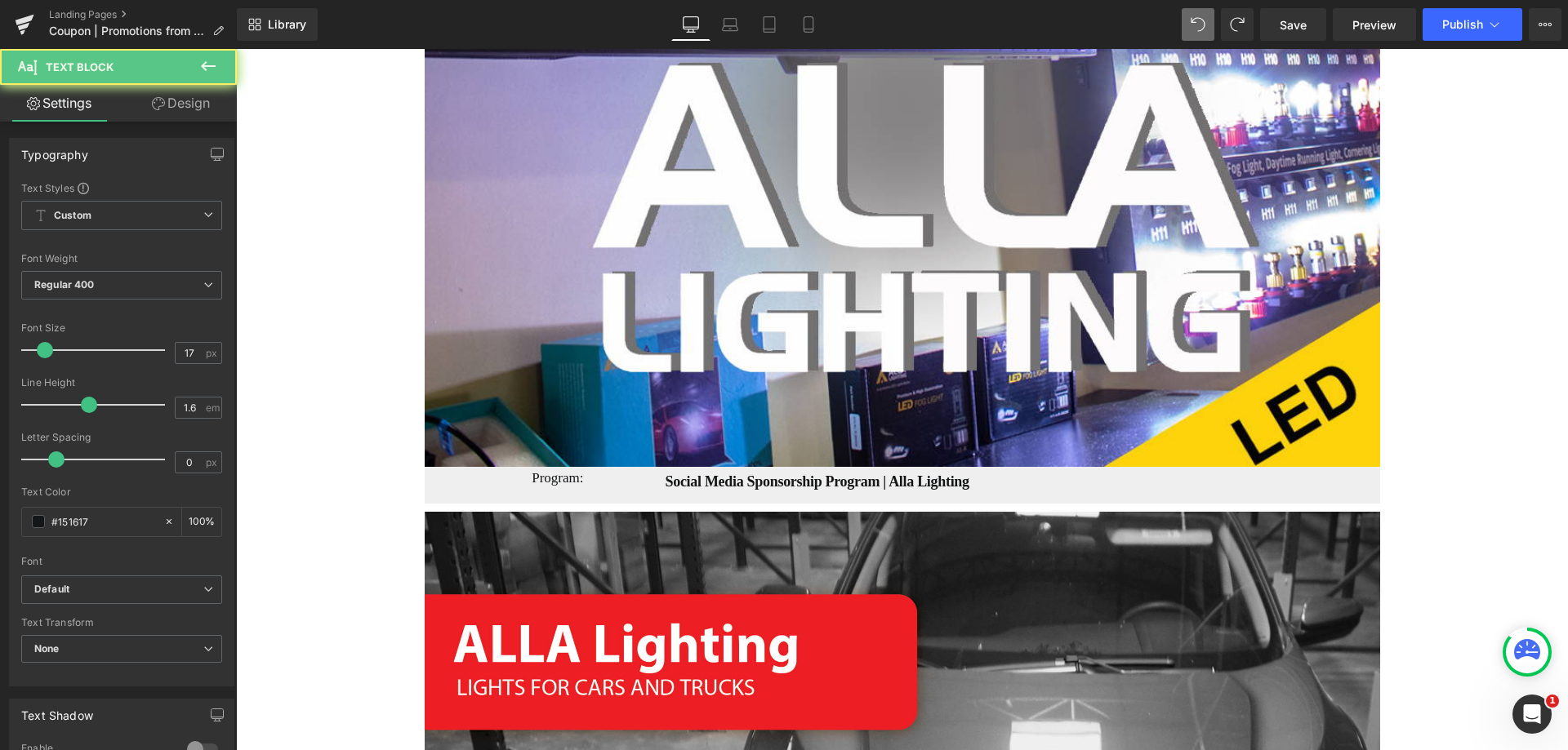
click at [564, 467] on p "Program:" at bounding box center [504, 478] width 159 height 22
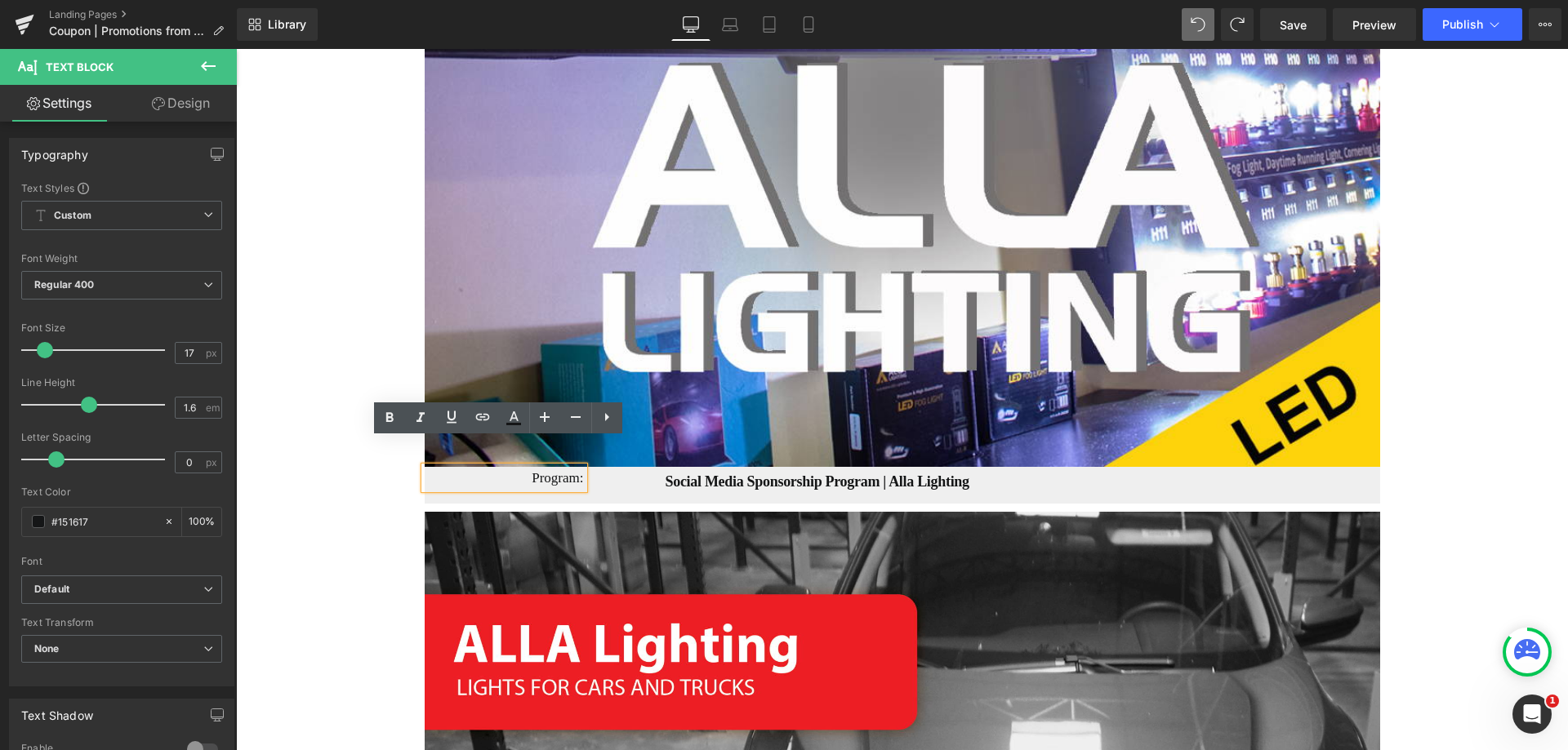
click at [550, 467] on p "Program:" at bounding box center [504, 478] width 159 height 22
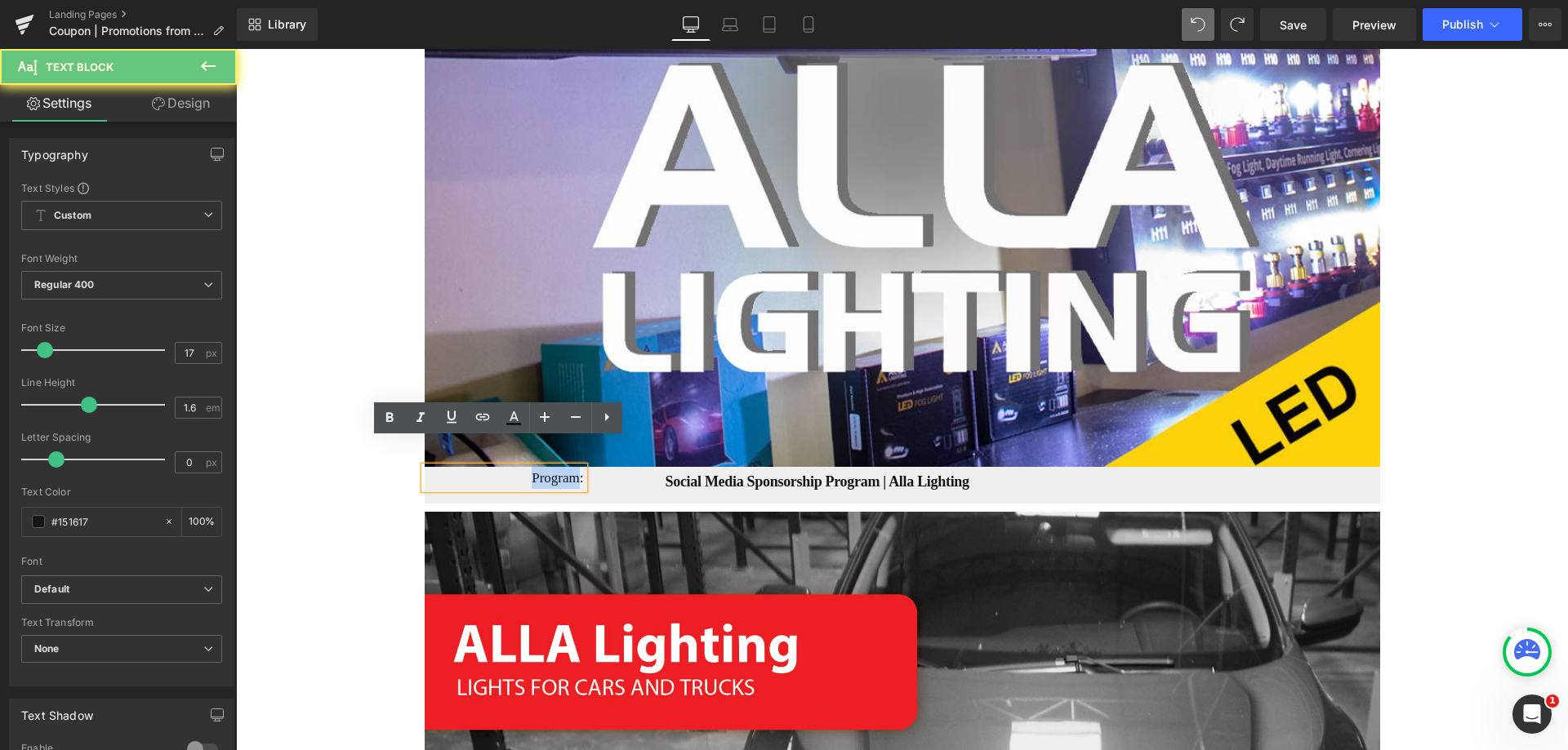
drag, startPoint x: 521, startPoint y: 451, endPoint x: 573, endPoint y: 453, distance: 52.0
click at [573, 467] on p "Program:" at bounding box center [504, 478] width 159 height 22
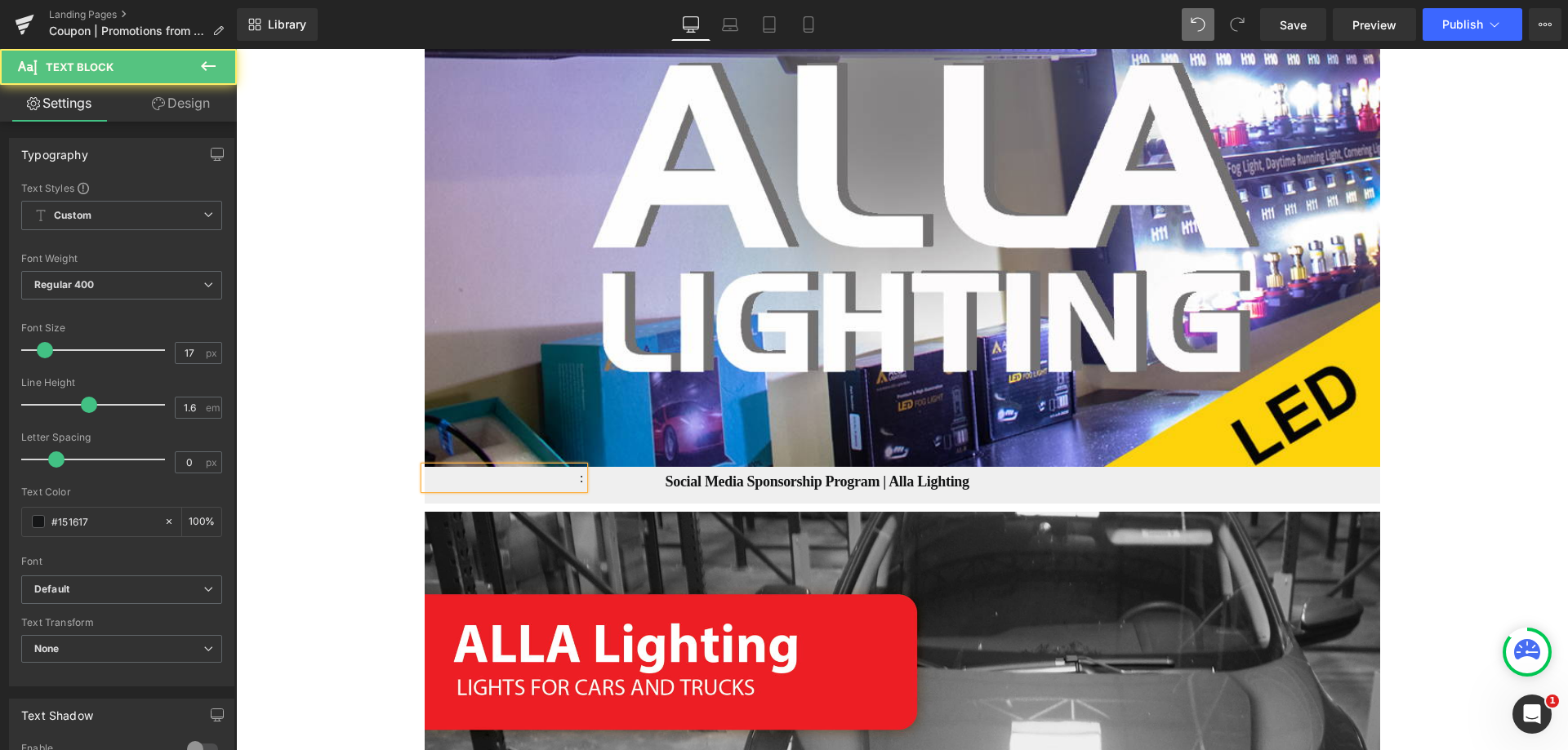
click at [575, 467] on p ":" at bounding box center [504, 478] width 159 height 22
click at [530, 467] on p "Limited Promotions" at bounding box center [504, 478] width 159 height 22
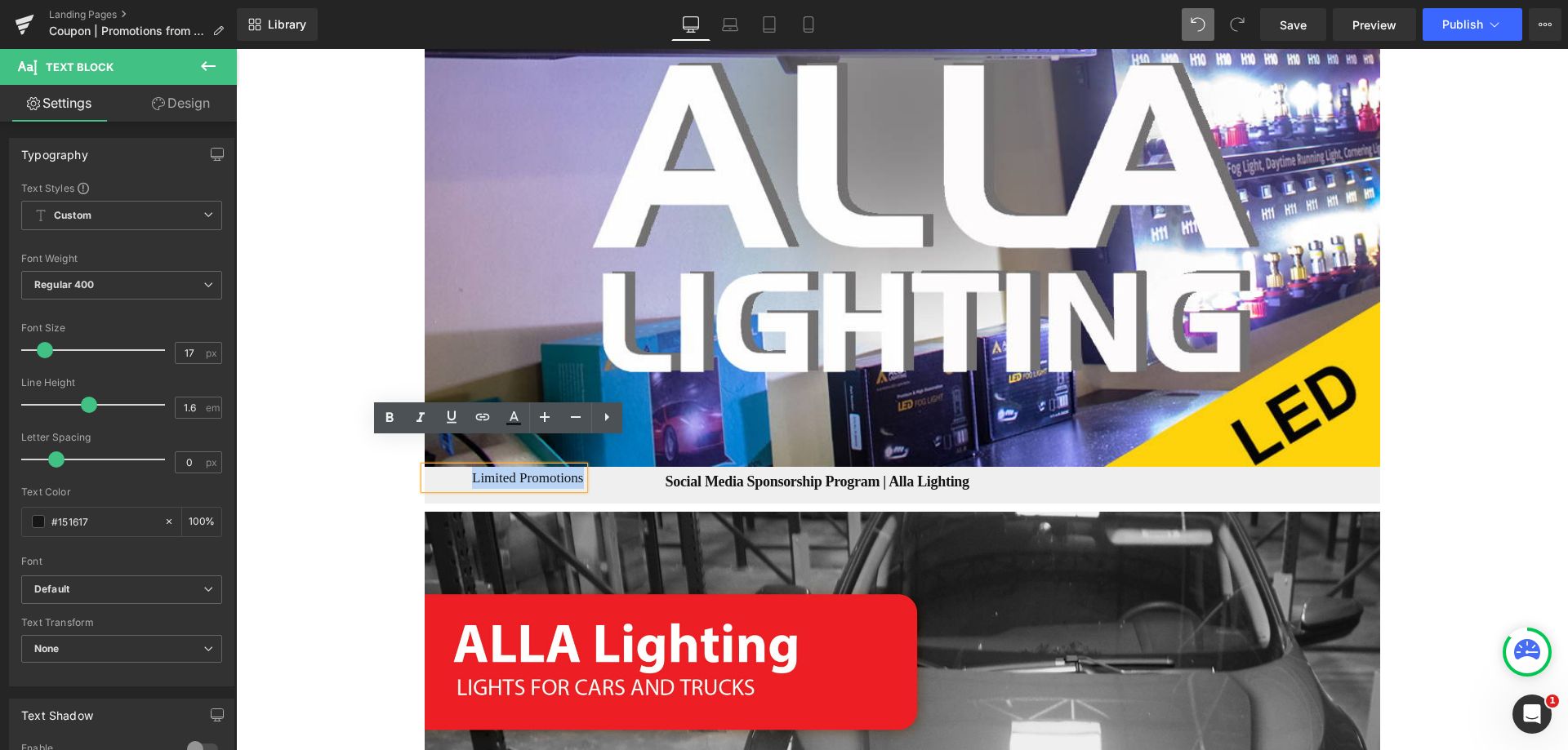
drag, startPoint x: 454, startPoint y: 449, endPoint x: 600, endPoint y: 462, distance: 146.6
click at [600, 467] on div "Limited Promotions Text Block Social Media Sponsorship Program | Alla Lighting …" at bounding box center [903, 485] width 955 height 37
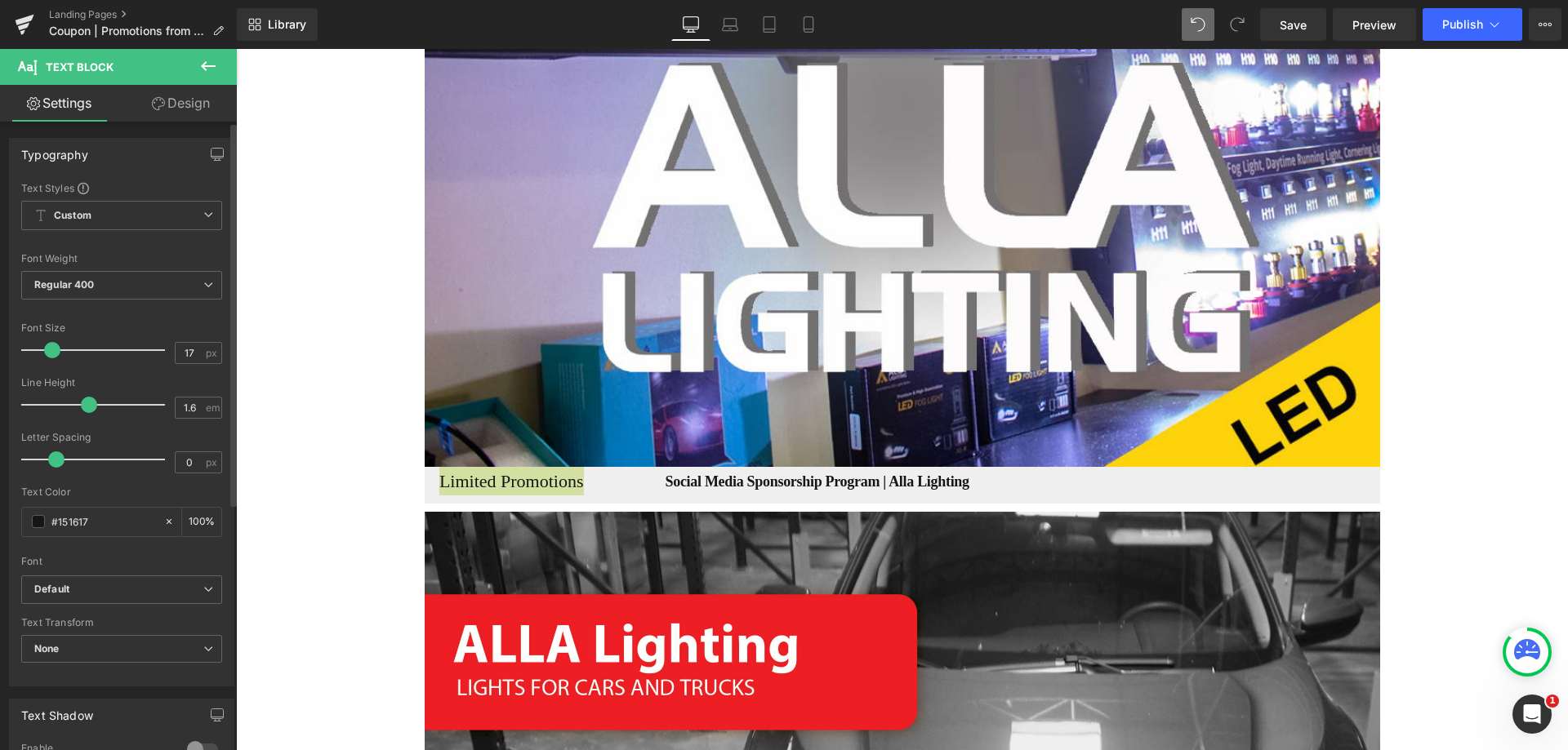
click at [52, 354] on span at bounding box center [52, 350] width 17 height 17
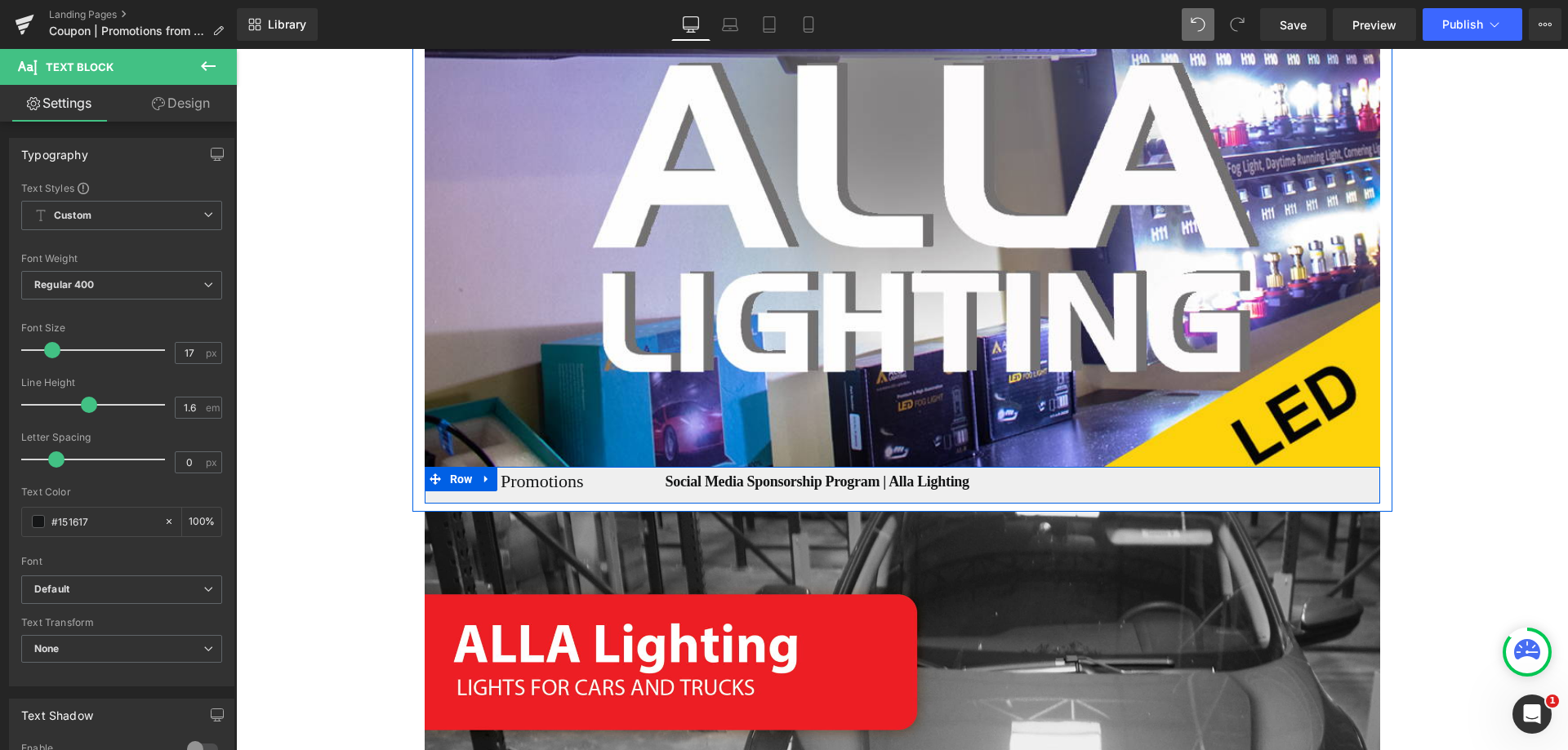
click at [634, 467] on div "Social Media Sponsorship Program | Alla Lighting Heading" at bounding box center [982, 480] width 796 height 28
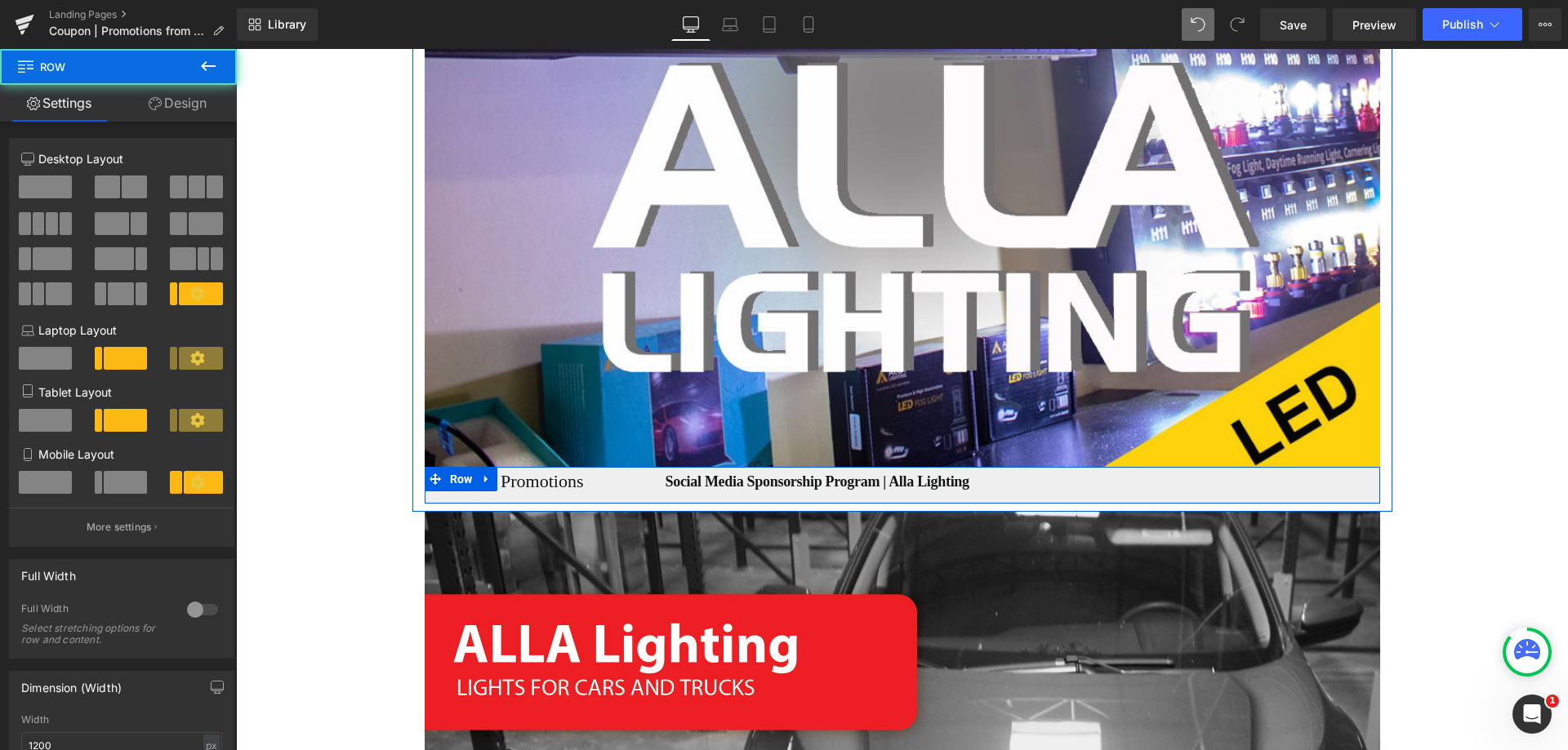
click at [236, 49] on div at bounding box center [236, 49] width 0 height 0
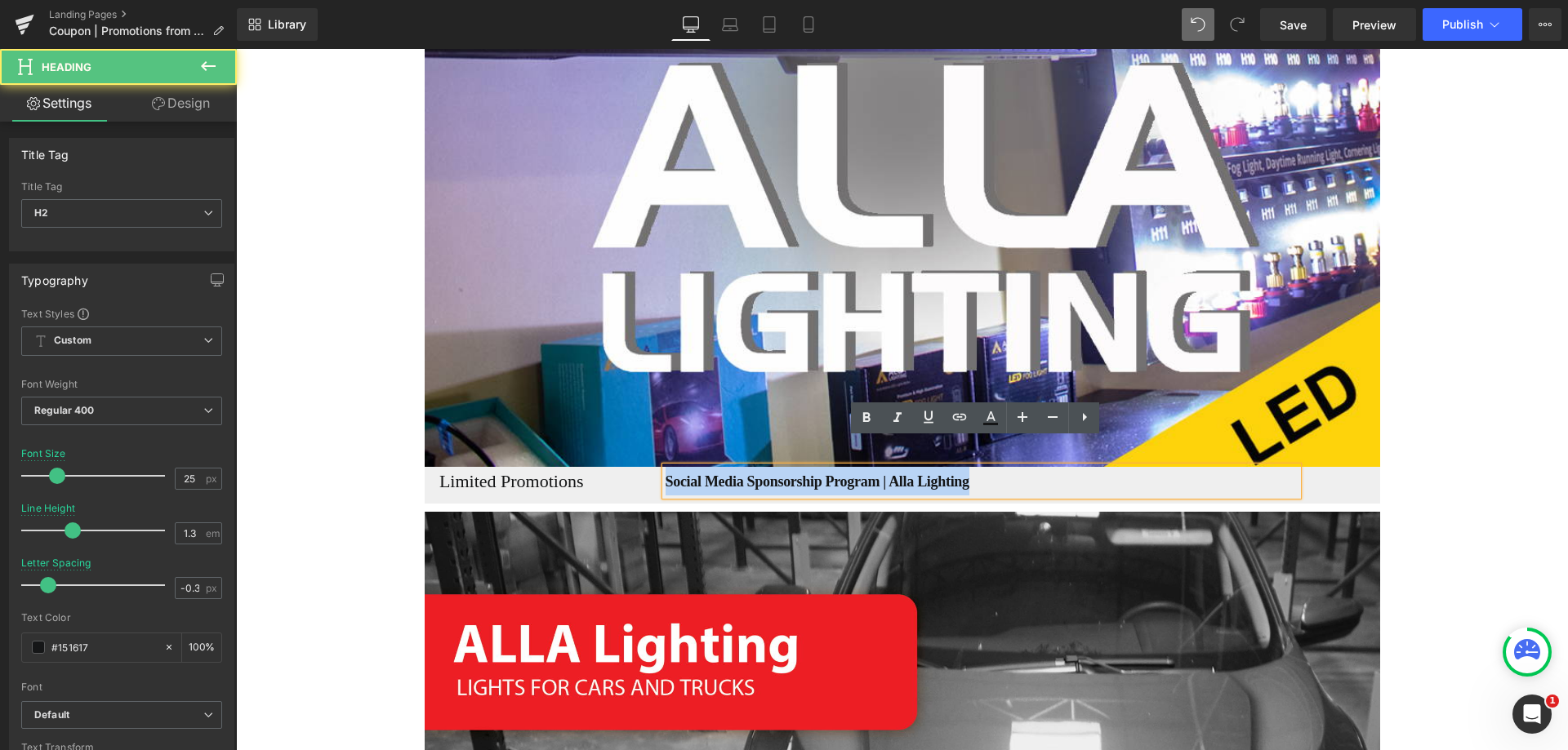
drag, startPoint x: 660, startPoint y: 458, endPoint x: 1009, endPoint y: 474, distance: 349.4
click at [1009, 474] on div "Limited Promotions Text Block Social Media Sponsorship Program | Alla Lighting …" at bounding box center [903, 485] width 955 height 37
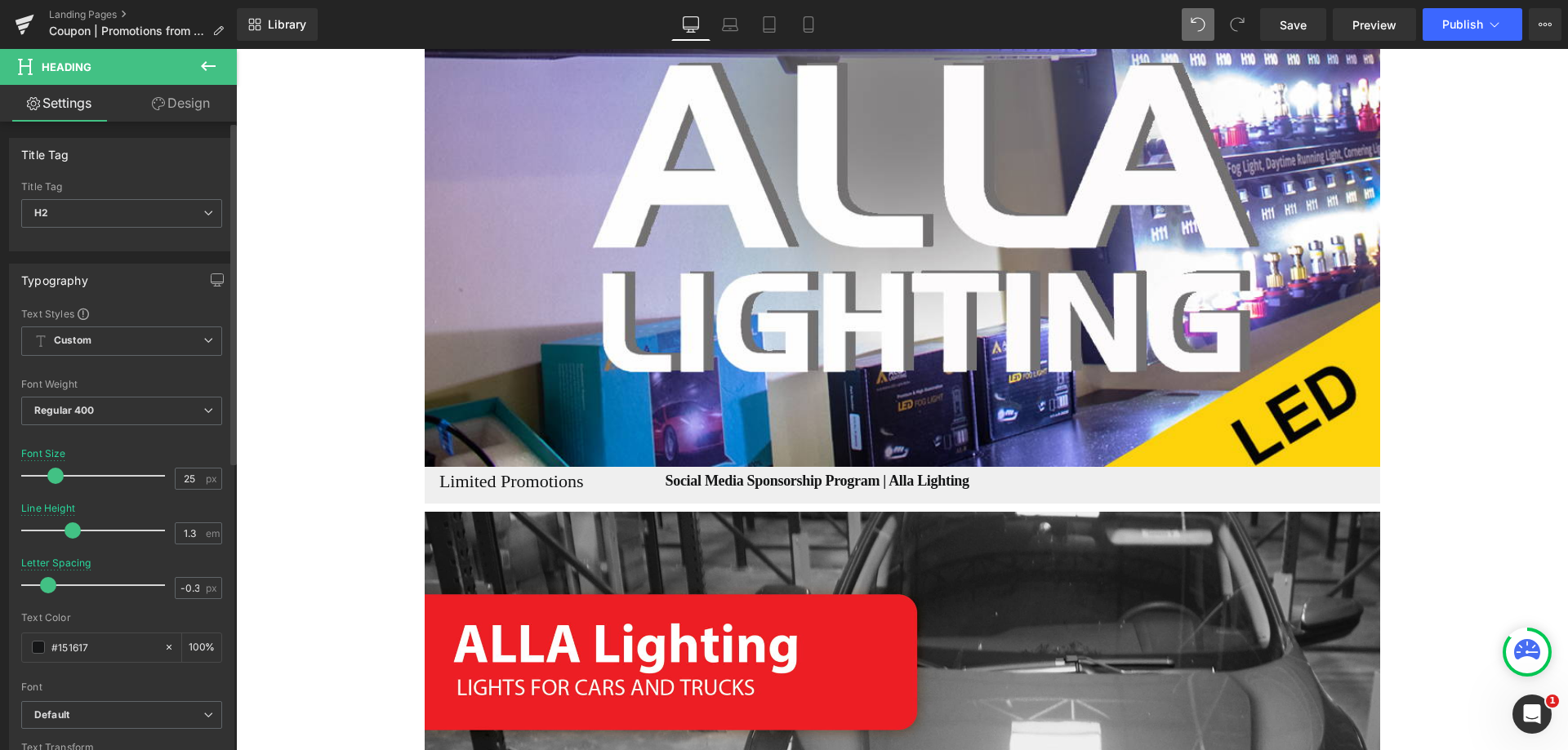
click at [59, 476] on span at bounding box center [55, 476] width 17 height 17
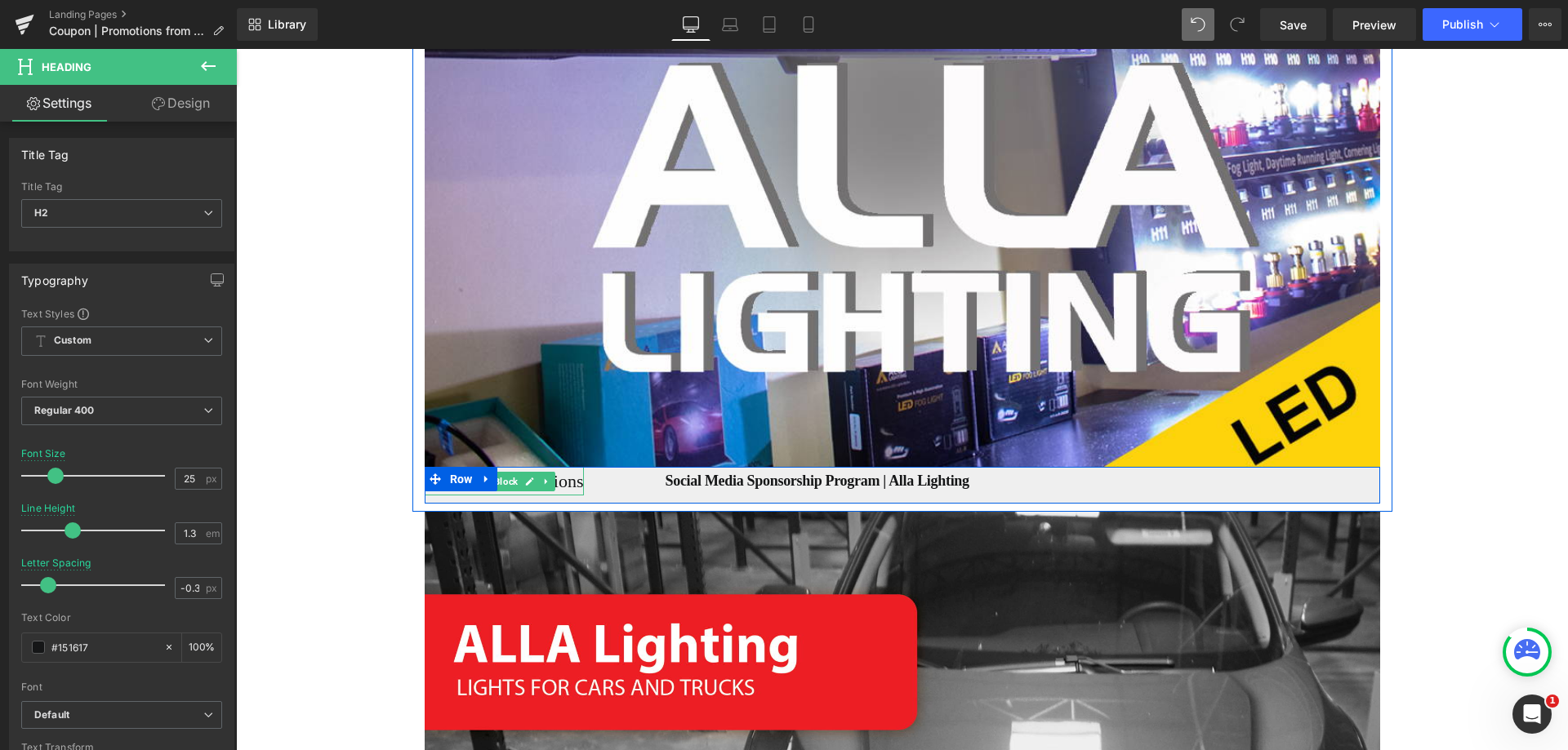
click at [458, 467] on span "Row" at bounding box center [461, 479] width 31 height 24
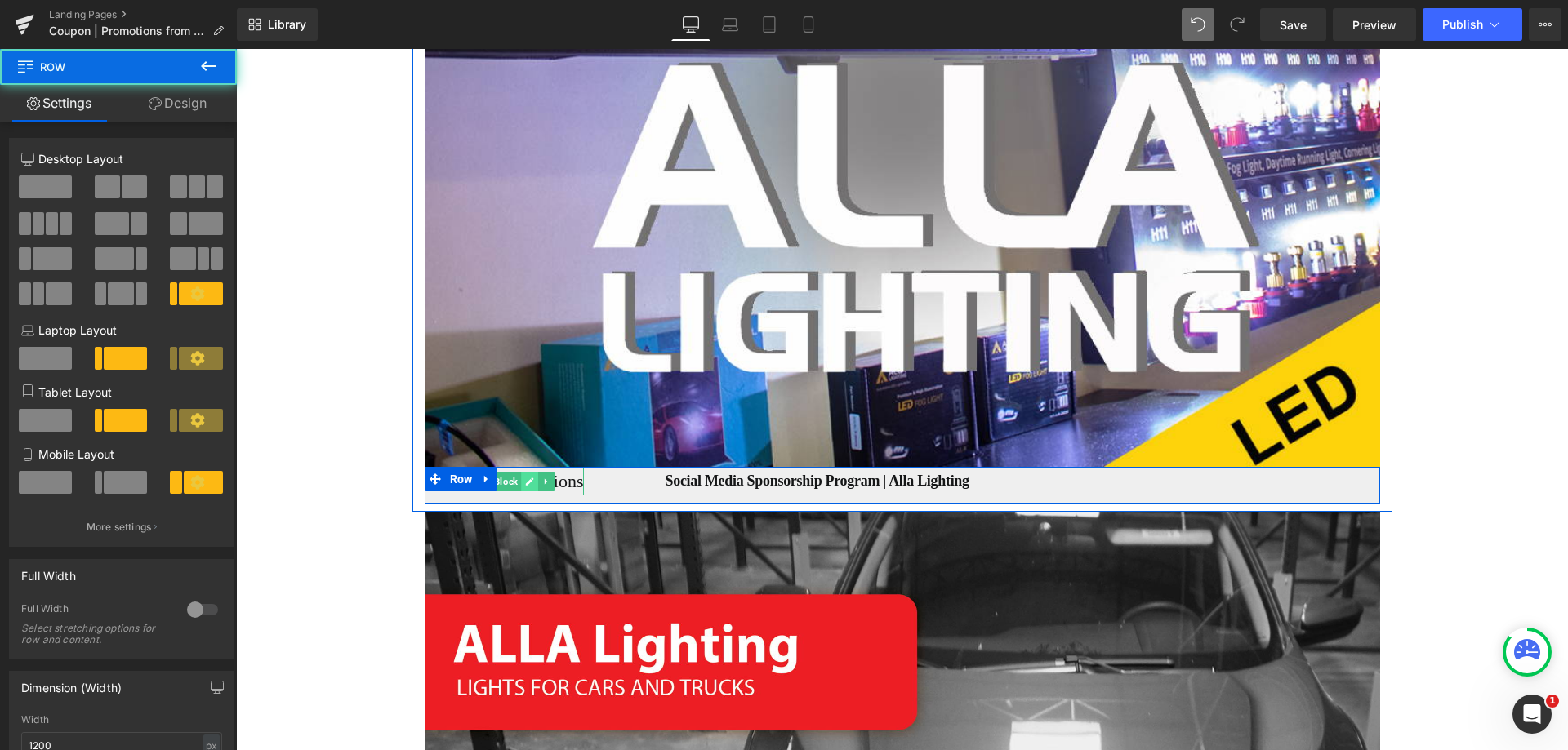
click at [525, 477] on icon at bounding box center [529, 481] width 9 height 10
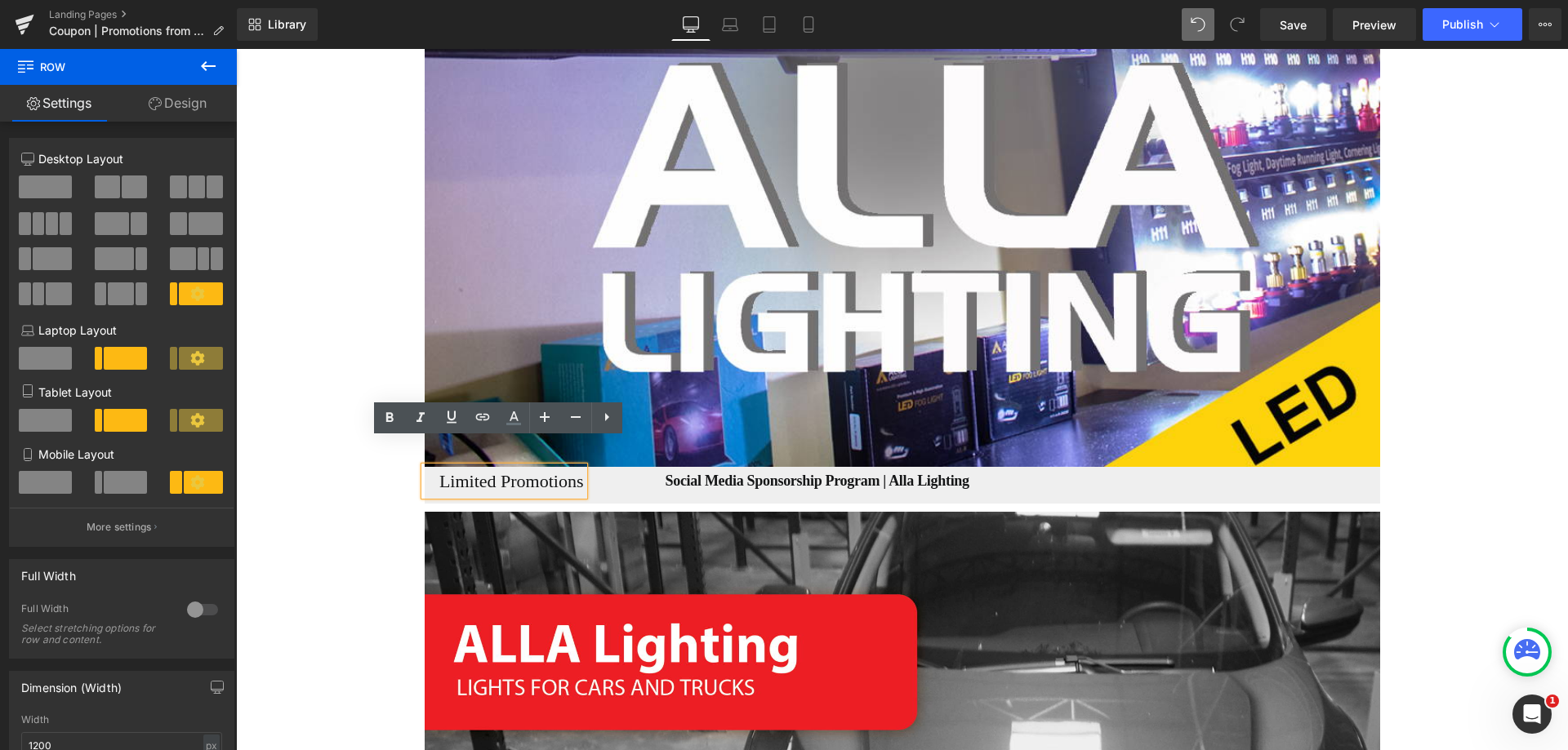
click at [525, 467] on p "Limited Promotions" at bounding box center [504, 480] width 159 height 28
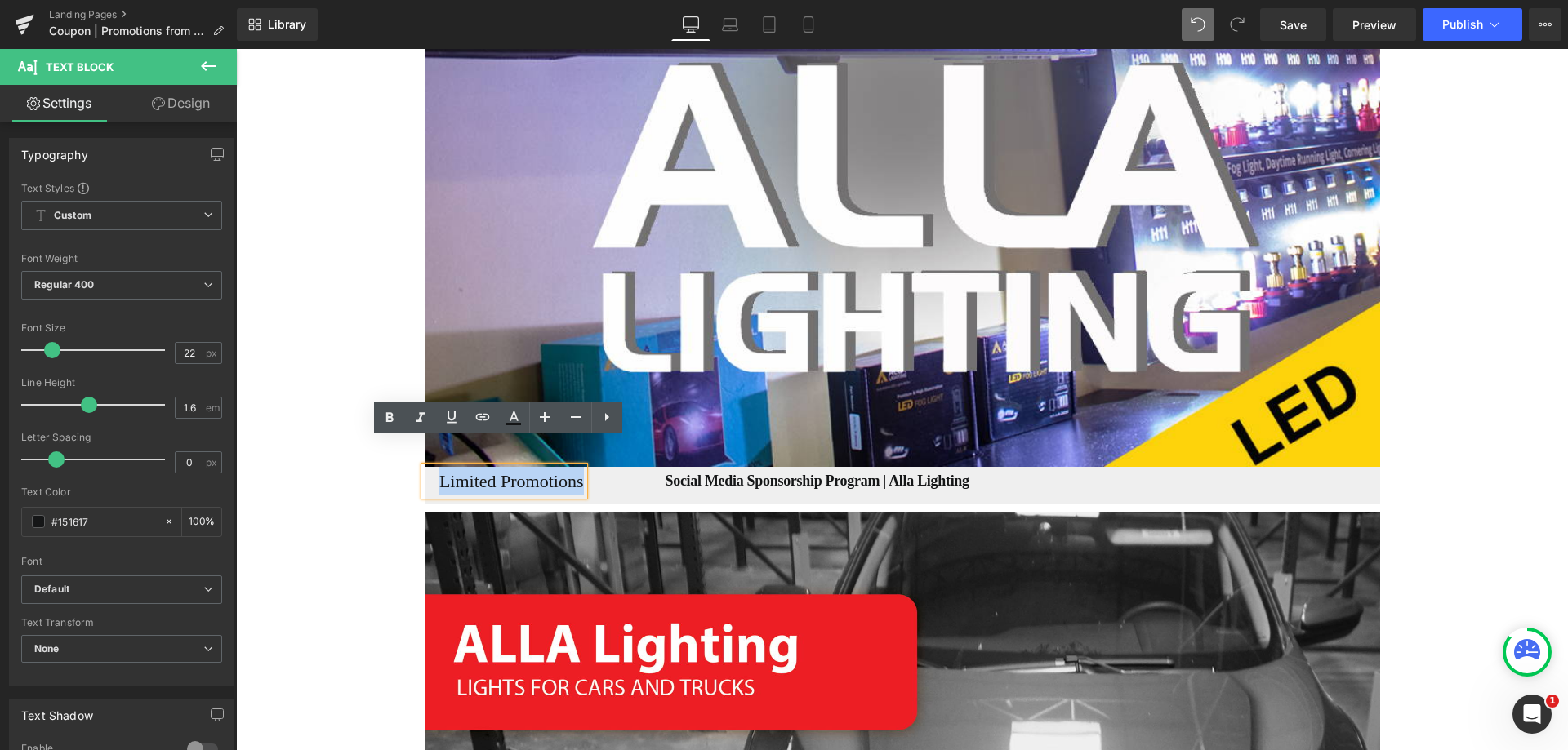
drag, startPoint x: 430, startPoint y: 458, endPoint x: 582, endPoint y: 460, distance: 152.0
click at [582, 467] on div "Limited Promotions Text Block Social Media Sponsorship Program | Alla Lighting …" at bounding box center [903, 485] width 955 height 37
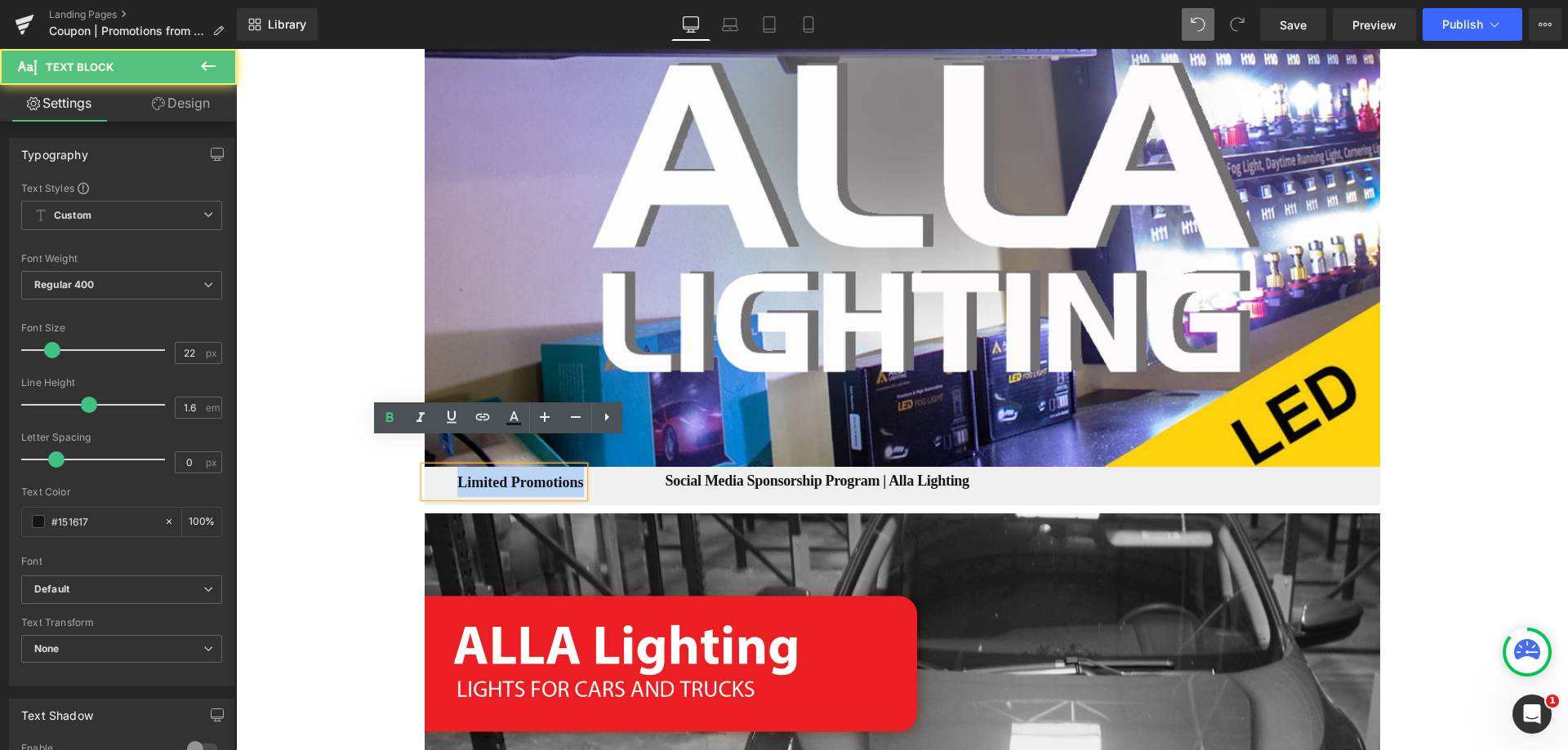
drag, startPoint x: 445, startPoint y: 463, endPoint x: 626, endPoint y: 463, distance: 181.0
click at [588, 471] on div "Limited Promotions Text Block Social Media Sponsorship Program | Alla Lighting …" at bounding box center [903, 485] width 955 height 38
click at [634, 467] on div "Social Media Sponsorship Program | Alla Lighting Heading" at bounding box center [982, 480] width 796 height 27
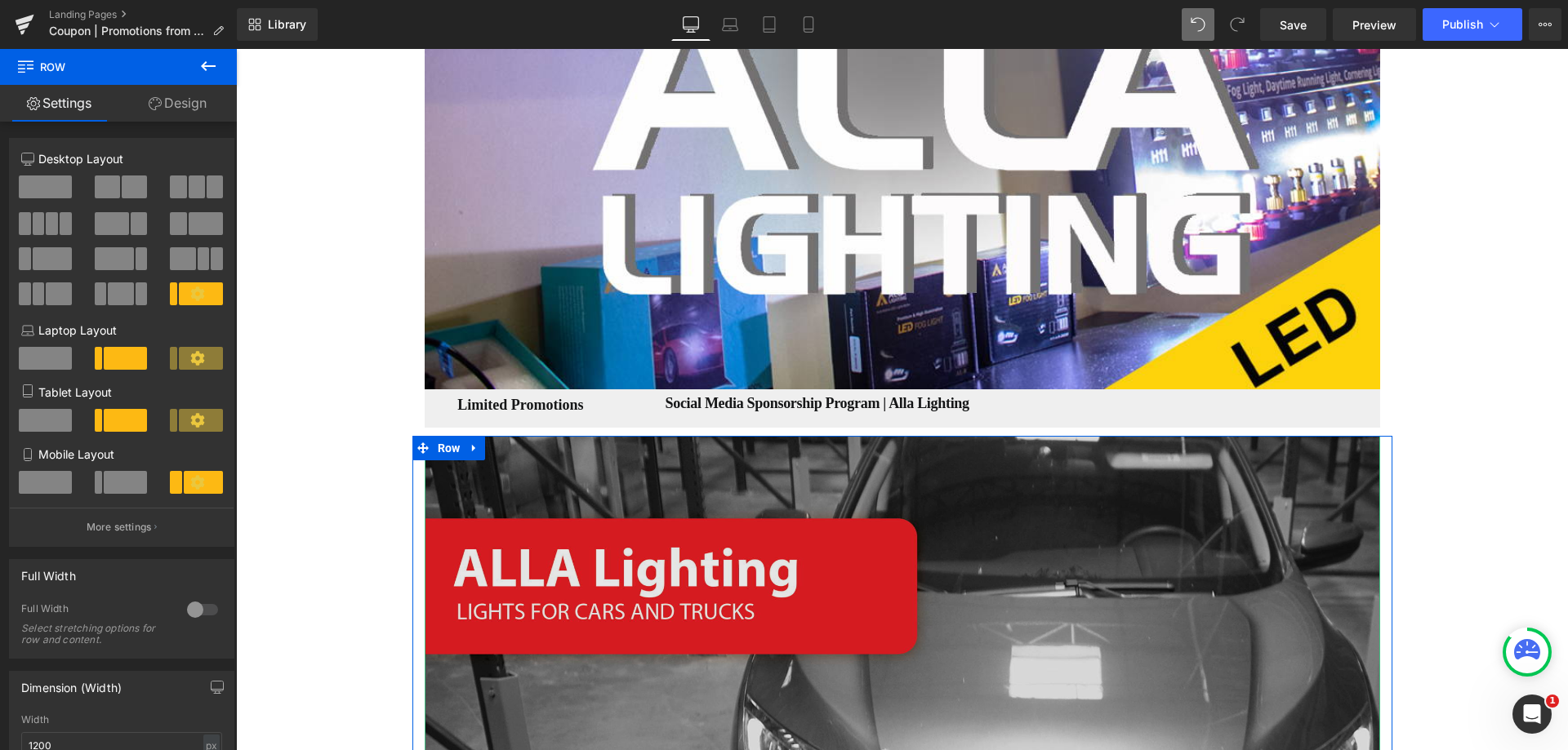
scroll to position [897, 0]
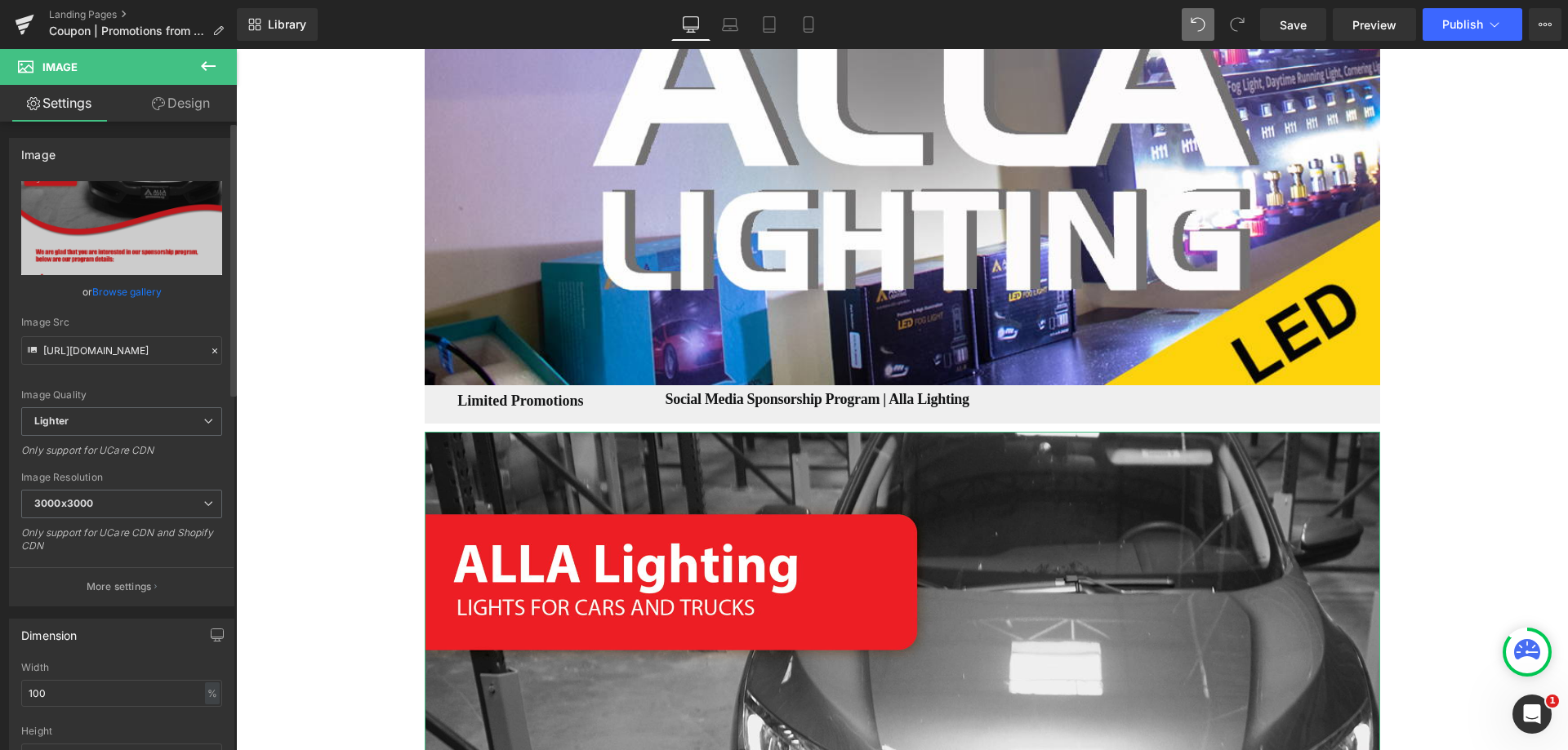
click at [139, 294] on link "Browse gallery" at bounding box center [126, 291] width 69 height 28
click at [1474, 26] on span "Publish" at bounding box center [1462, 23] width 41 height 13
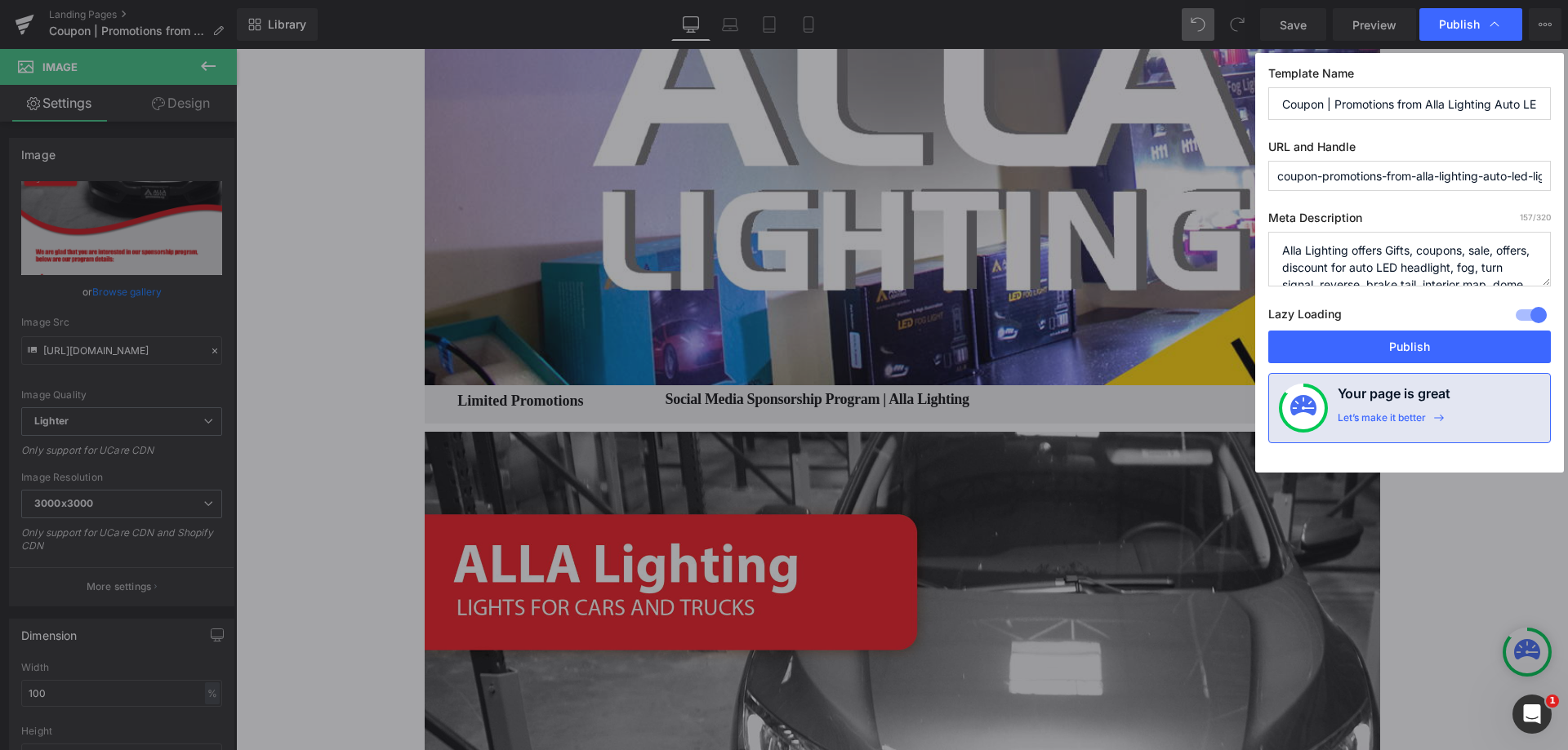
click at [1370, 111] on input "Coupon | Promotions from Alla Lighting Auto LED Lights Bulbs" at bounding box center [1409, 103] width 282 height 32
click at [1349, 171] on input "coupon-promotions-from-alla-lighting-auto-led-lights-bulbs" at bounding box center [1409, 176] width 282 height 30
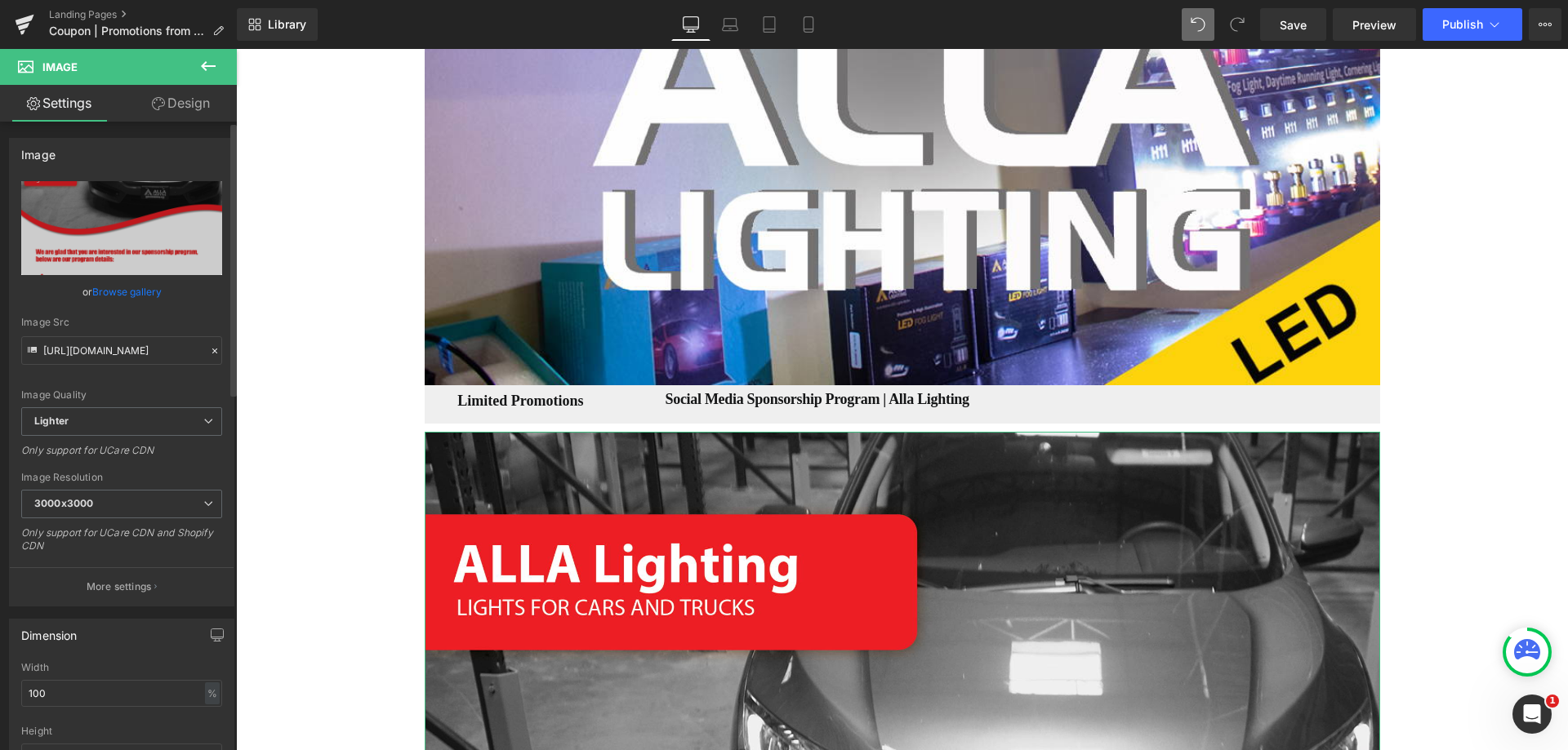
click at [107, 292] on link "Browse gallery" at bounding box center [126, 291] width 69 height 28
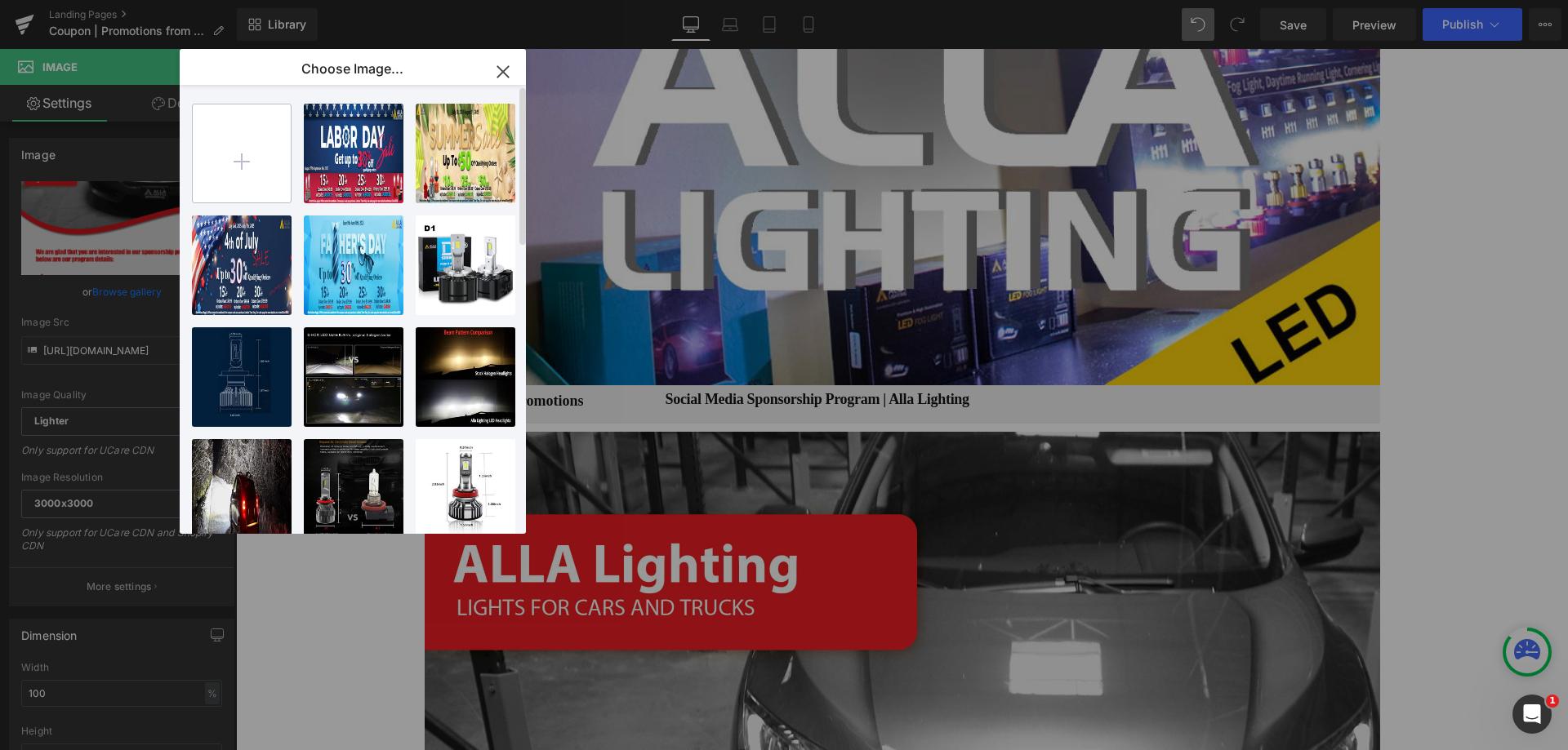
click at [237, 159] on input "file" at bounding box center [241, 153] width 98 height 98
type input "C:\fakepath\coupon-promotions-from-alla-lighting-auto-led-lights-bulbs.jpg"
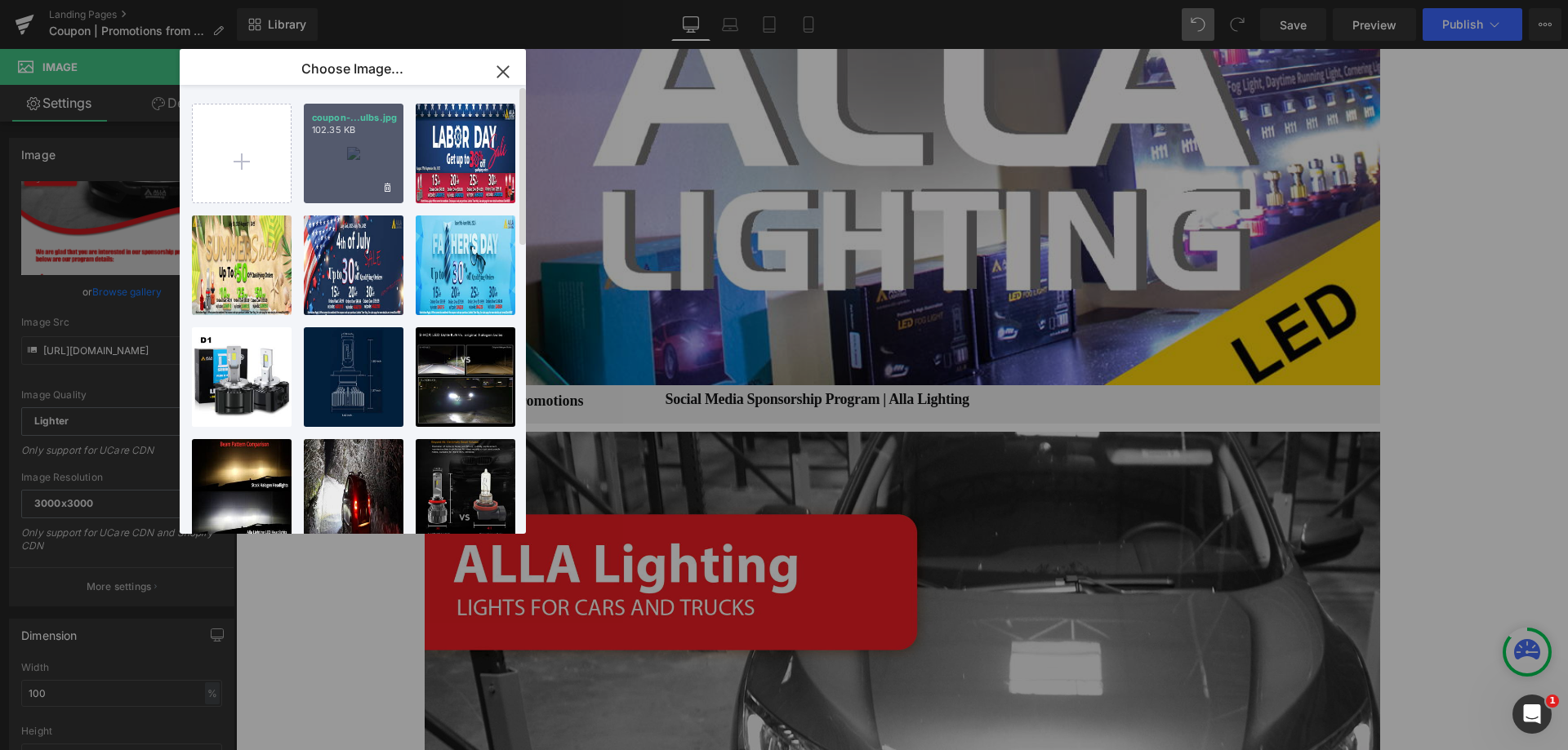
click at [340, 156] on div "coupon-...ulbs.jpg 102.35 KB" at bounding box center [354, 153] width 100 height 100
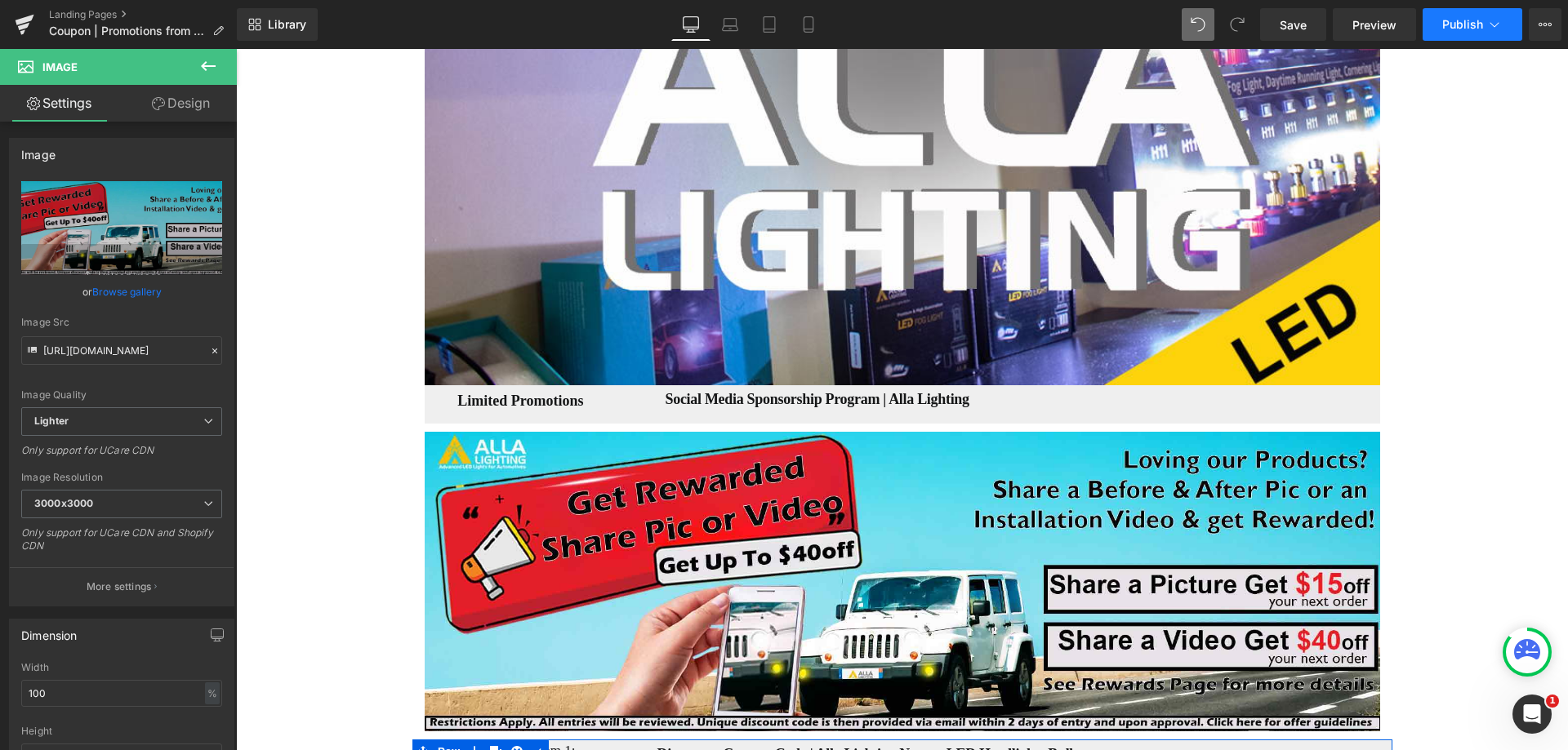
click at [1461, 23] on span "Publish" at bounding box center [1462, 23] width 41 height 13
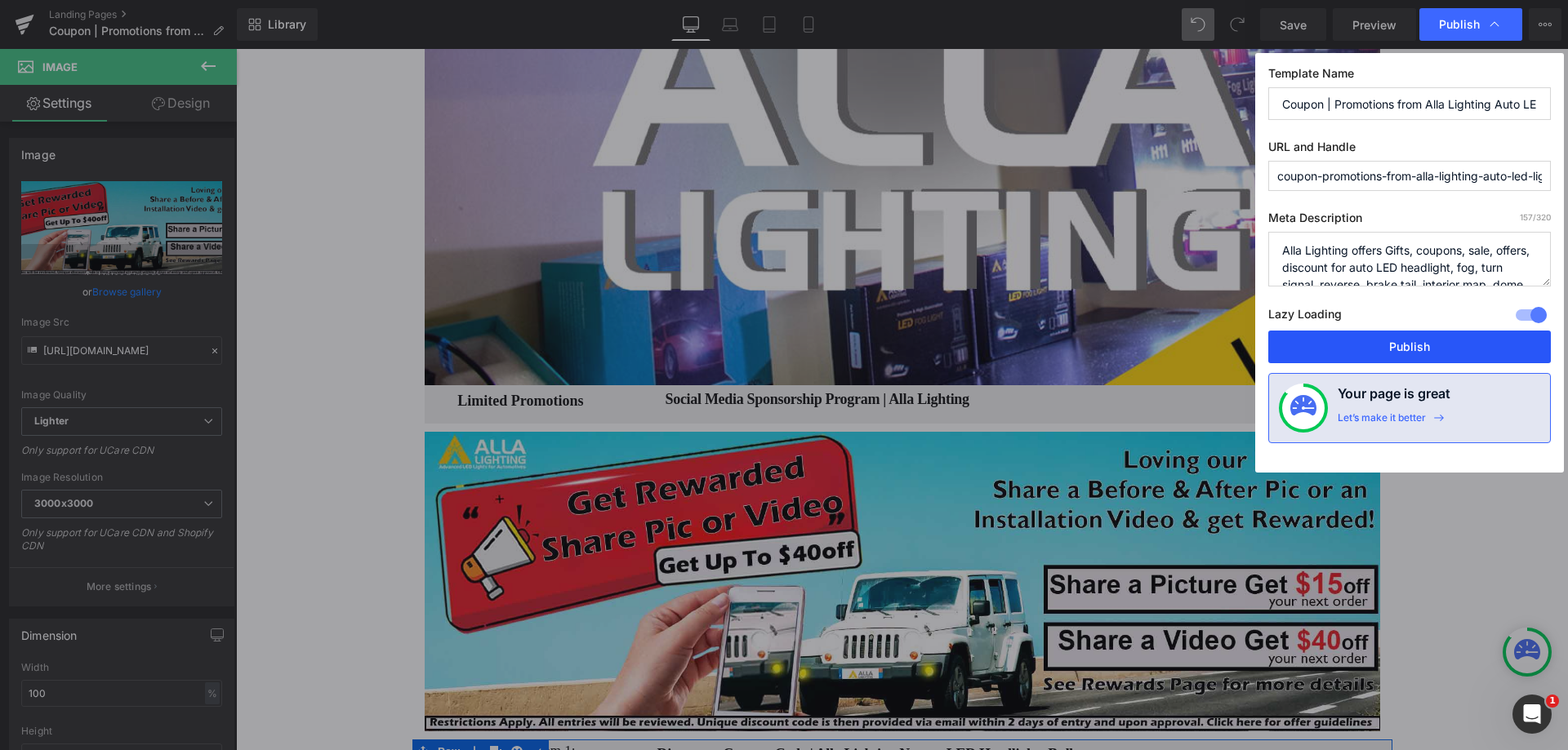
drag, startPoint x: 1384, startPoint y: 344, endPoint x: 1149, endPoint y: 281, distance: 243.3
click at [1384, 344] on button "Publish" at bounding box center [1409, 346] width 282 height 32
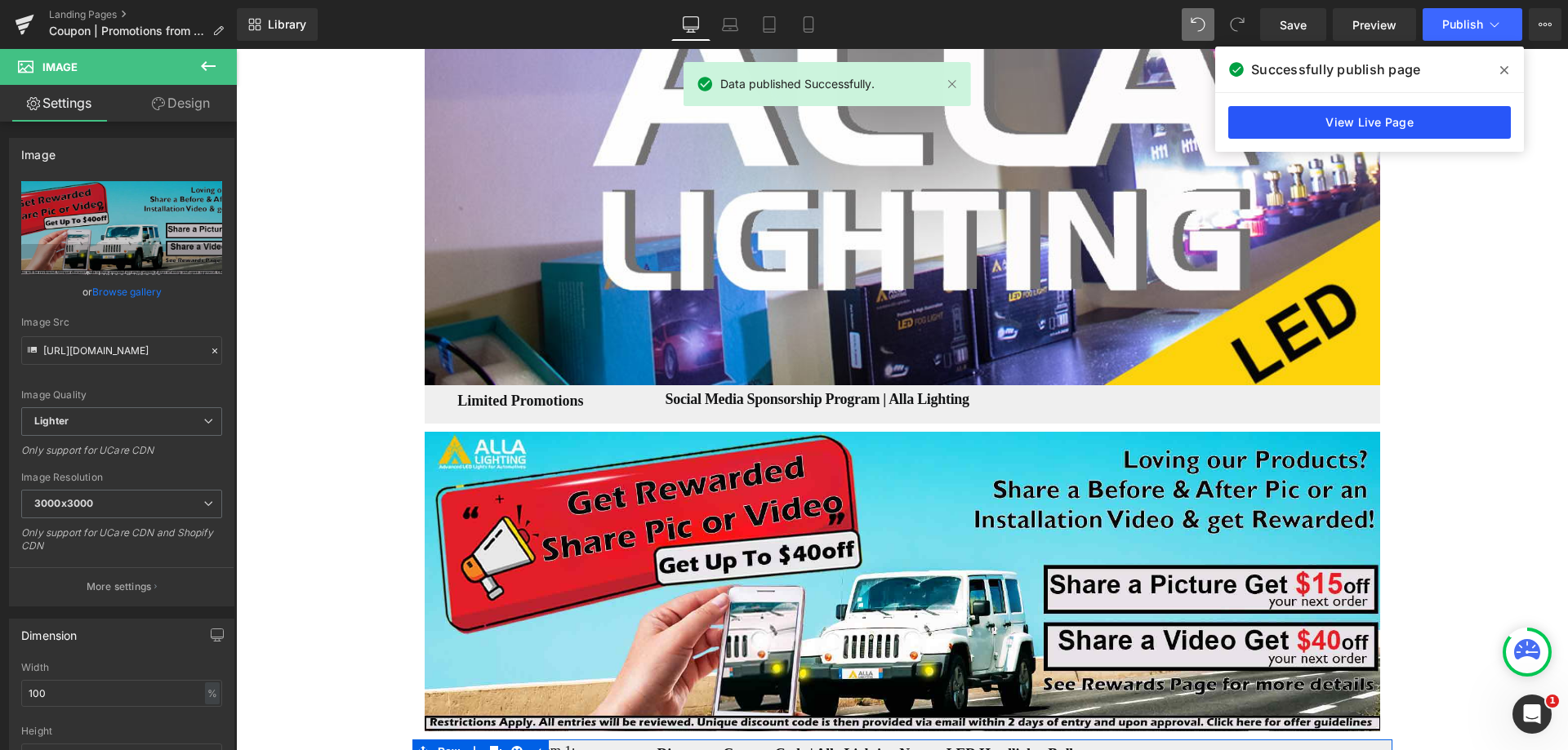
click at [1349, 121] on link "View Live Page" at bounding box center [1369, 122] width 282 height 32
